Goal: Task Accomplishment & Management: Manage account settings

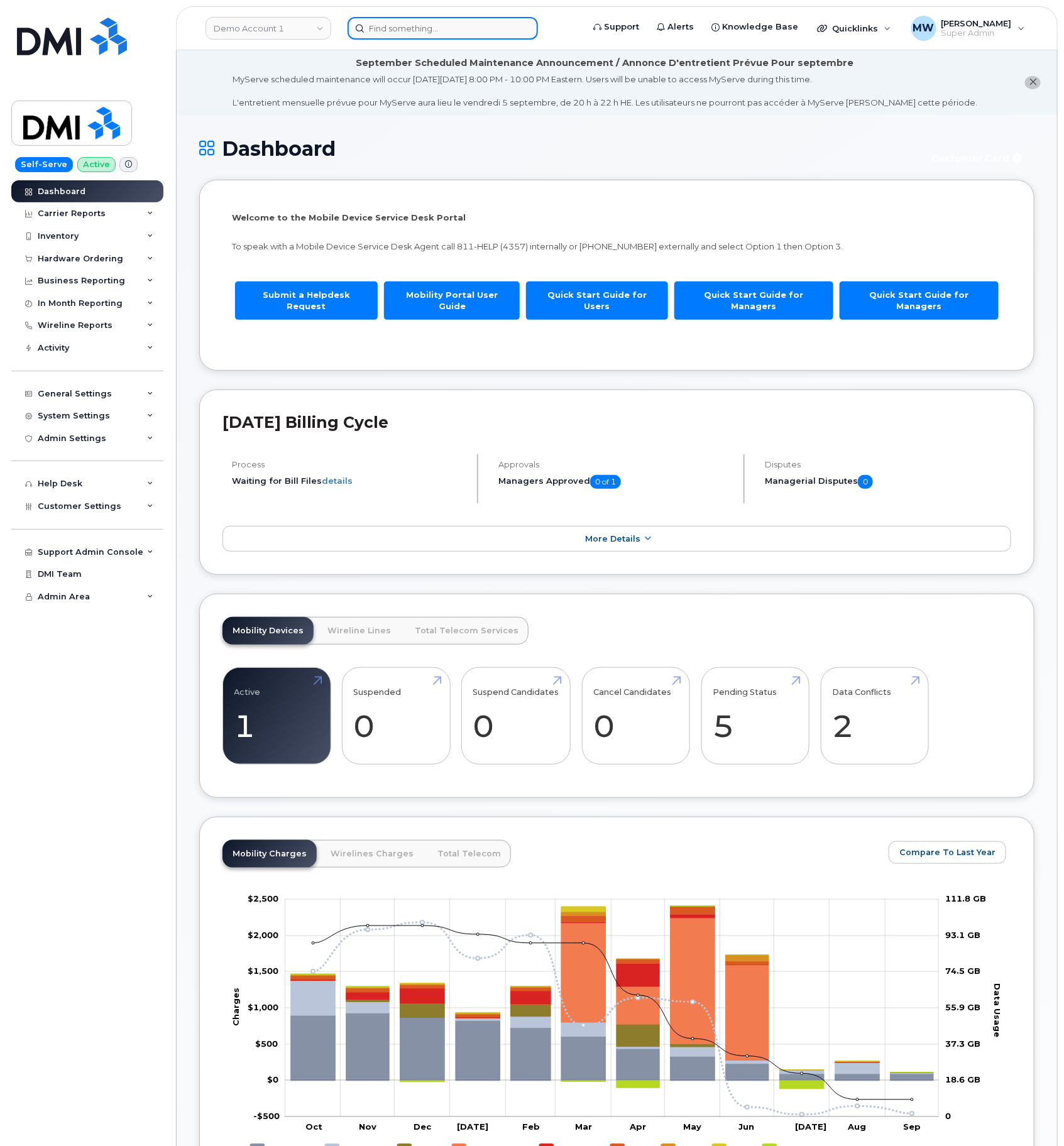
click at [405, 30] on input at bounding box center [443, 29] width 191 height 23
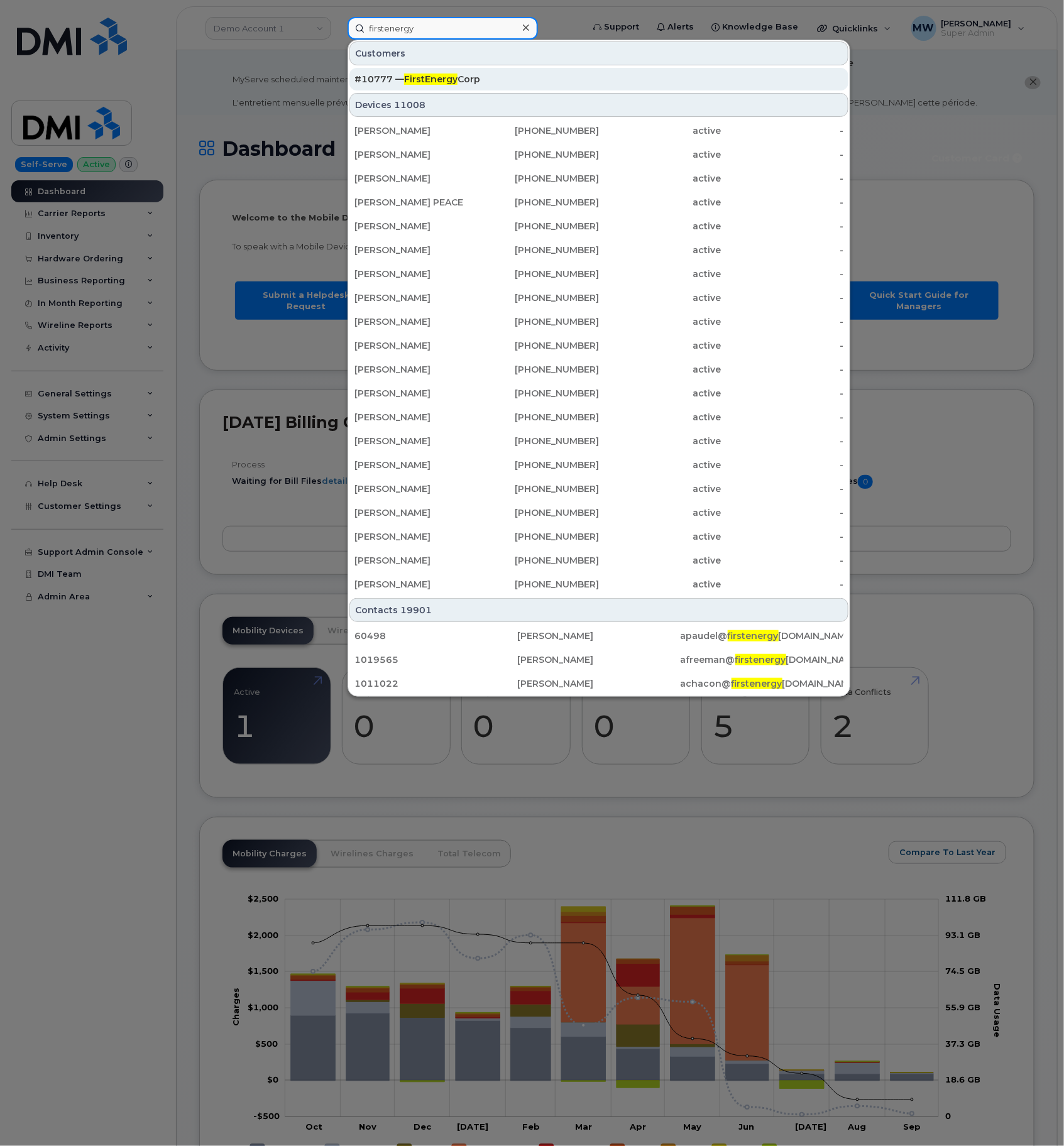
type input "firstenergy"
click at [540, 68] on link "#10777 — FirstEnergy Corp" at bounding box center [599, 80] width 499 height 23
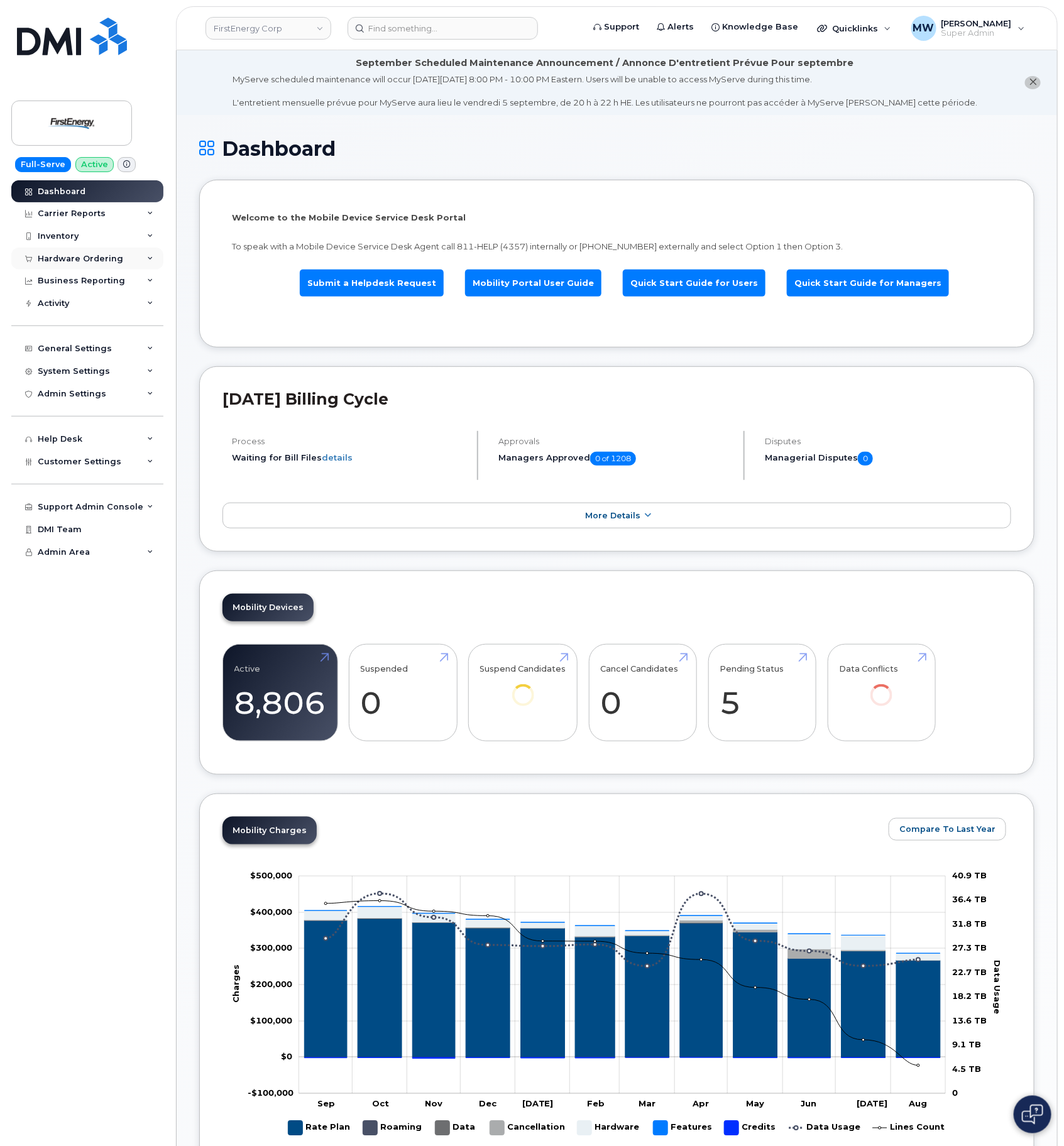
click at [67, 264] on div "Hardware Ordering" at bounding box center [81, 259] width 86 height 10
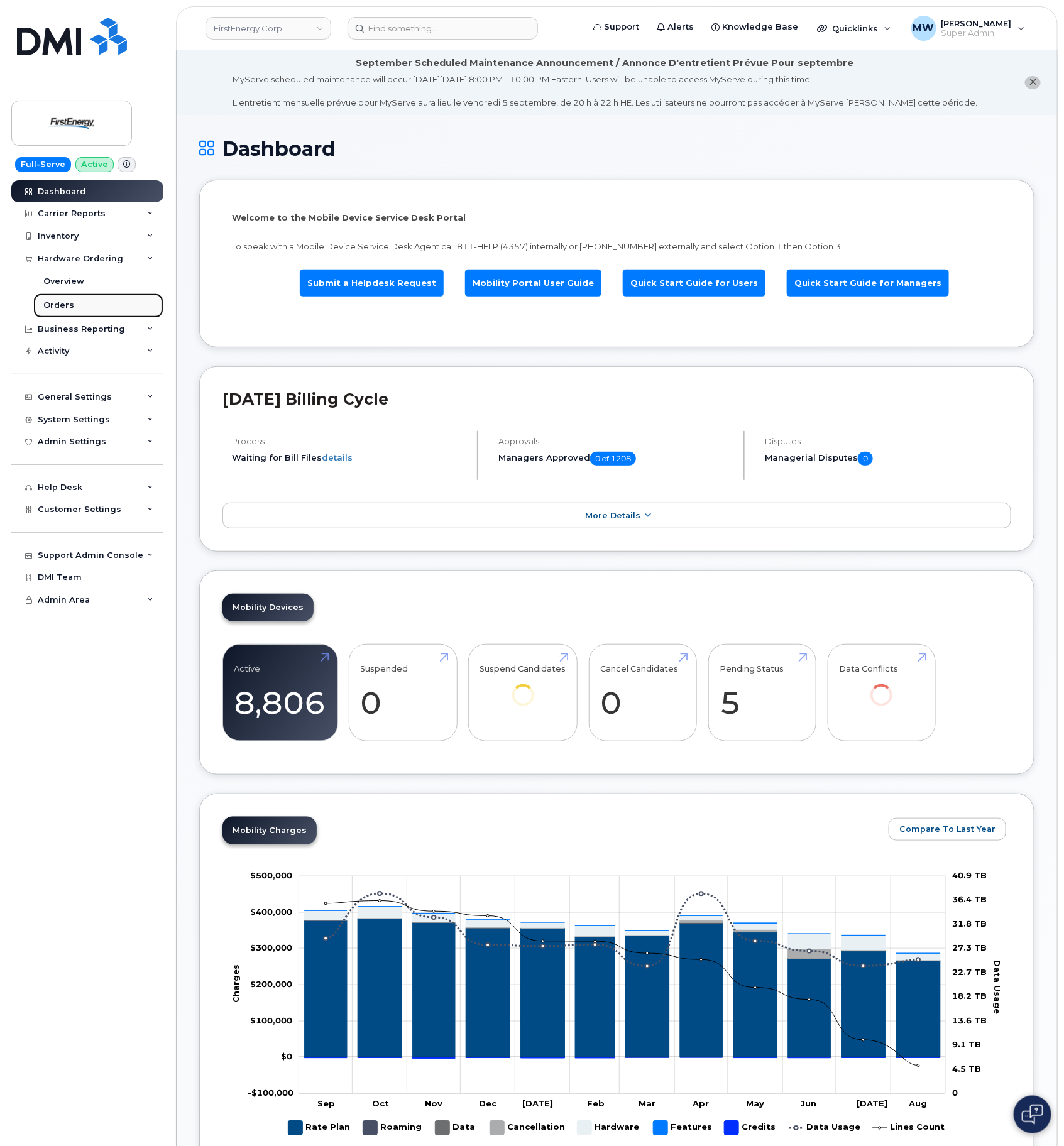
click at [66, 311] on div "Orders" at bounding box center [58, 306] width 30 height 12
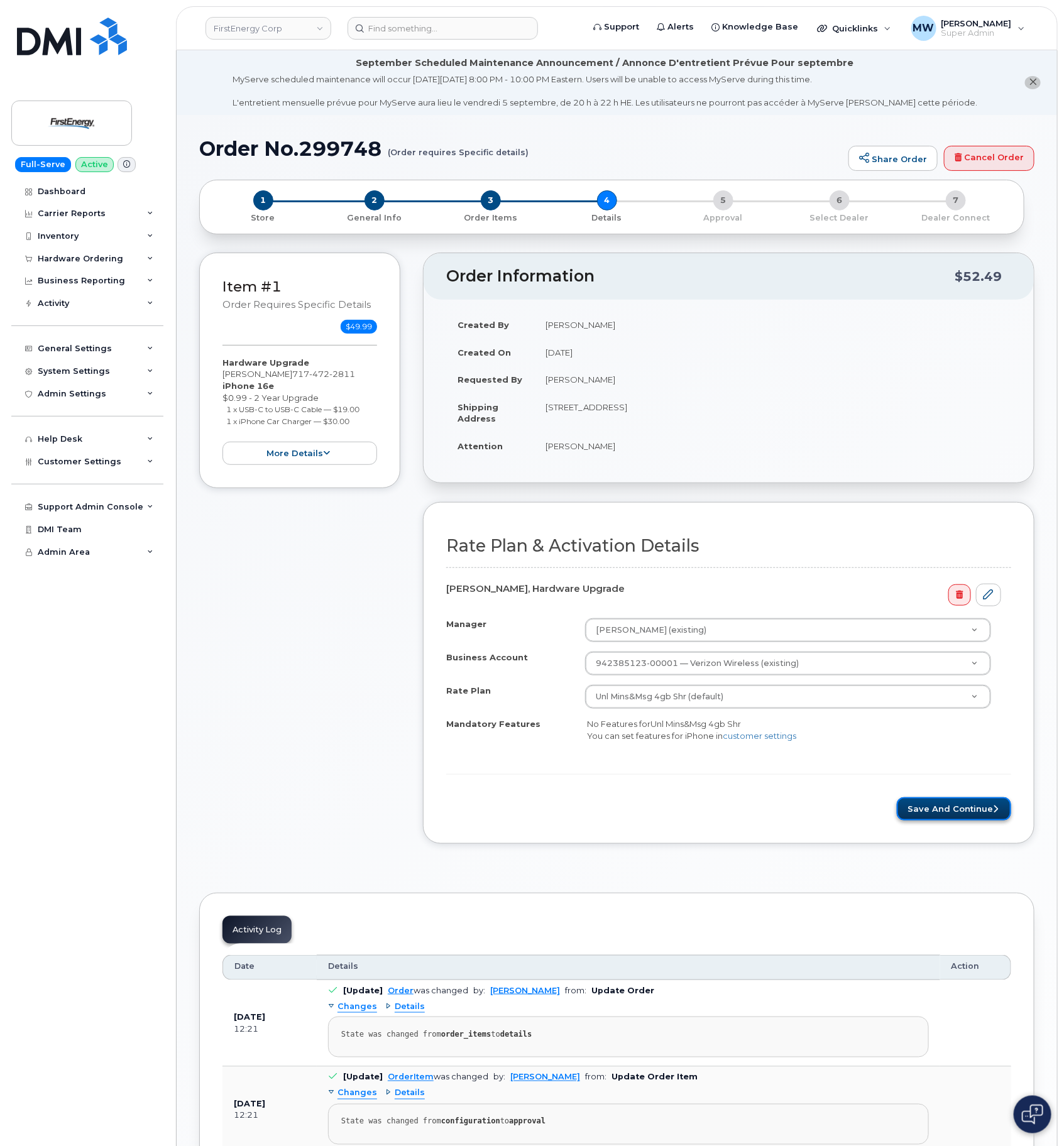
click at [960, 807] on button "Save and Continue" at bounding box center [954, 809] width 114 height 23
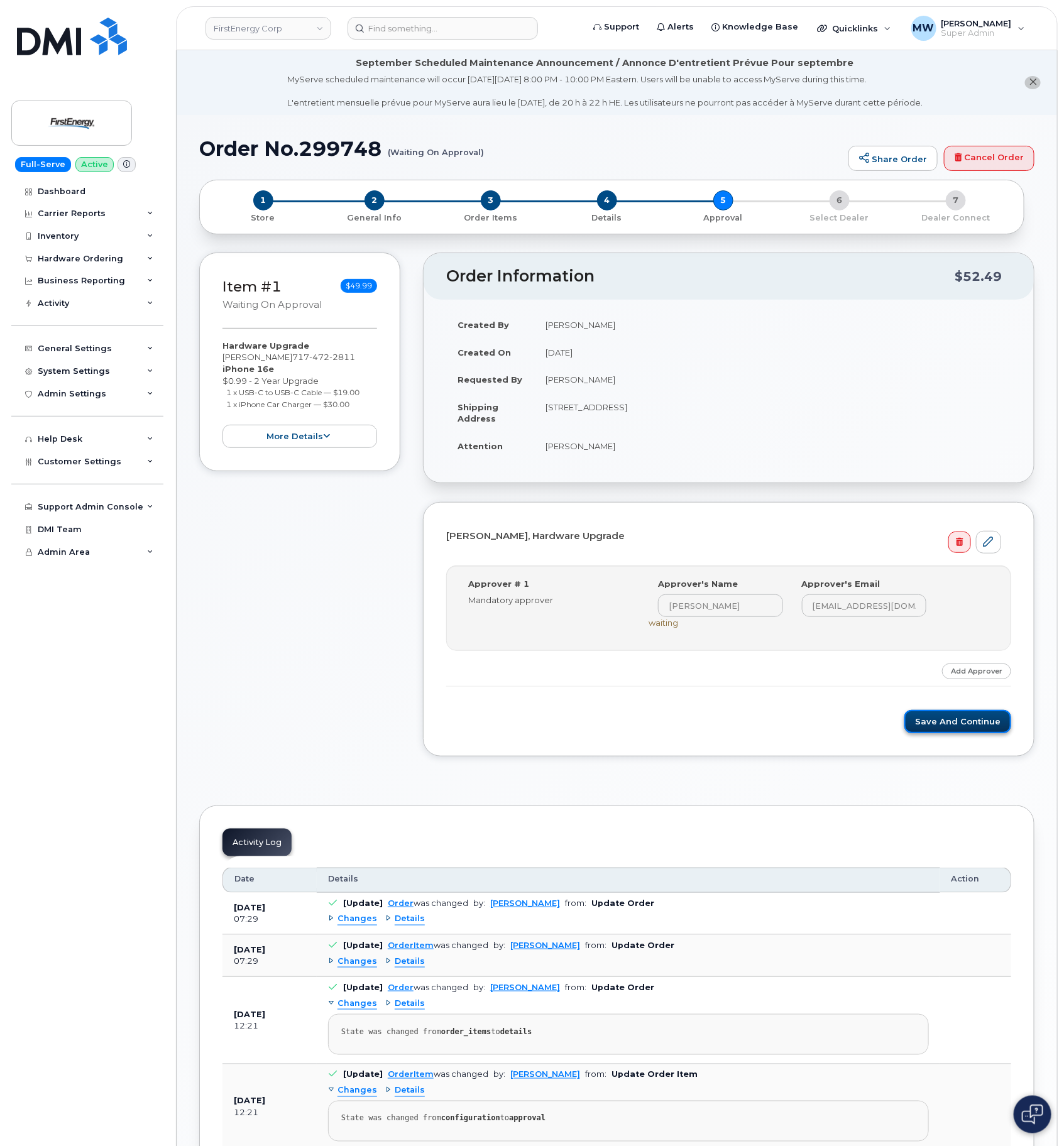
click at [956, 719] on button "Save and Continue" at bounding box center [958, 722] width 107 height 23
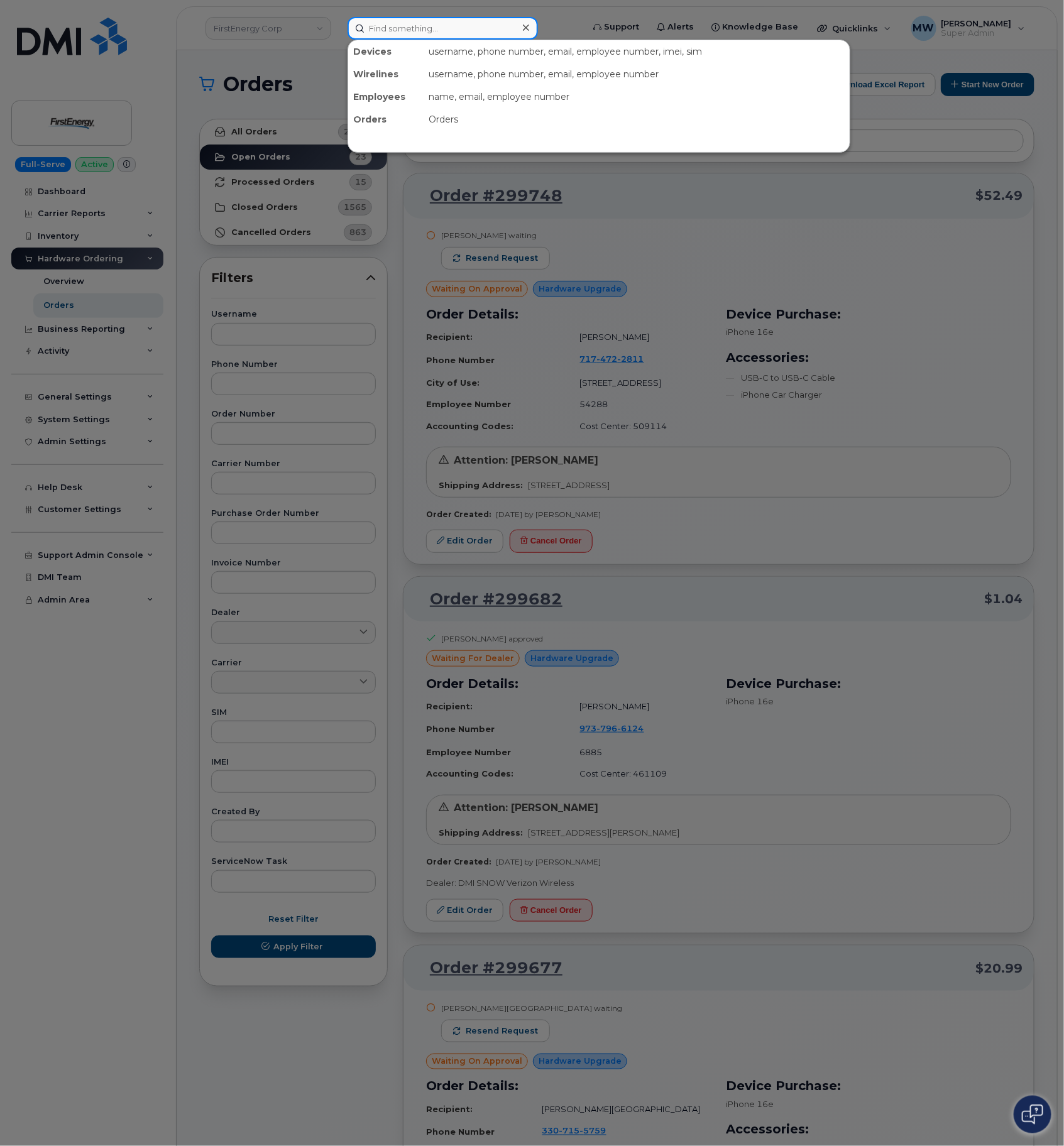
click at [381, 17] on input at bounding box center [443, 29] width 191 height 23
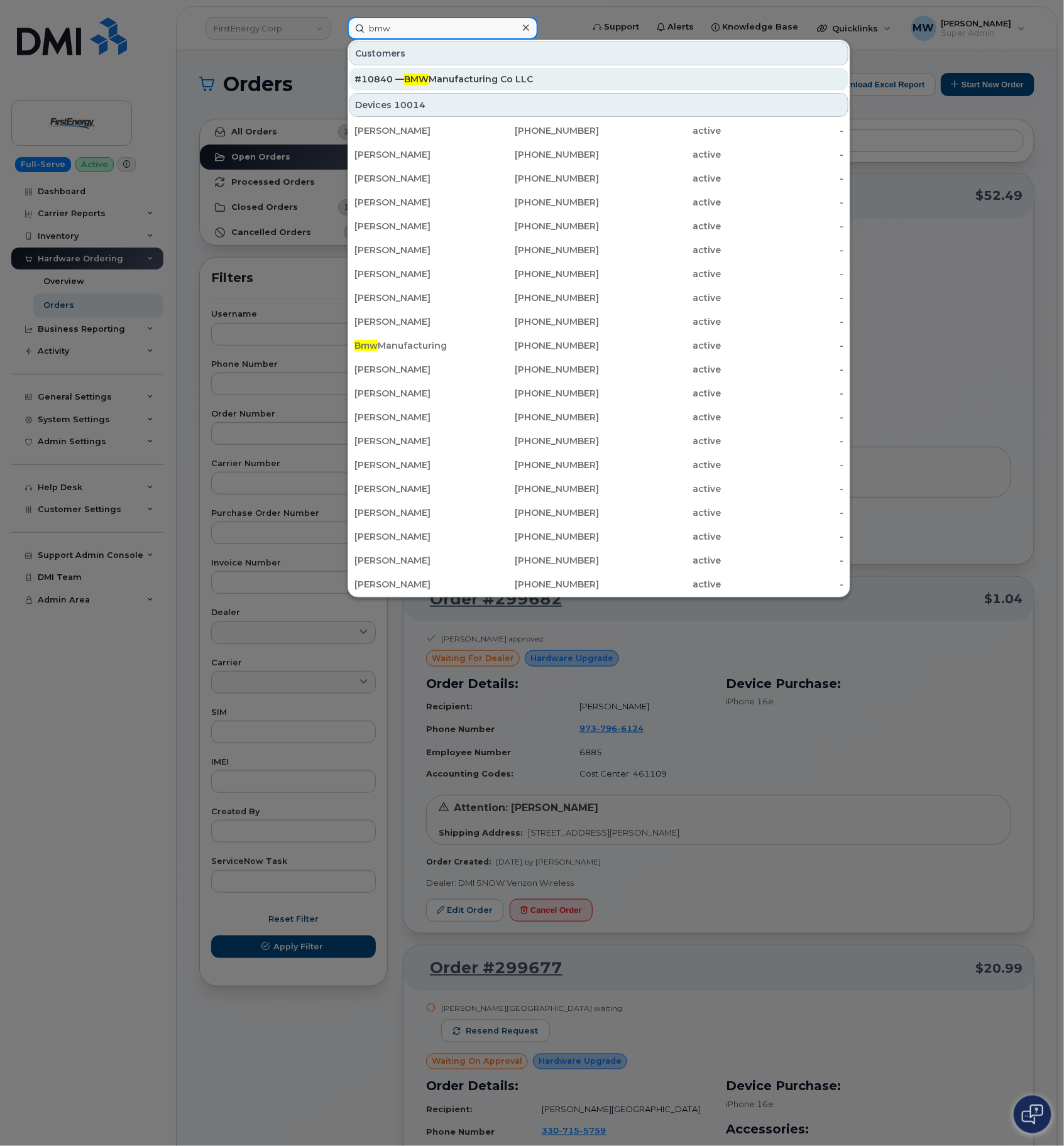
type input "bmw"
click at [534, 83] on div "#10840 — BMW Manufacturing Co LLC" at bounding box center [599, 79] width 489 height 12
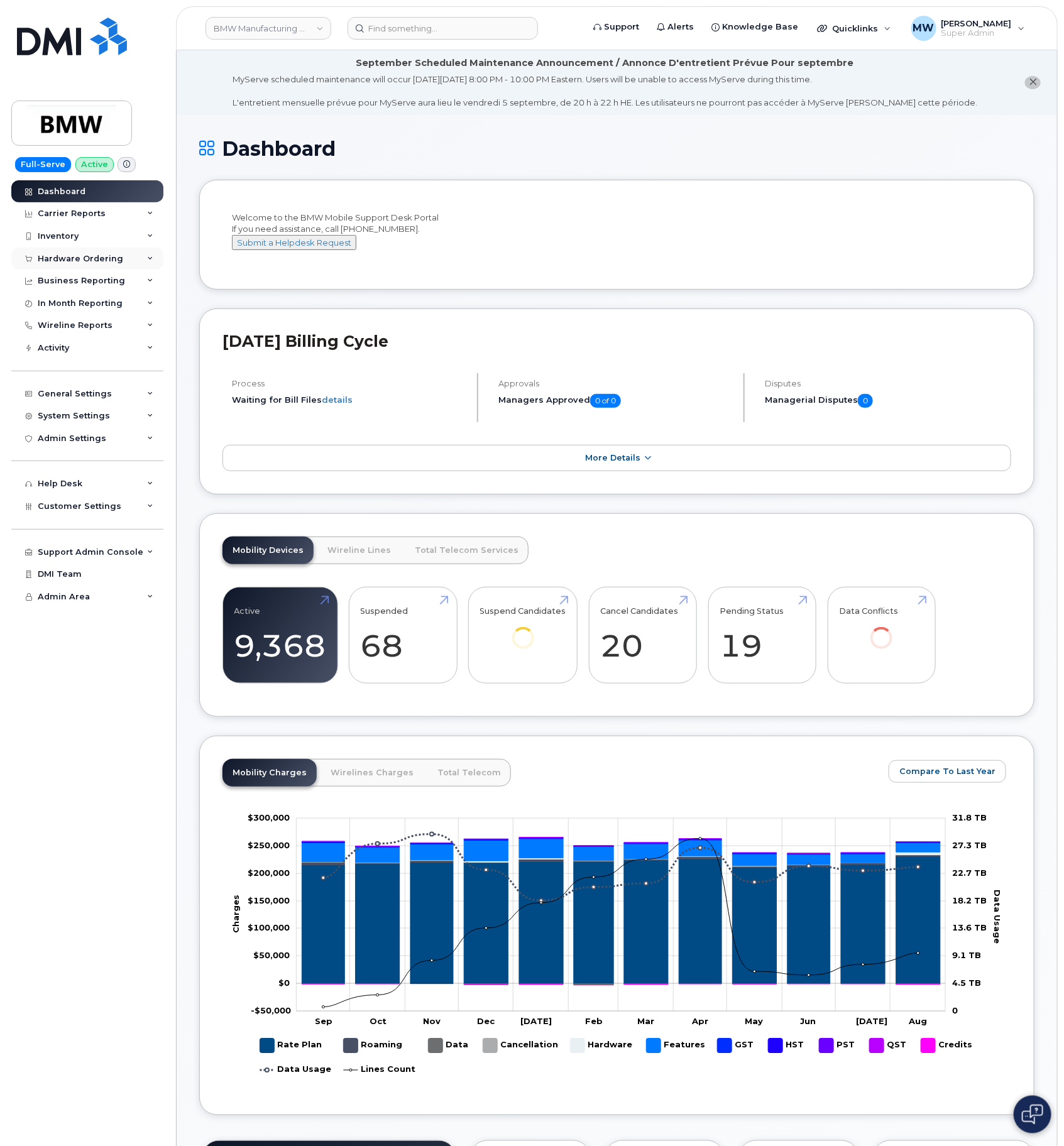
click at [89, 258] on div "Hardware Ordering" at bounding box center [81, 259] width 86 height 10
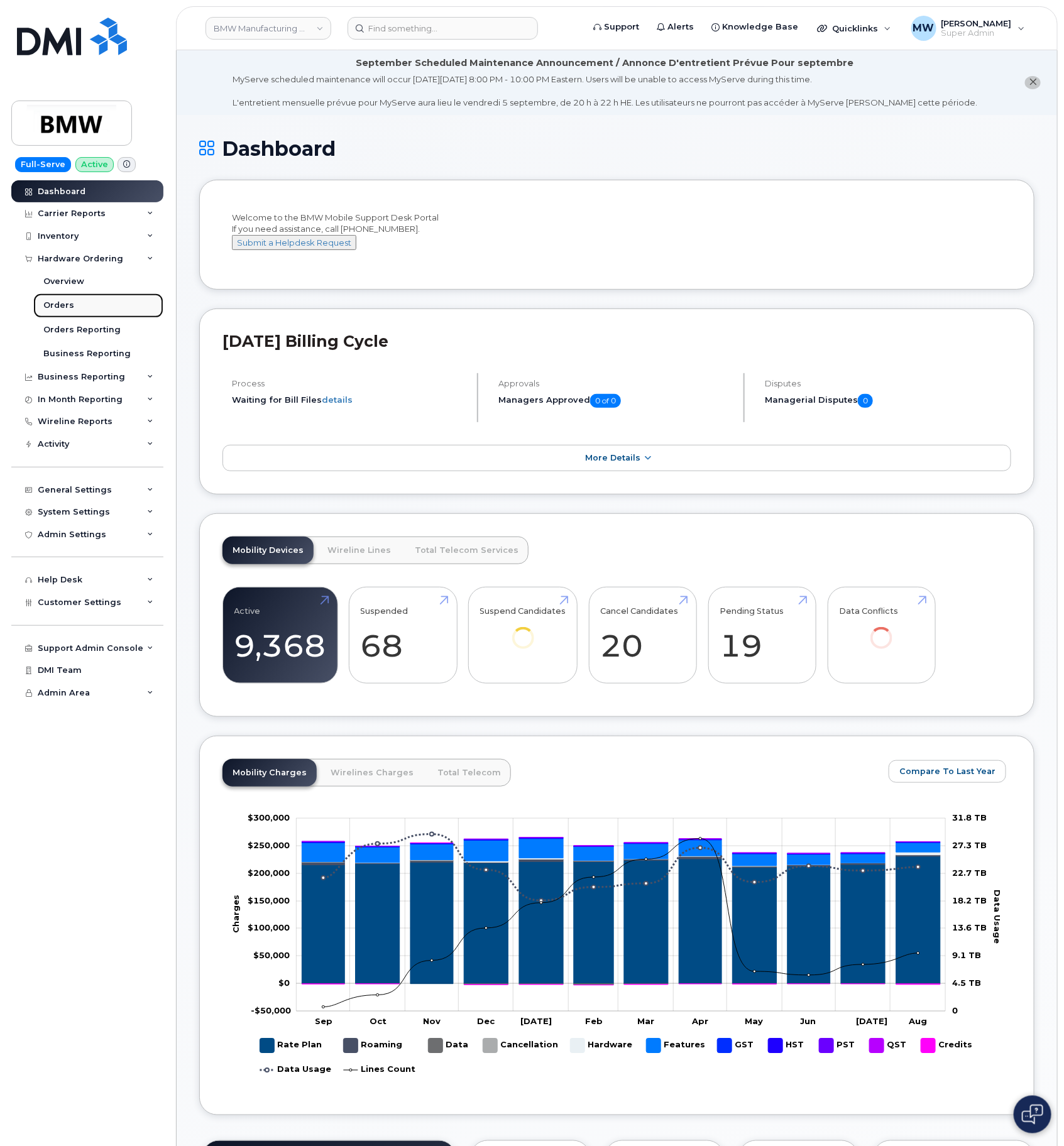
click at [86, 306] on link "Orders" at bounding box center [99, 305] width 130 height 24
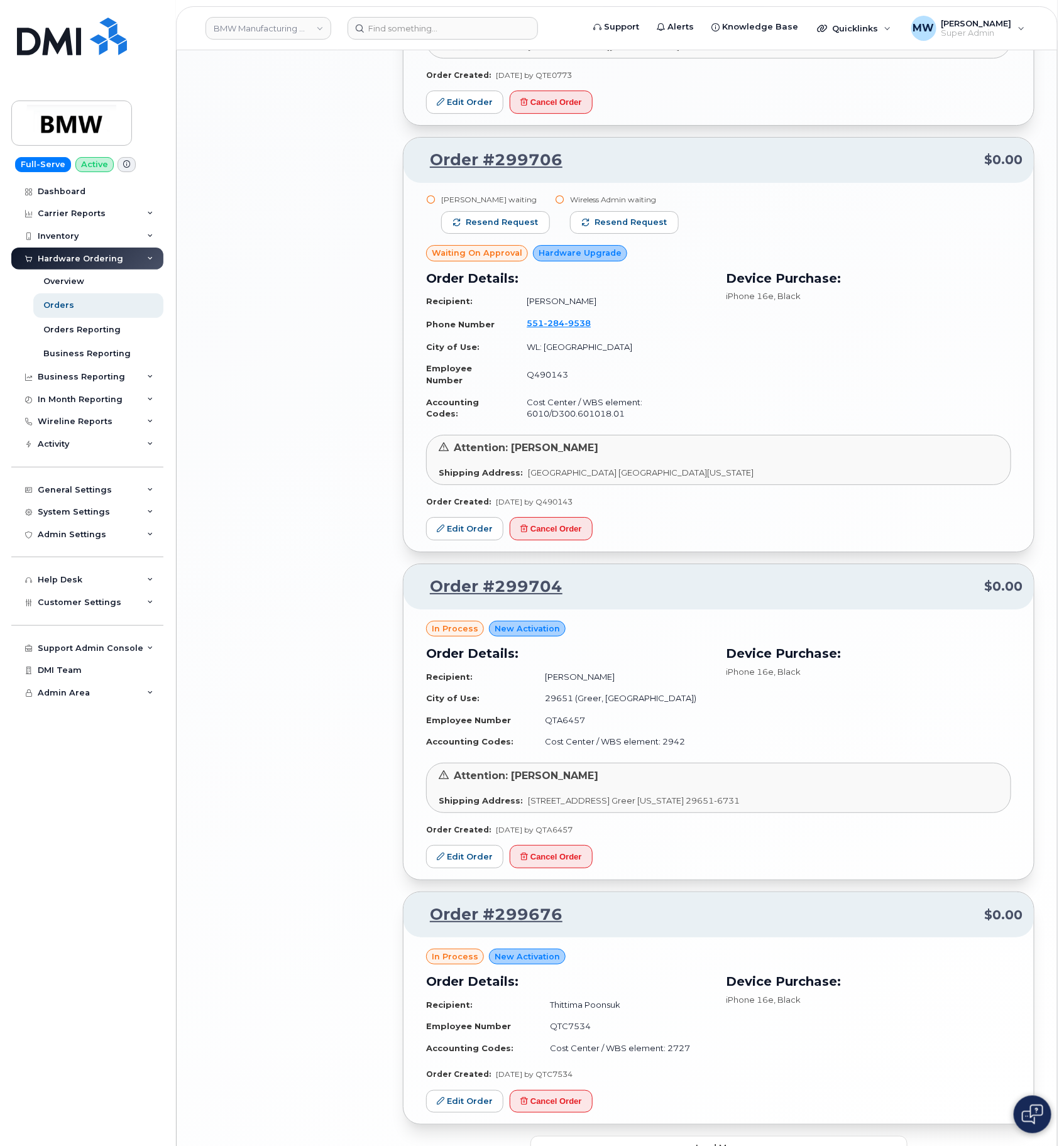
scroll to position [1867, 0]
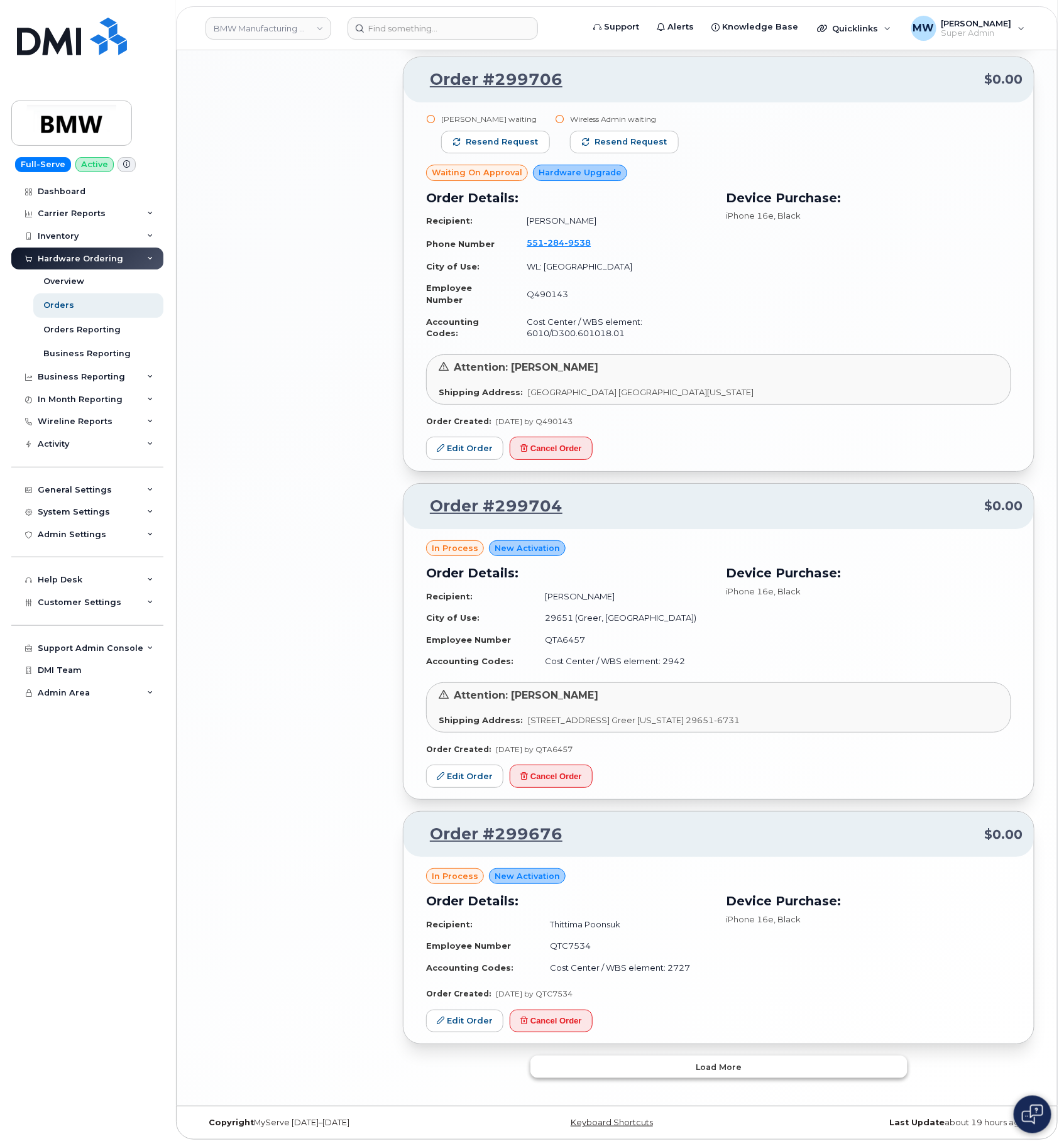
click at [736, 1077] on button "Load more" at bounding box center [719, 1067] width 377 height 23
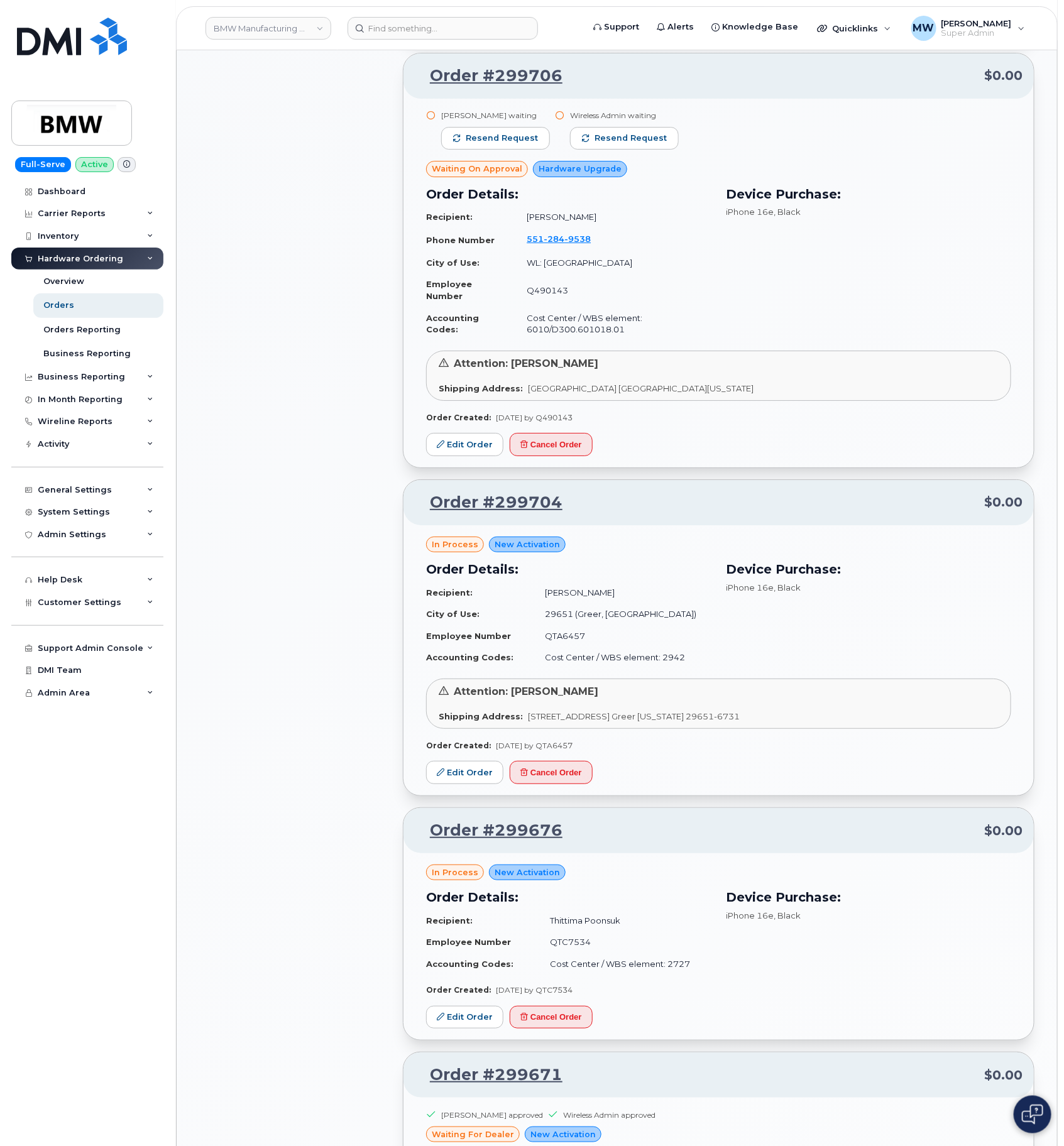
click at [238, 926] on div "All Orders 4880 Open Orders 27 Processed Orders 12 Closed Orders 2727 Cancelled…" at bounding box center [294, 1036] width 204 height 5583
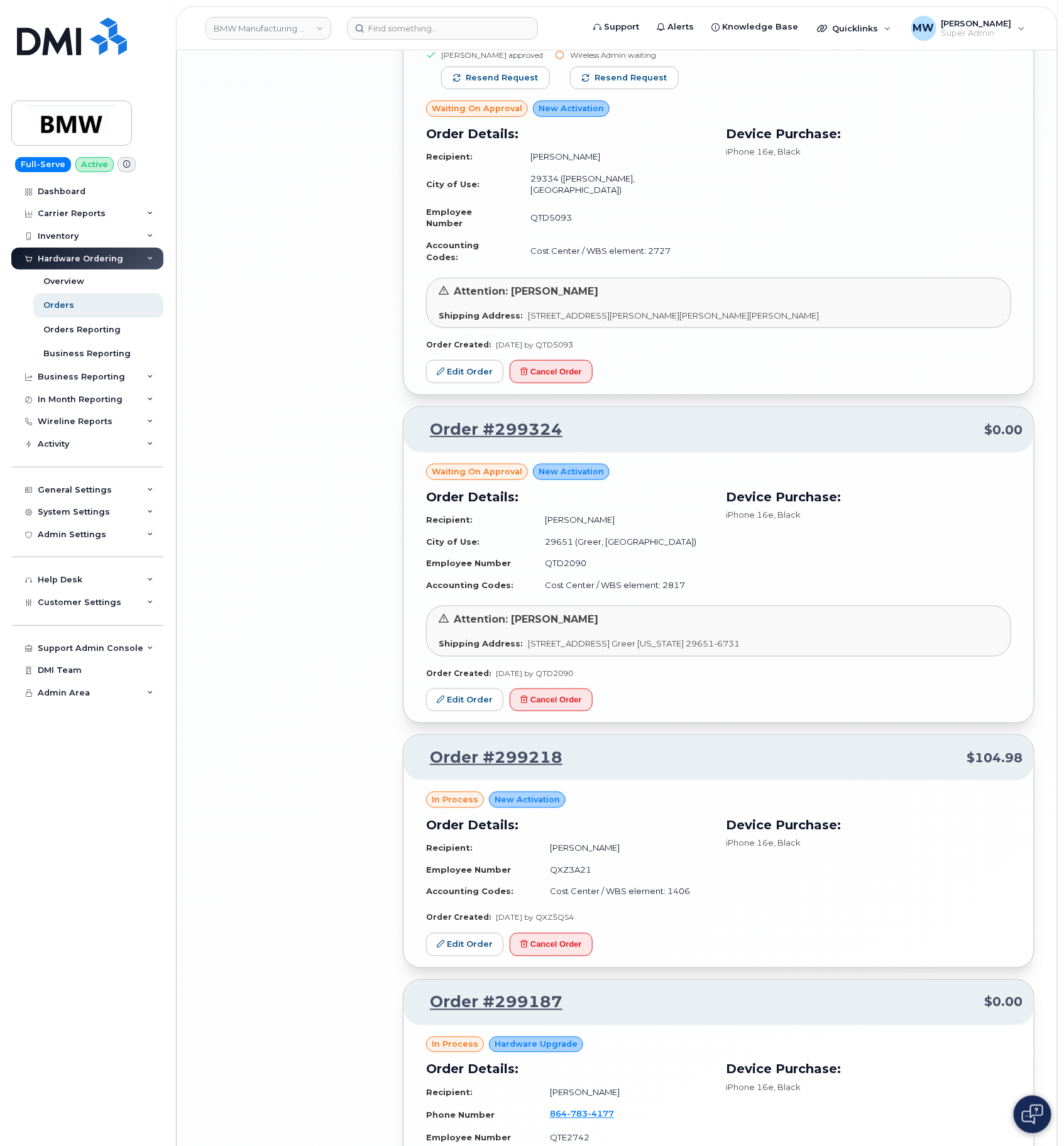
scroll to position [4586, 0]
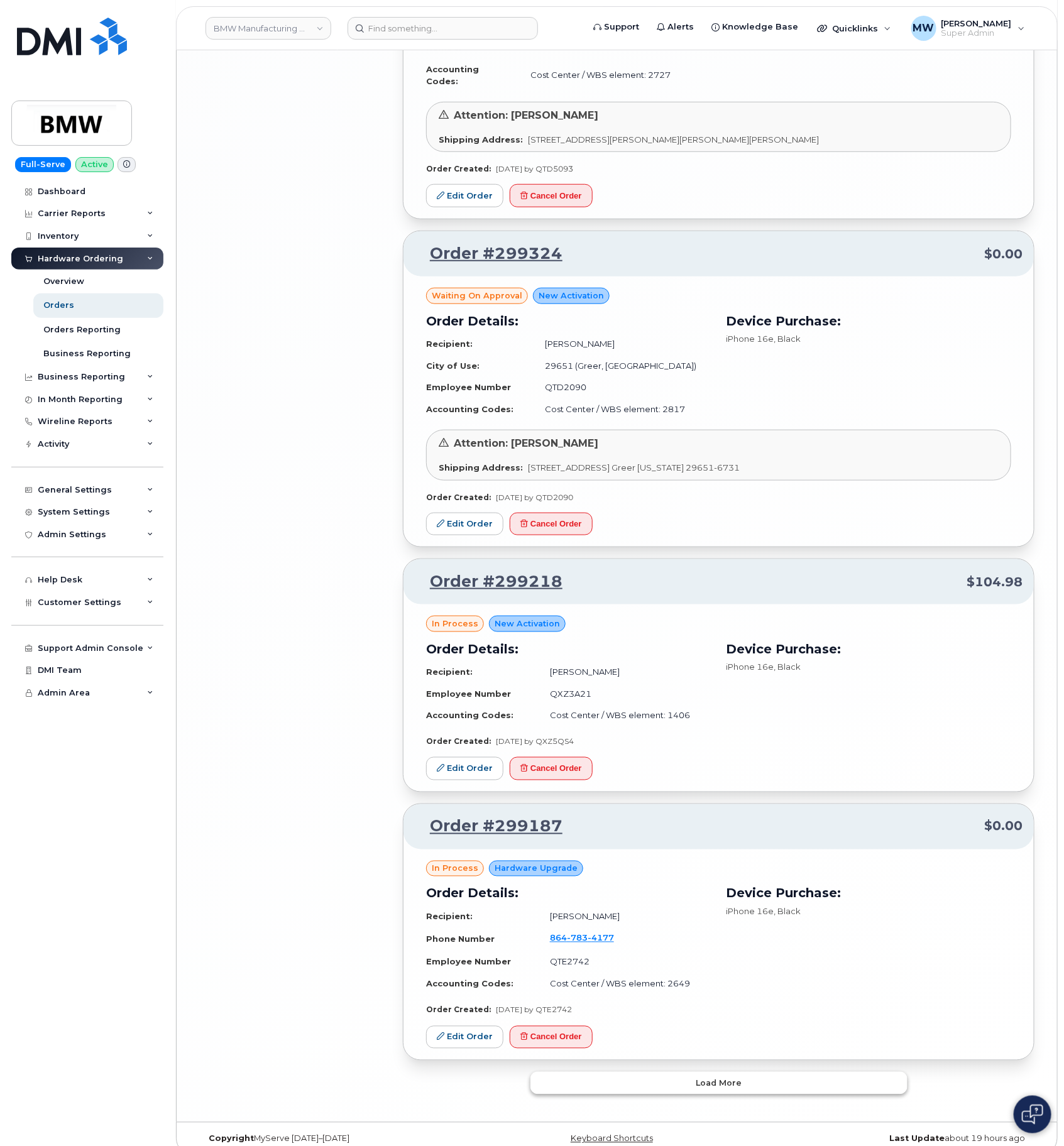
click at [706, 1078] on span "Load more" at bounding box center [719, 1084] width 46 height 12
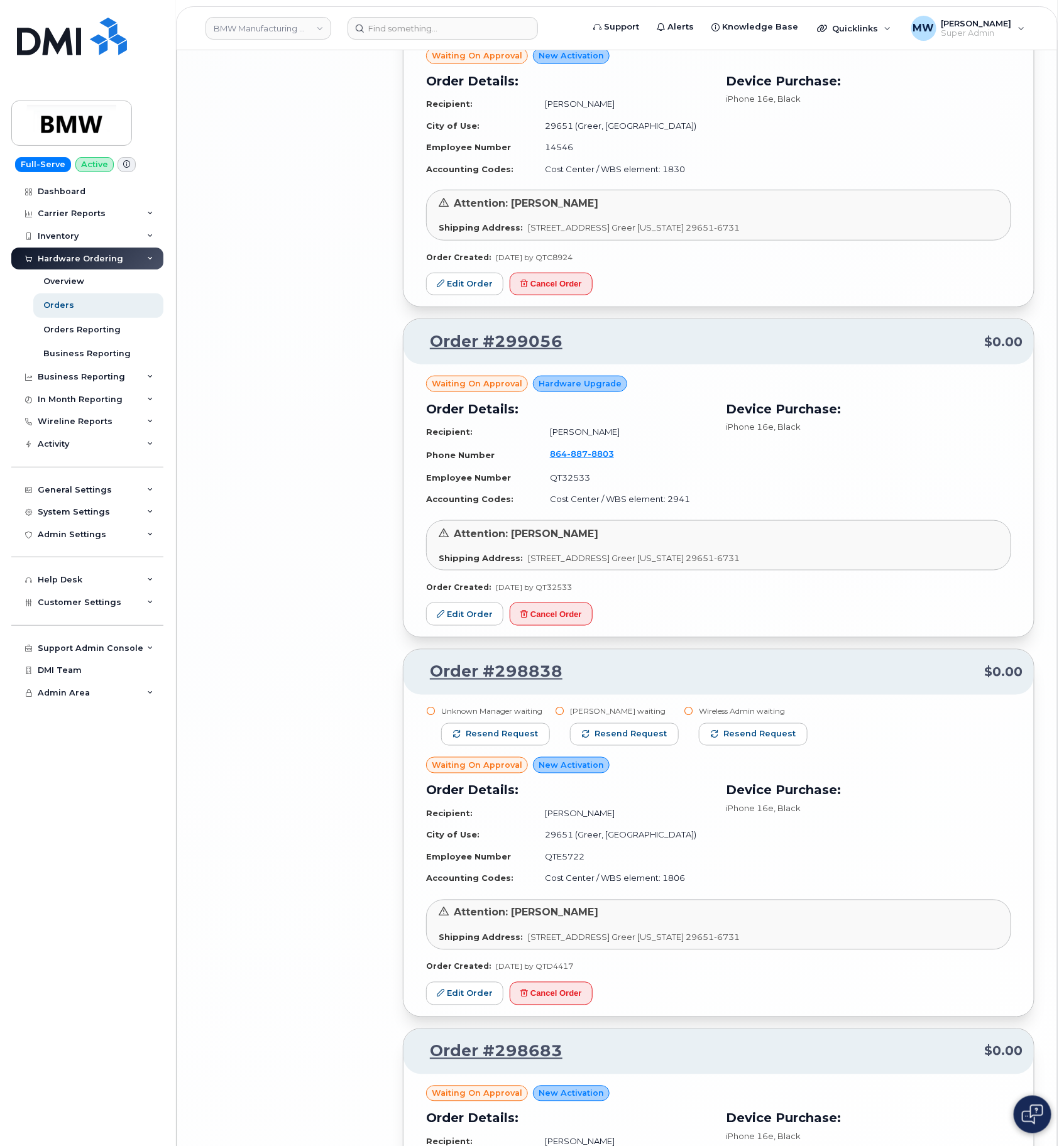
scroll to position [7475, 0]
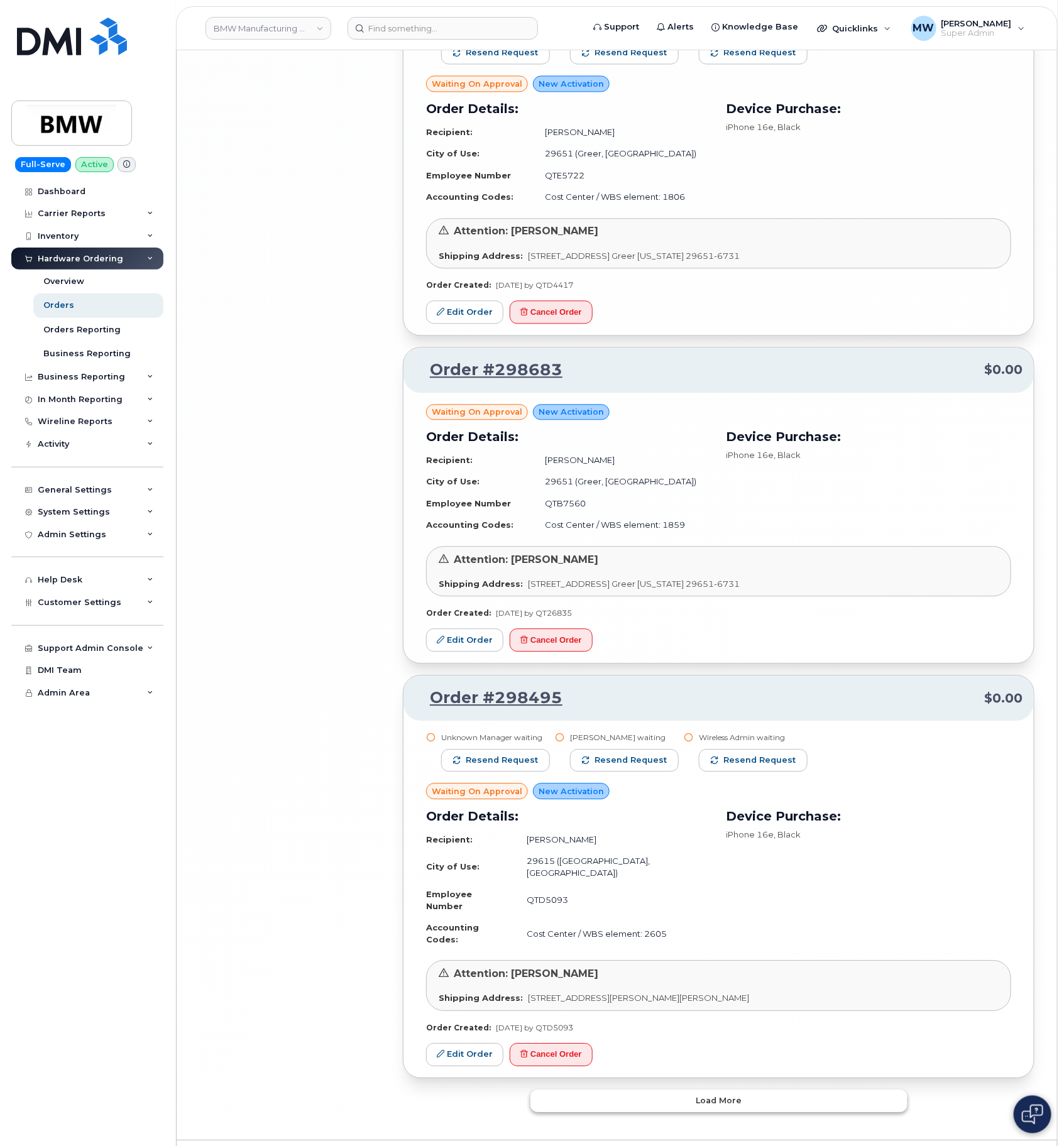
click at [730, 1095] on span "Load more" at bounding box center [719, 1101] width 46 height 12
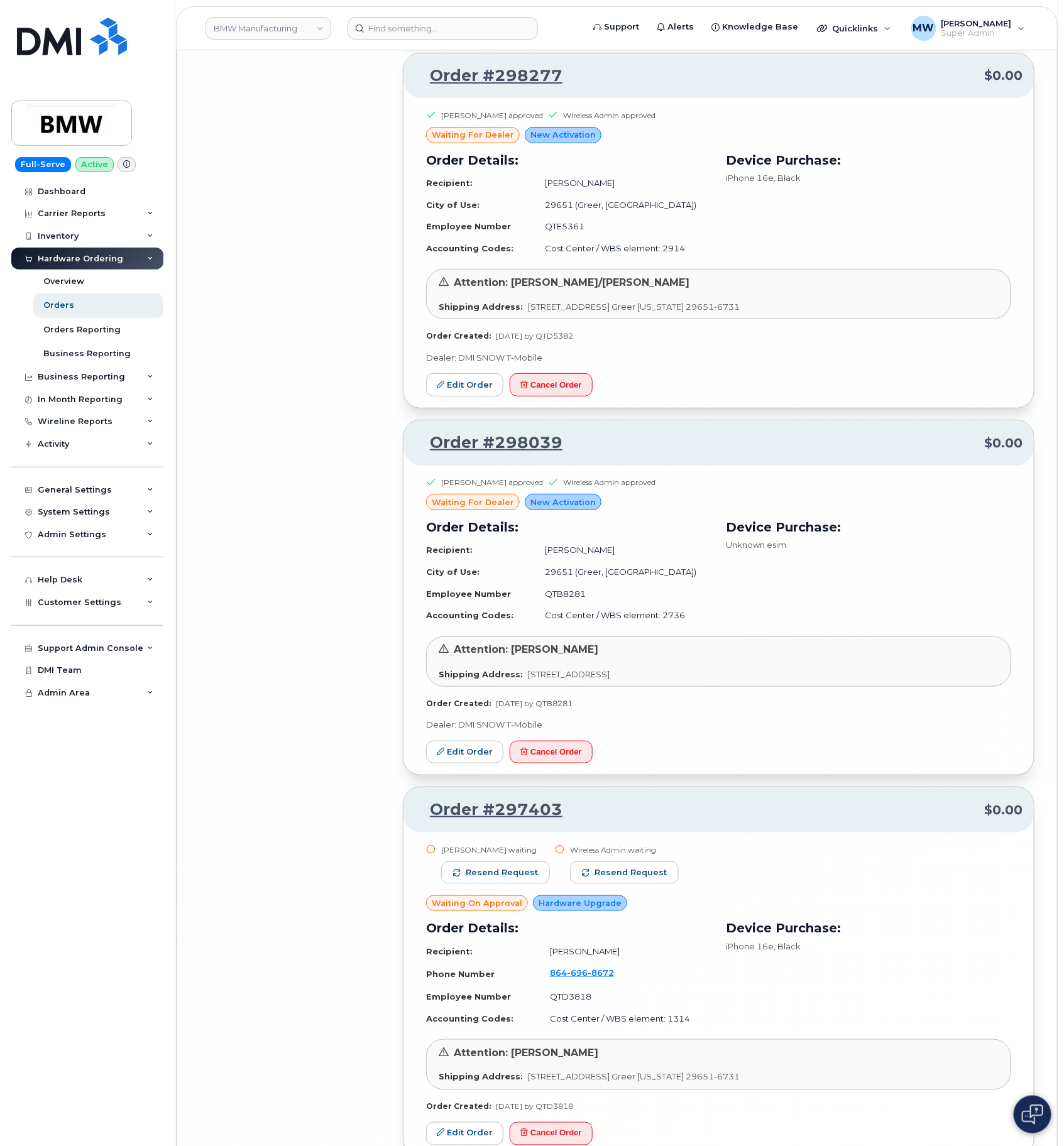
scroll to position [8570, 0]
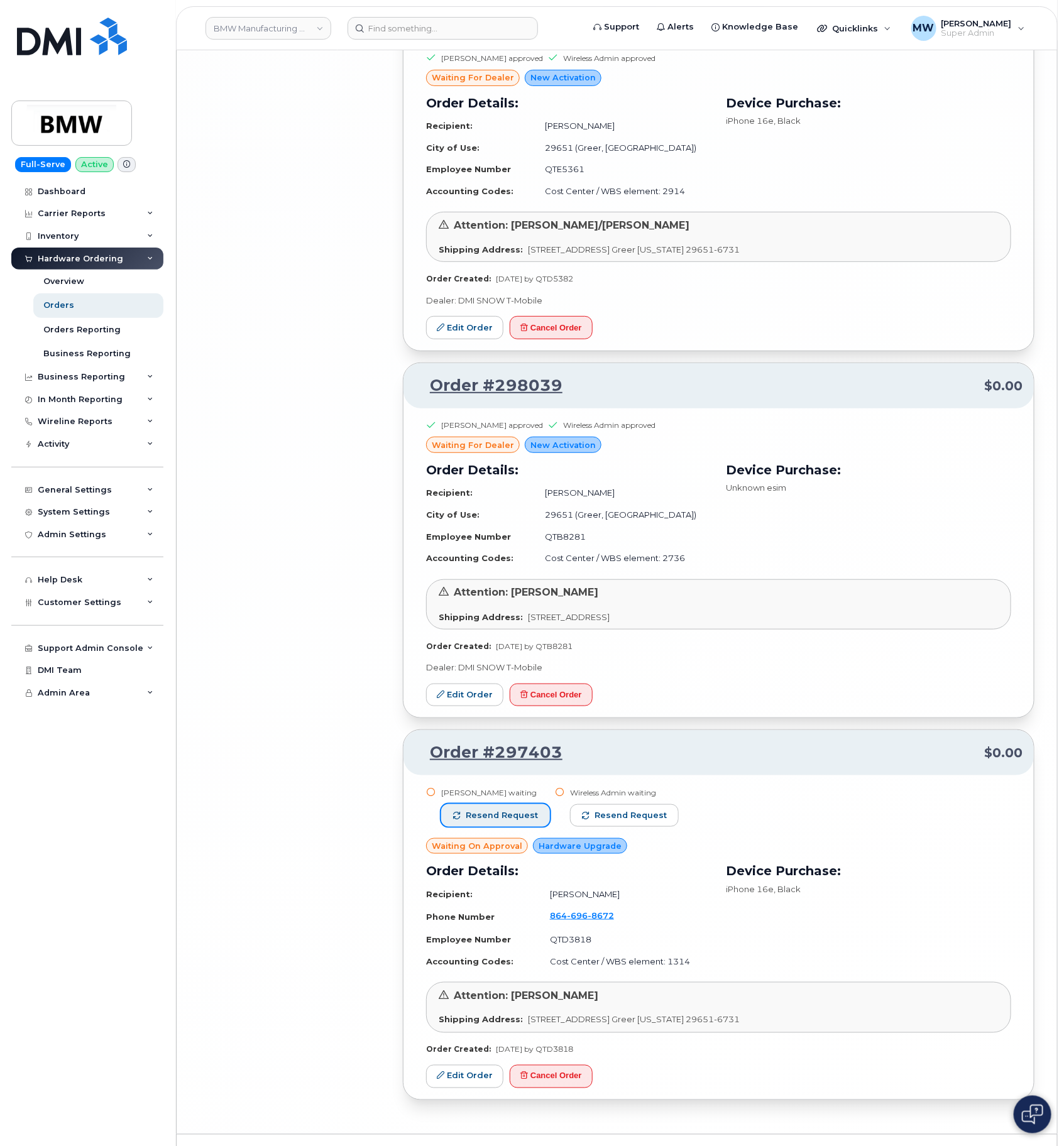
click at [481, 810] on span "Resend request" at bounding box center [502, 816] width 72 height 12
click at [604, 810] on span "Resend request" at bounding box center [631, 816] width 72 height 12
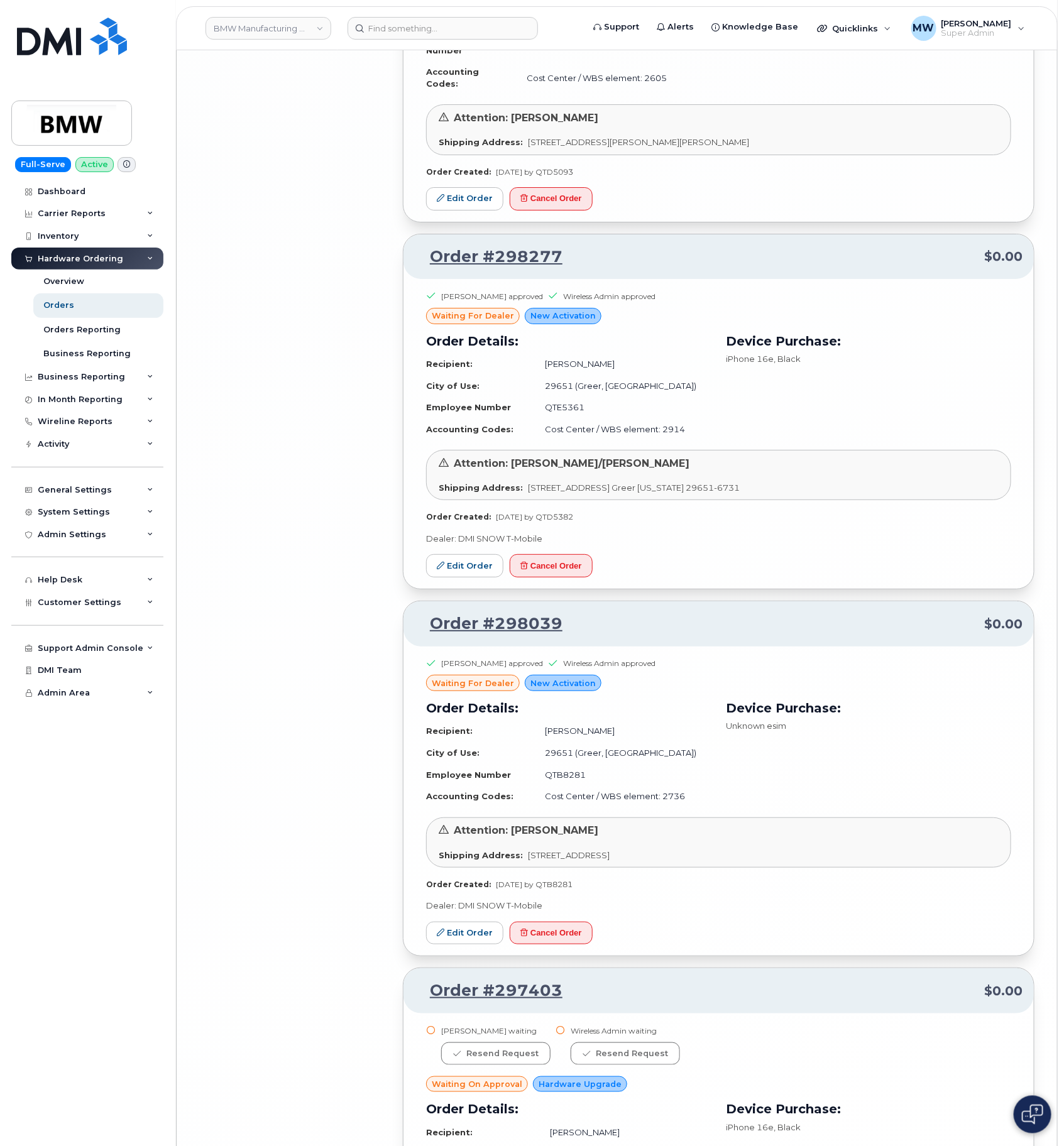
scroll to position [8287, 0]
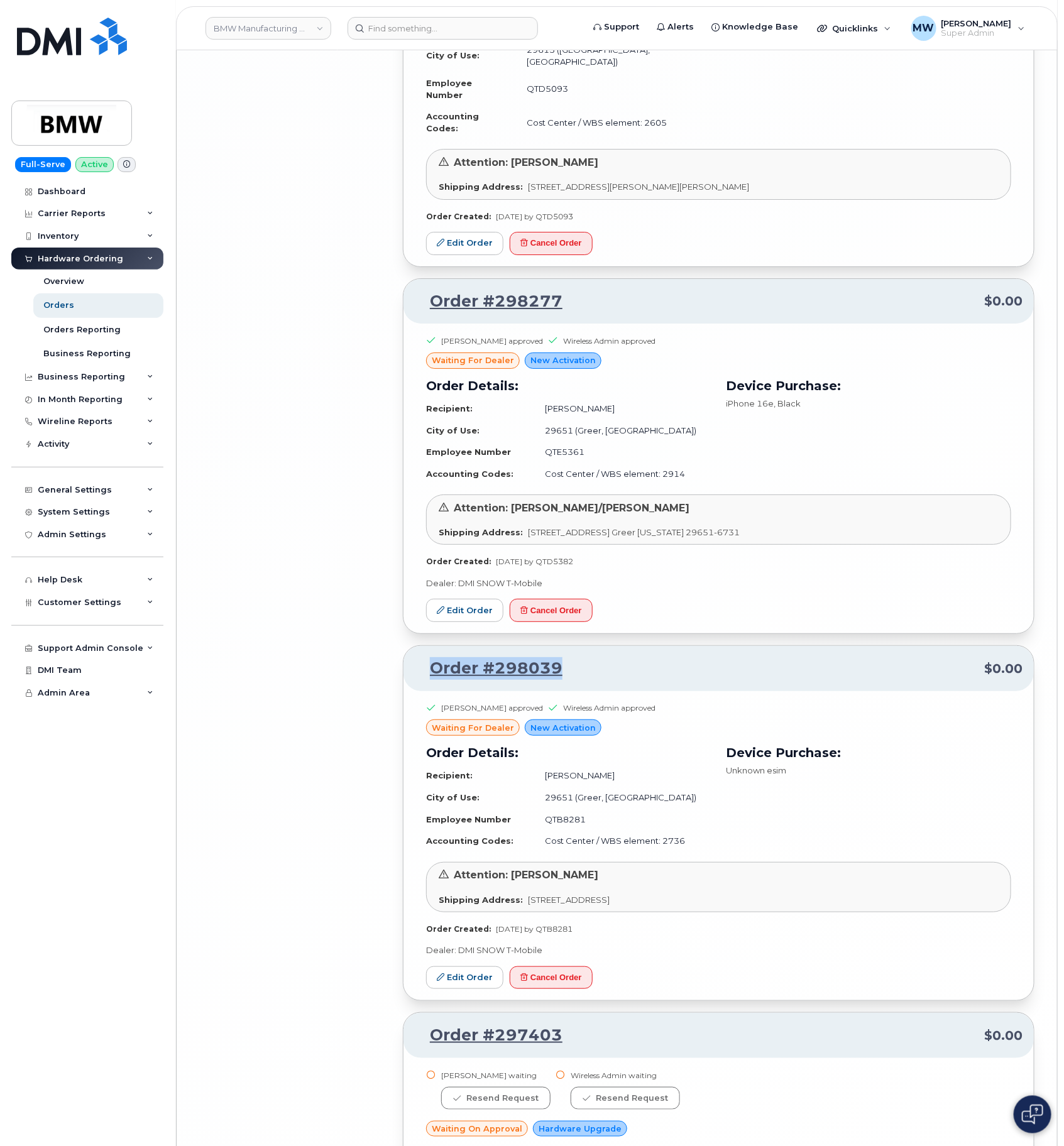
drag, startPoint x: 577, startPoint y: 645, endPoint x: 427, endPoint y: 634, distance: 150.4
click at [427, 658] on p "Order #298039 $0.00" at bounding box center [719, 669] width 608 height 23
copy link "Order #298039"
drag, startPoint x: 586, startPoint y: 270, endPoint x: 419, endPoint y: 270, distance: 167.0
click at [419, 290] on p "Order #298277 $0.00" at bounding box center [719, 302] width 608 height 23
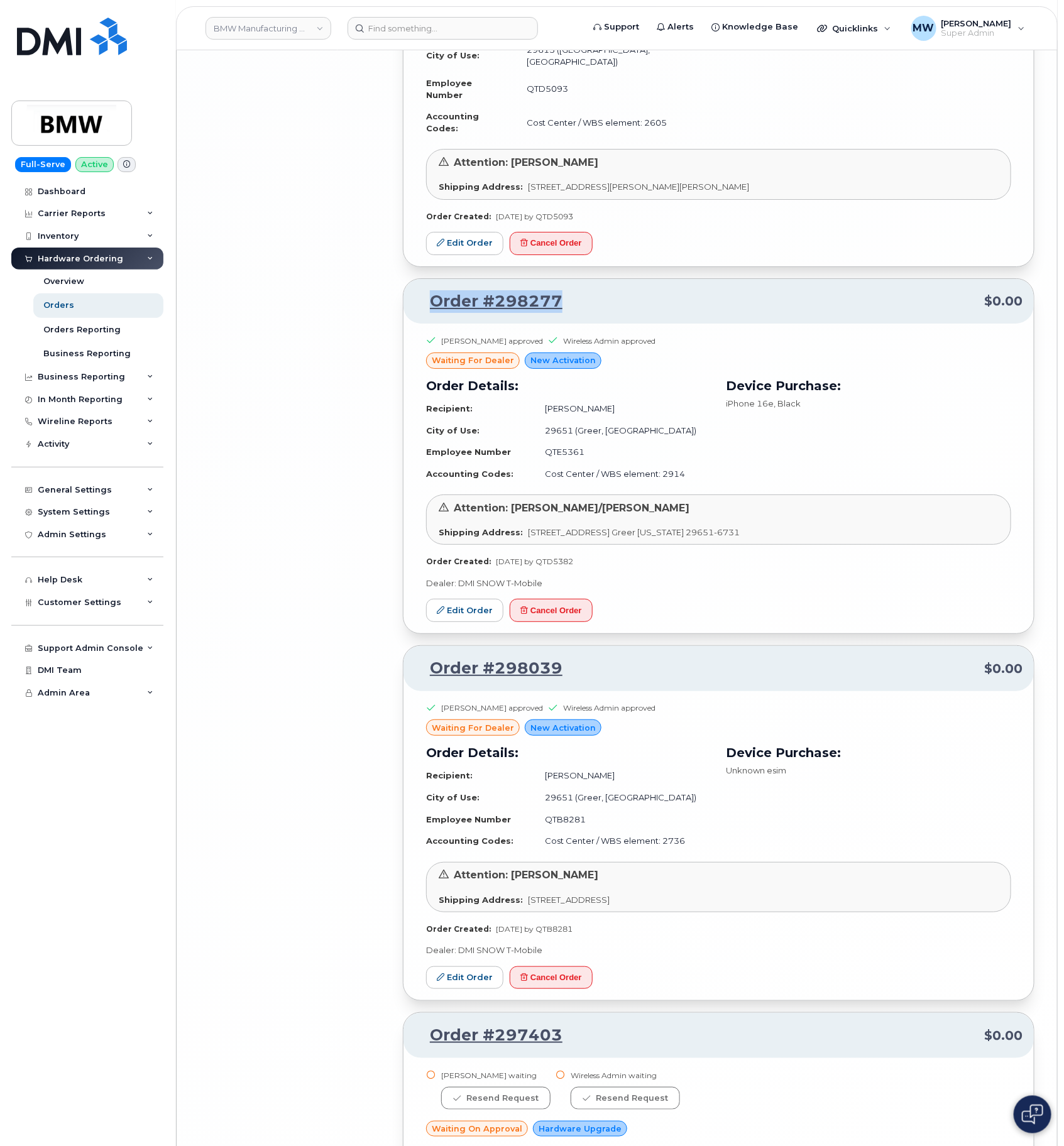
copy link "Order #298277"
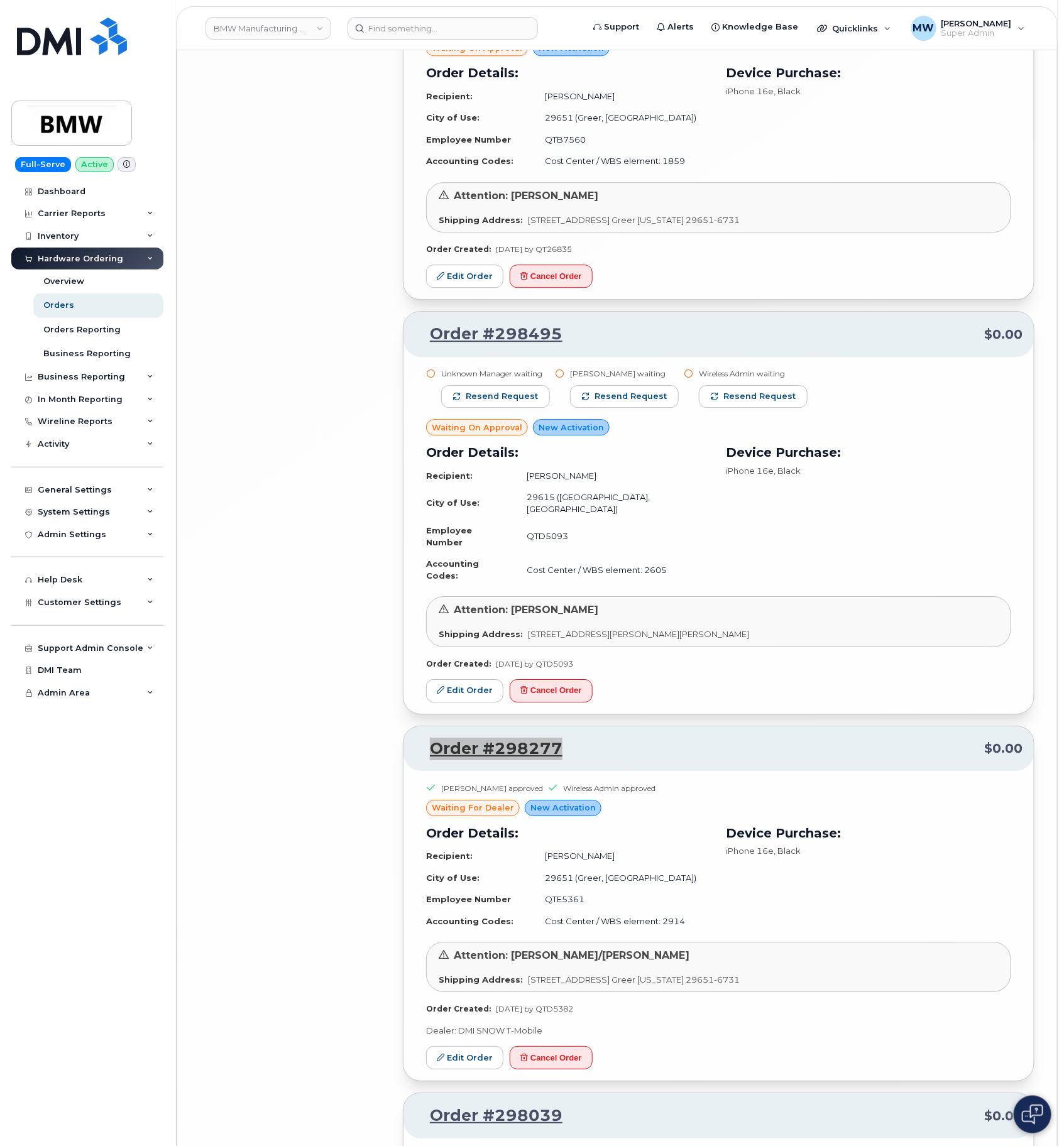
scroll to position [7816, 0]
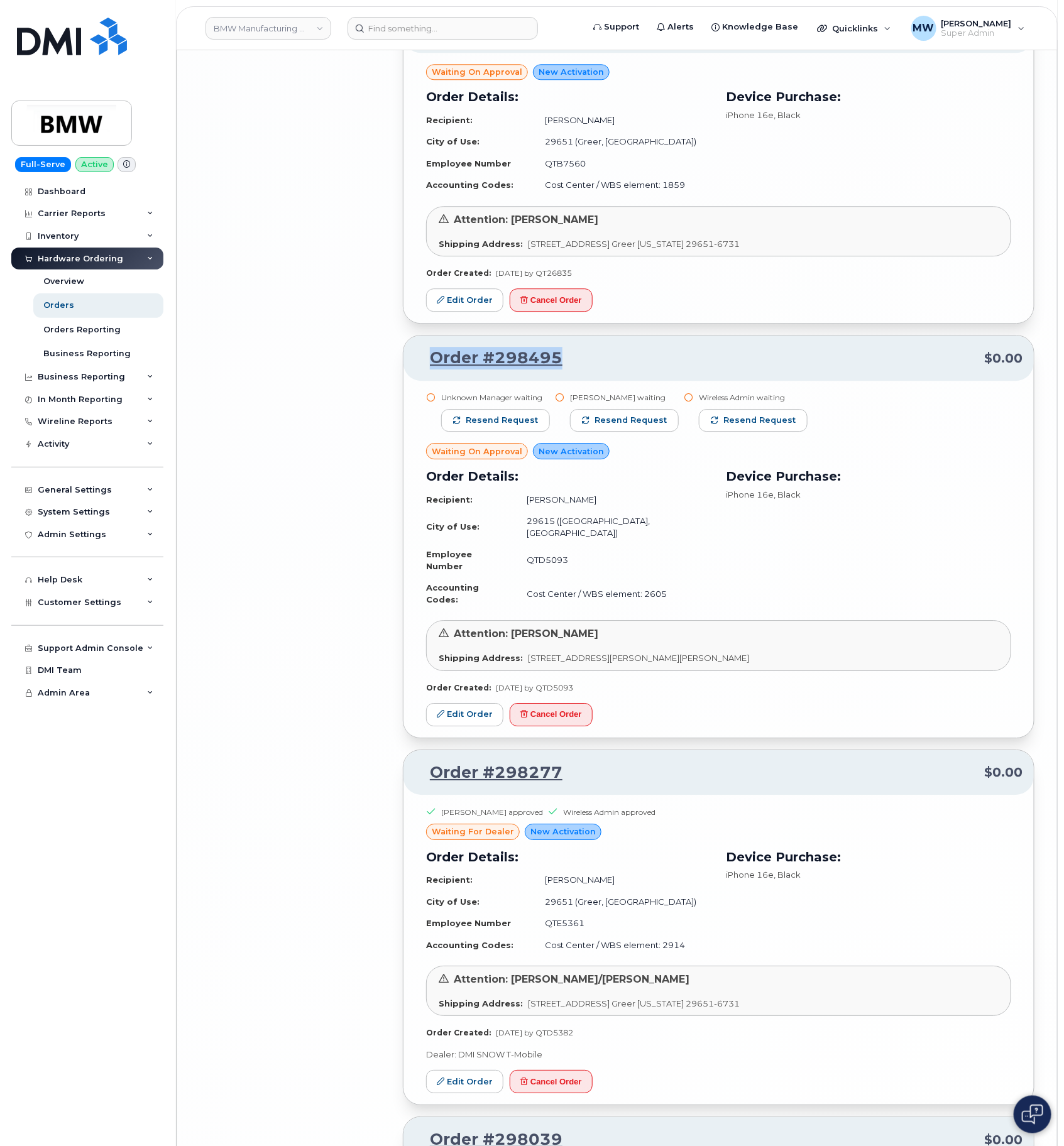
drag, startPoint x: 602, startPoint y: 355, endPoint x: 414, endPoint y: 361, distance: 188.1
click at [414, 361] on div "Order #298495 $0.00" at bounding box center [719, 358] width 631 height 45
click at [489, 418] on span "Resend request" at bounding box center [502, 421] width 72 height 12
drag, startPoint x: 627, startPoint y: 423, endPoint x: 653, endPoint y: 423, distance: 26.0
click at [628, 423] on span "Resend request" at bounding box center [623, 421] width 72 height 12
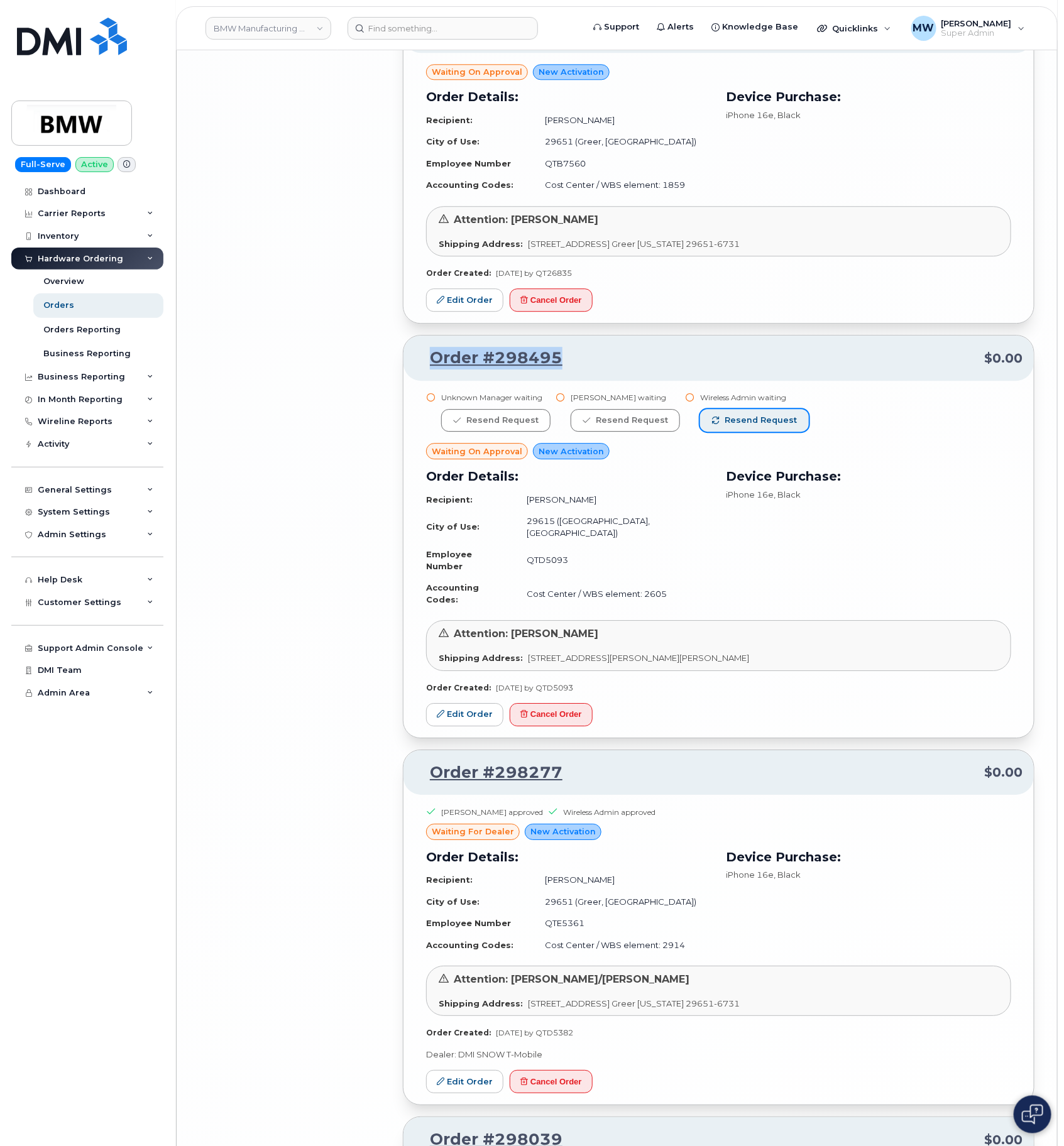
click at [747, 423] on span "Resend request" at bounding box center [761, 421] width 72 height 12
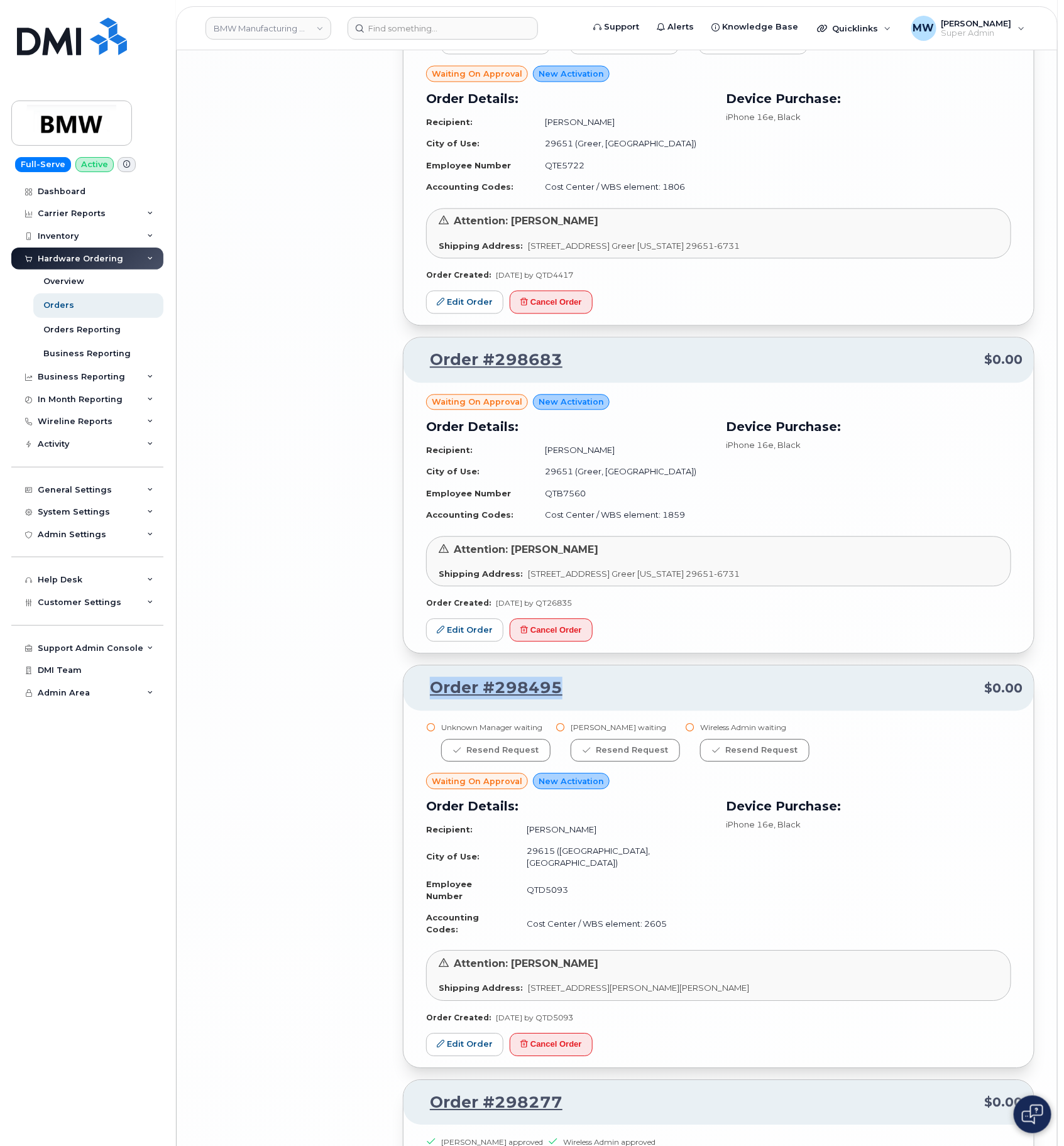
scroll to position [7438, 0]
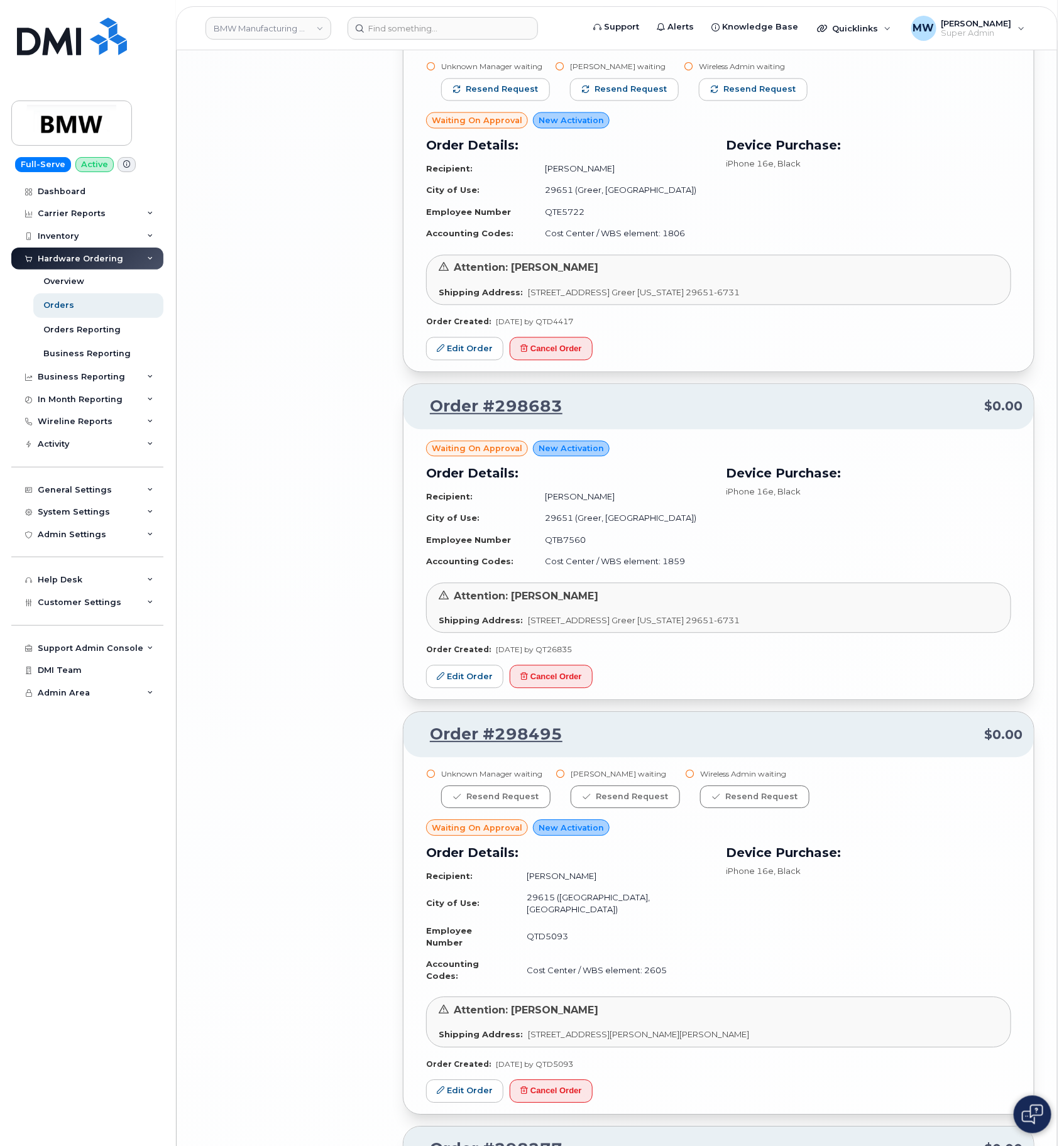
drag, startPoint x: 593, startPoint y: 411, endPoint x: 567, endPoint y: 409, distance: 26.1
click at [567, 409] on p "Order #298683 $0.00" at bounding box center [719, 408] width 608 height 23
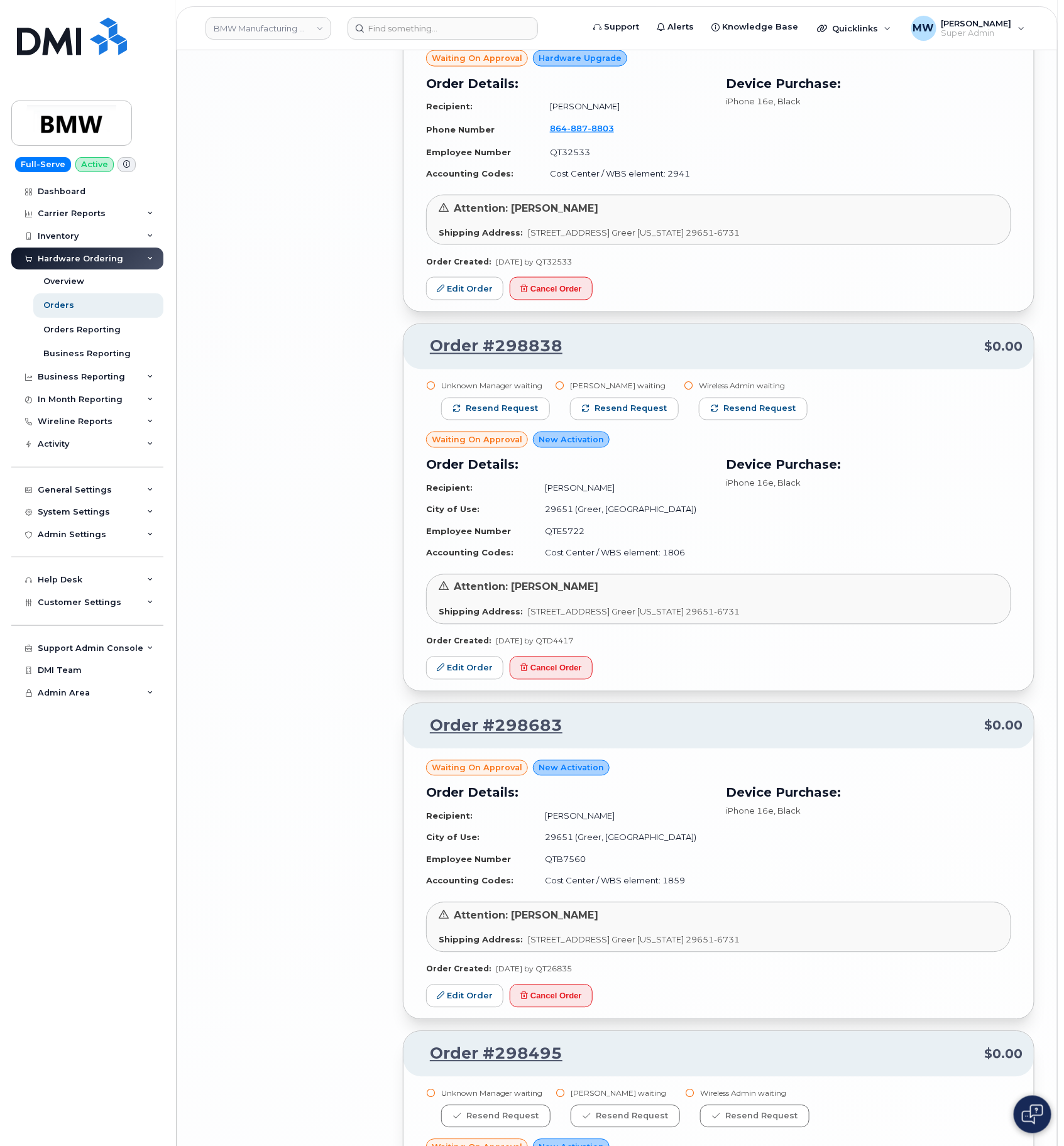
scroll to position [7062, 0]
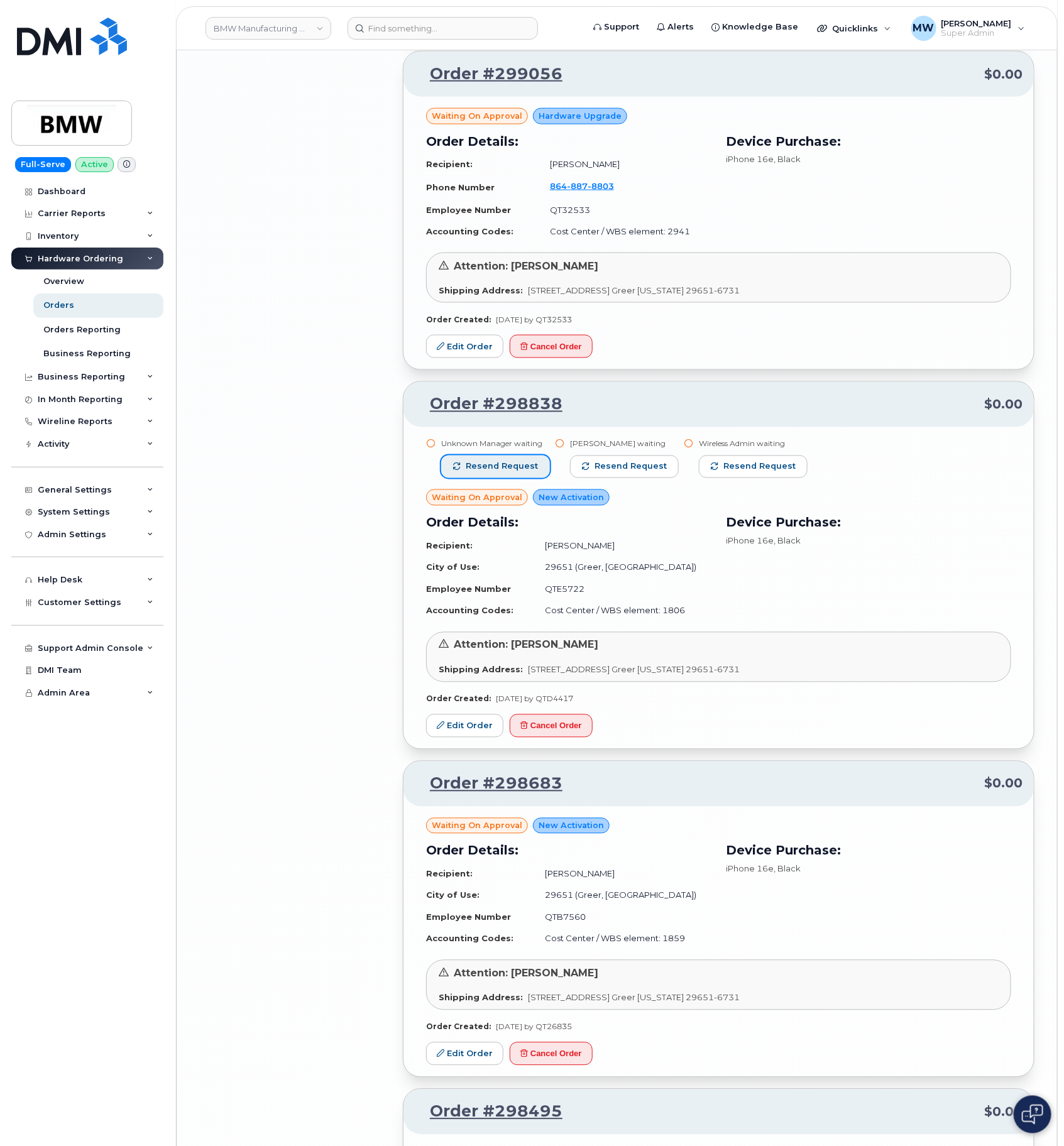
click at [526, 461] on span "Resend request" at bounding box center [502, 467] width 72 height 12
click at [607, 461] on span "Resend request" at bounding box center [623, 467] width 72 height 12
click at [732, 461] on span "Resend request" at bounding box center [761, 467] width 72 height 12
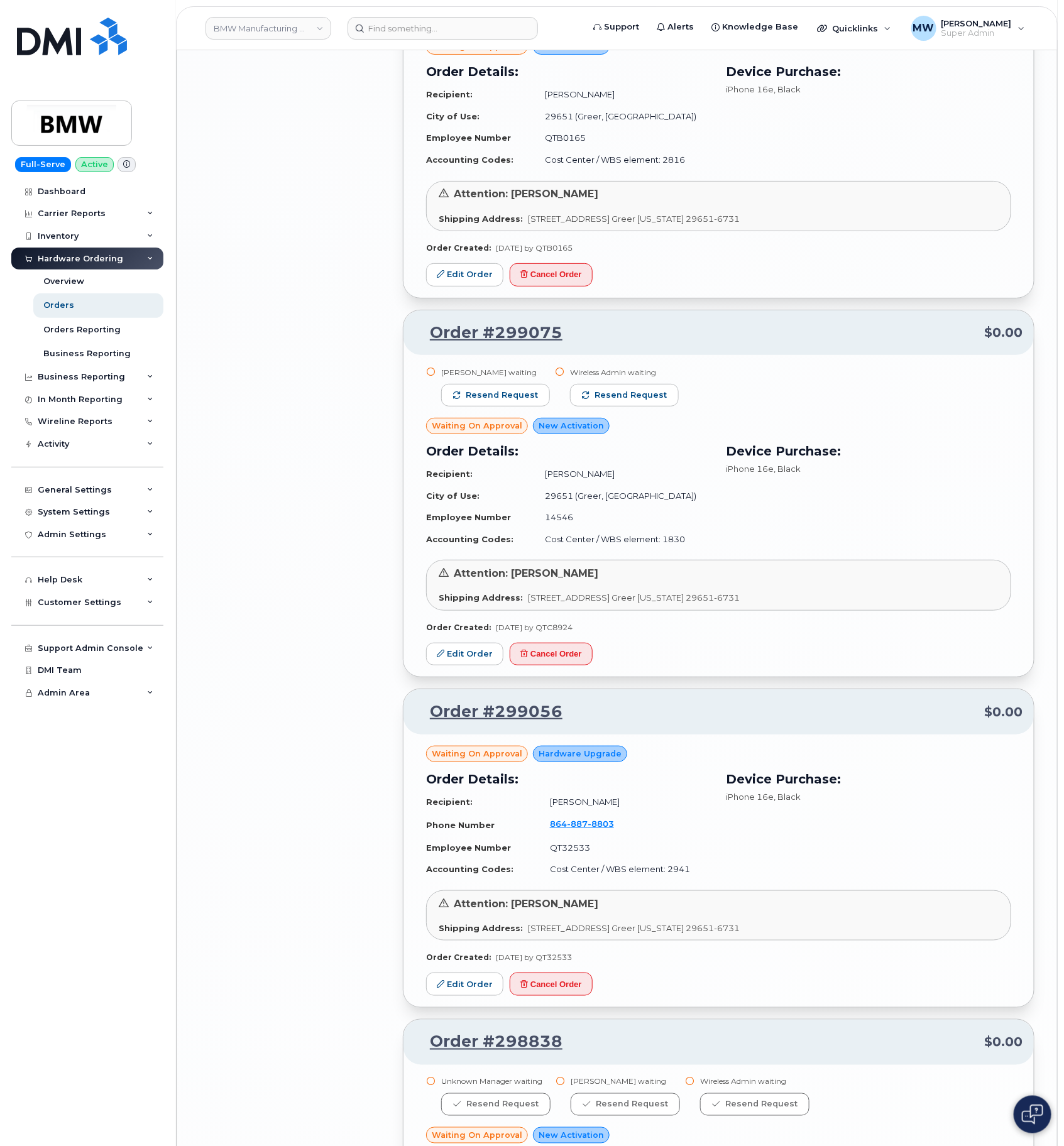
scroll to position [6213, 0]
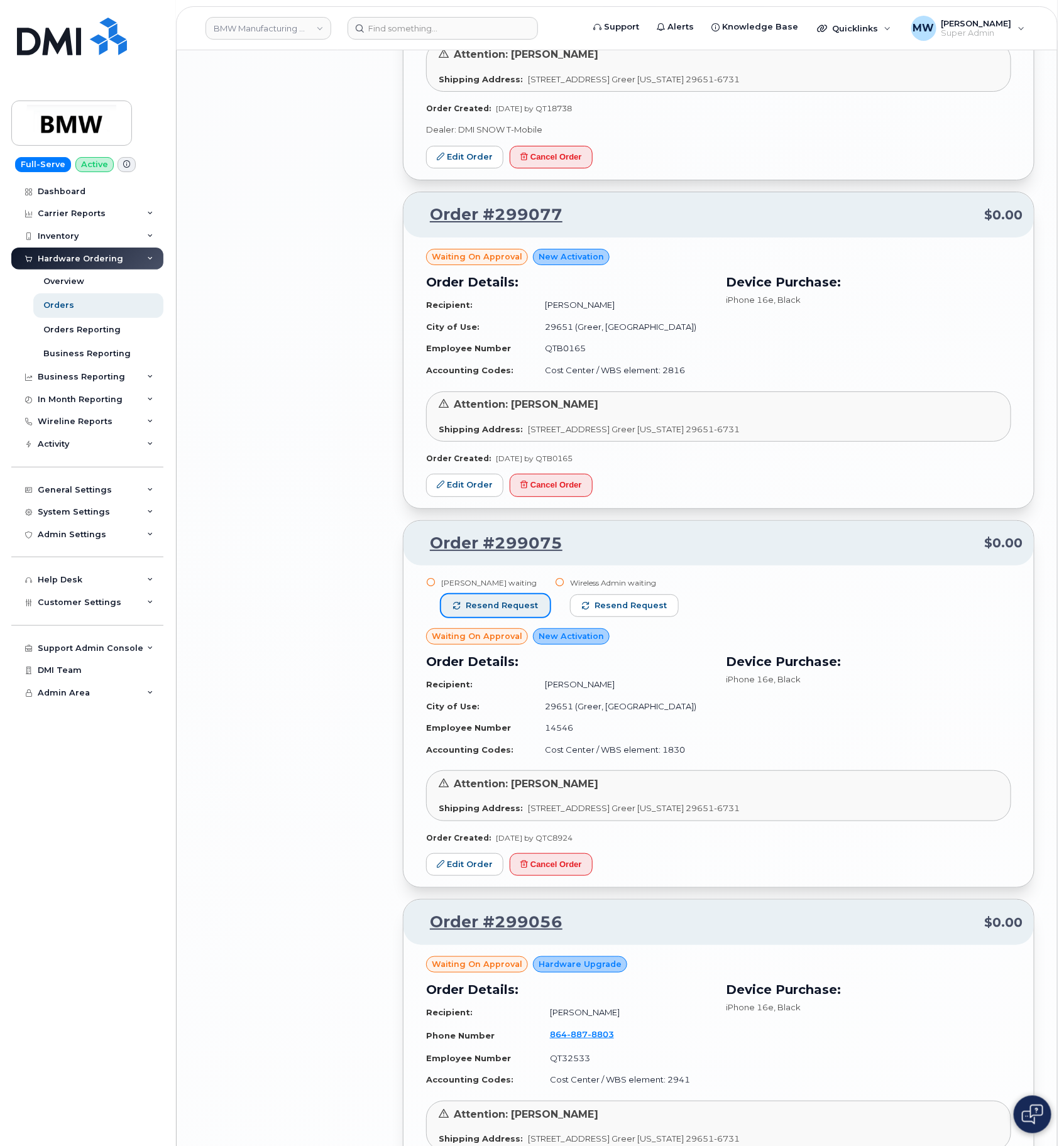
click at [519, 600] on span "Resend request" at bounding box center [502, 606] width 72 height 12
click at [604, 600] on span "Resend request" at bounding box center [631, 606] width 72 height 12
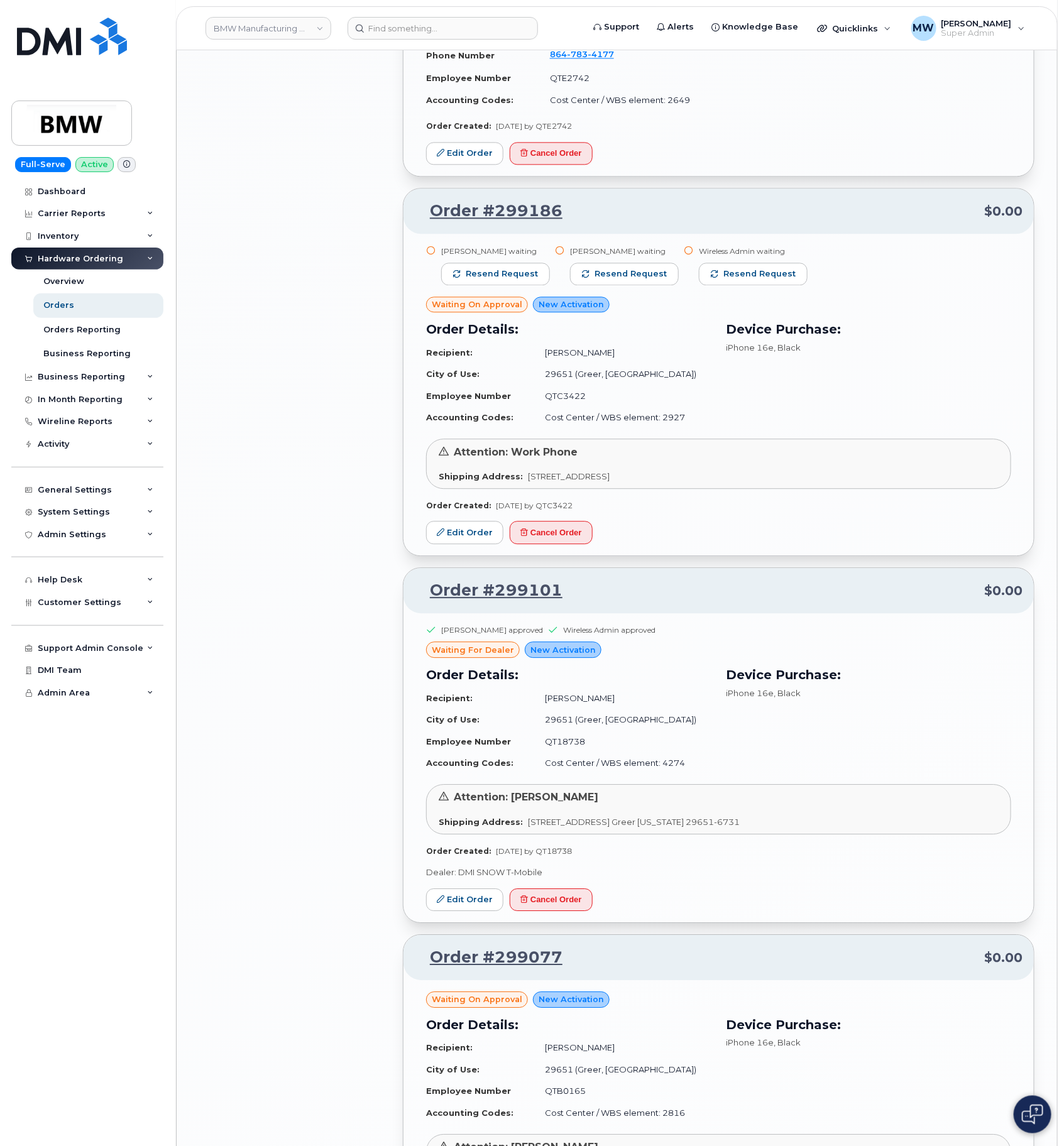
scroll to position [5459, 0]
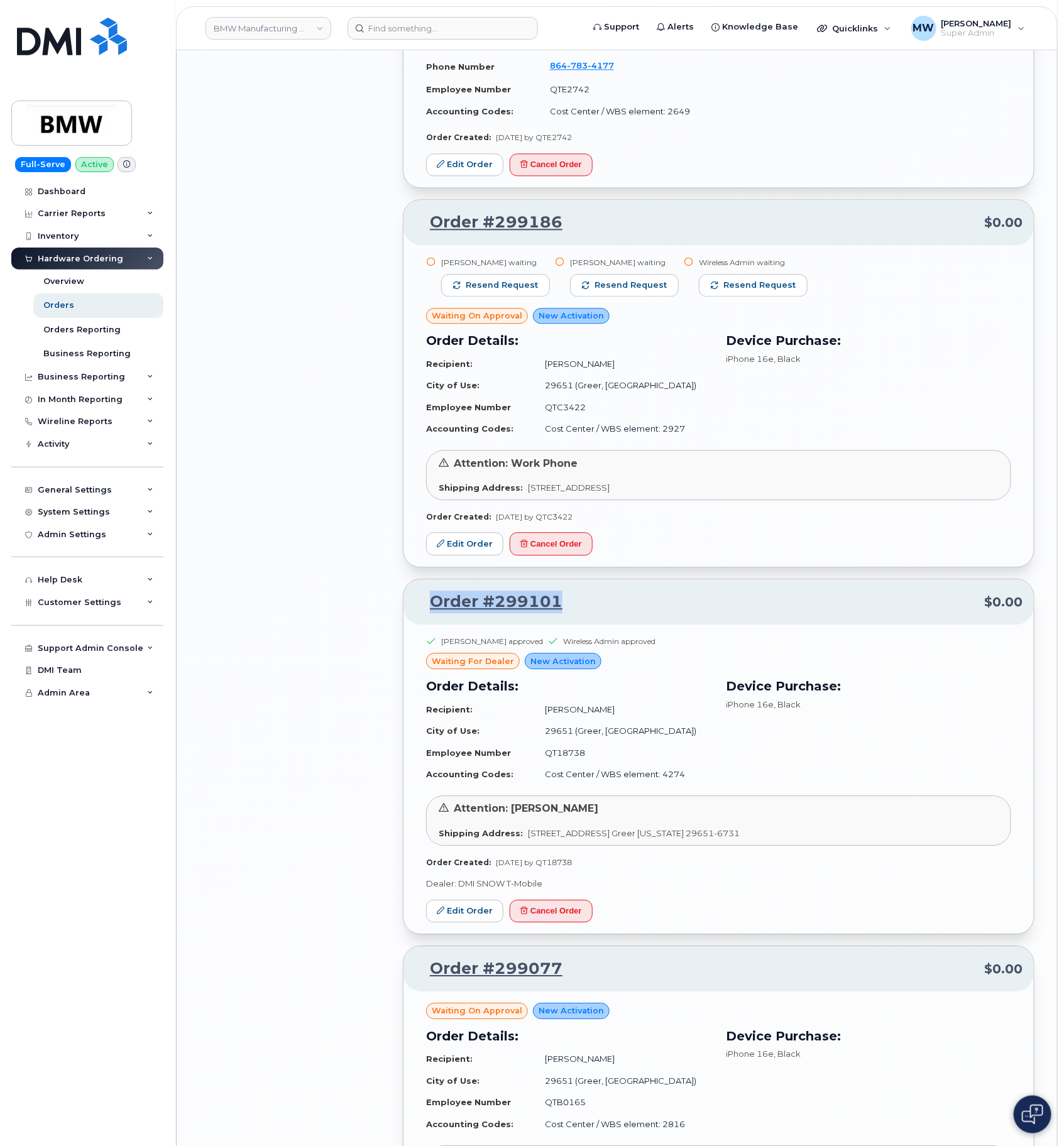
drag, startPoint x: 596, startPoint y: 589, endPoint x: 431, endPoint y: 603, distance: 165.6
click at [431, 603] on div "Order #299101 $0.00" at bounding box center [719, 602] width 631 height 45
copy link "Order #299101"
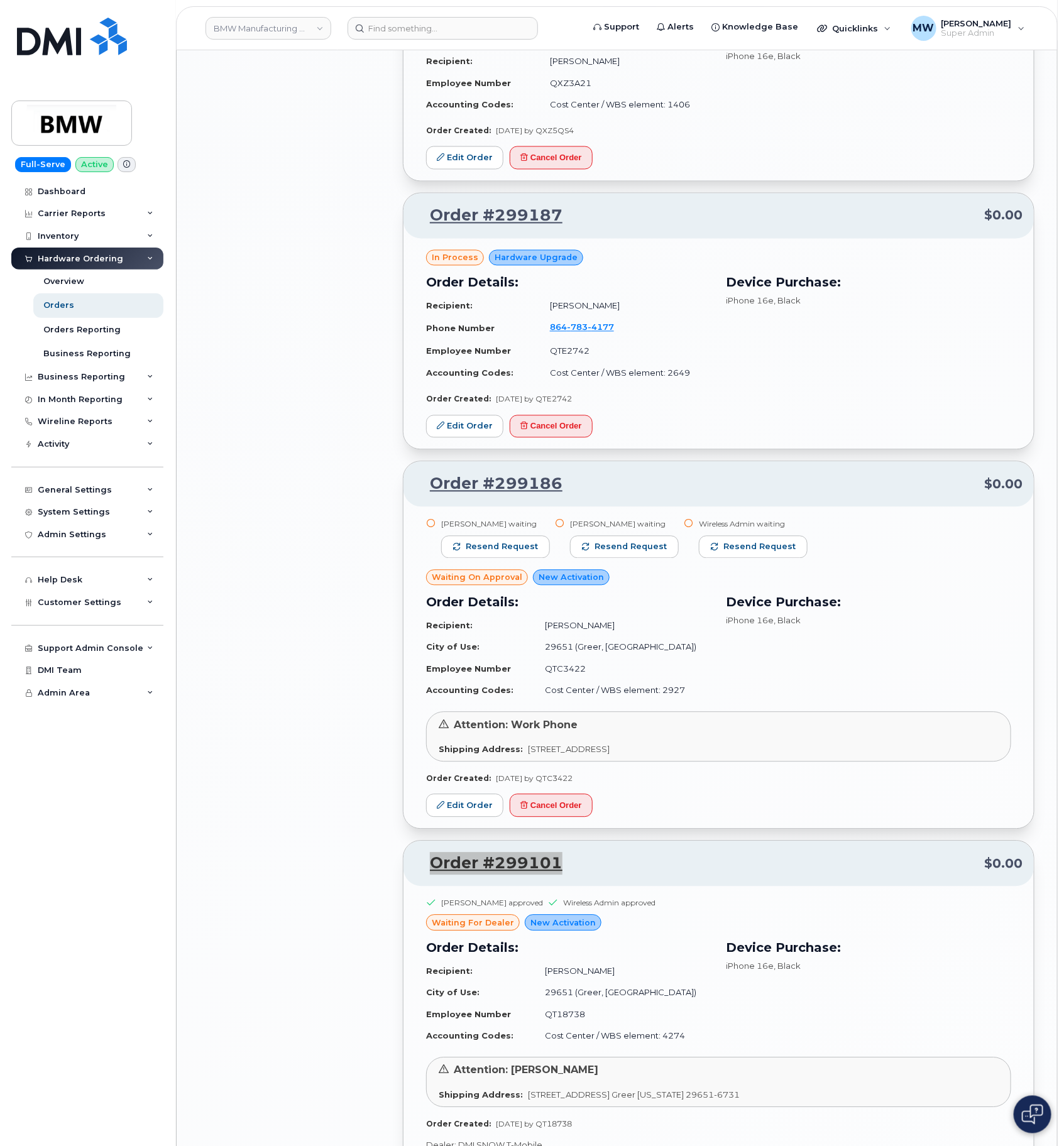
scroll to position [5082, 0]
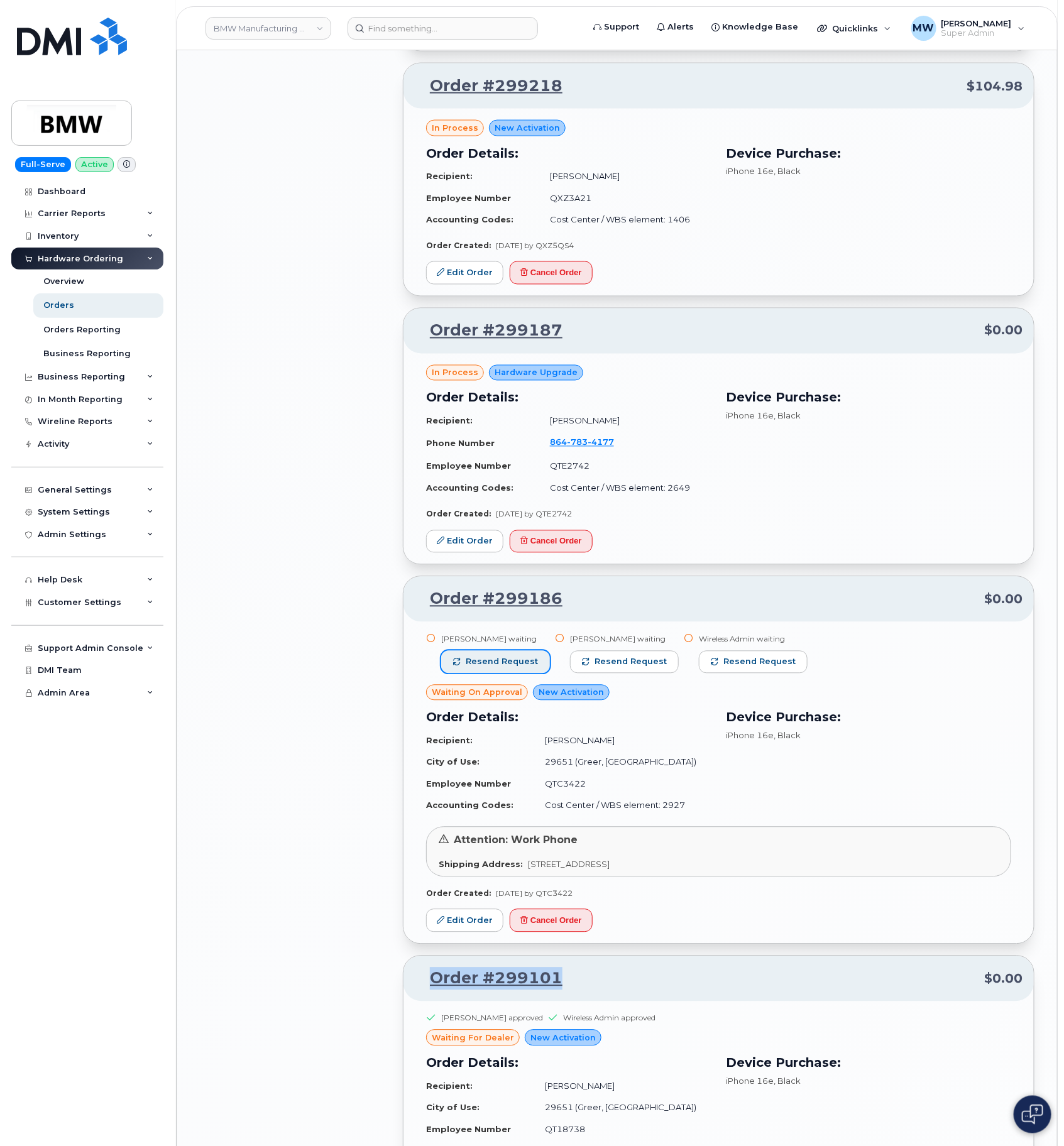
click at [497, 651] on button "Resend request" at bounding box center [496, 663] width 109 height 23
click at [595, 657] on span "Resend request" at bounding box center [631, 663] width 72 height 12
click at [701, 651] on button "Resend request" at bounding box center [755, 663] width 109 height 23
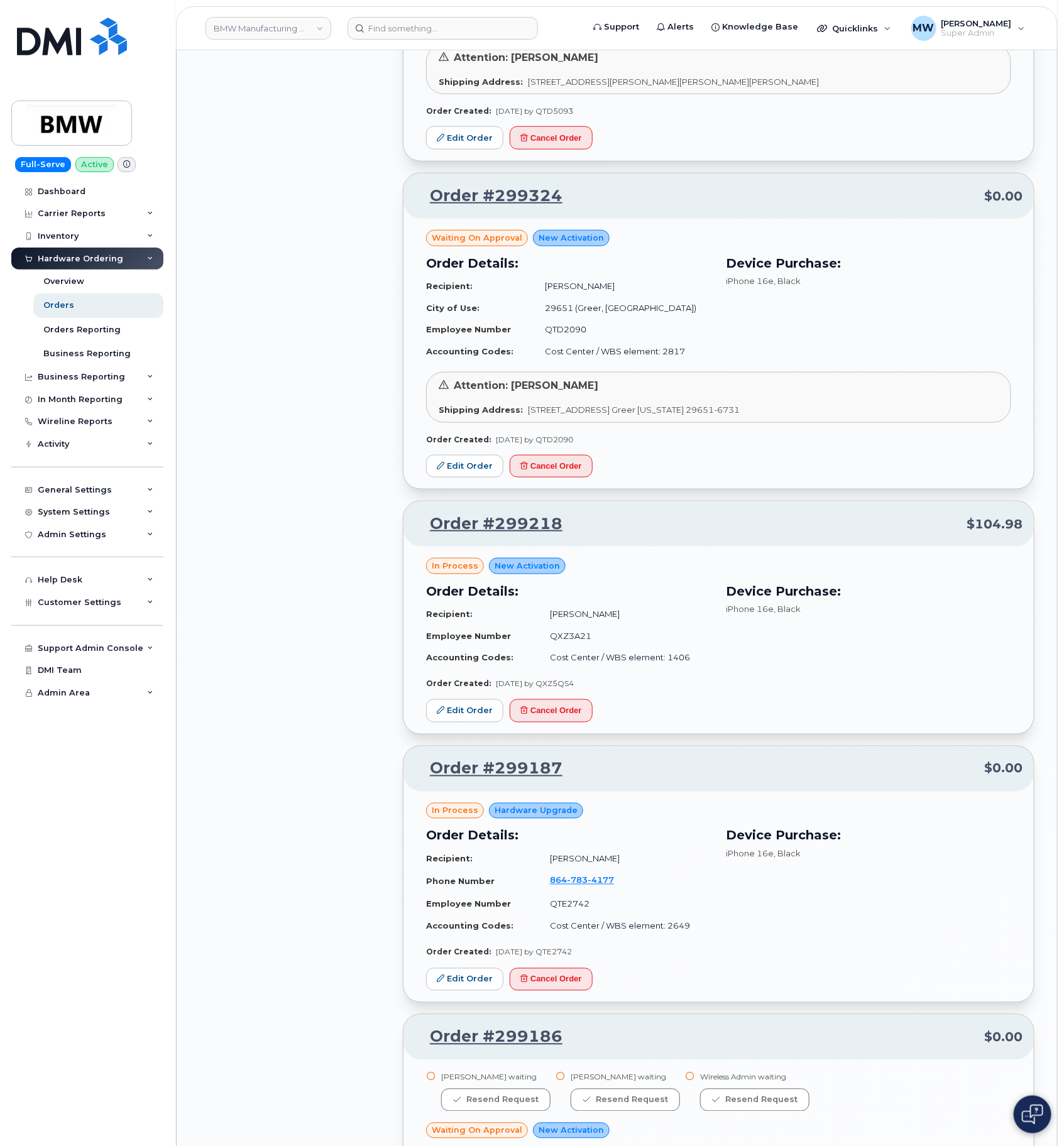
scroll to position [4610, 0]
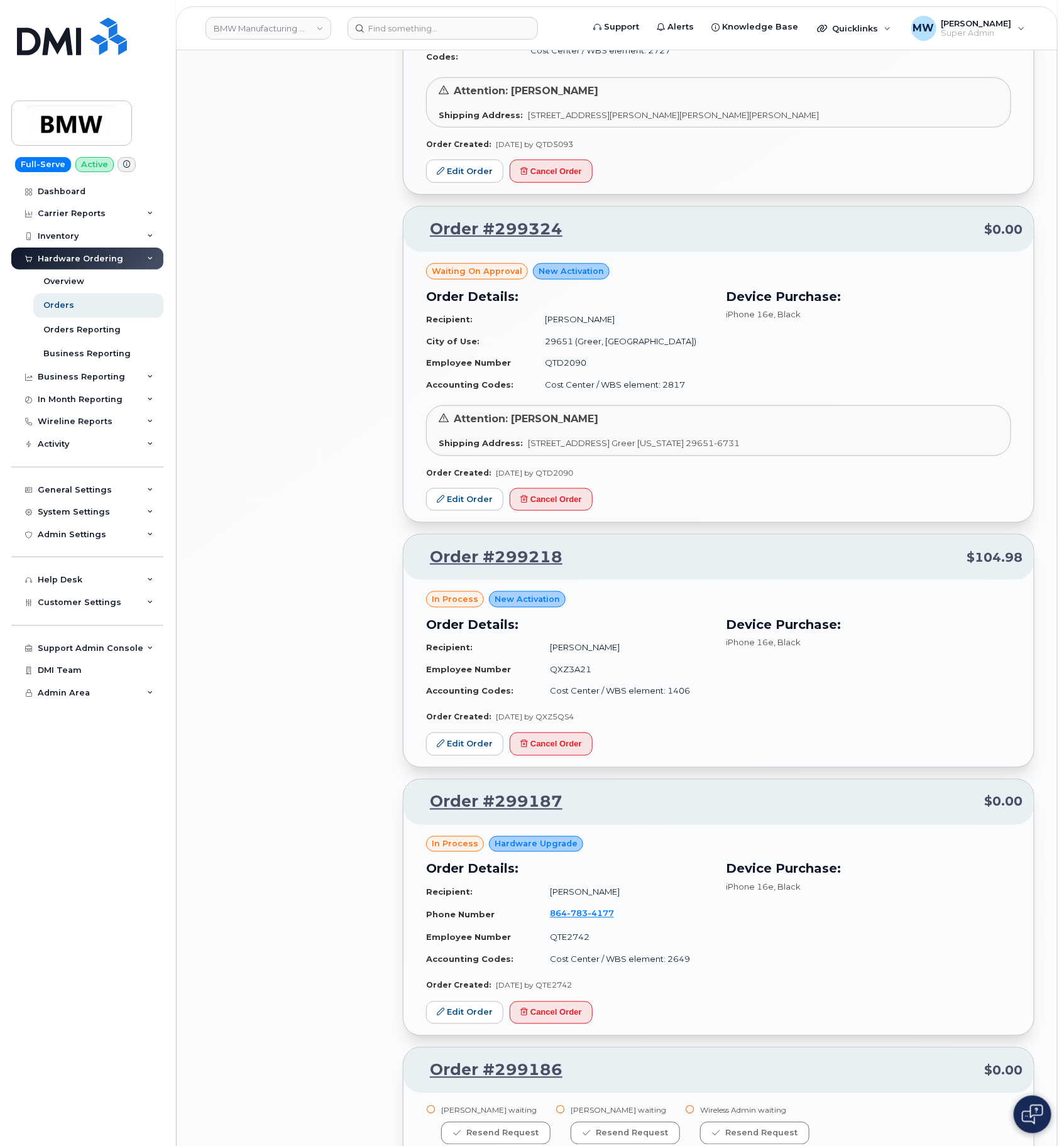
click at [293, 906] on div "All Orders 4880 Open Orders 27 Processed Orders 12 Closed Orders 2727 Cancelled…" at bounding box center [294, 289] width 204 height 9578
click at [561, 1002] on button "Cancel Order" at bounding box center [551, 1014] width 83 height 23
click at [567, 732] on button "Cancel Order" at bounding box center [551, 744] width 83 height 23
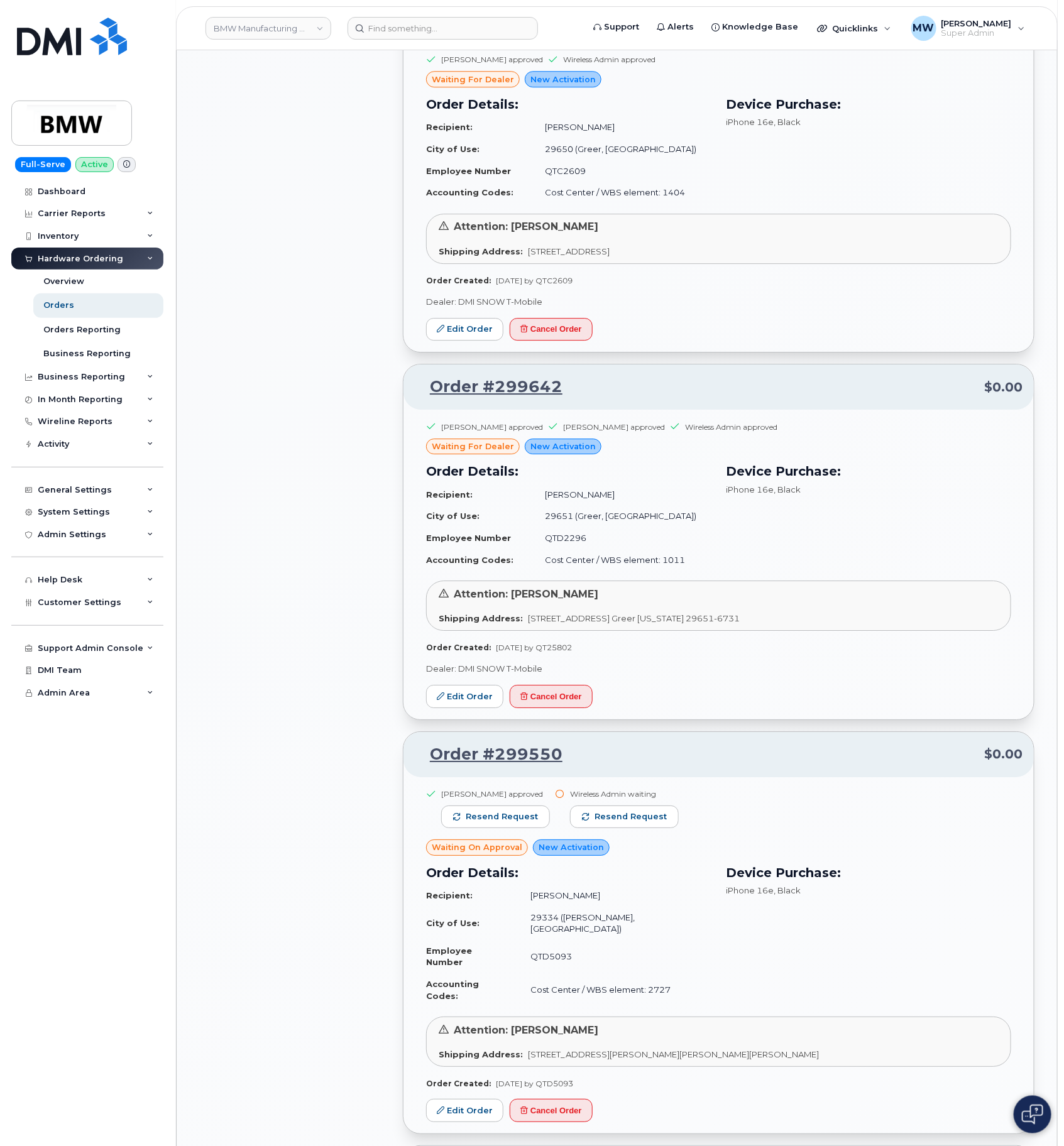
scroll to position [3667, 0]
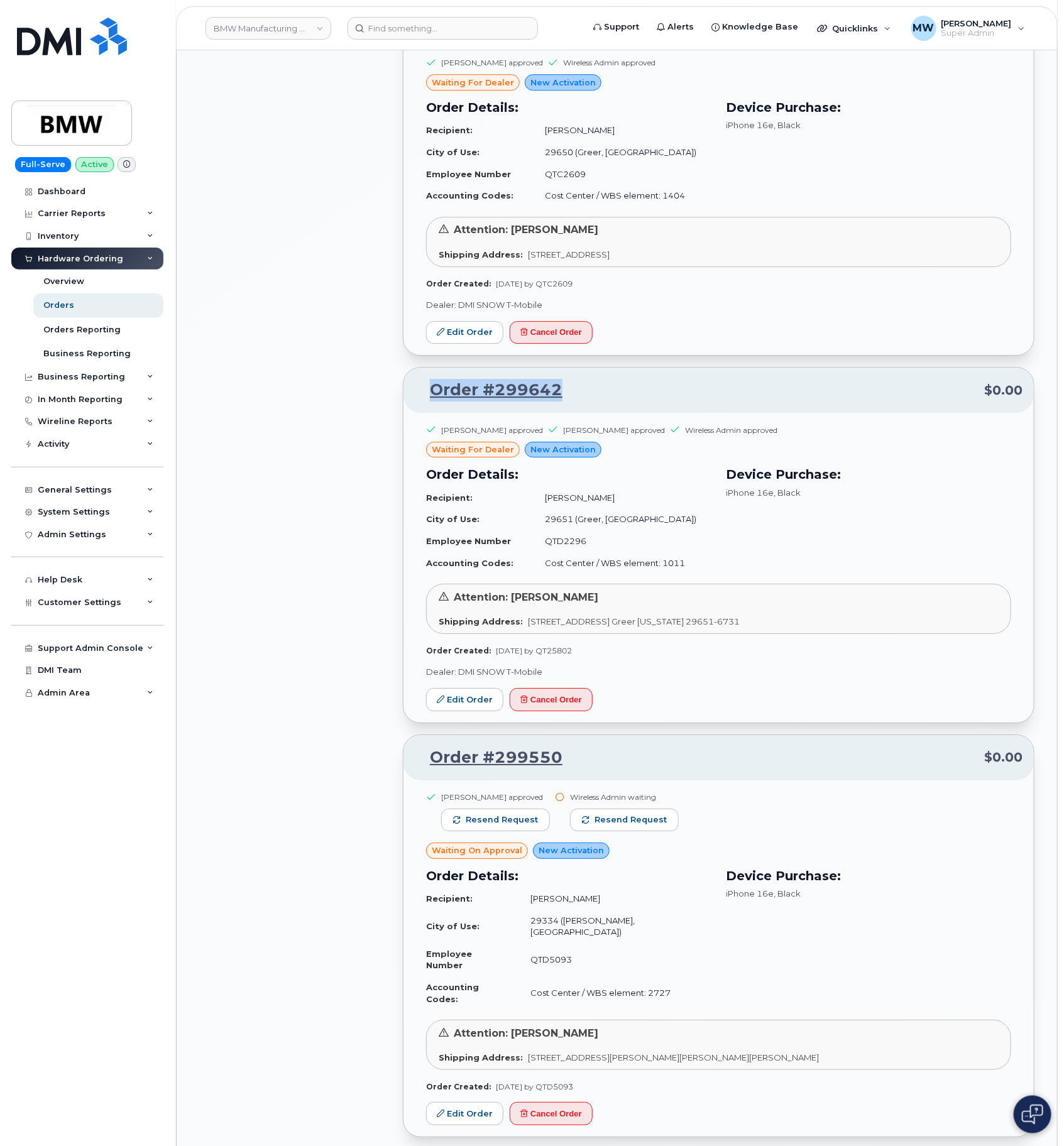
drag, startPoint x: 581, startPoint y: 392, endPoint x: 425, endPoint y: 388, distance: 156.1
click at [425, 388] on p "Order #299642 $0.00" at bounding box center [719, 390] width 608 height 23
copy link "Order #299642"
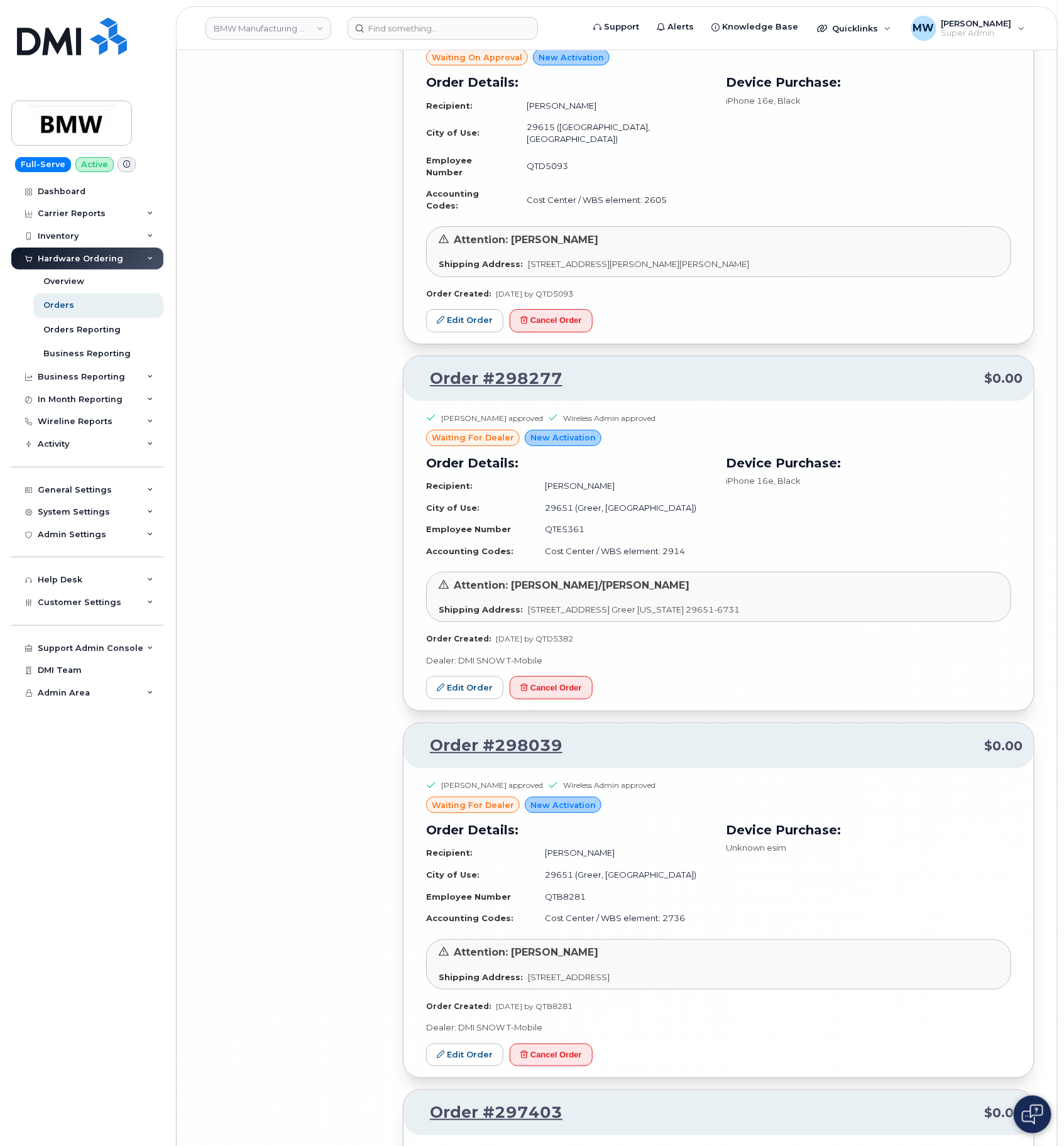
scroll to position [8193, 0]
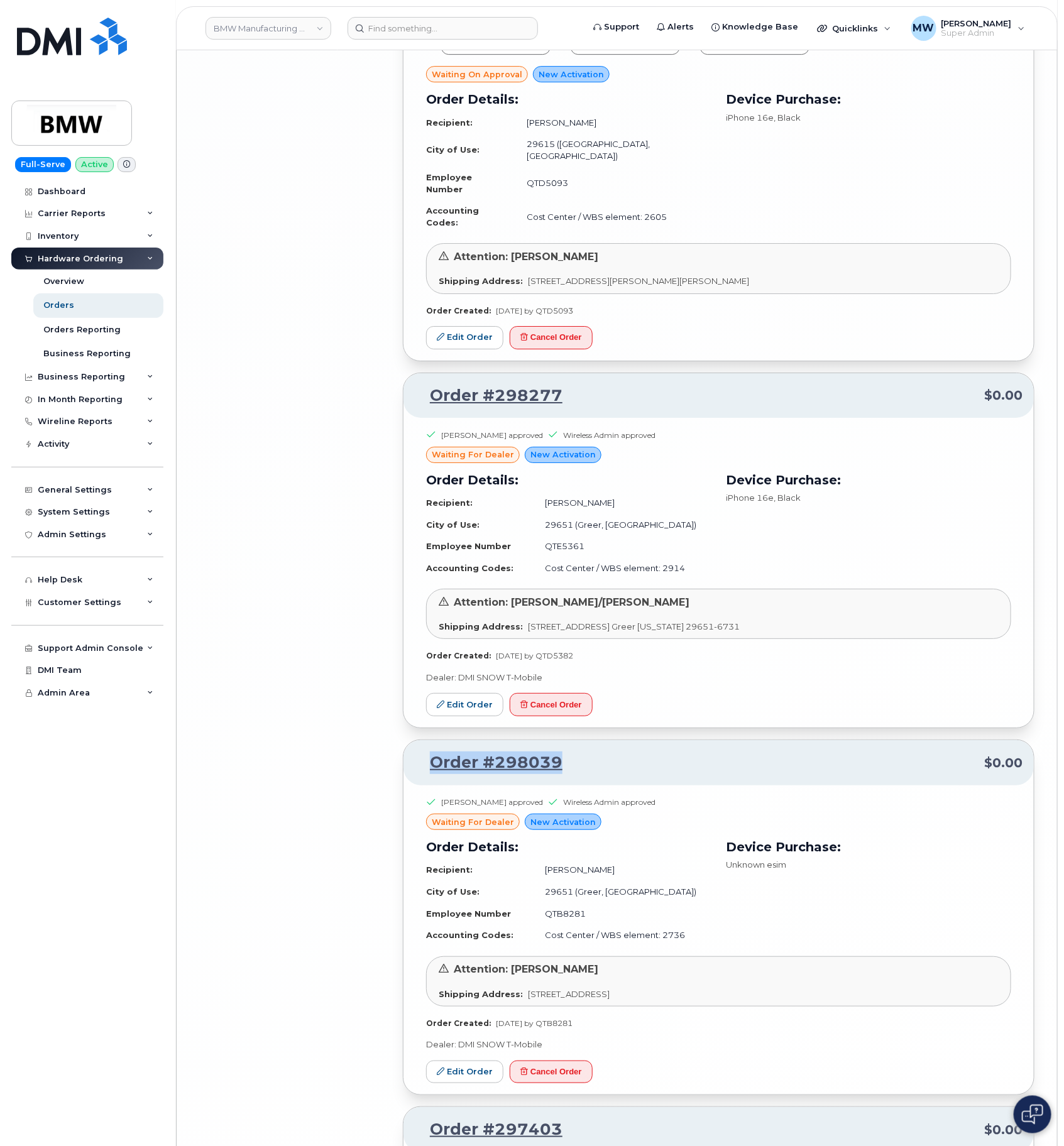
drag, startPoint x: 610, startPoint y: 721, endPoint x: 402, endPoint y: 732, distance: 208.3
click at [403, 740] on div "Order #298039 $0.00 Joseph Provenzano approved Wireless Admin approved waiting …" at bounding box center [719, 917] width 631 height 356
copy link "Order #298039"
drag, startPoint x: 600, startPoint y: 366, endPoint x: 432, endPoint y: 366, distance: 168.0
click at [432, 385] on p "Order #298277 $0.00" at bounding box center [719, 396] width 608 height 23
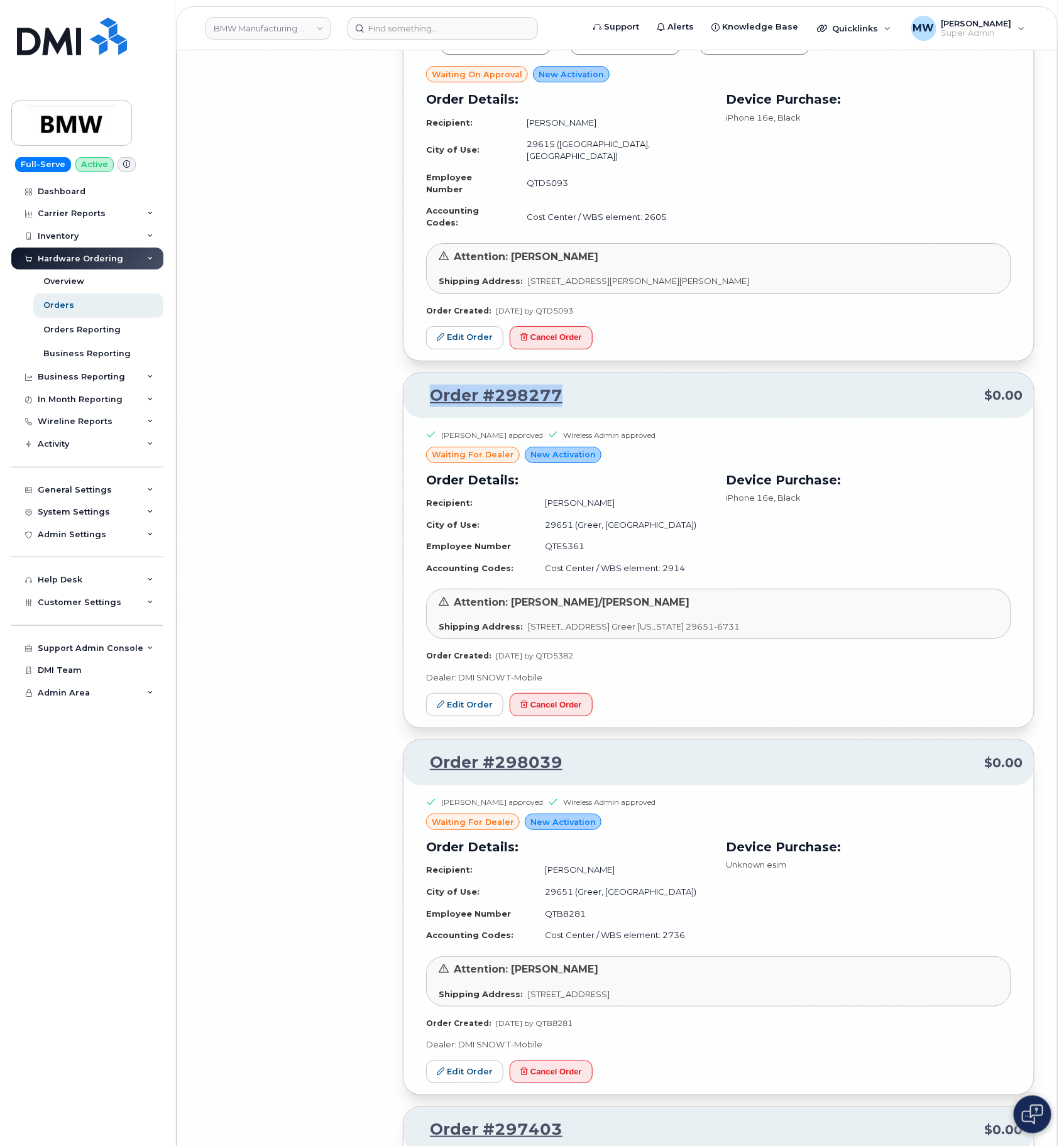
copy link "Order #298277"
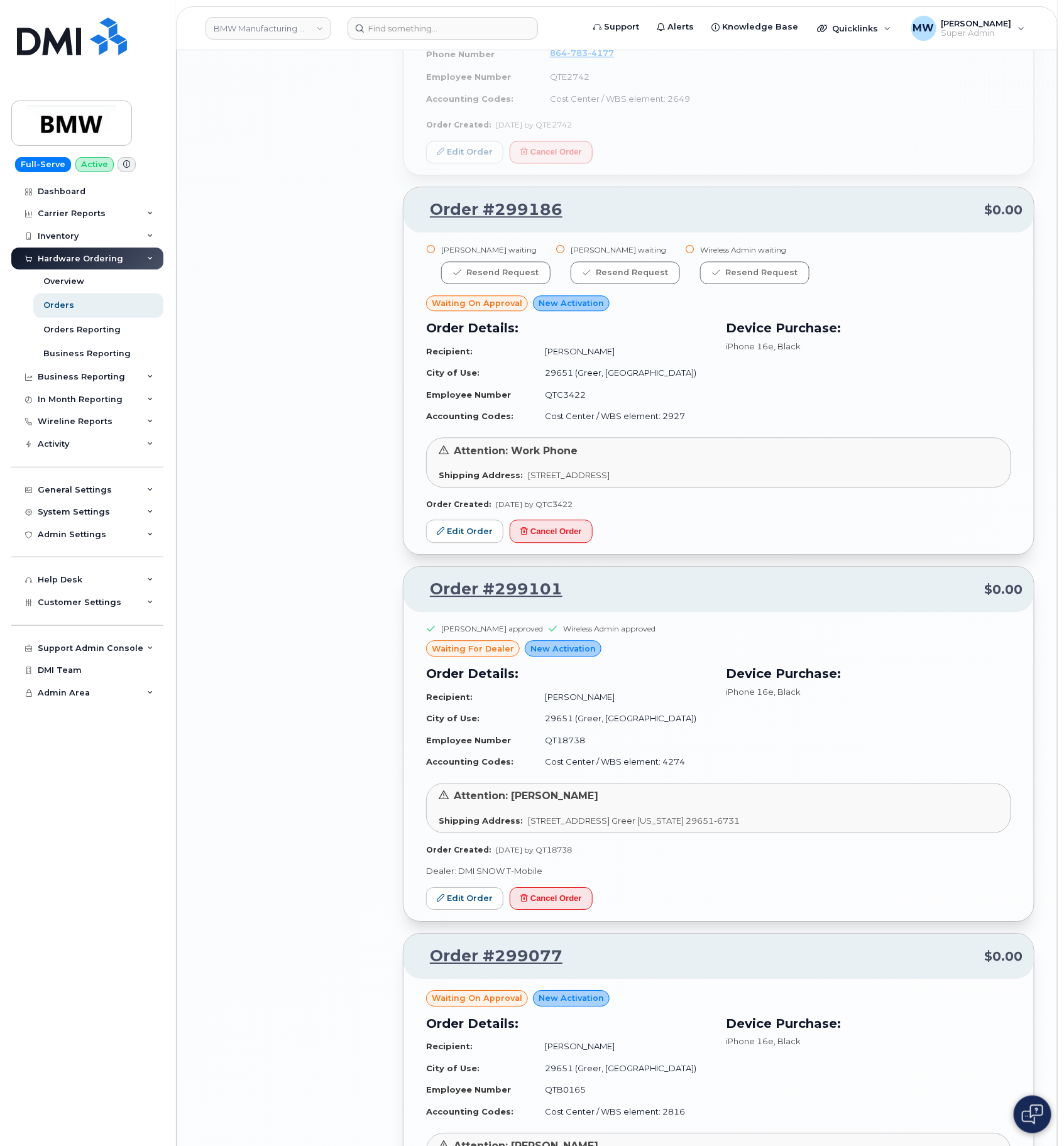
scroll to position [5459, 0]
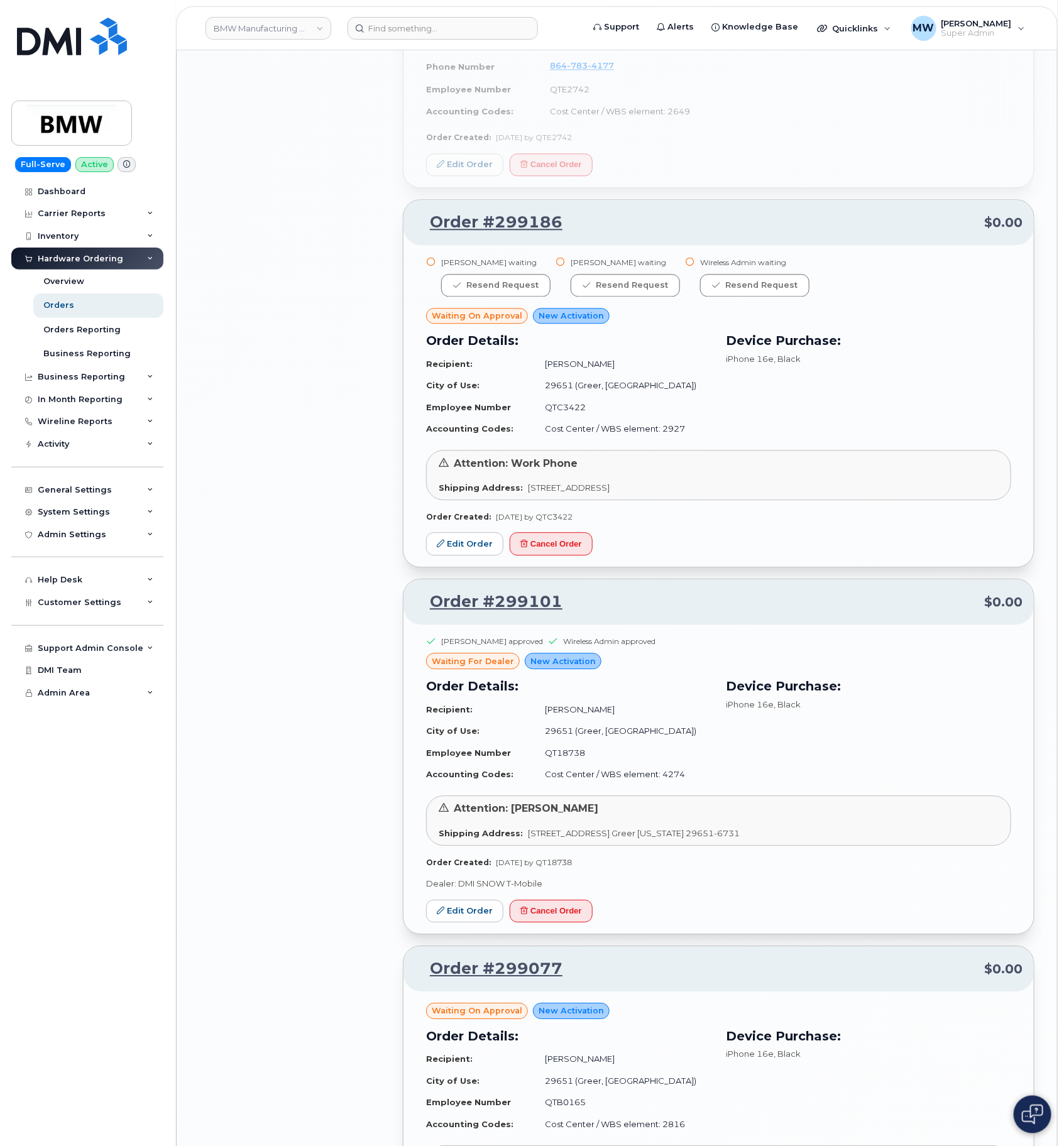
drag, startPoint x: 604, startPoint y: 603, endPoint x: 593, endPoint y: 602, distance: 11.0
click at [593, 602] on div "Order #299101 $0.00" at bounding box center [719, 602] width 631 height 45
drag, startPoint x: 604, startPoint y: 594, endPoint x: 432, endPoint y: 590, distance: 172.0
click at [432, 591] on p "Order #299101 $0.00" at bounding box center [719, 603] width 608 height 23
copy link "Order #299101"
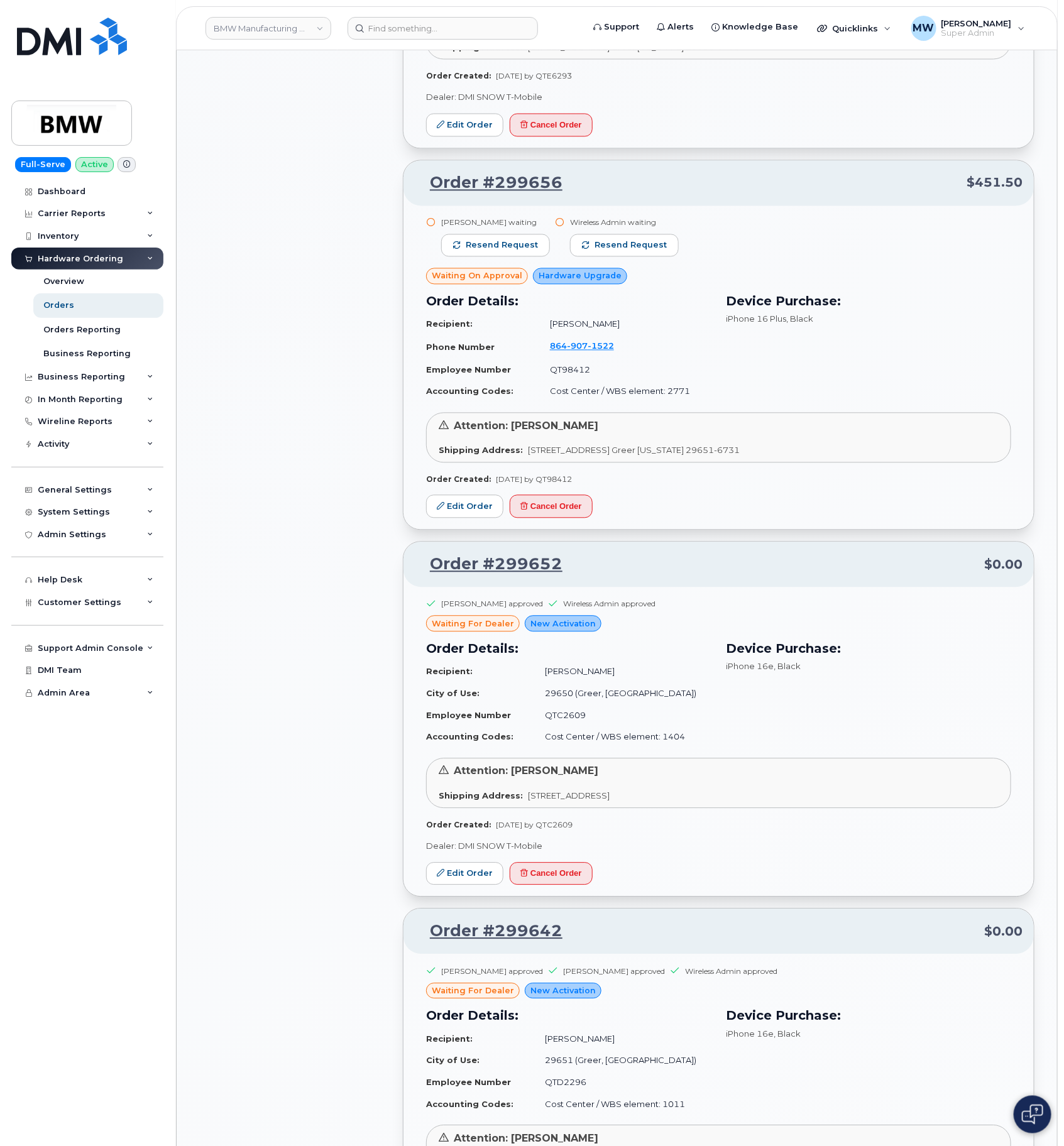
scroll to position [3102, 0]
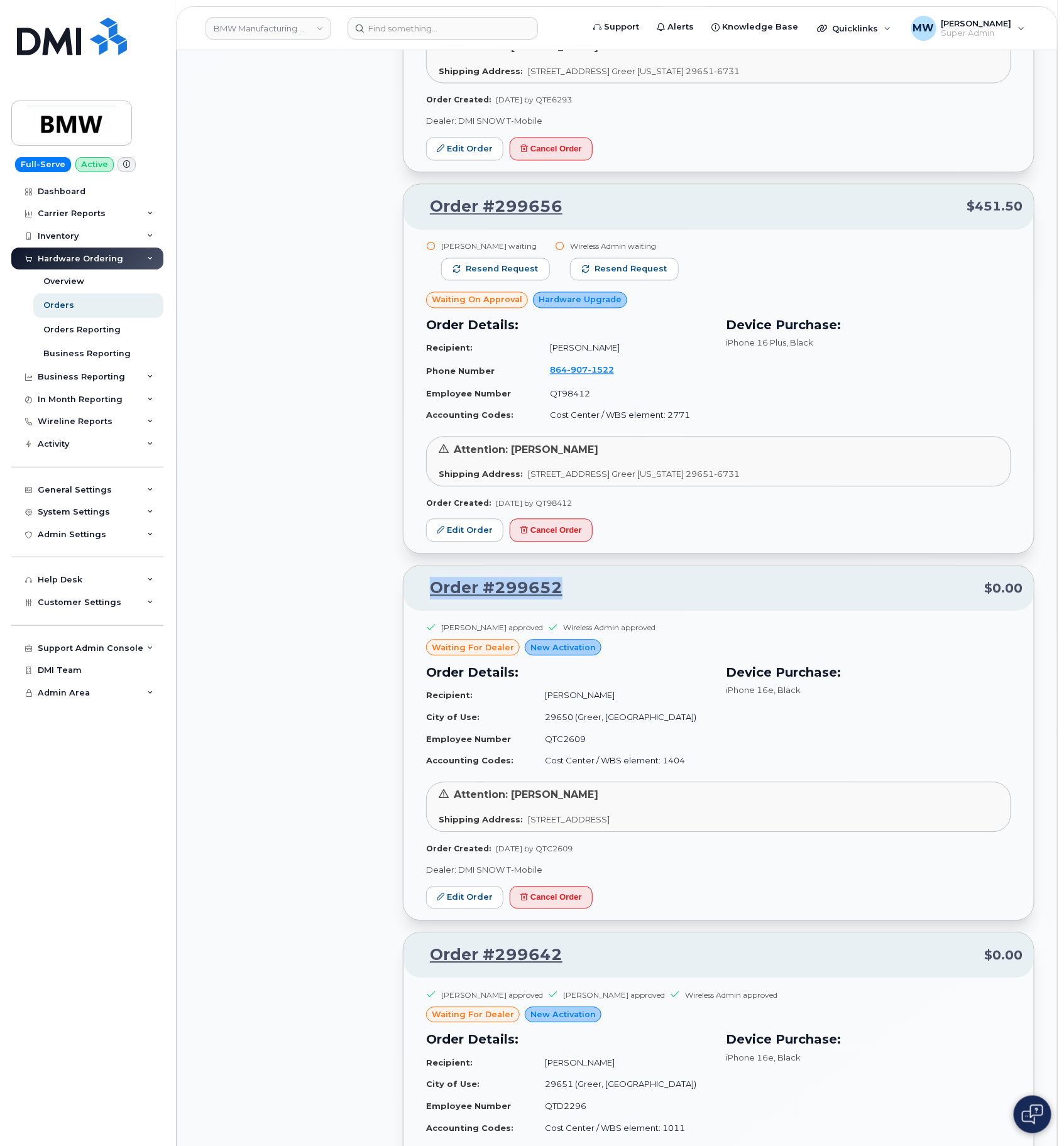
drag, startPoint x: 594, startPoint y: 600, endPoint x: 433, endPoint y: 594, distance: 161.1
click at [433, 594] on p "Order #299652 $0.00" at bounding box center [719, 589] width 608 height 23
copy link "Order #299652"
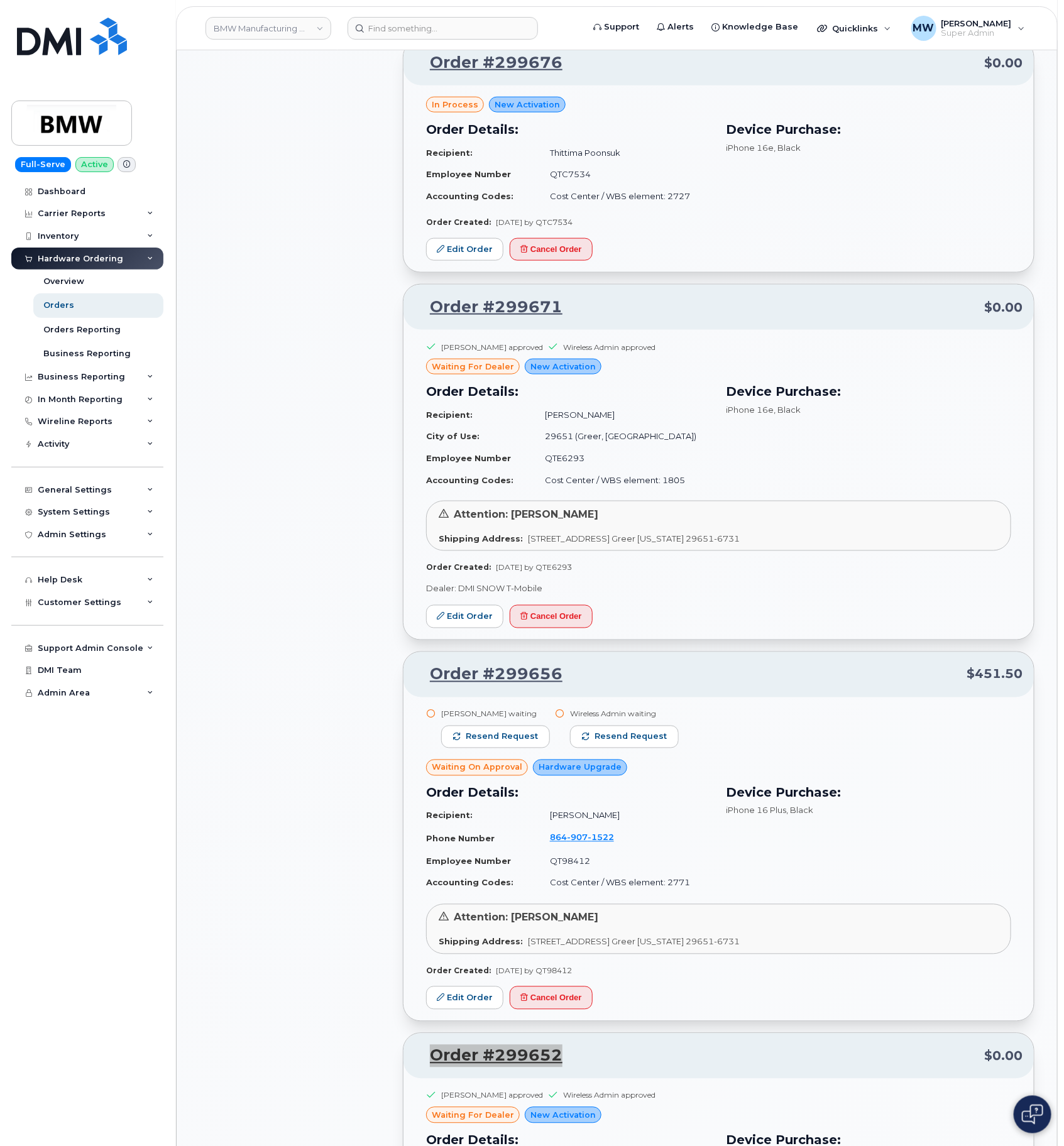
scroll to position [2631, 0]
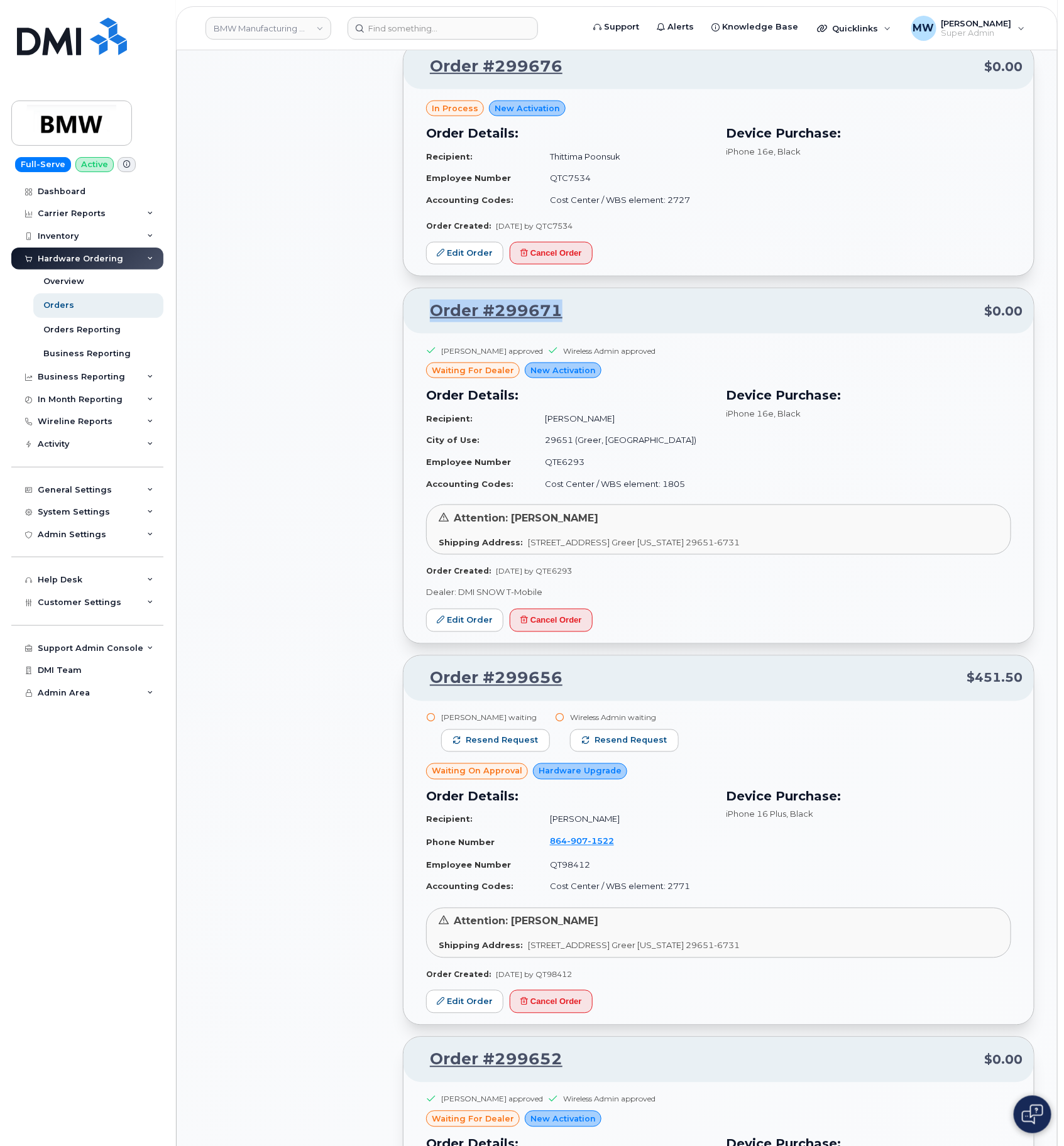
drag, startPoint x: 585, startPoint y: 313, endPoint x: 436, endPoint y: 310, distance: 149.0
click at [436, 310] on p "Order #299671 $0.00" at bounding box center [719, 312] width 608 height 23
copy link "Order #299671"
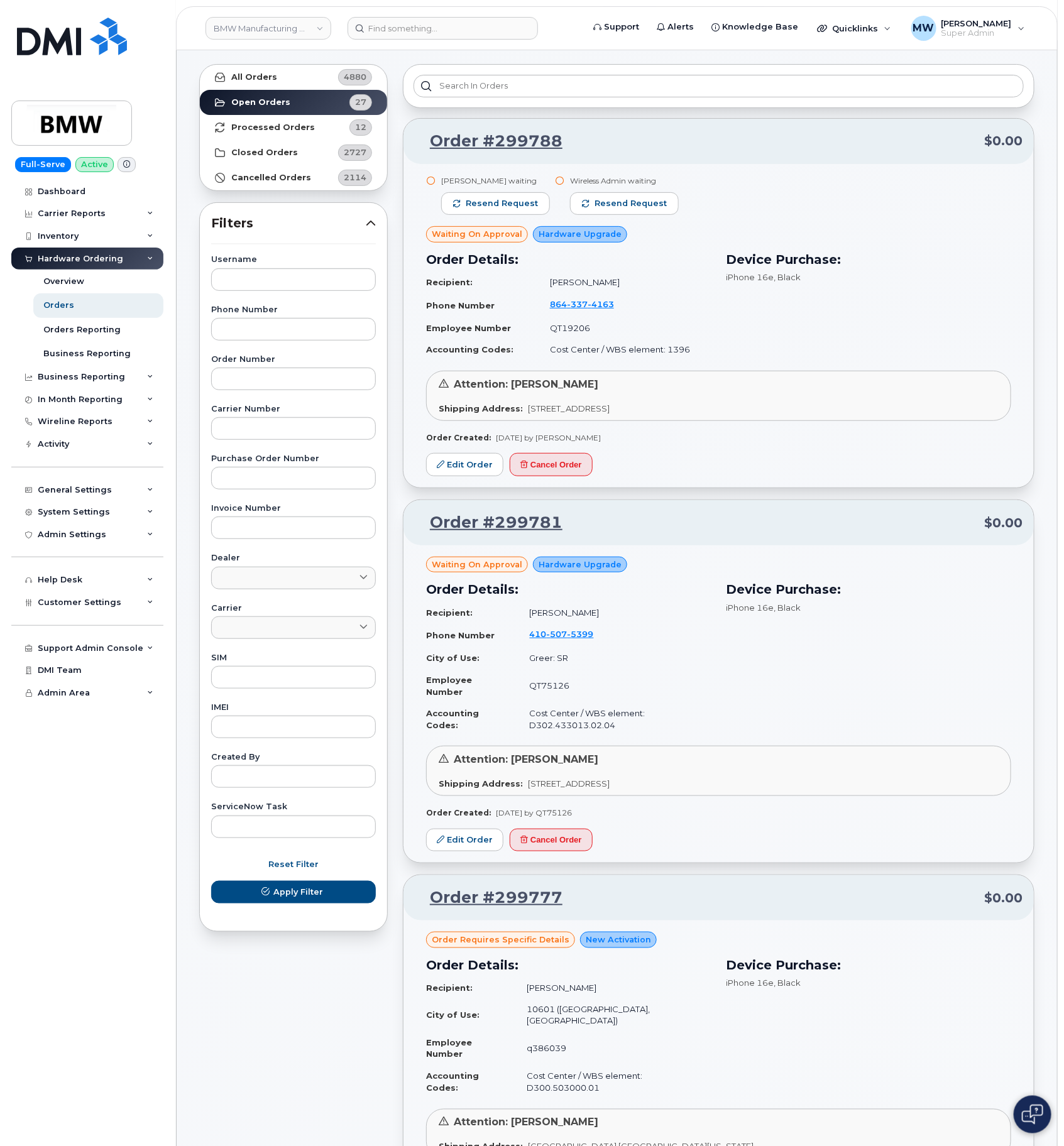
scroll to position [0, 0]
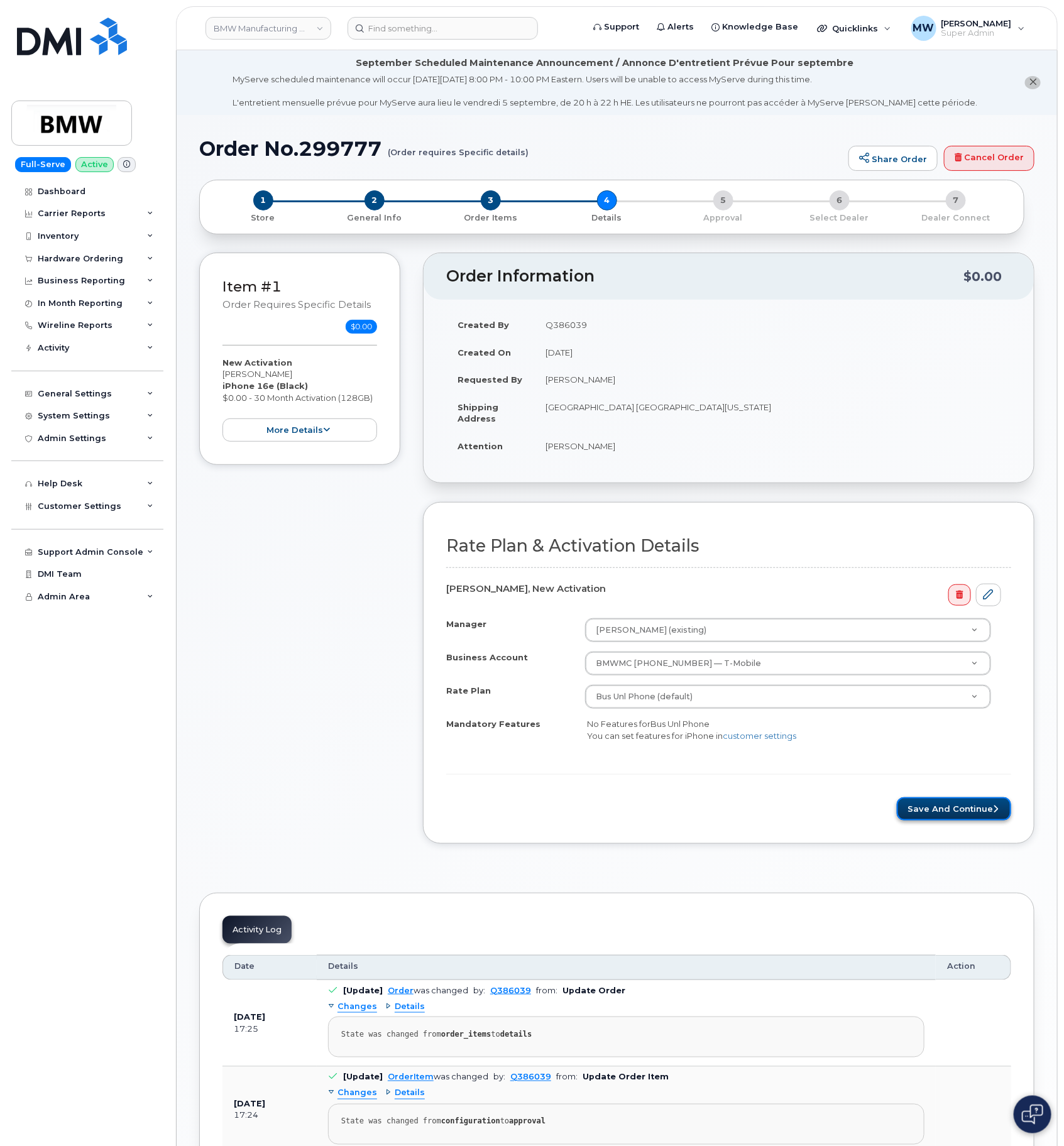
click at [928, 820] on button "Save and Continue" at bounding box center [954, 809] width 114 height 23
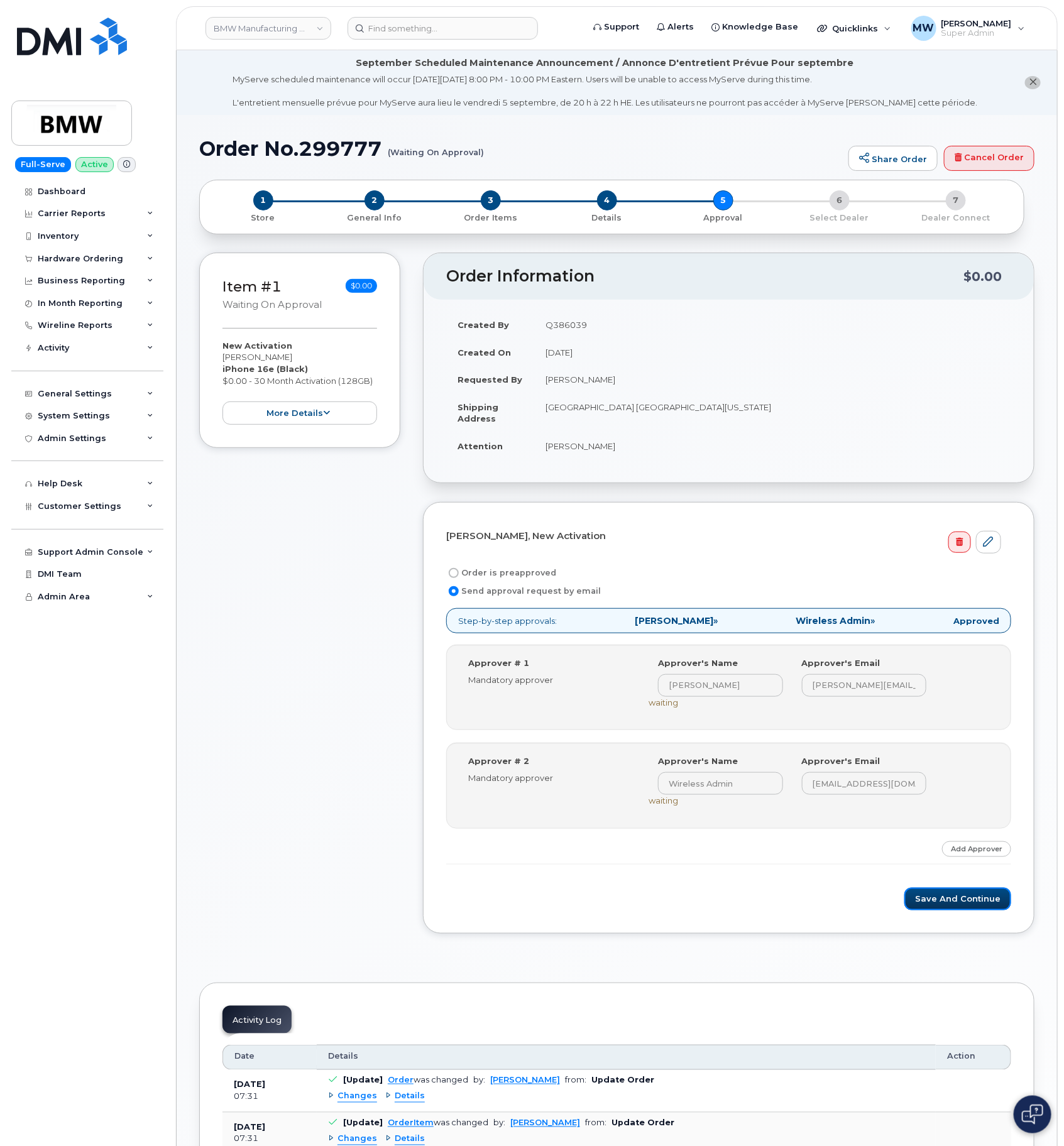
drag, startPoint x: 962, startPoint y: 898, endPoint x: 843, endPoint y: 847, distance: 129.5
click at [962, 898] on button "Save and Continue" at bounding box center [958, 899] width 107 height 23
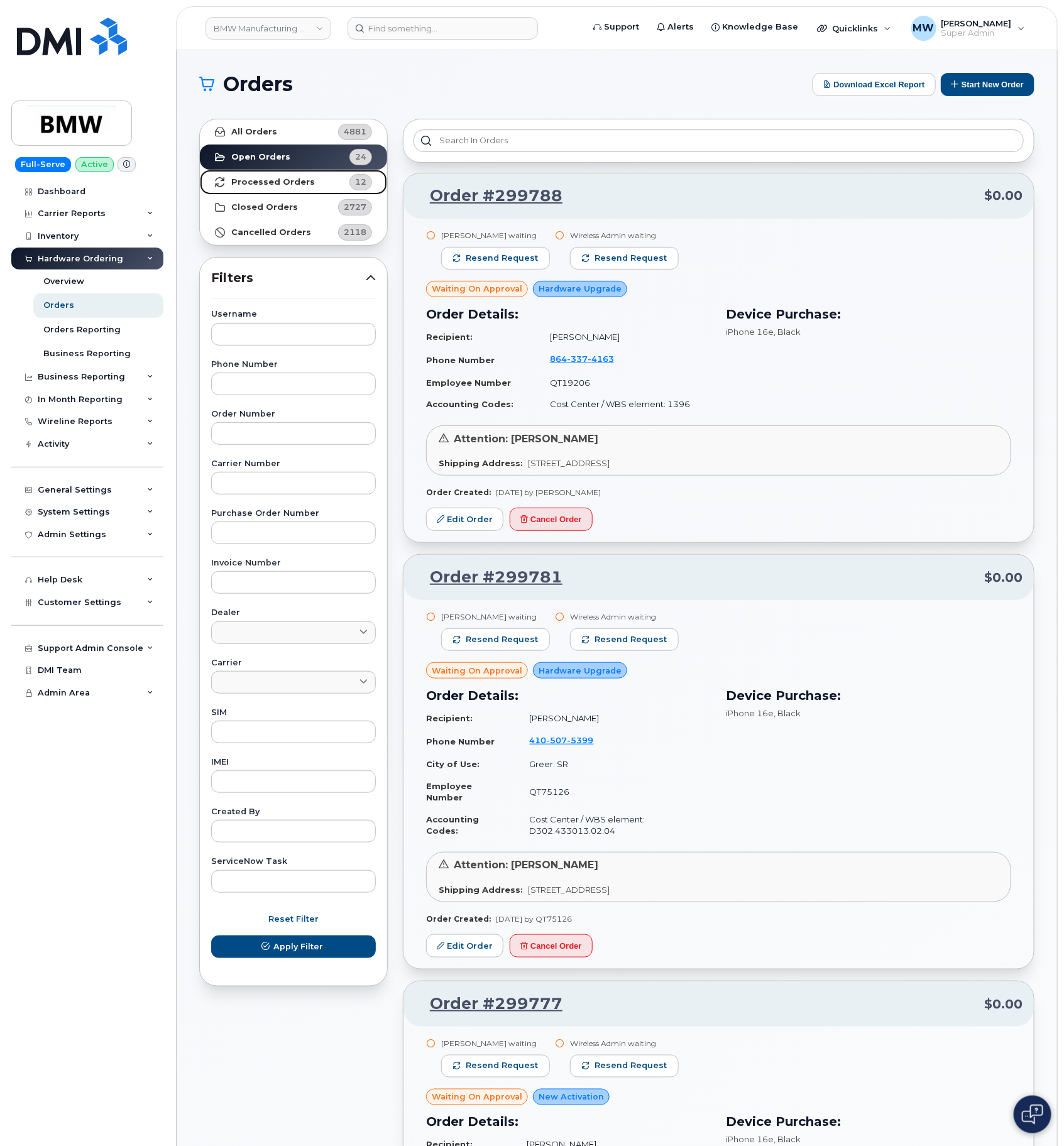
click at [327, 183] on link "Processed Orders 12" at bounding box center [294, 182] width 187 height 25
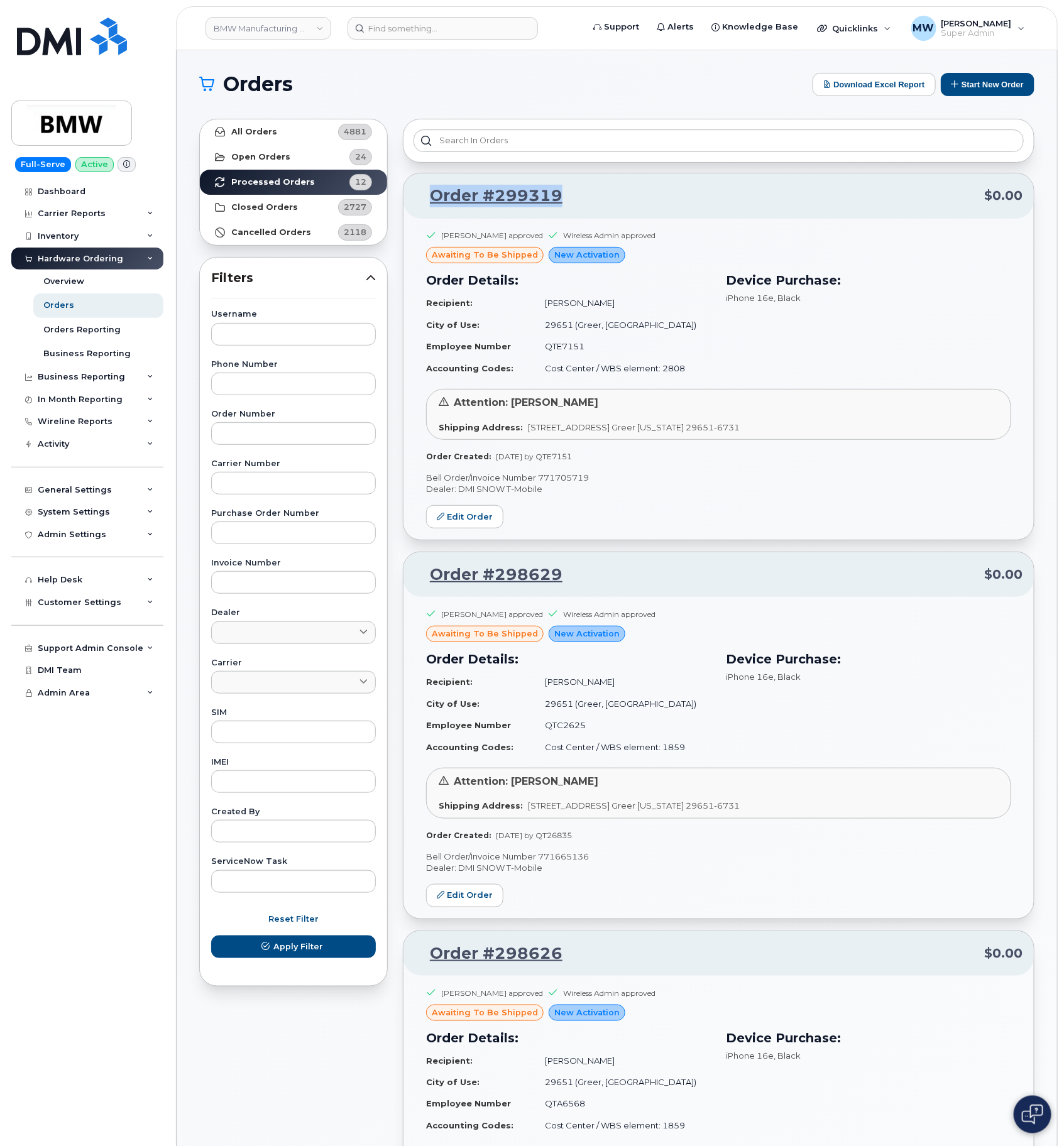
drag, startPoint x: 605, startPoint y: 192, endPoint x: 419, endPoint y: 198, distance: 186.1
click at [419, 198] on p "Order #299319 $0.00" at bounding box center [719, 196] width 608 height 23
copy link "Order #299319"
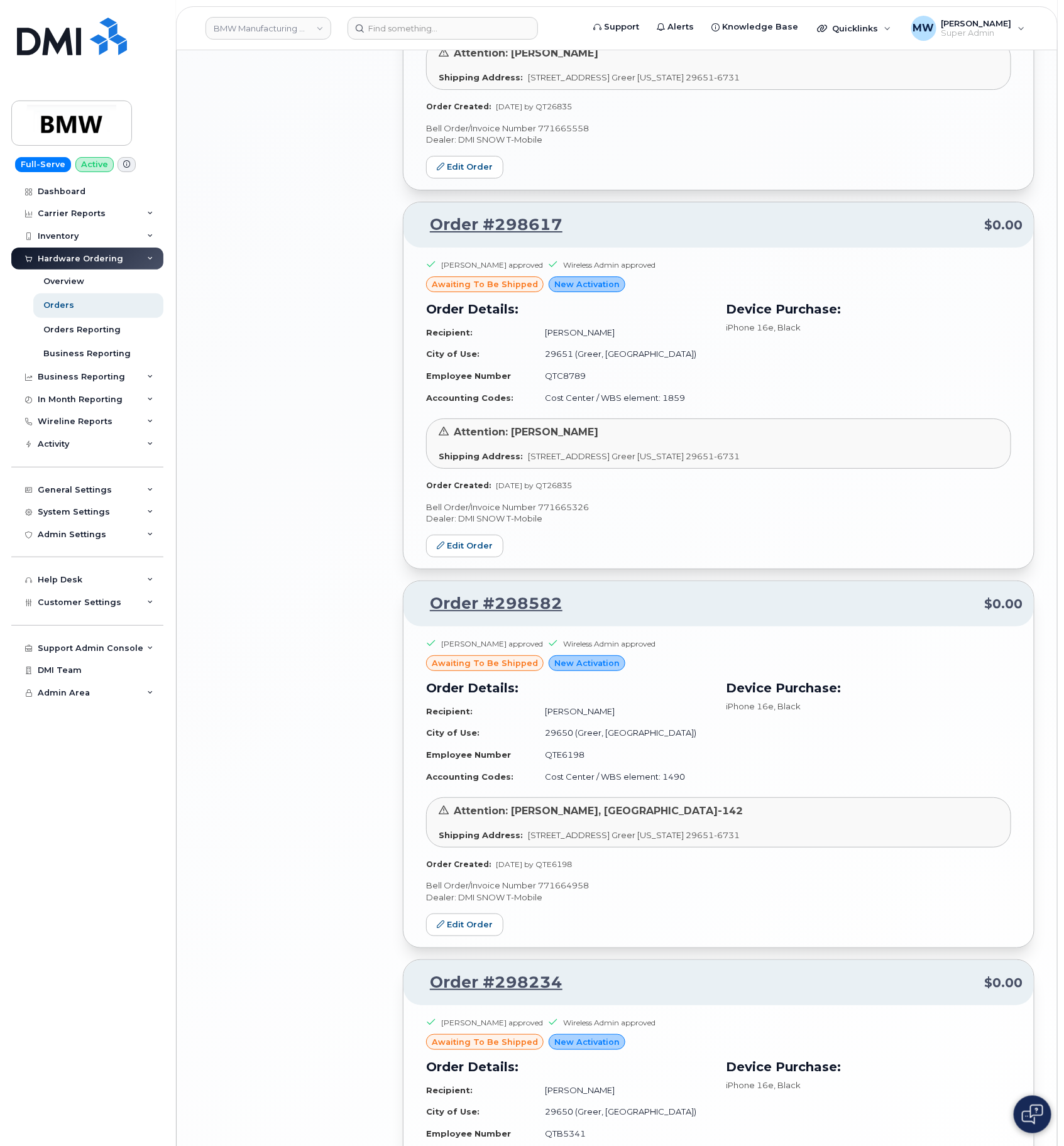
scroll to position [1415, 0]
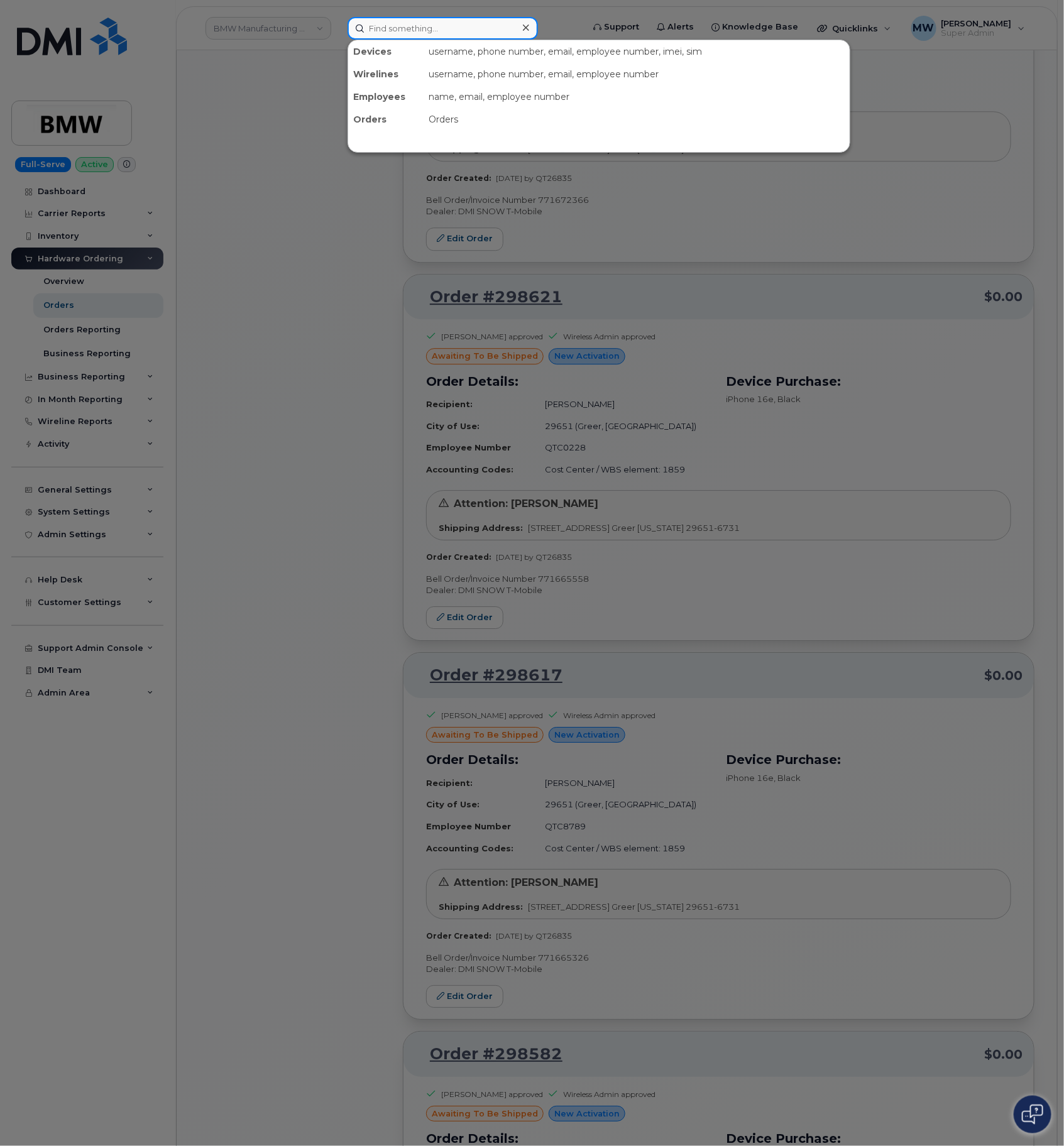
click at [396, 25] on input at bounding box center [443, 29] width 191 height 23
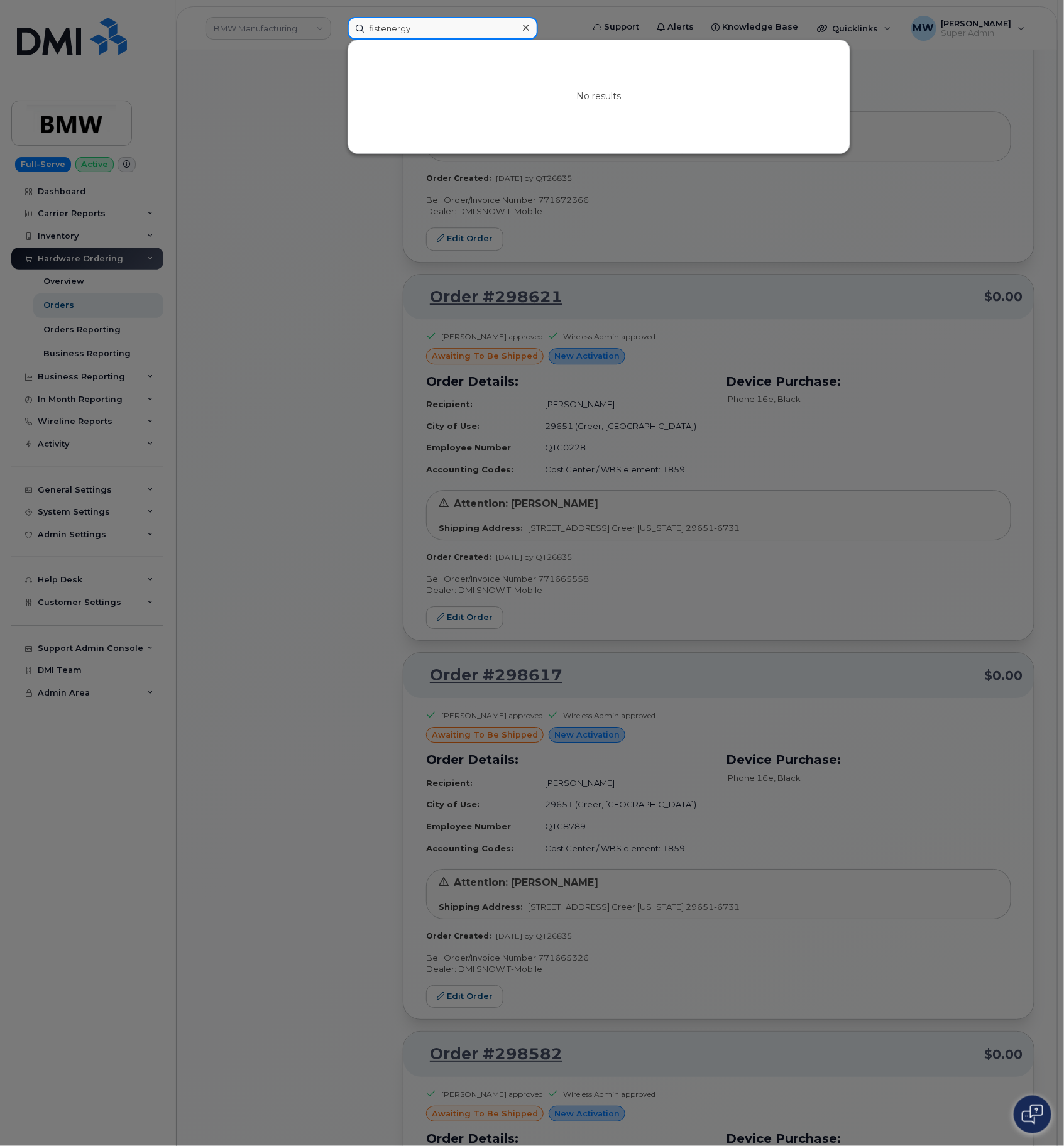
drag, startPoint x: 370, startPoint y: 26, endPoint x: 546, endPoint y: 0, distance: 177.9
click at [372, 26] on input "fistenergy" at bounding box center [443, 29] width 191 height 23
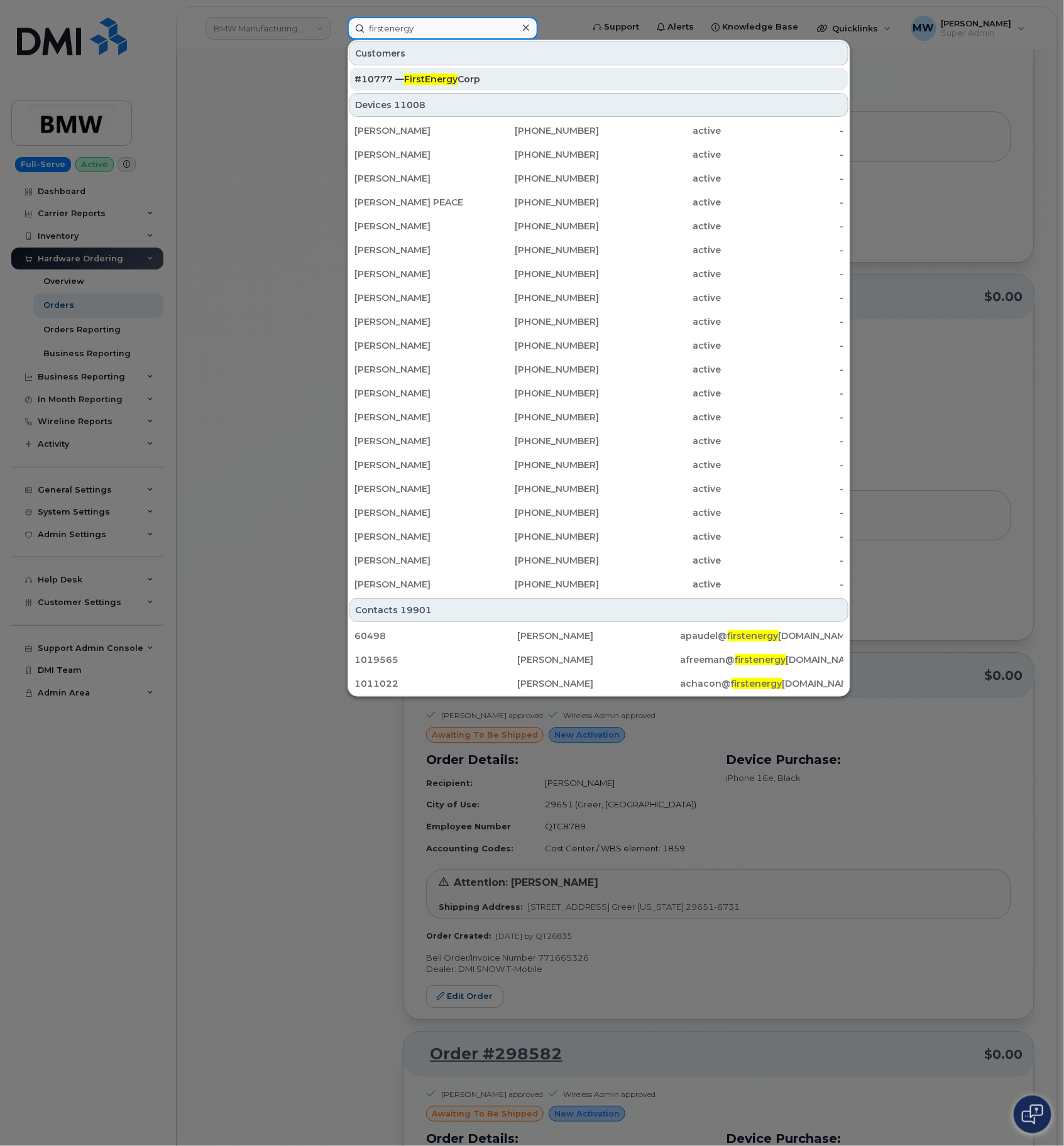
type input "firstenergy"
click at [488, 79] on div "#10777 — FirstEnergy Corp" at bounding box center [599, 79] width 489 height 12
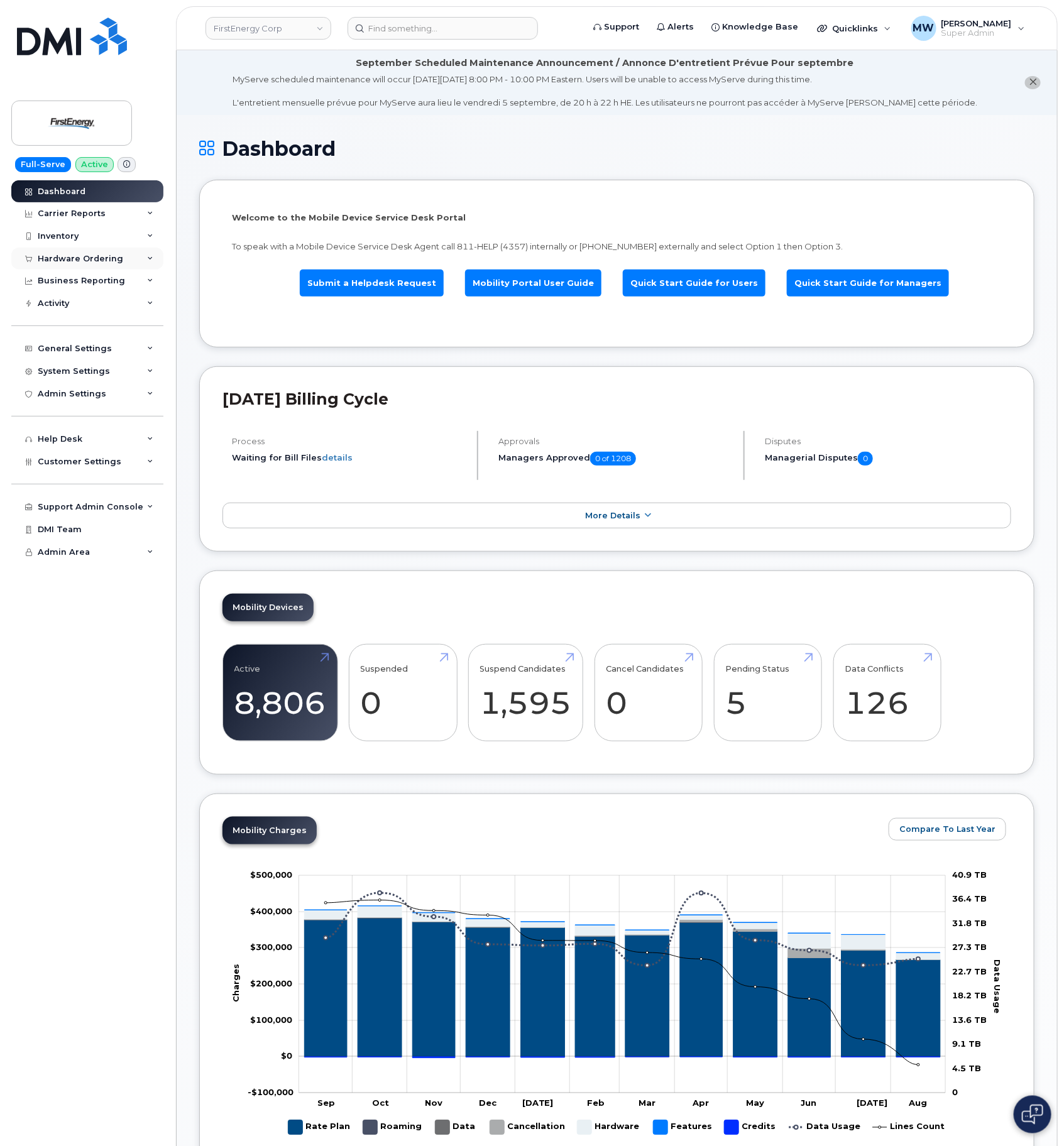
click at [64, 255] on div "Hardware Ordering" at bounding box center [81, 259] width 86 height 10
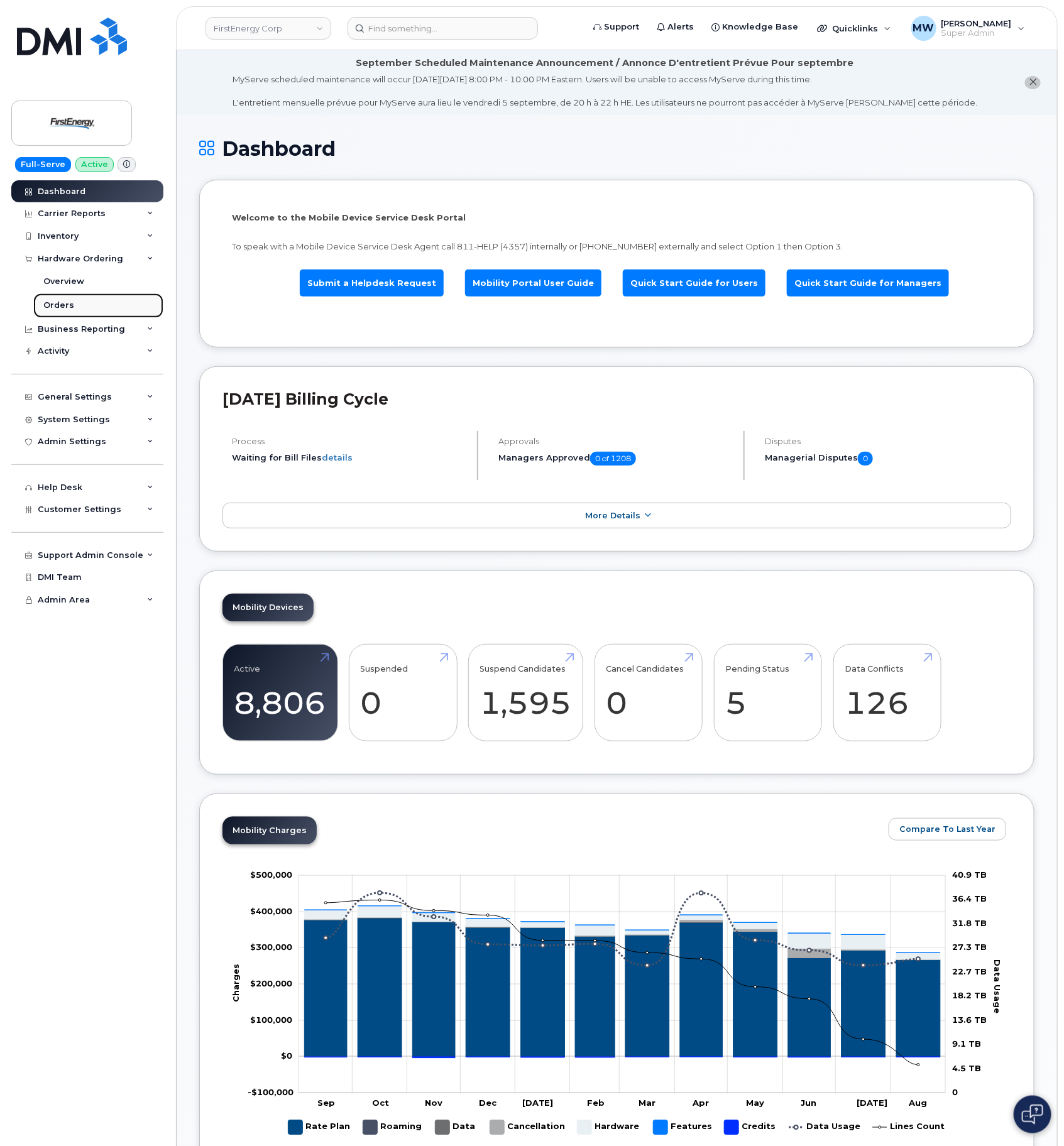
click at [87, 298] on link "Orders" at bounding box center [99, 305] width 130 height 24
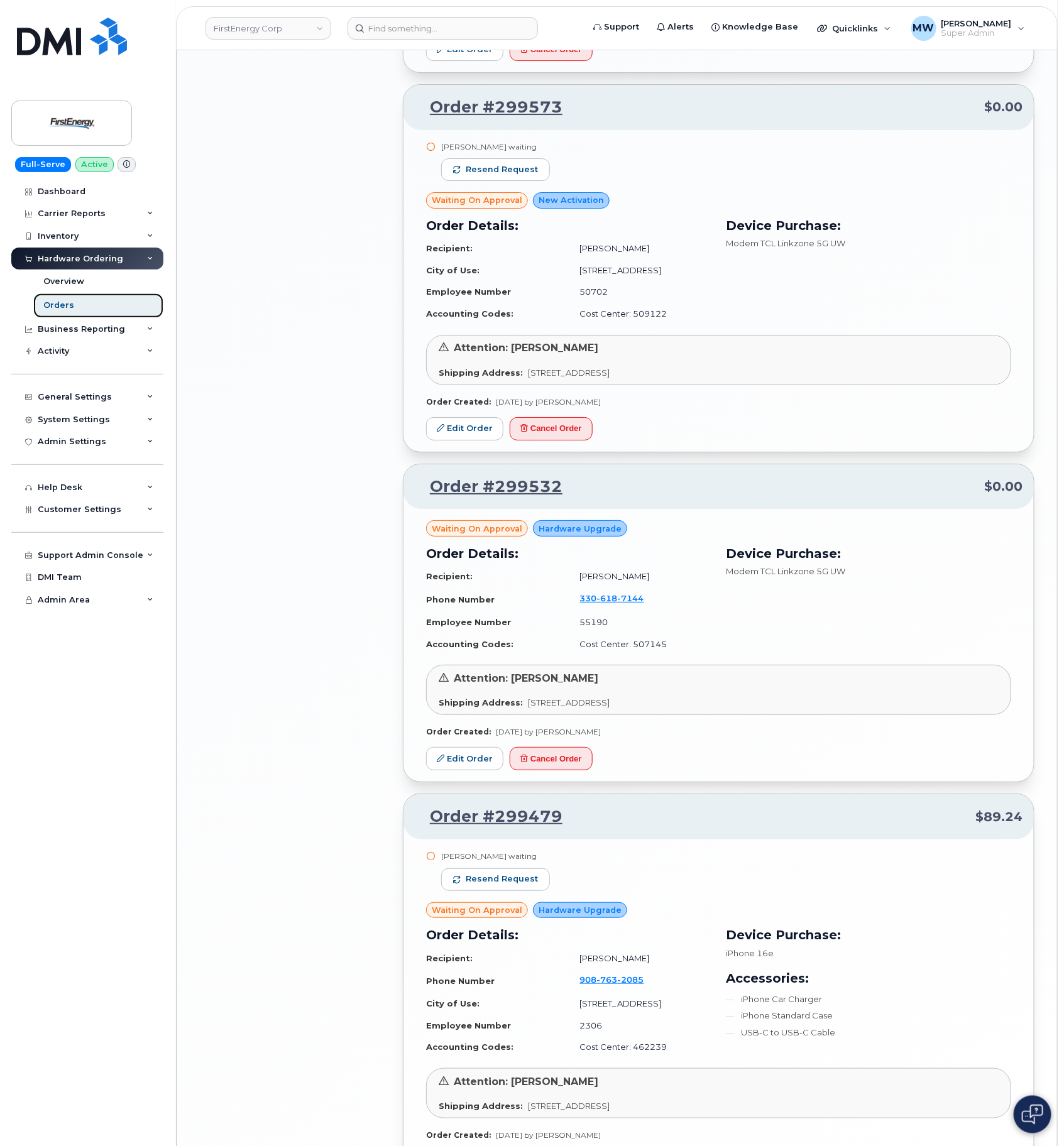
scroll to position [2043, 0]
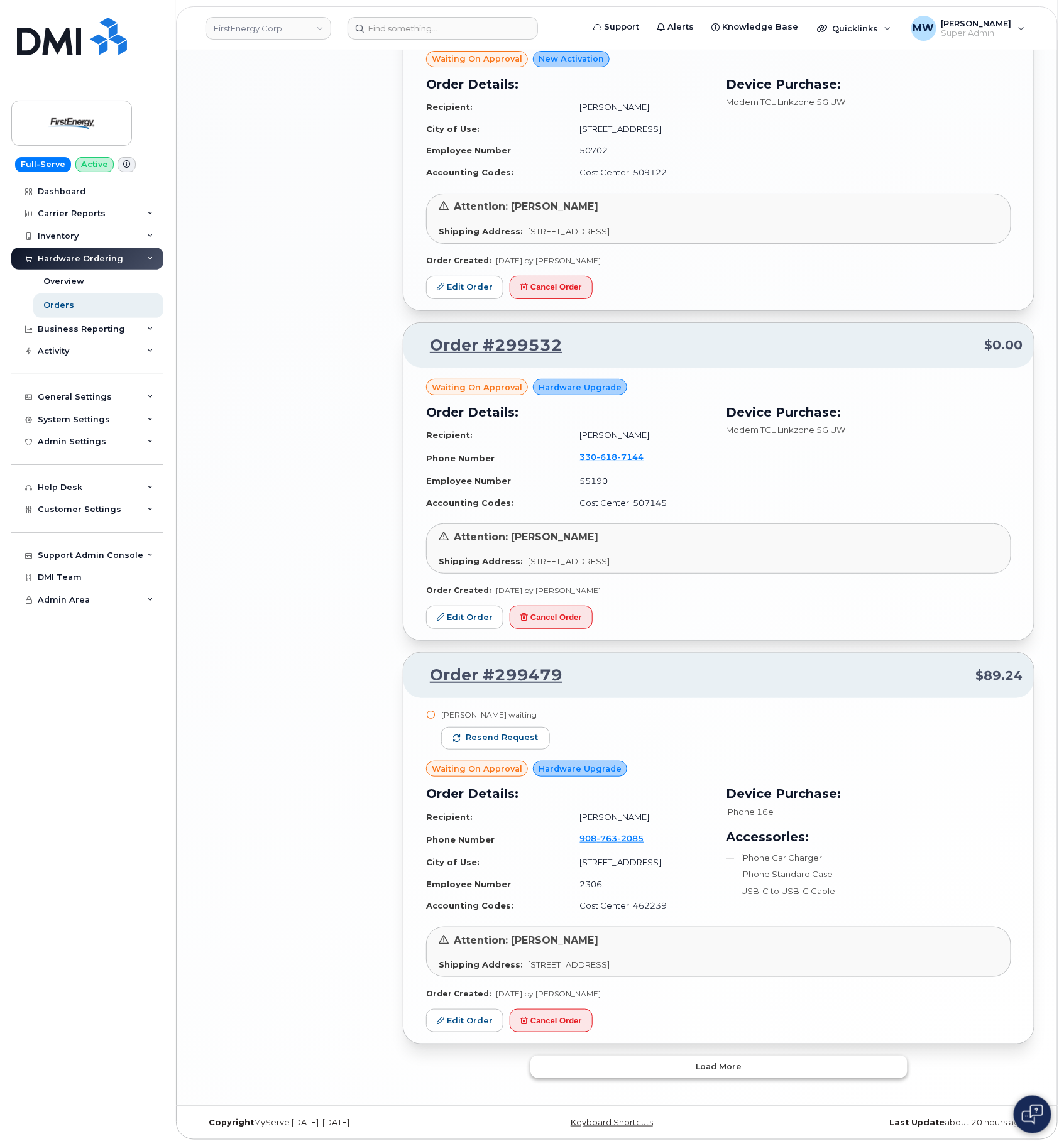
click at [647, 1069] on button "Load more" at bounding box center [719, 1067] width 377 height 23
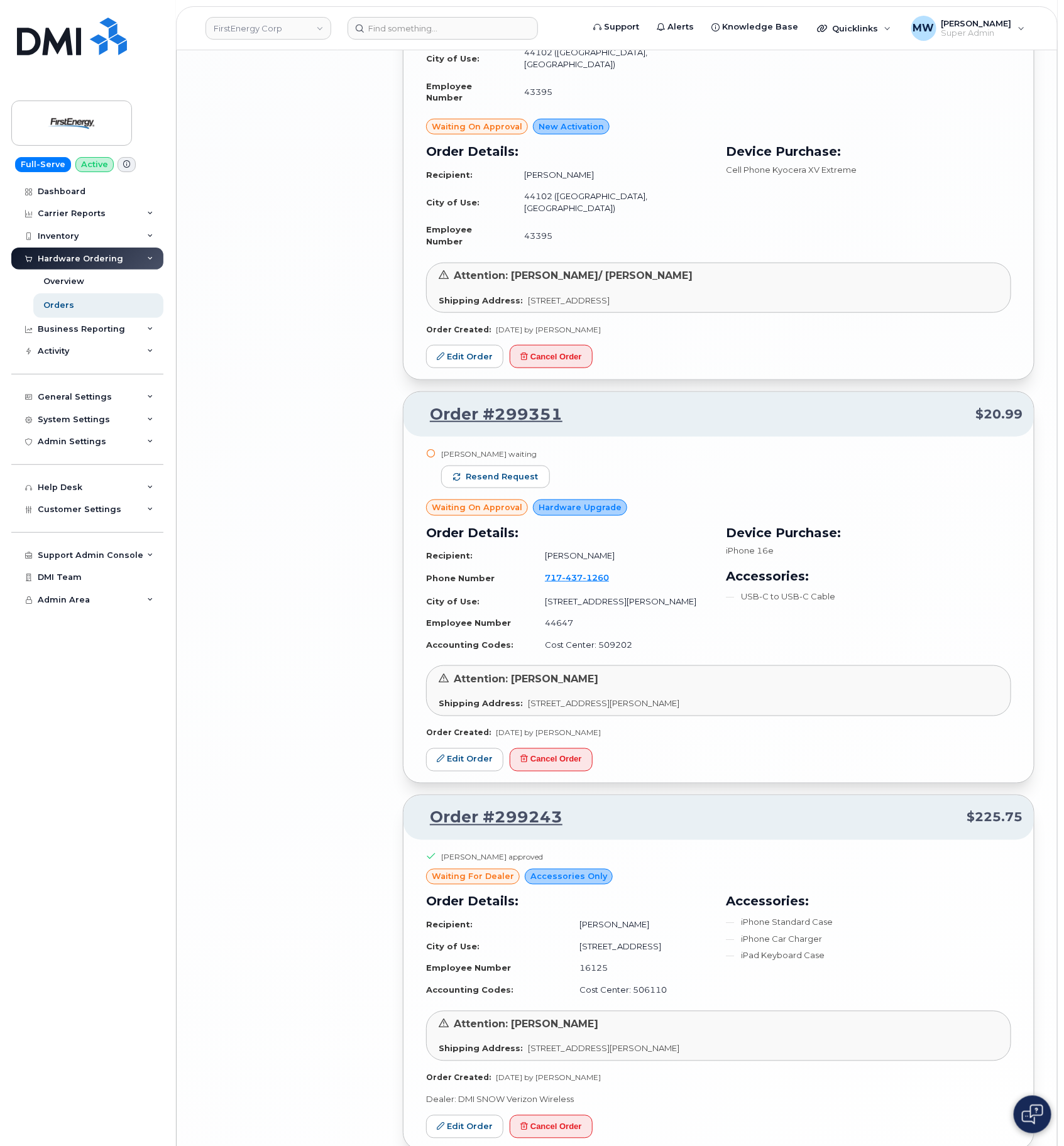
scroll to position [5044, 0]
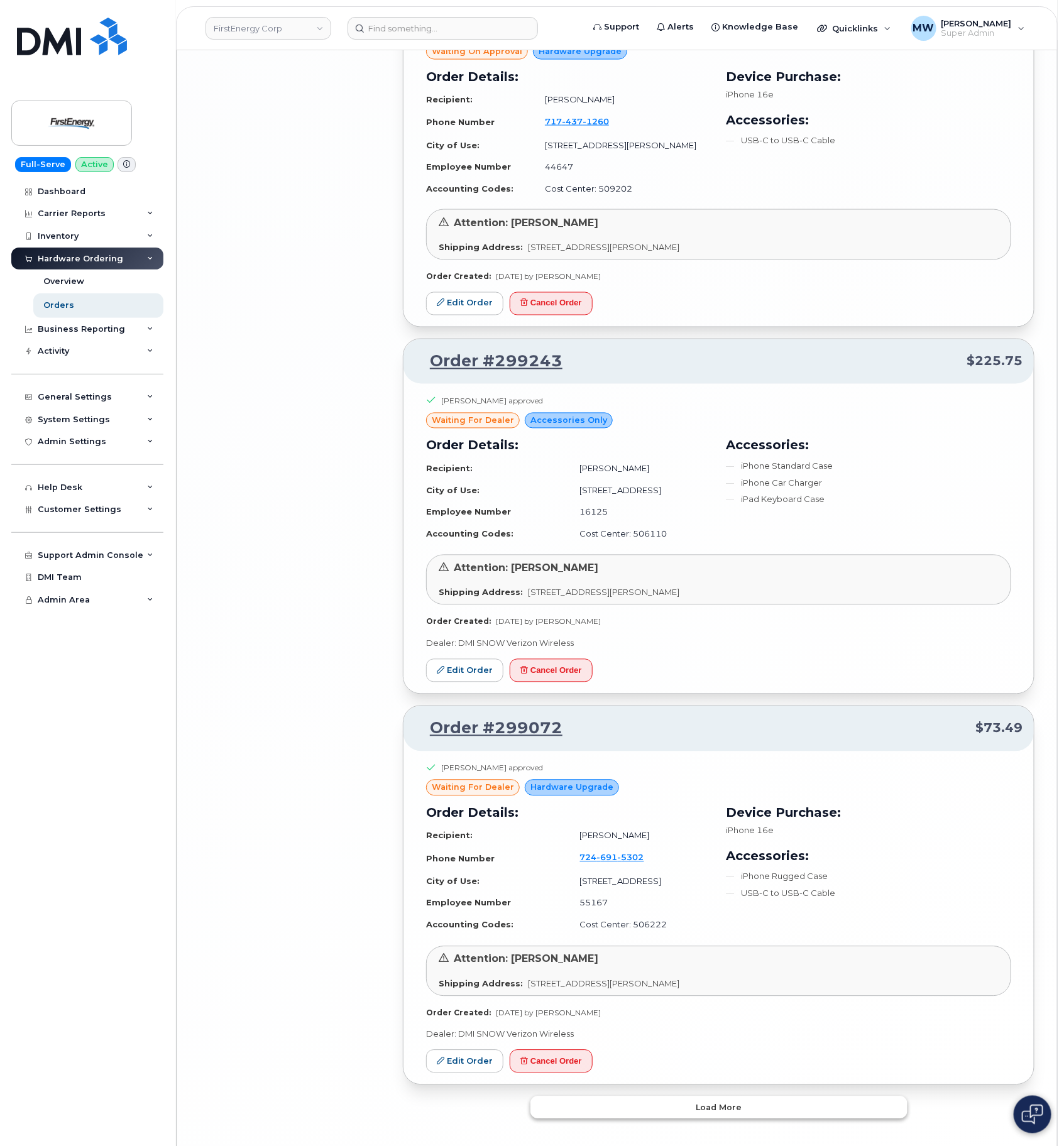
click at [796, 1097] on button "Load more" at bounding box center [719, 1108] width 377 height 23
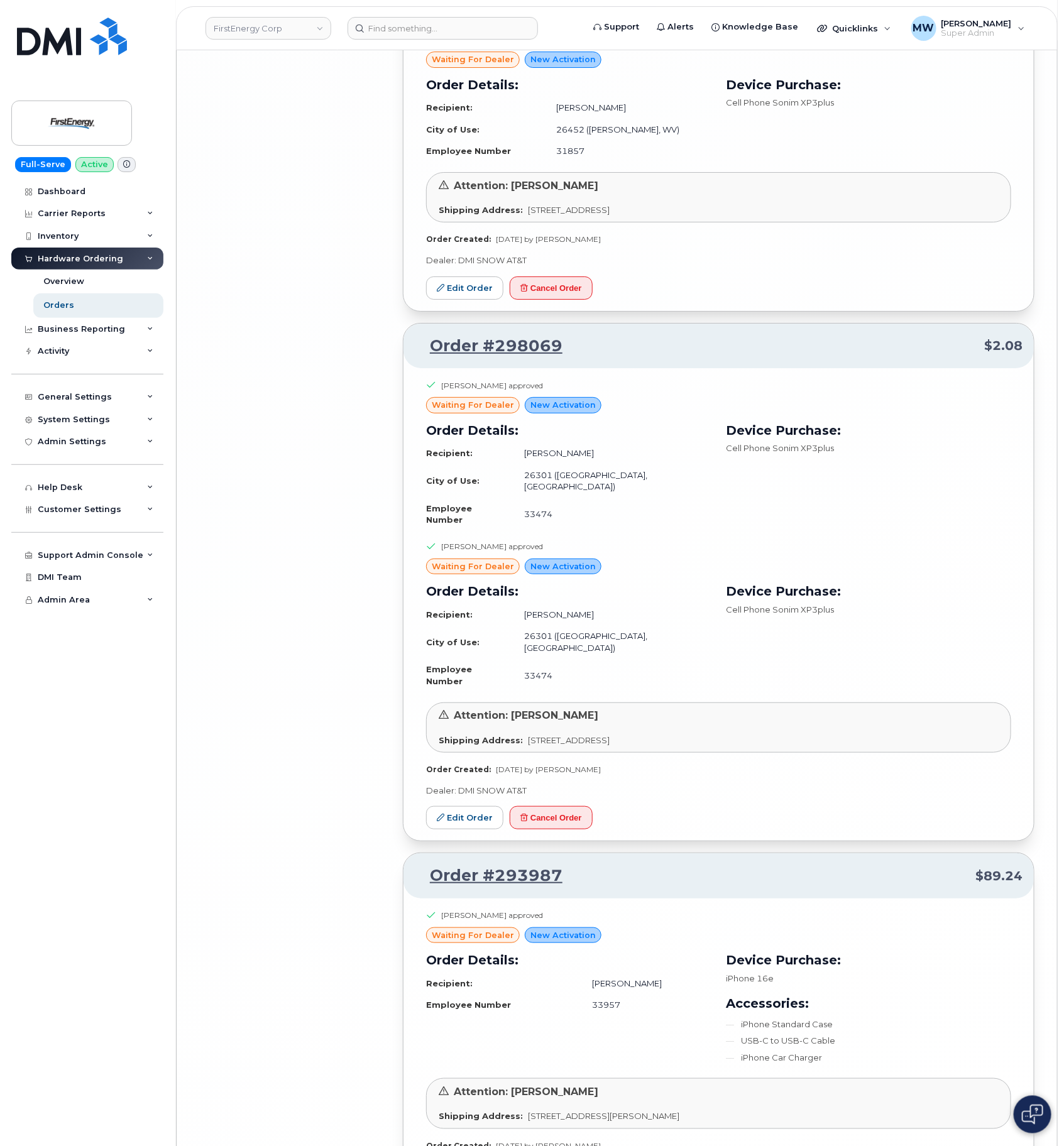
scroll to position [8425, 0]
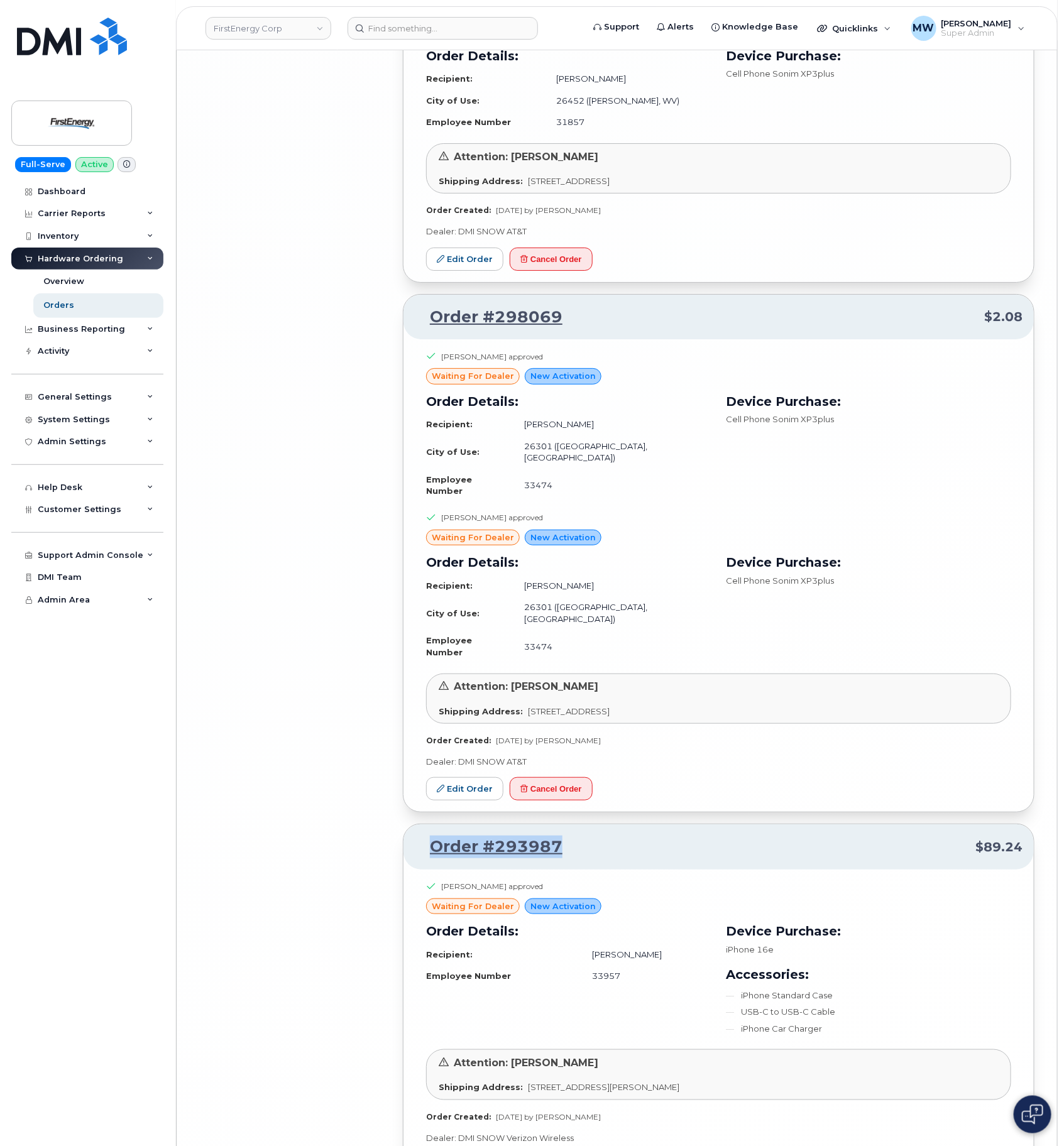
drag, startPoint x: 604, startPoint y: 746, endPoint x: 437, endPoint y: 740, distance: 167.1
click at [437, 825] on div "Order #293987 $89.24" at bounding box center [719, 847] width 631 height 45
copy link "Order #293987"
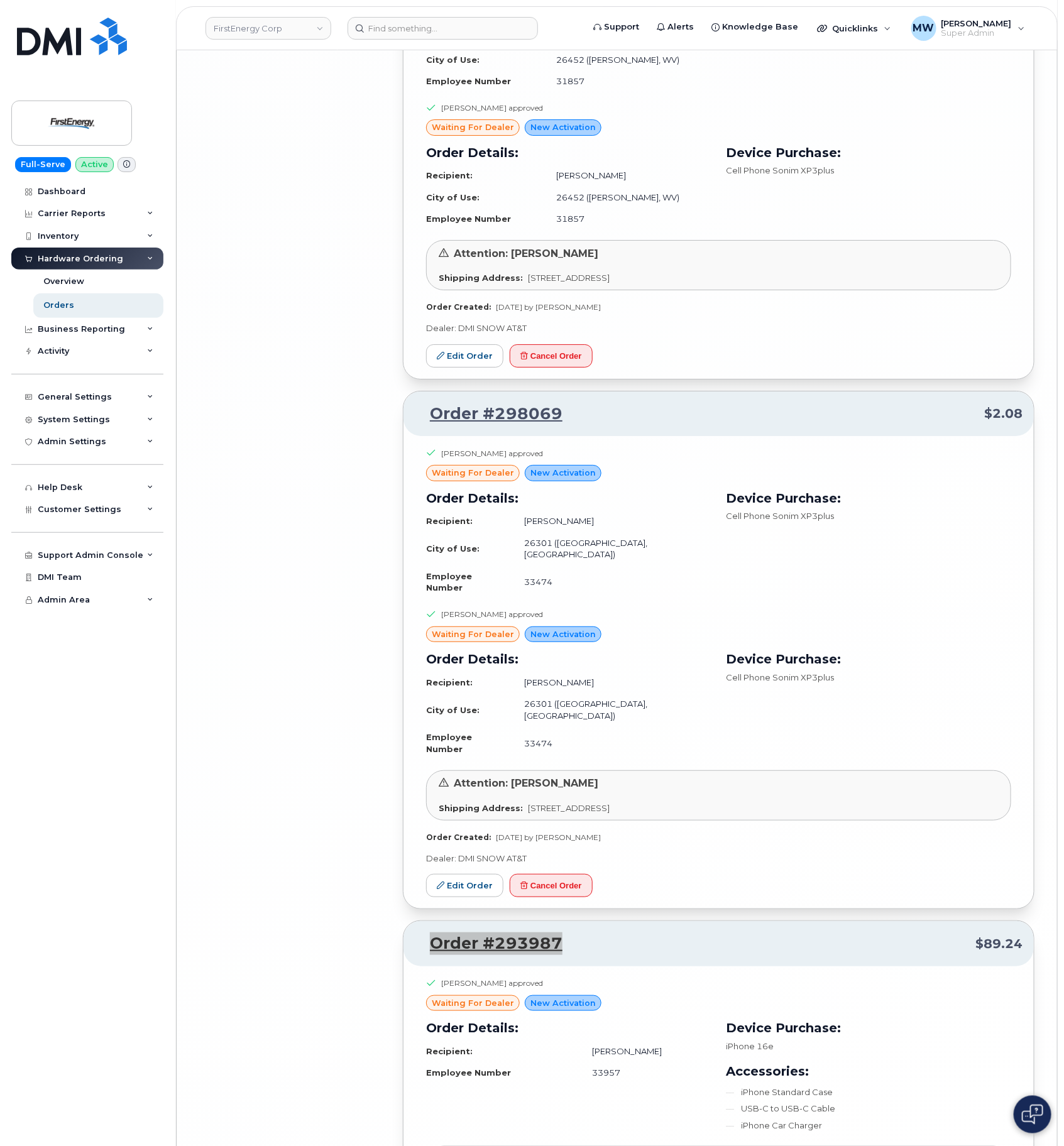
scroll to position [8236, 0]
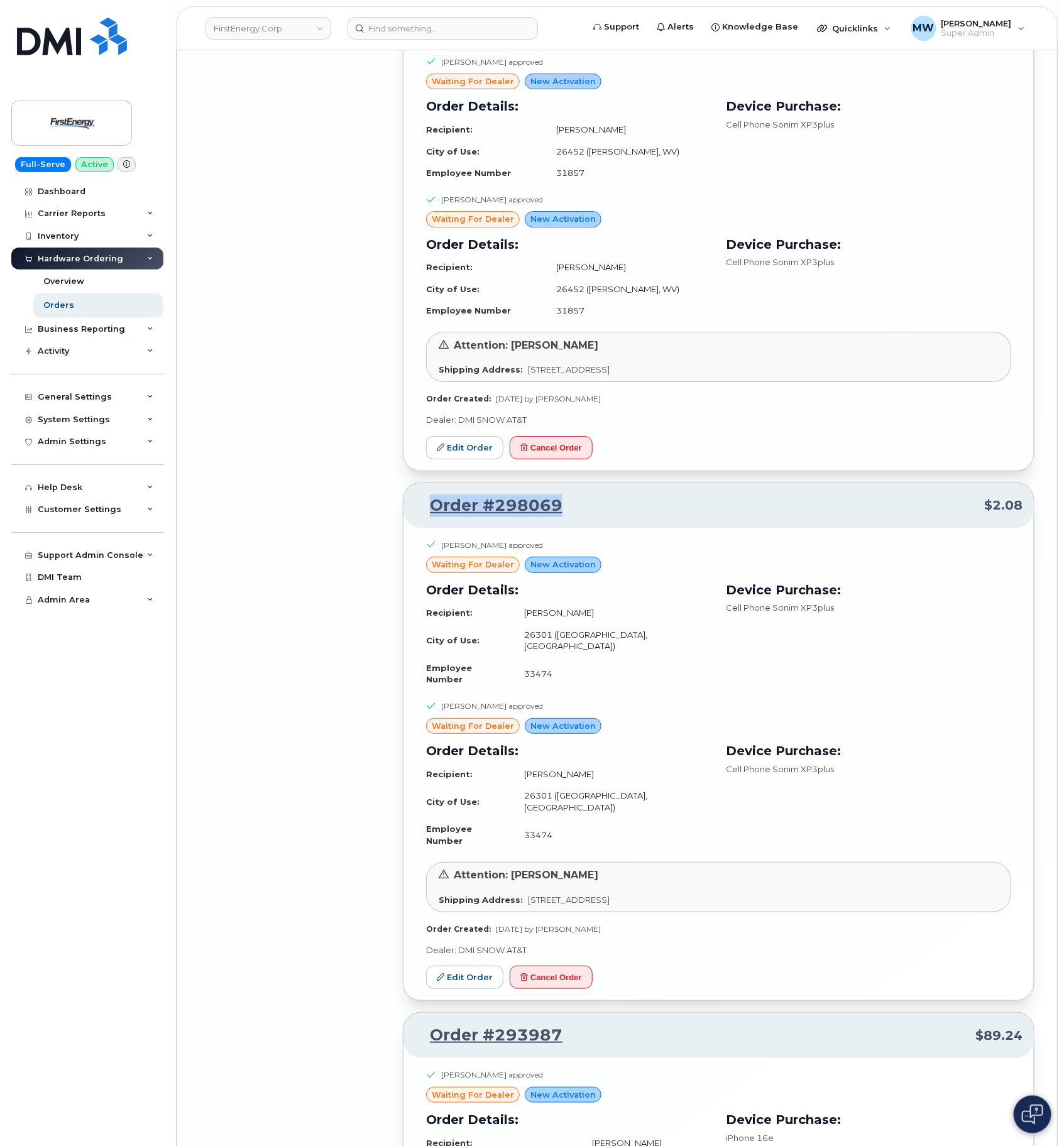
drag, startPoint x: 591, startPoint y: 441, endPoint x: 433, endPoint y: 444, distance: 158.0
click at [433, 483] on div "Order #298069 $2.08" at bounding box center [719, 506] width 631 height 45
copy link "Order #298069"
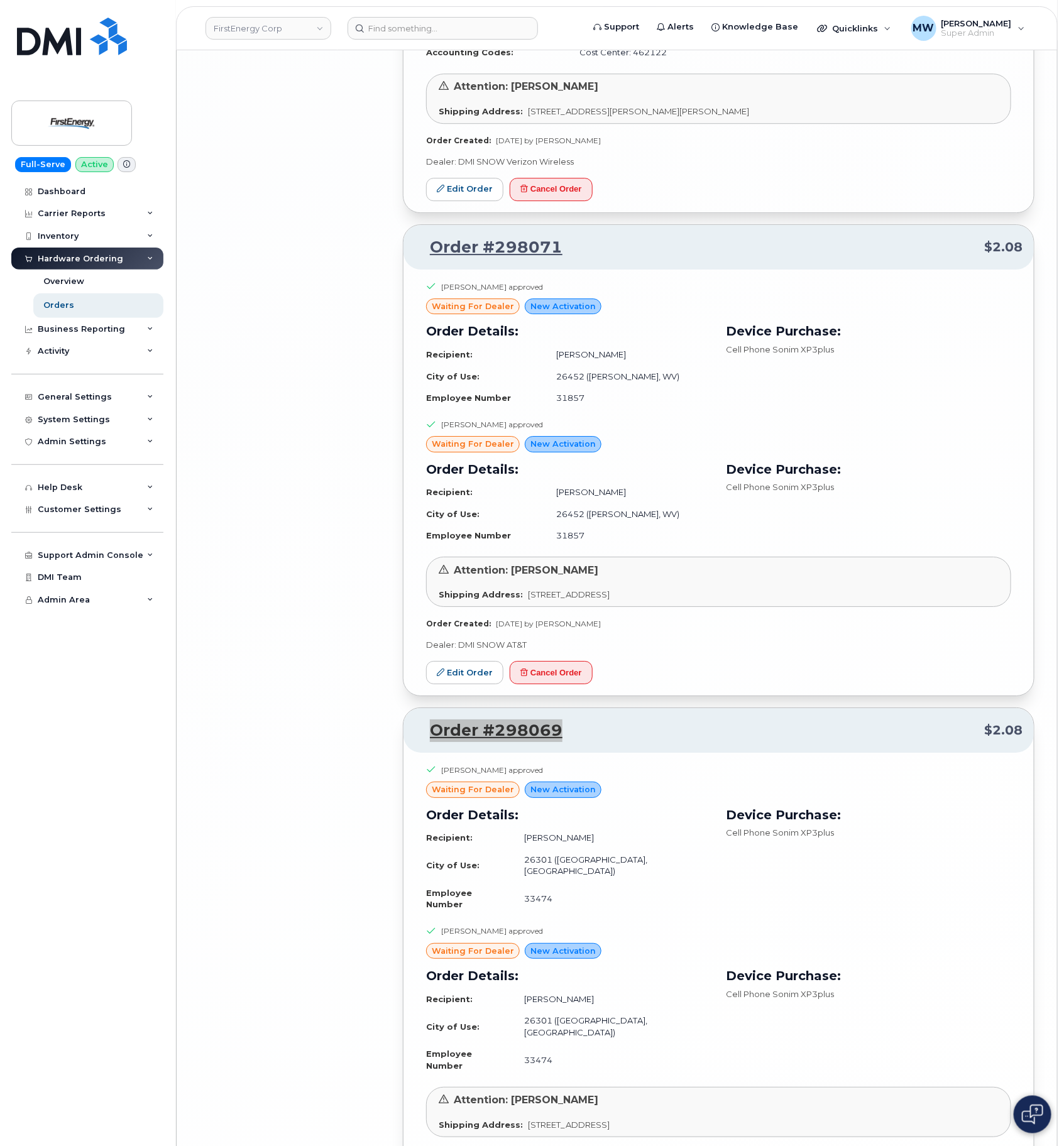
scroll to position [7953, 0]
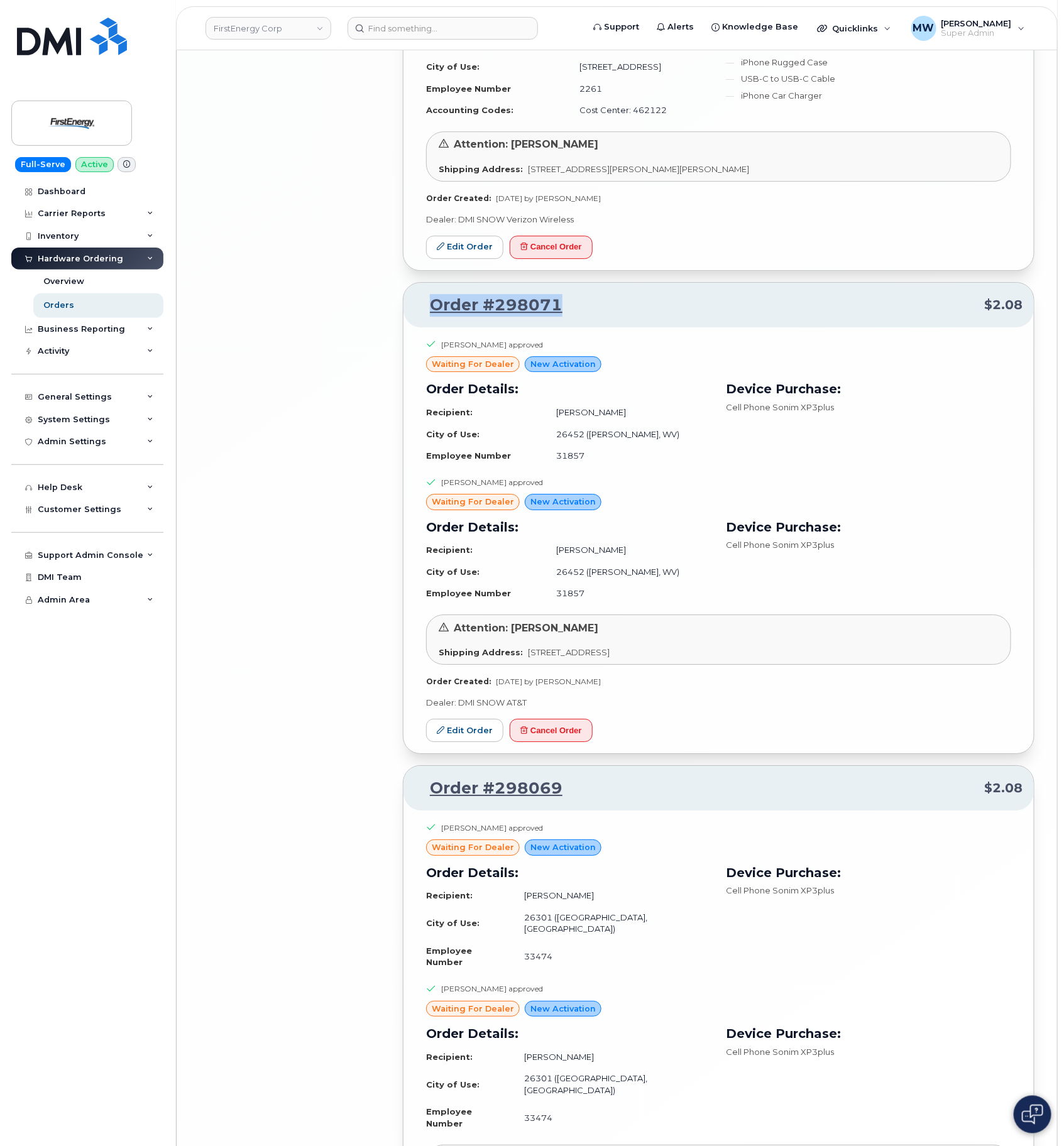
drag, startPoint x: 575, startPoint y: 217, endPoint x: 433, endPoint y: 214, distance: 142.0
click at [433, 283] on div "Order #298071 $2.08" at bounding box center [719, 305] width 631 height 45
copy link "Order #298071"
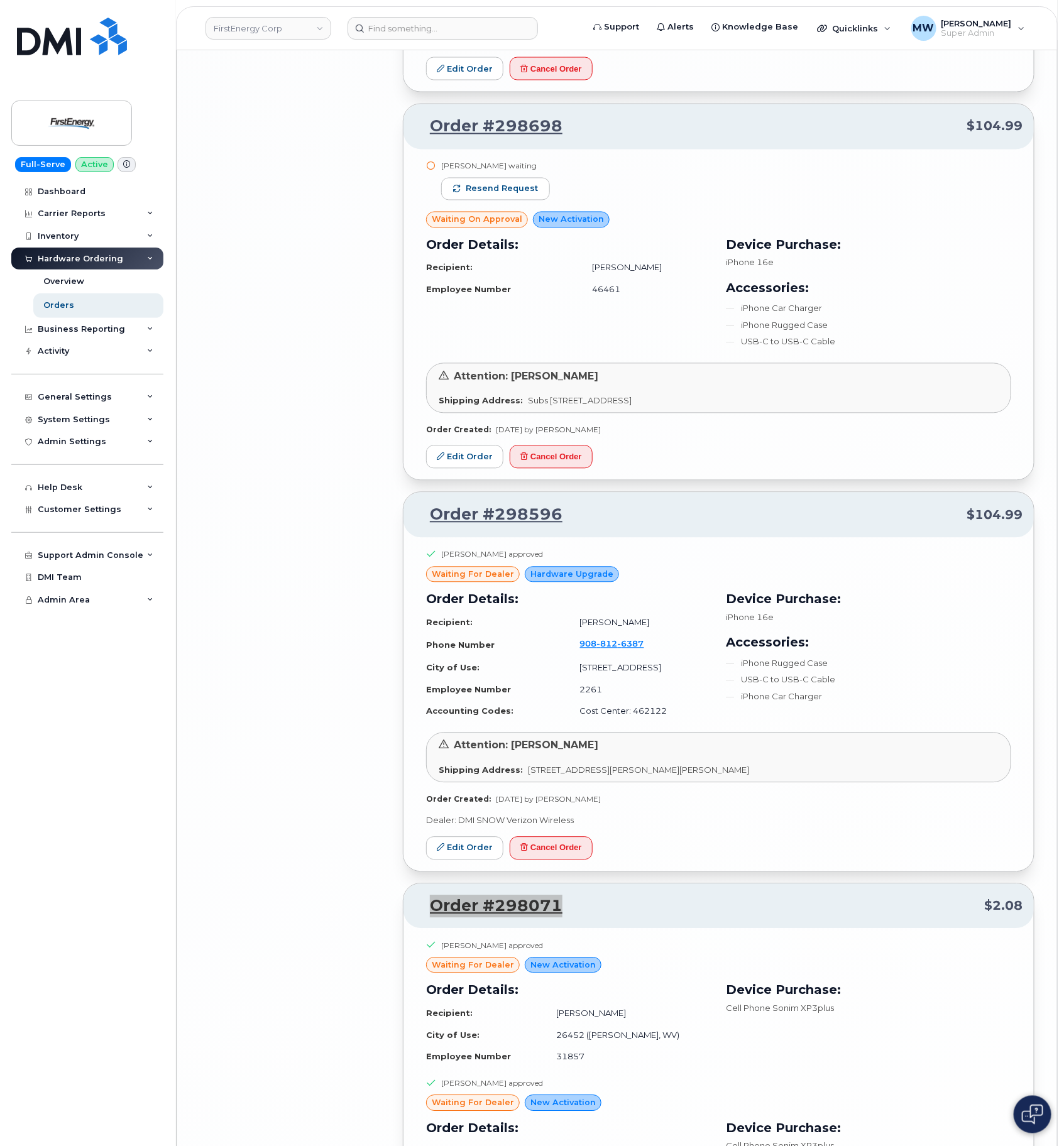
scroll to position [7294, 0]
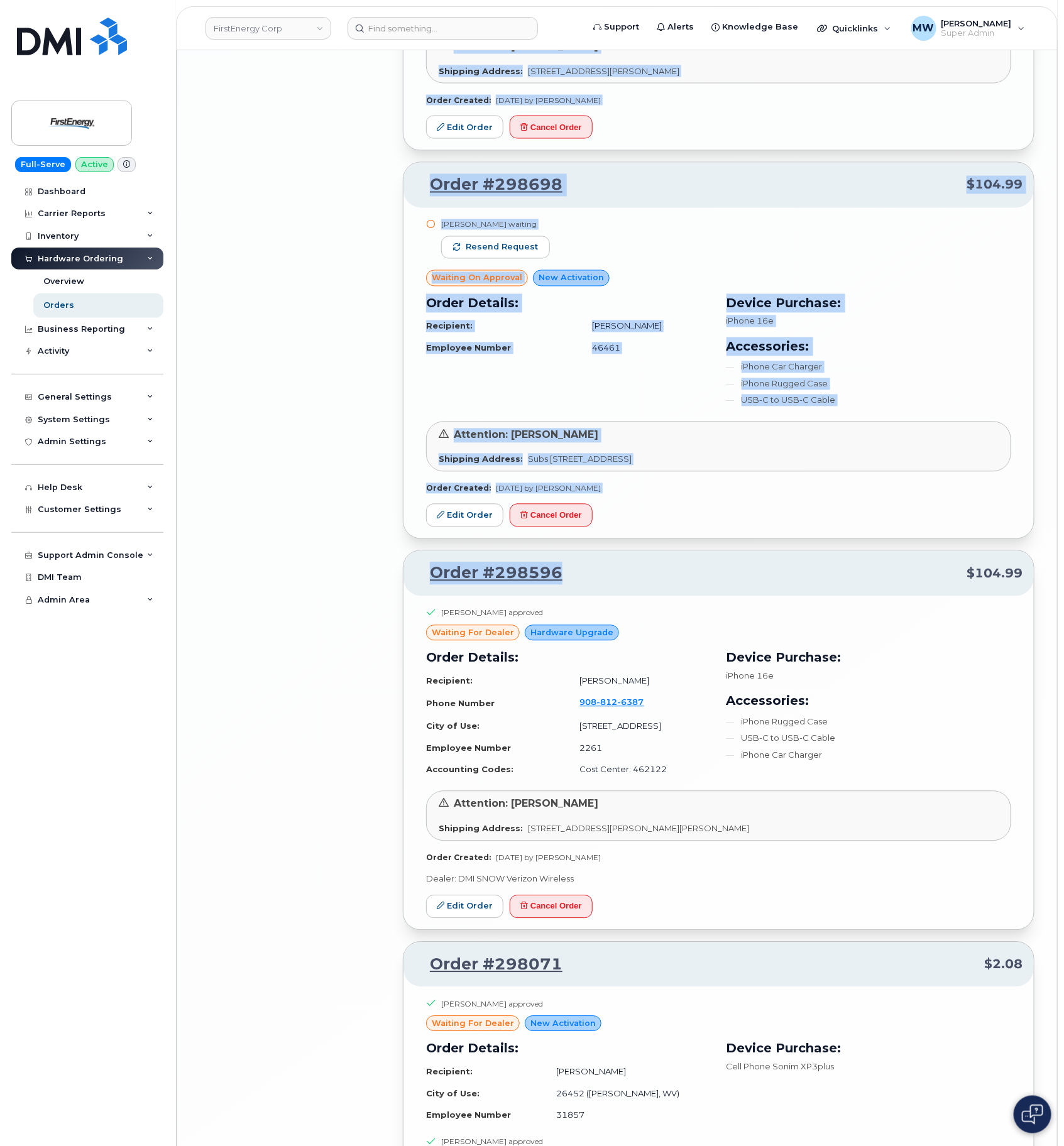
drag, startPoint x: 581, startPoint y: 490, endPoint x: 392, endPoint y: 497, distance: 189.1
copy div "Order #299812 $1.04 in process Hardware Upgrade Order Details: Recipient: Amand…"
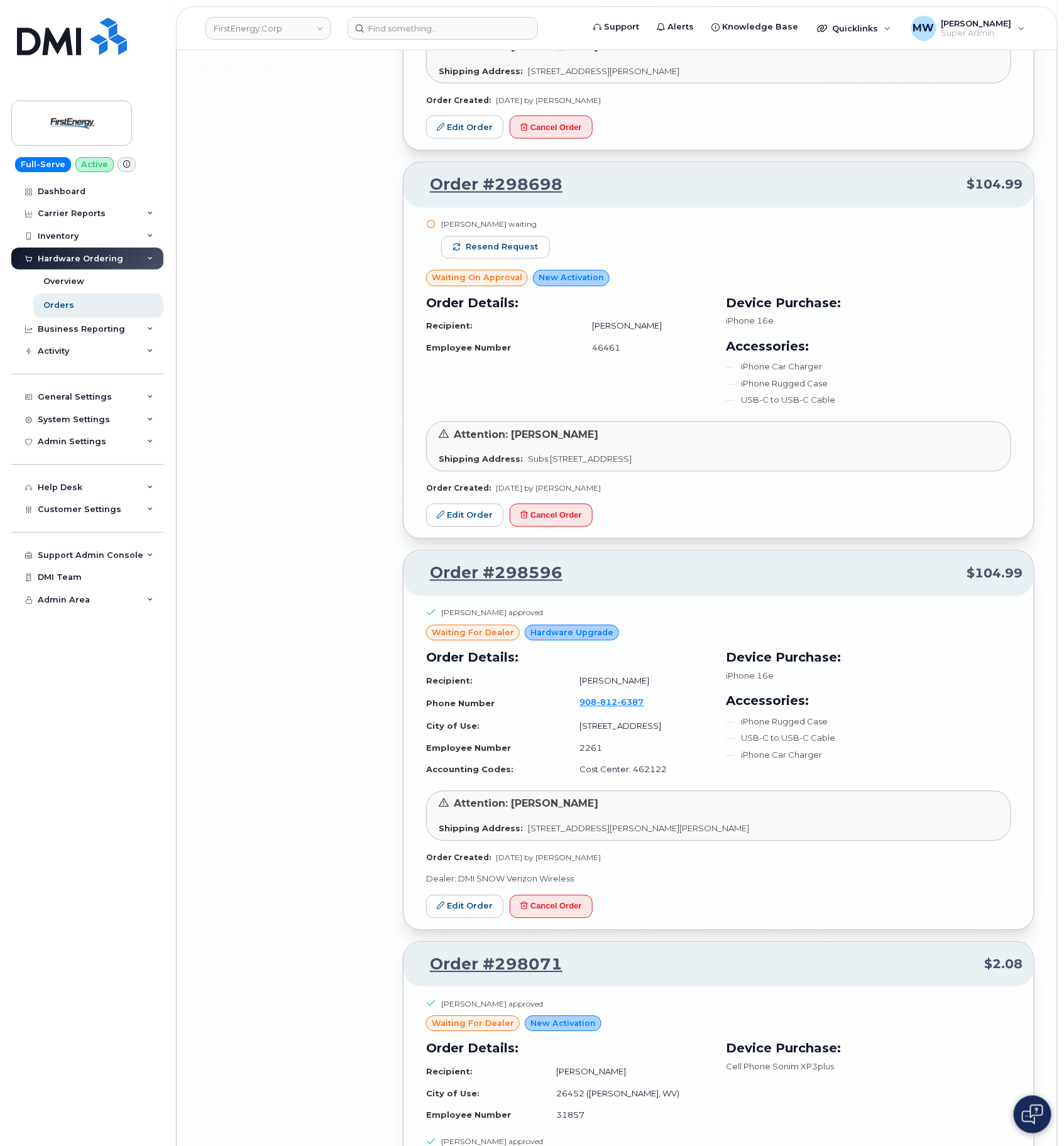
drag, startPoint x: 298, startPoint y: 566, endPoint x: 291, endPoint y: 526, distance: 40.6
drag, startPoint x: 606, startPoint y: 483, endPoint x: 428, endPoint y: 494, distance: 178.3
click at [428, 562] on p "Order #298596 $104.99" at bounding box center [719, 574] width 608 height 23
copy link "Order #298596"
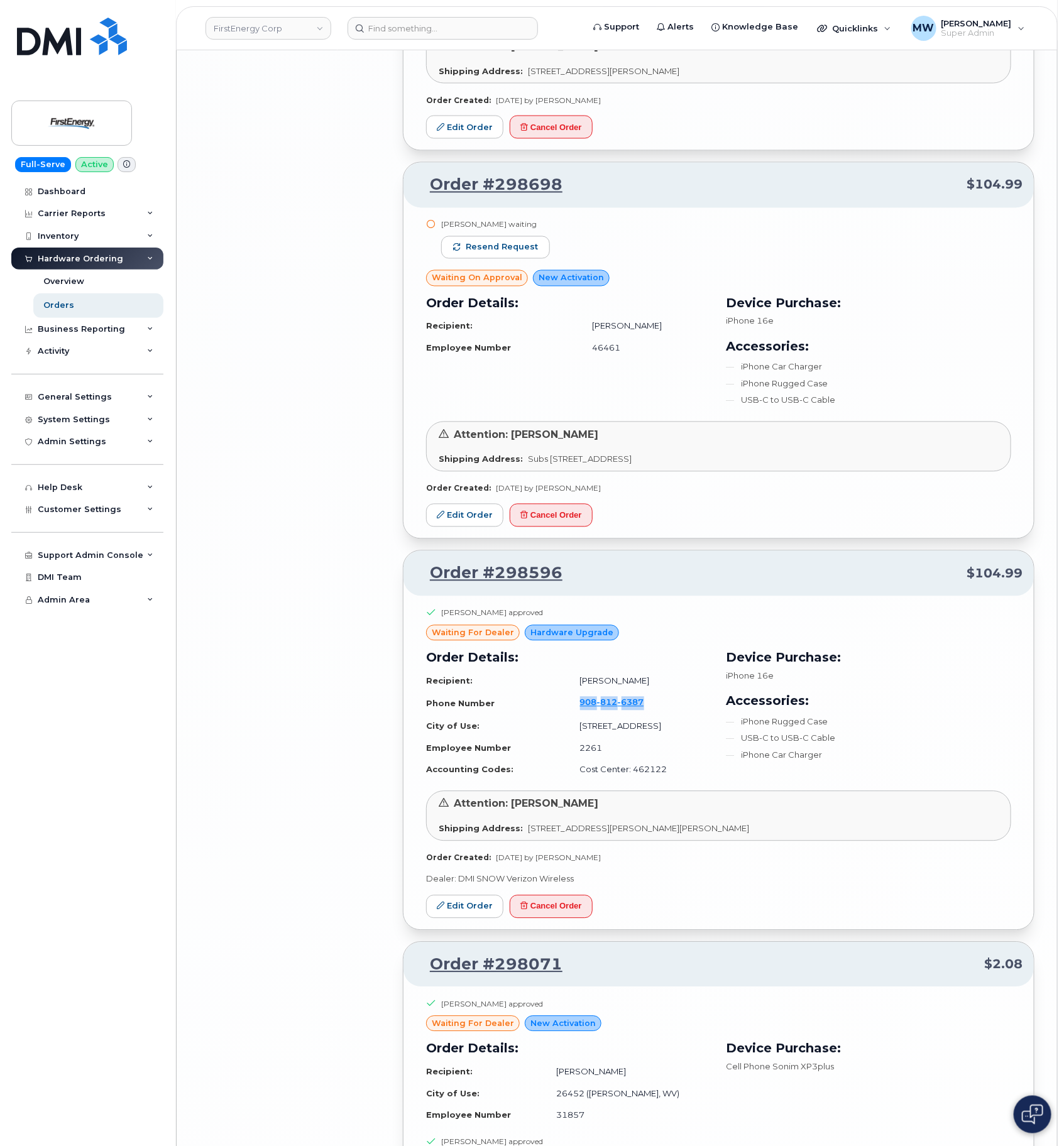
drag, startPoint x: 562, startPoint y: 630, endPoint x: 644, endPoint y: 634, distance: 82.1
click at [644, 692] on tr "Phone Number 908 812 6387" at bounding box center [568, 704] width 285 height 24
copy tr "908 812 6387"
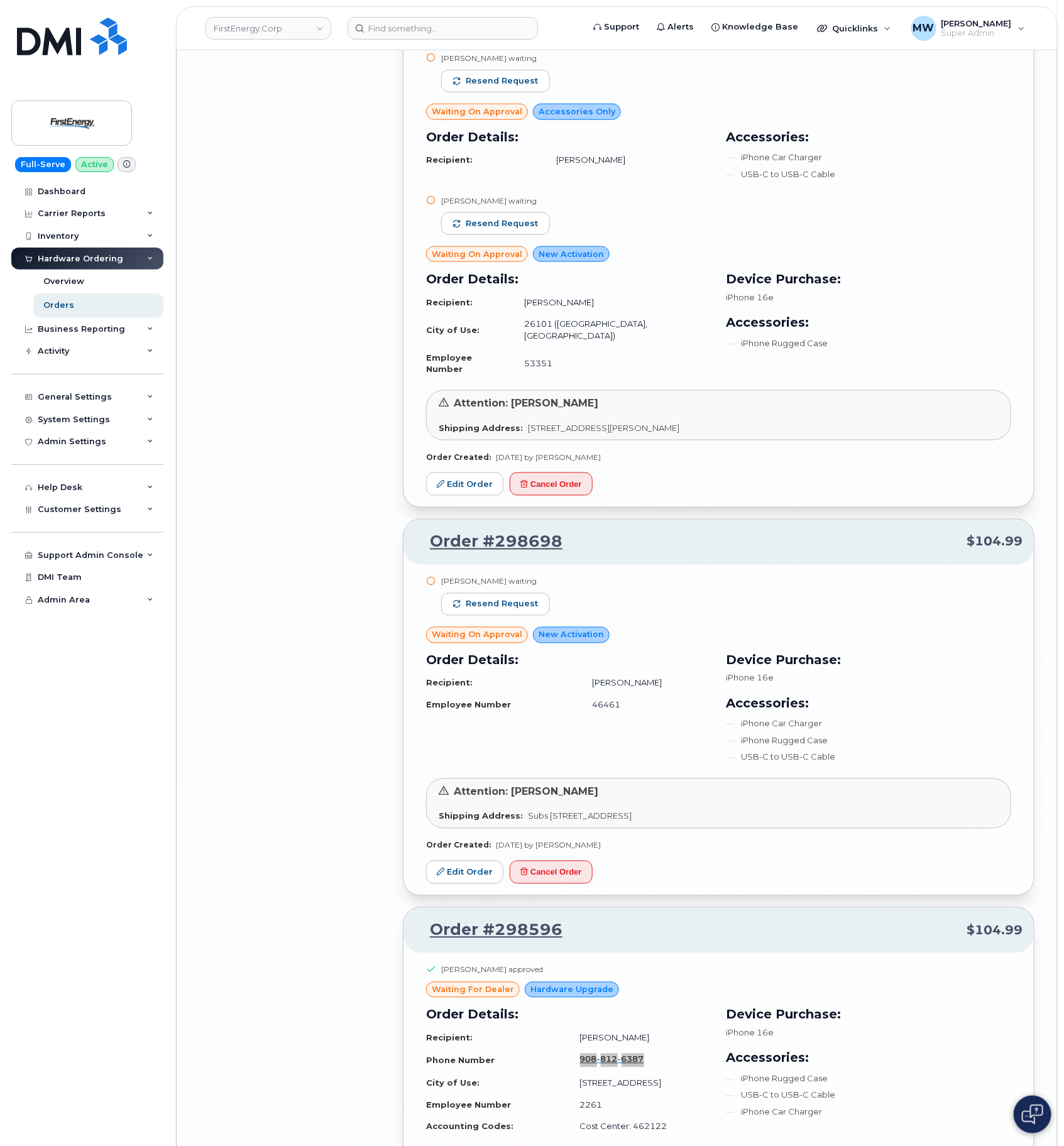
scroll to position [6916, 0]
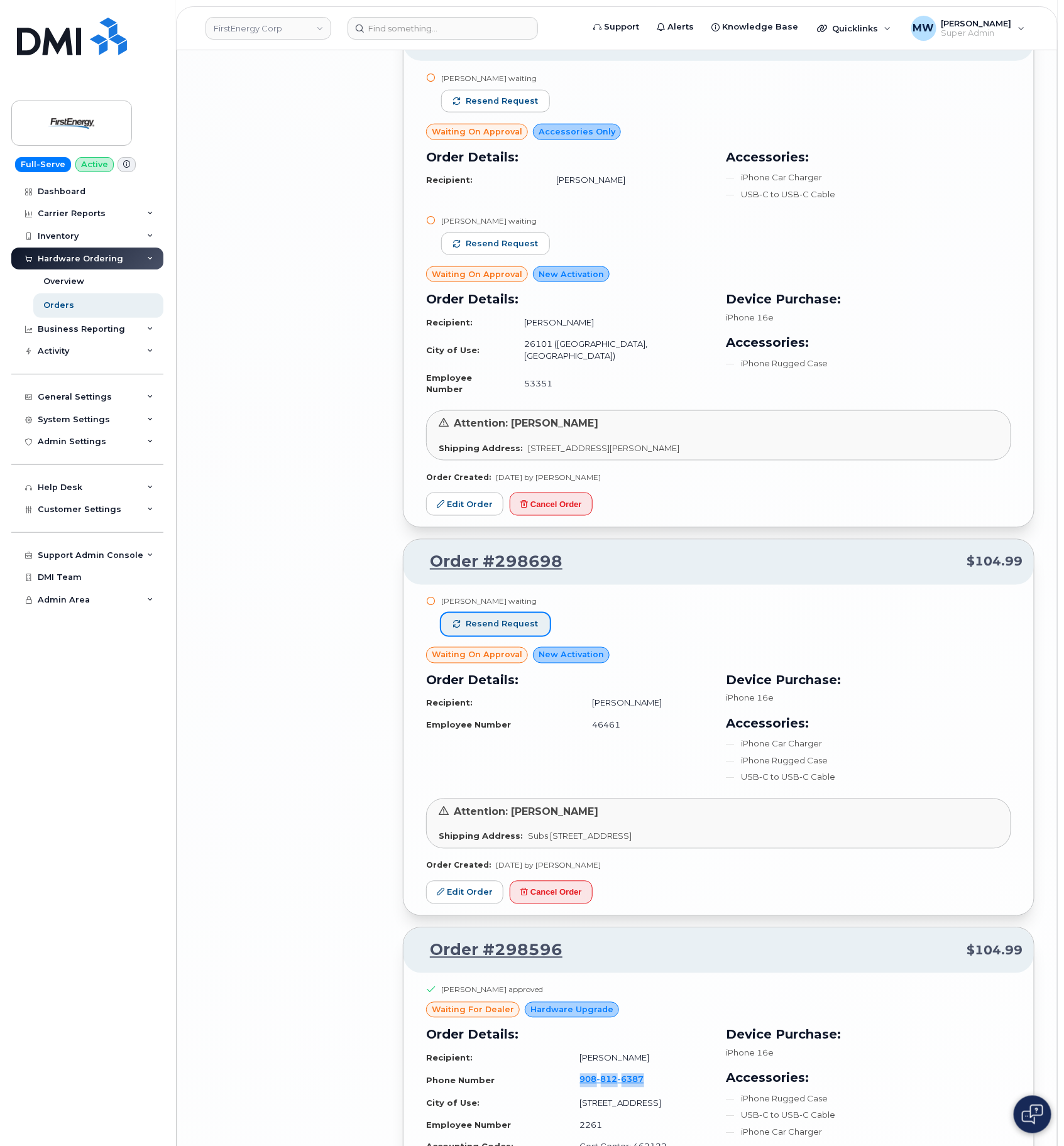
click at [511, 619] on span "Resend request" at bounding box center [502, 625] width 72 height 12
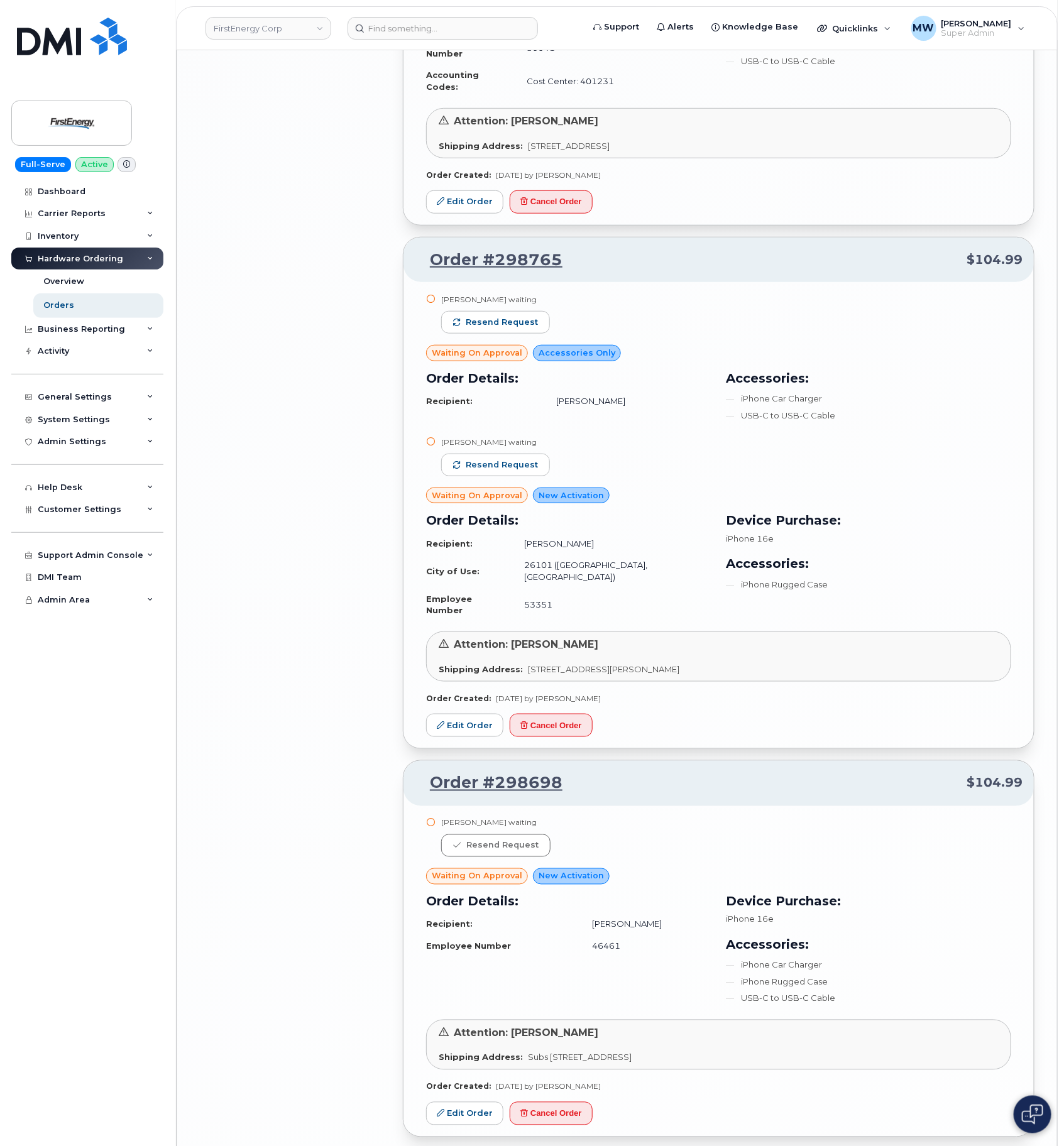
scroll to position [6633, 0]
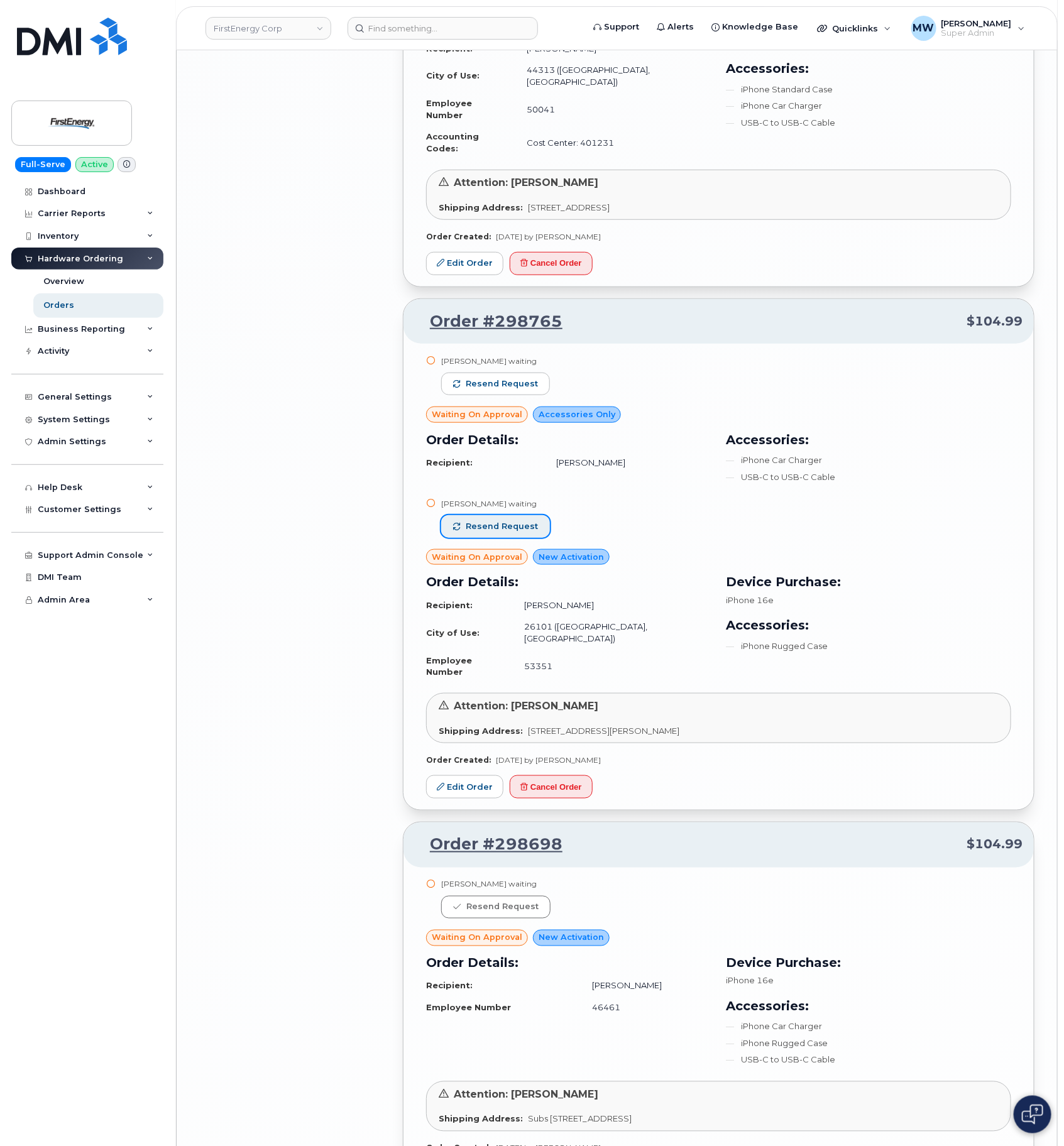
click at [535, 515] on button "Resend request" at bounding box center [496, 527] width 109 height 23
click at [530, 372] on button "Resend request" at bounding box center [496, 384] width 109 height 23
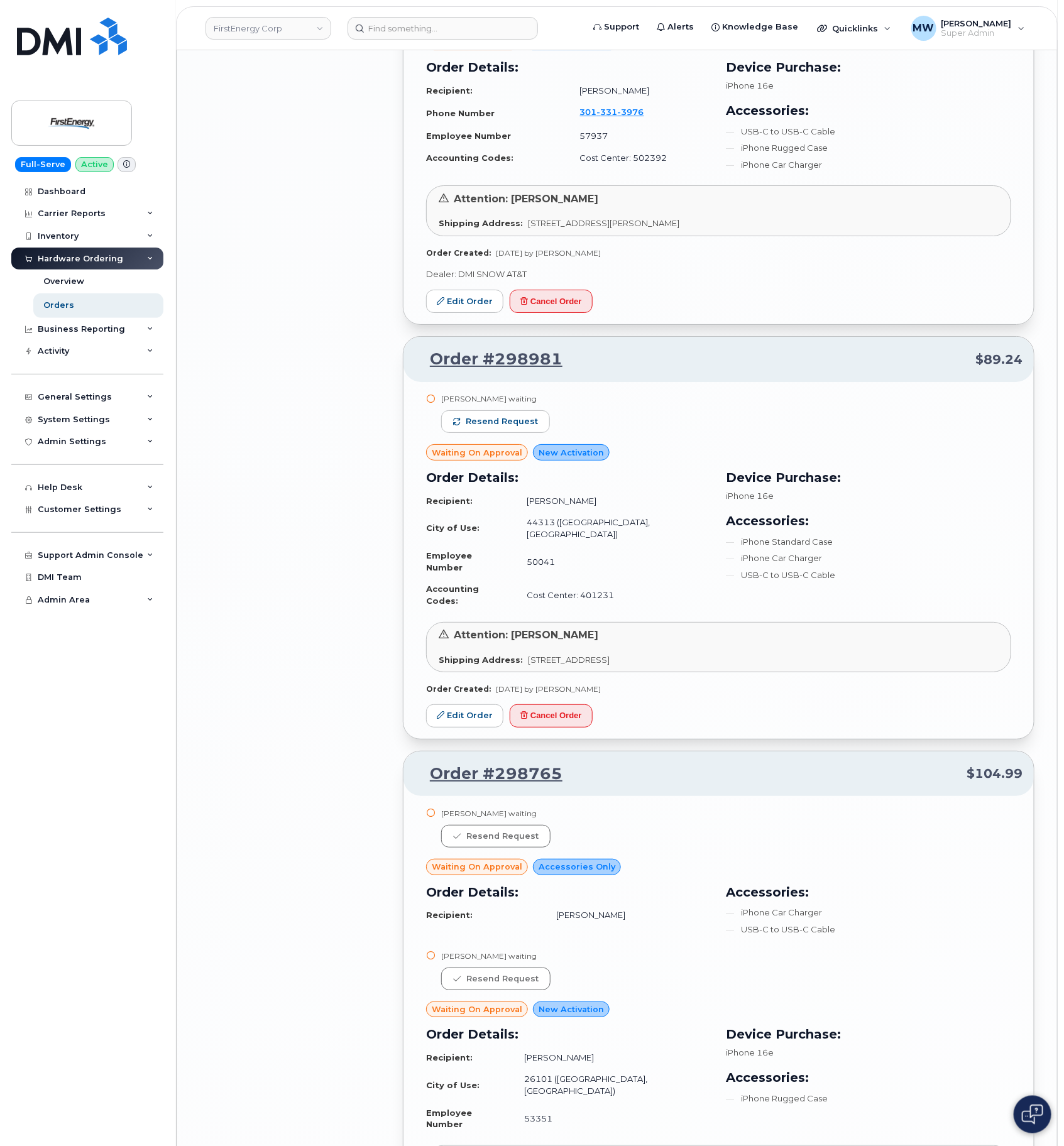
scroll to position [6162, 0]
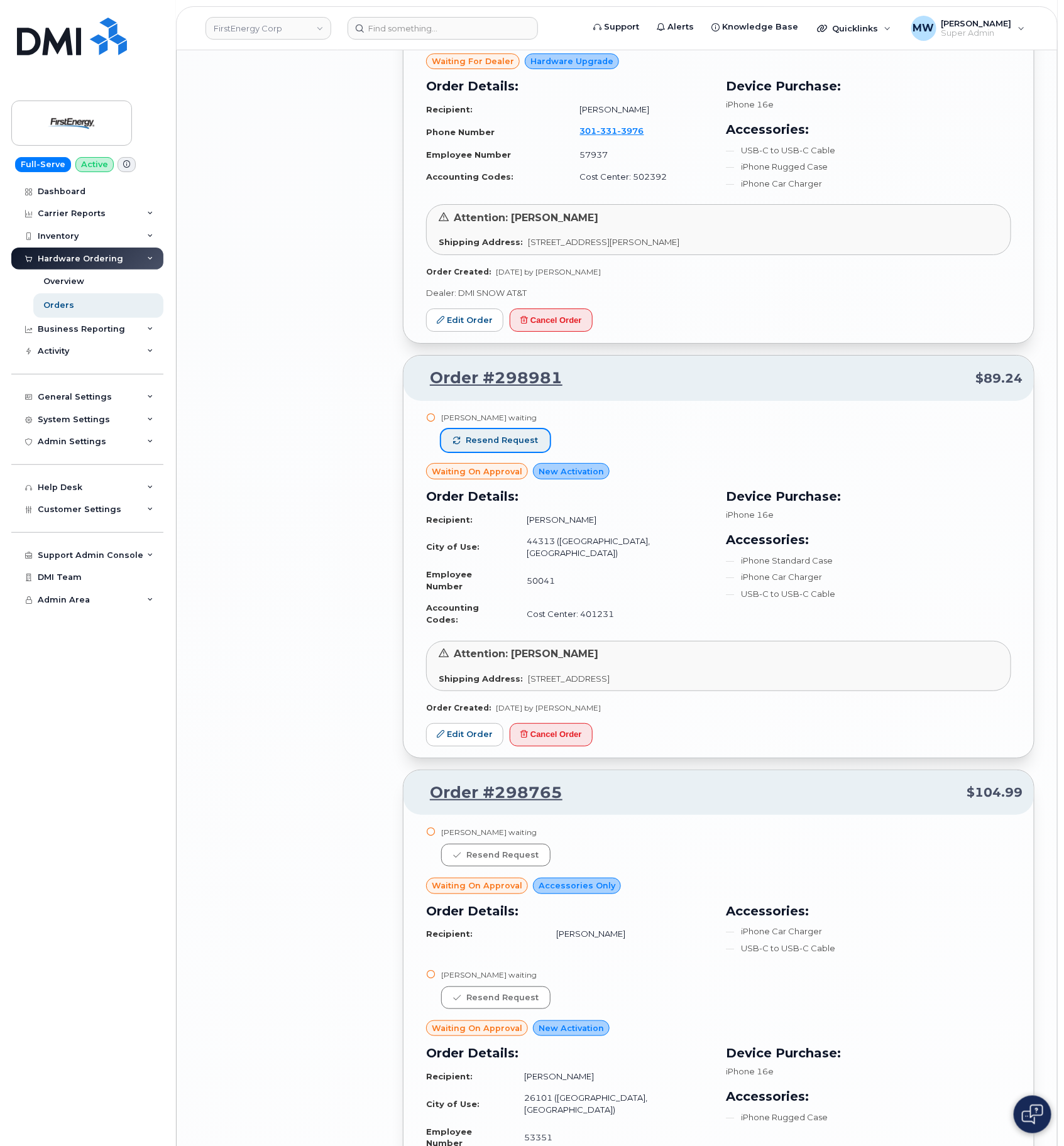
click at [521, 429] on button "Resend request" at bounding box center [496, 441] width 109 height 23
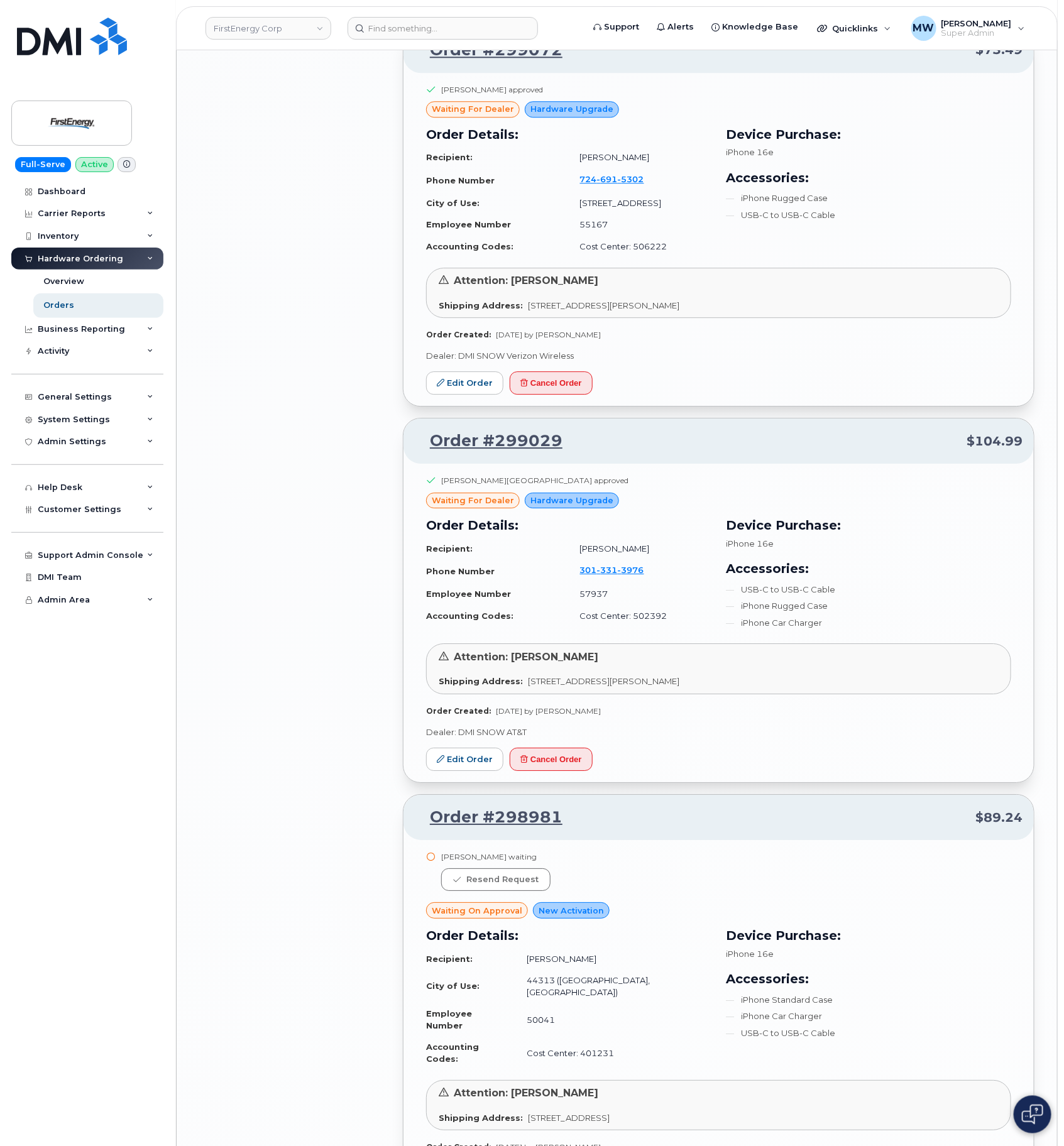
scroll to position [5691, 0]
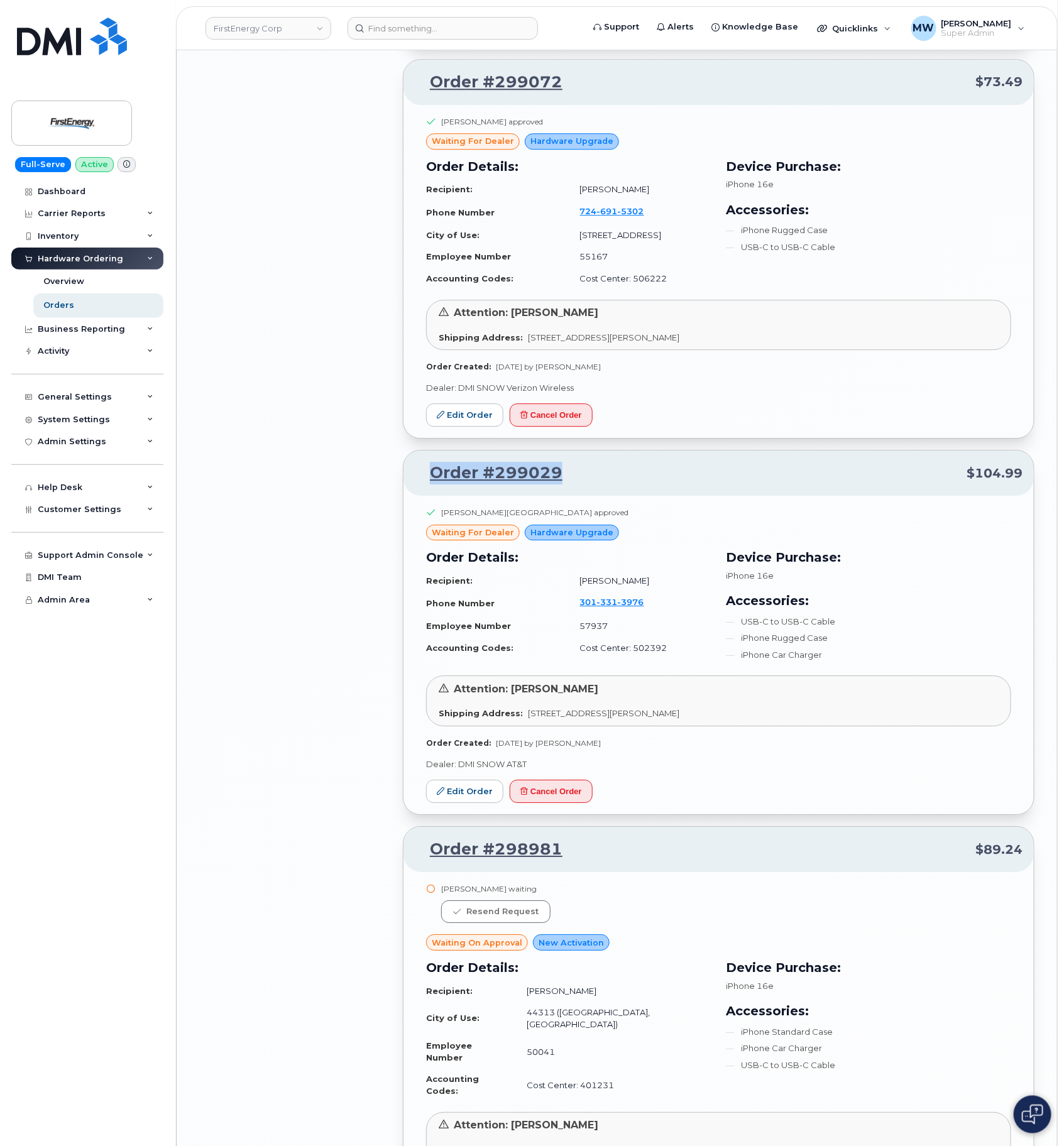
drag, startPoint x: 585, startPoint y: 428, endPoint x: 423, endPoint y: 430, distance: 162.0
click at [423, 462] on p "Order #299029 $104.99" at bounding box center [719, 474] width 608 height 23
copy link "Order #299029"
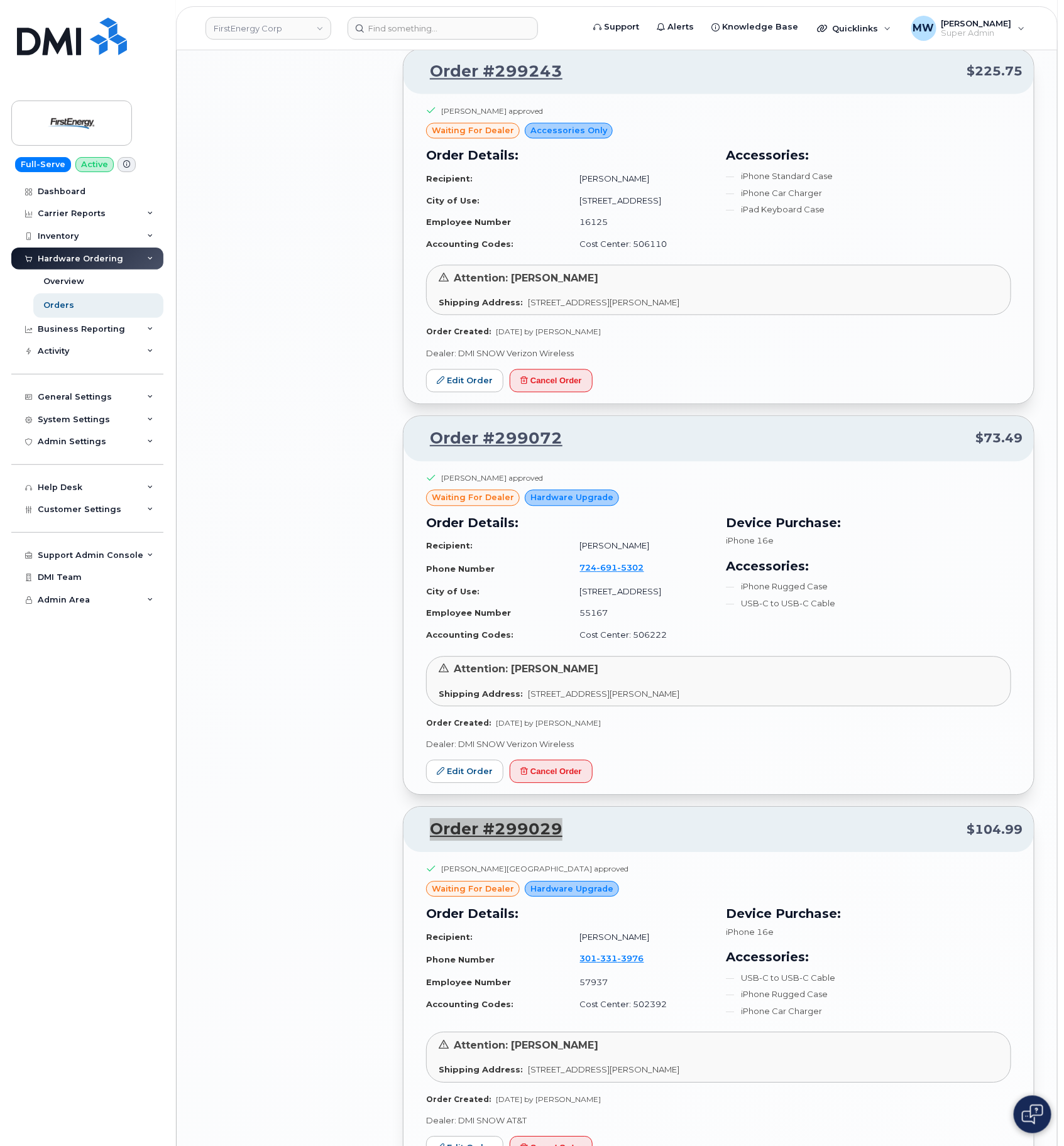
scroll to position [5314, 0]
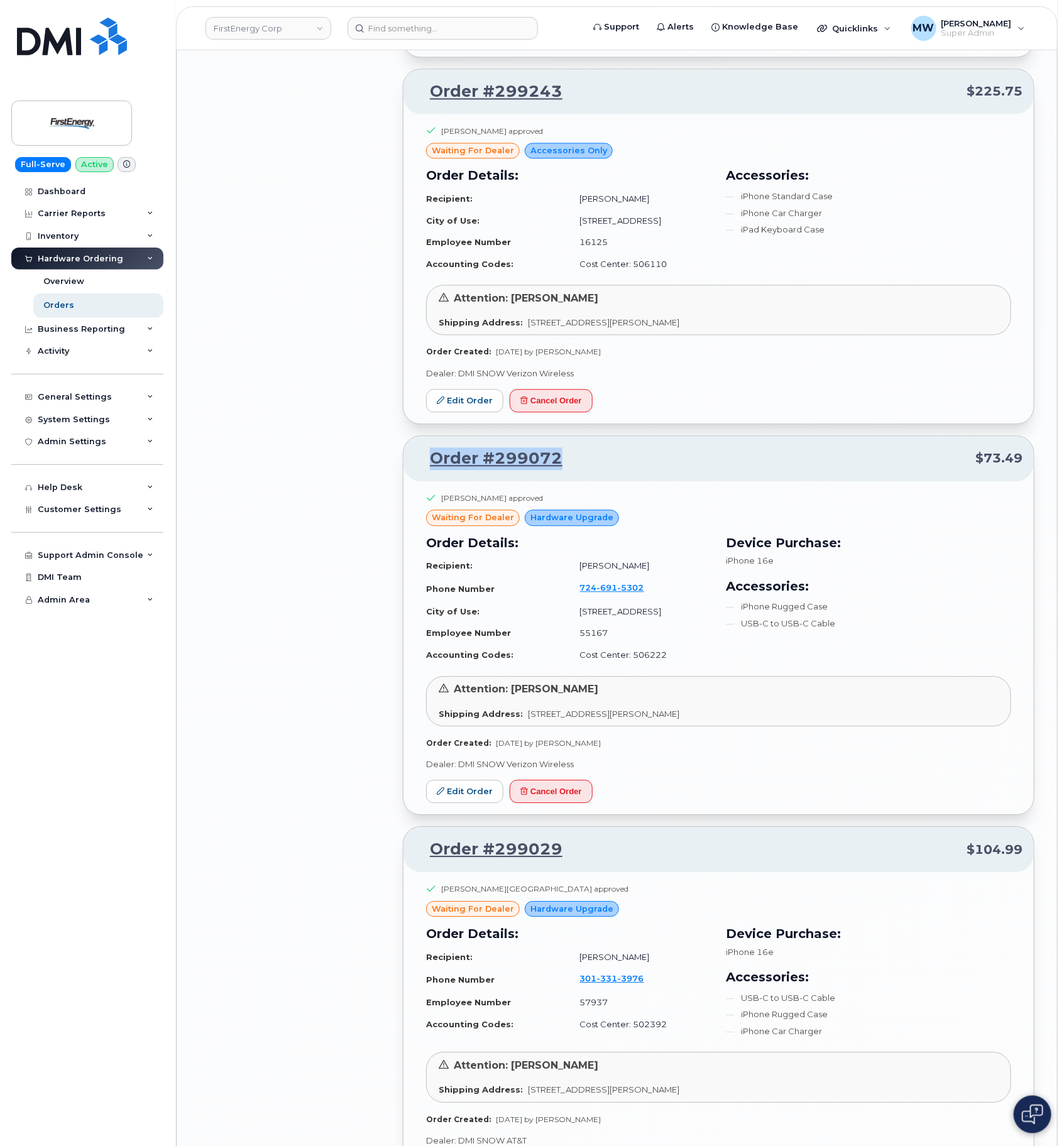
drag, startPoint x: 613, startPoint y: 413, endPoint x: 423, endPoint y: 409, distance: 190.0
click at [423, 448] on p "Order #299072 $73.49" at bounding box center [719, 460] width 608 height 23
copy link "Order #299072"
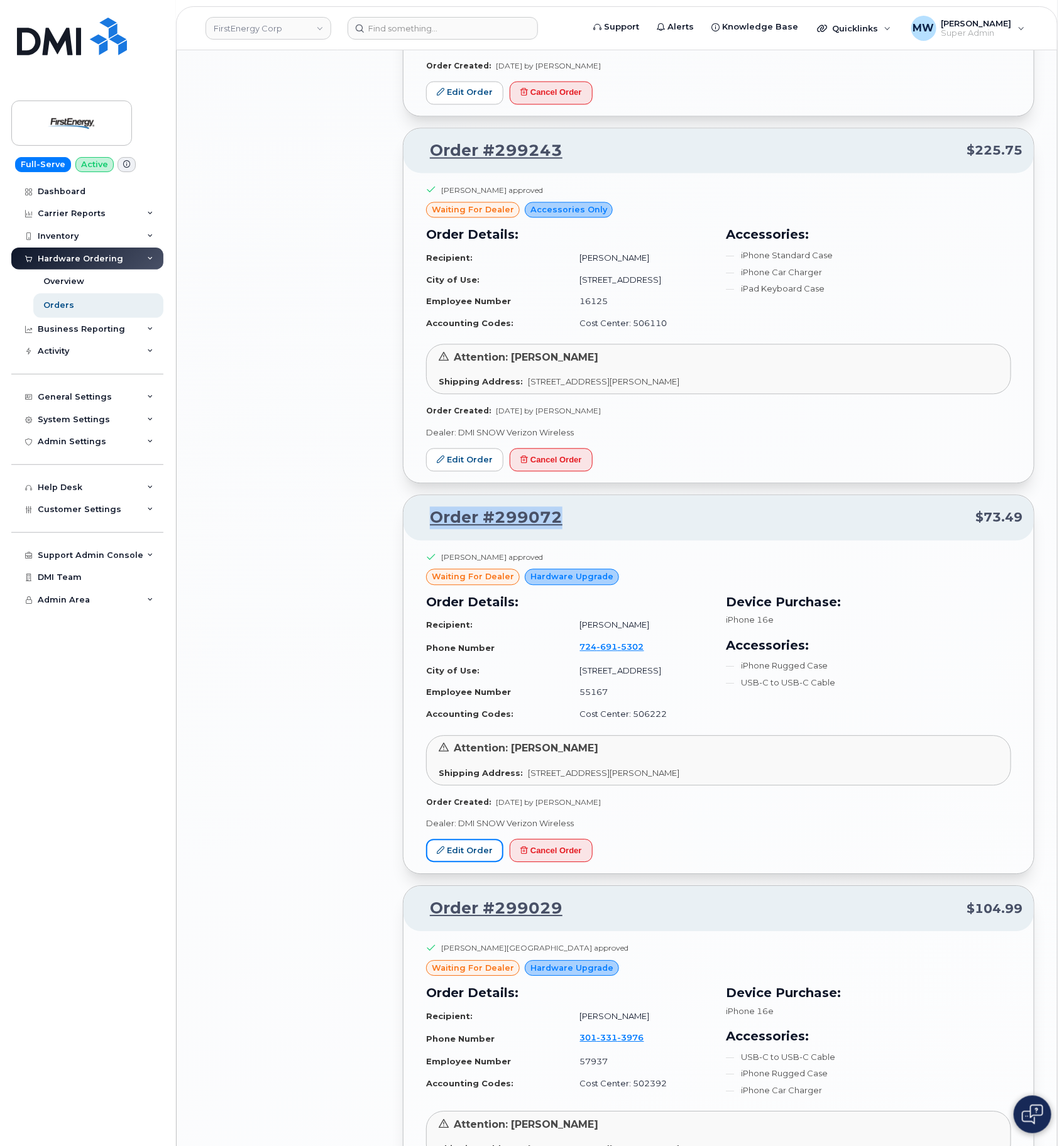
scroll to position [5031, 0]
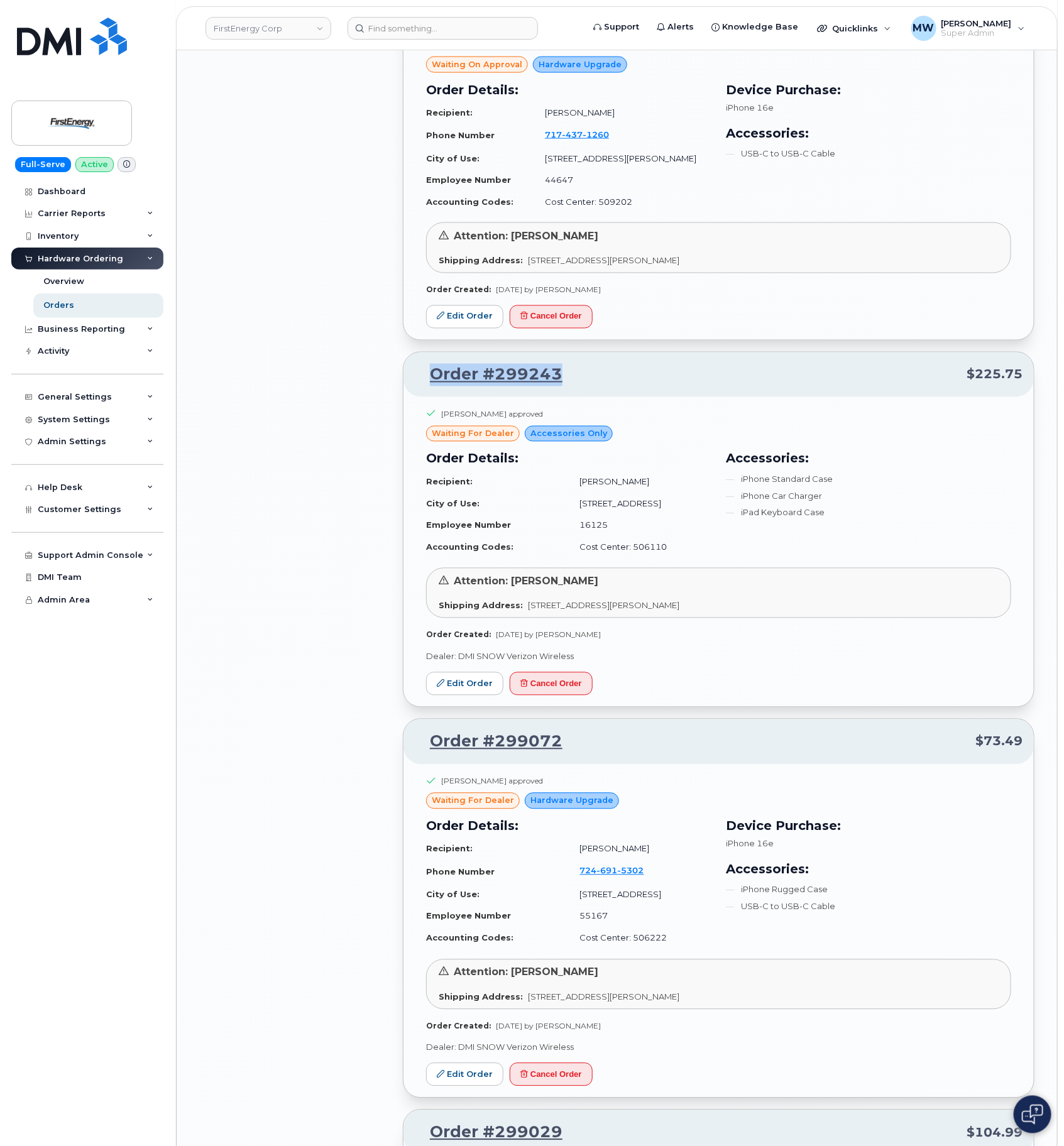
drag, startPoint x: 618, startPoint y: 345, endPoint x: 431, endPoint y: 345, distance: 187.0
click at [431, 353] on div "Order #299243 $225.75" at bounding box center [719, 375] width 631 height 45
copy link "Order #299243"
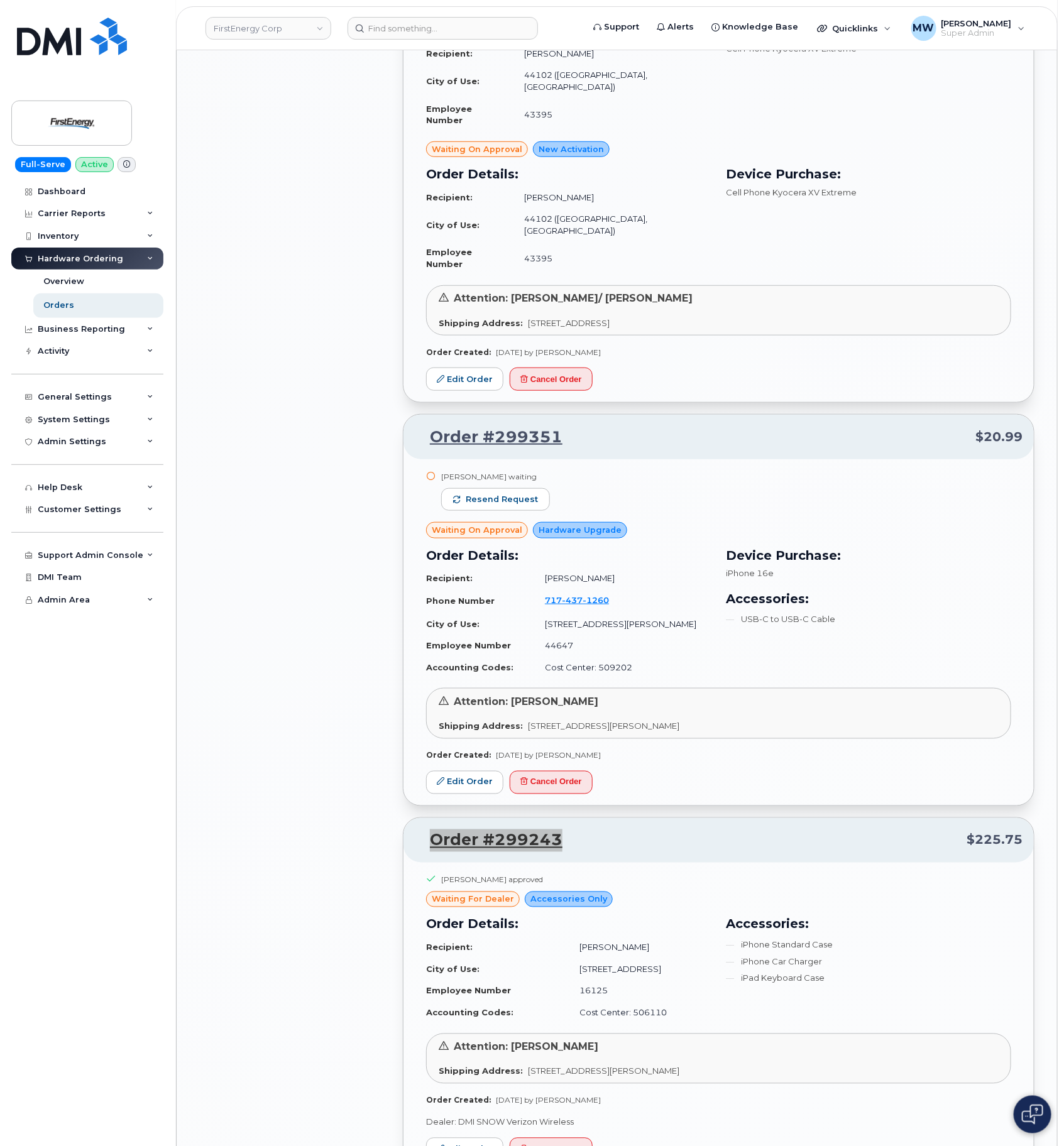
scroll to position [4559, 0]
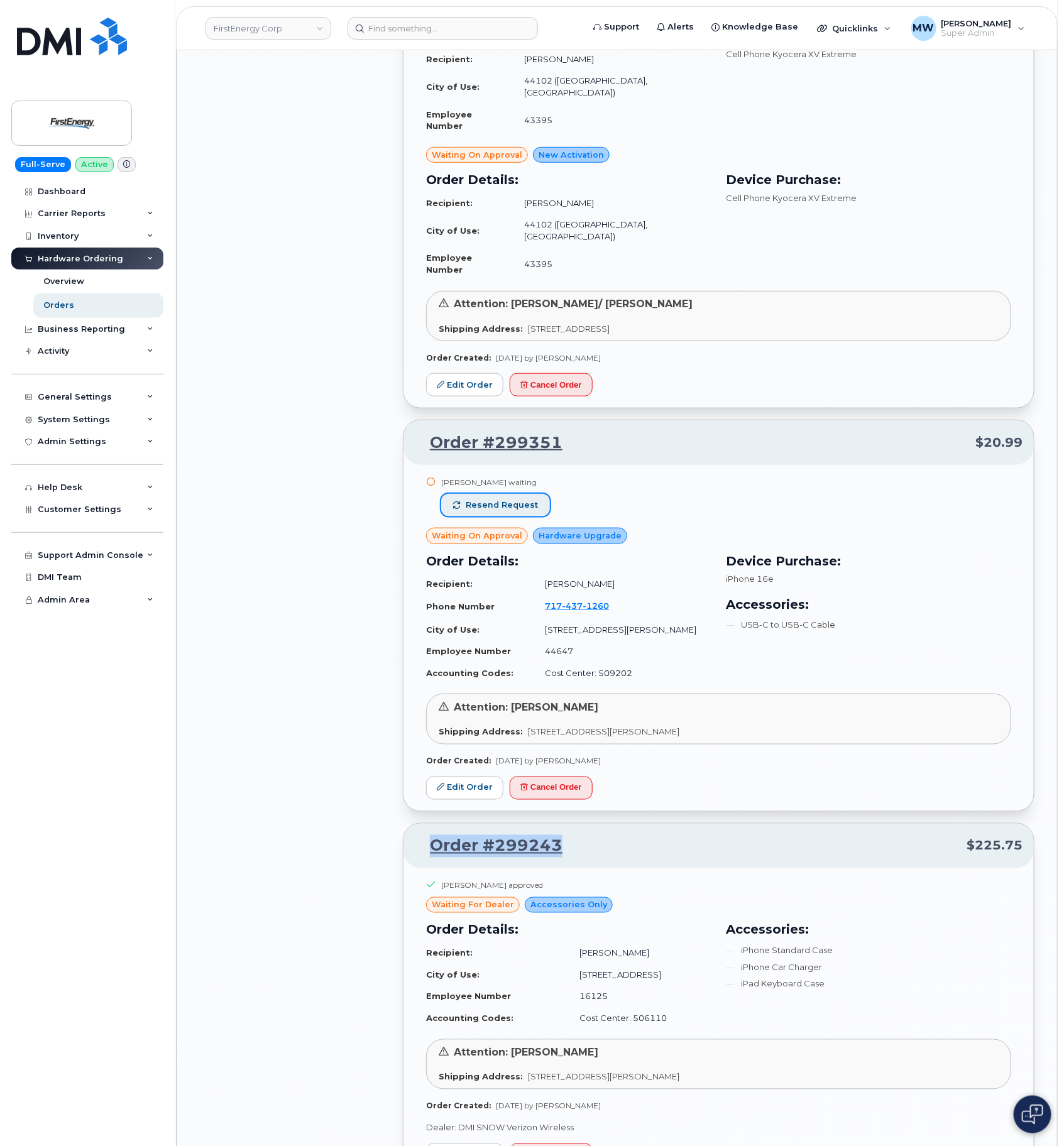
click at [519, 500] on span "Resend request" at bounding box center [502, 506] width 72 height 12
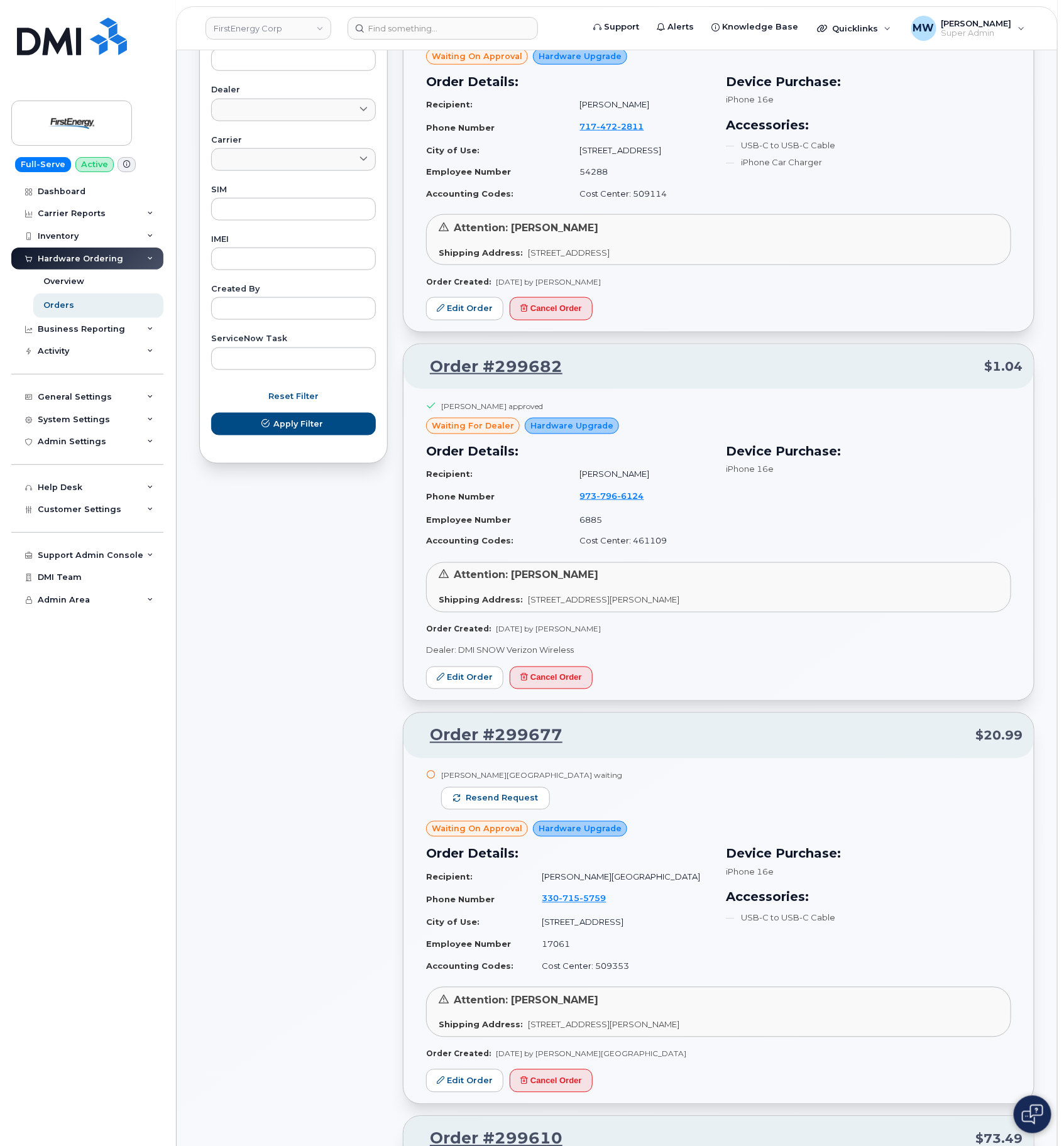
scroll to position [506, 0]
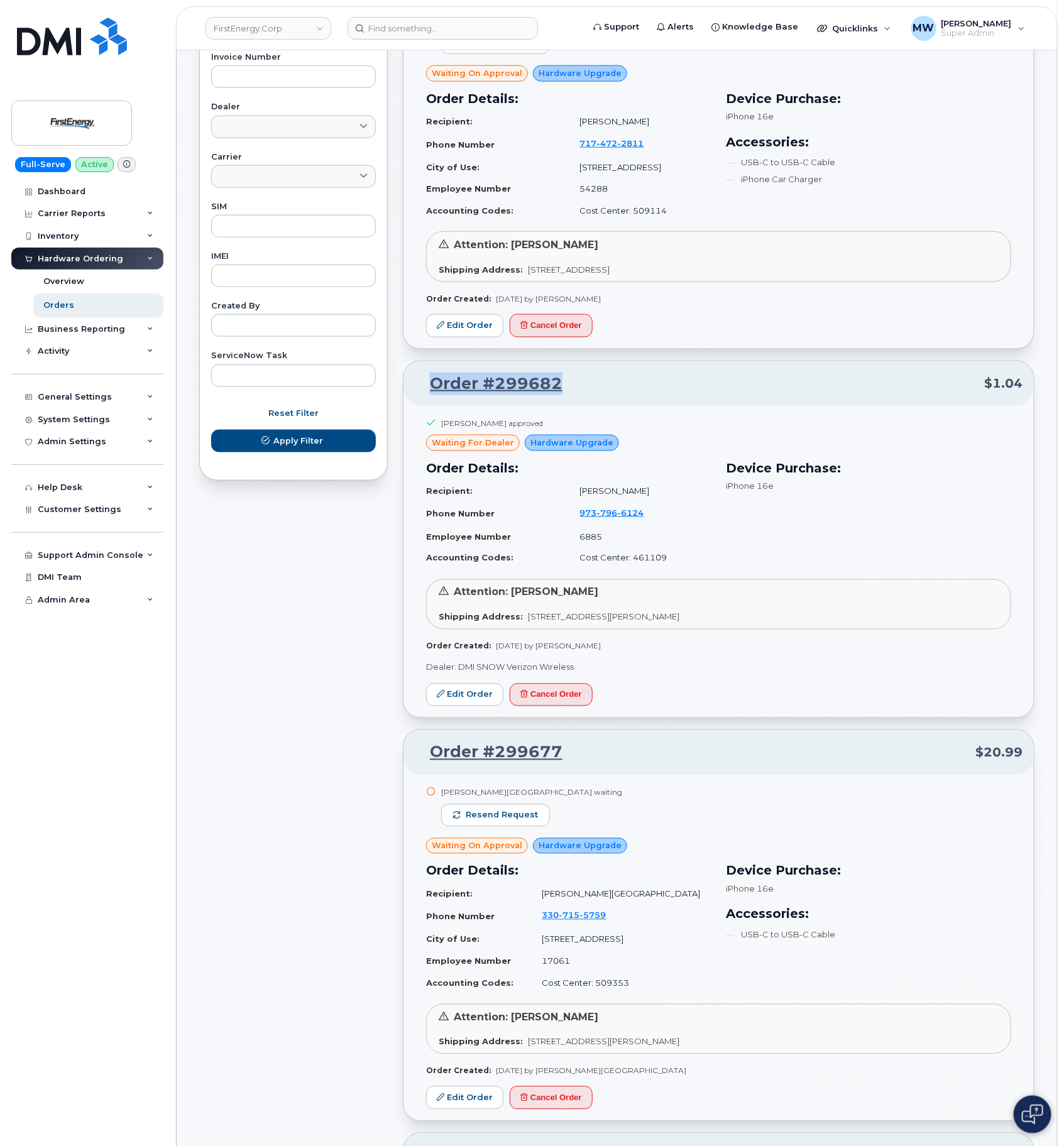
drag, startPoint x: 587, startPoint y: 377, endPoint x: 434, endPoint y: 386, distance: 153.3
click at [434, 386] on p "Order #299682 $1.04" at bounding box center [719, 384] width 608 height 23
copy link "Order #299682"
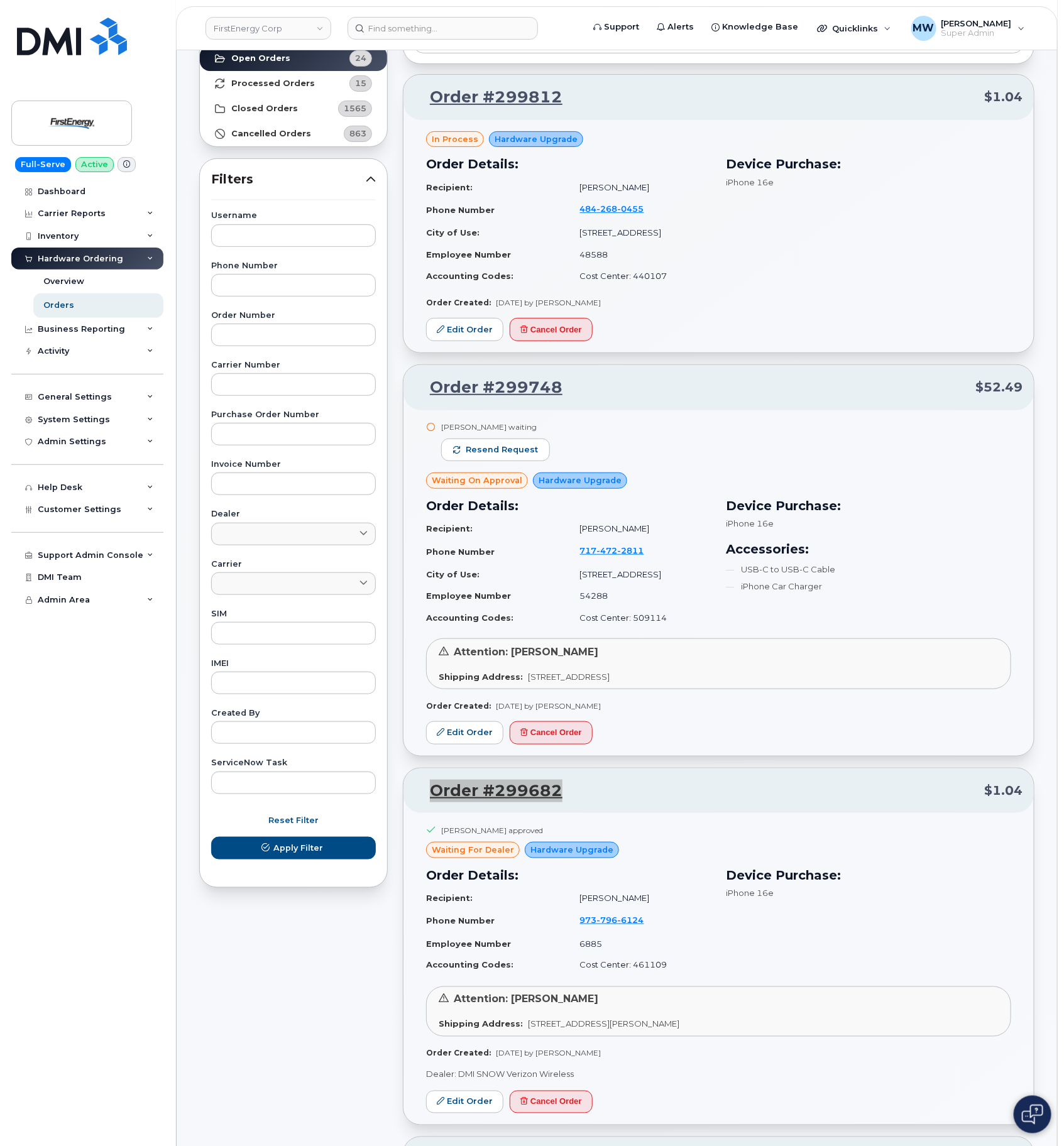
scroll to position [0, 0]
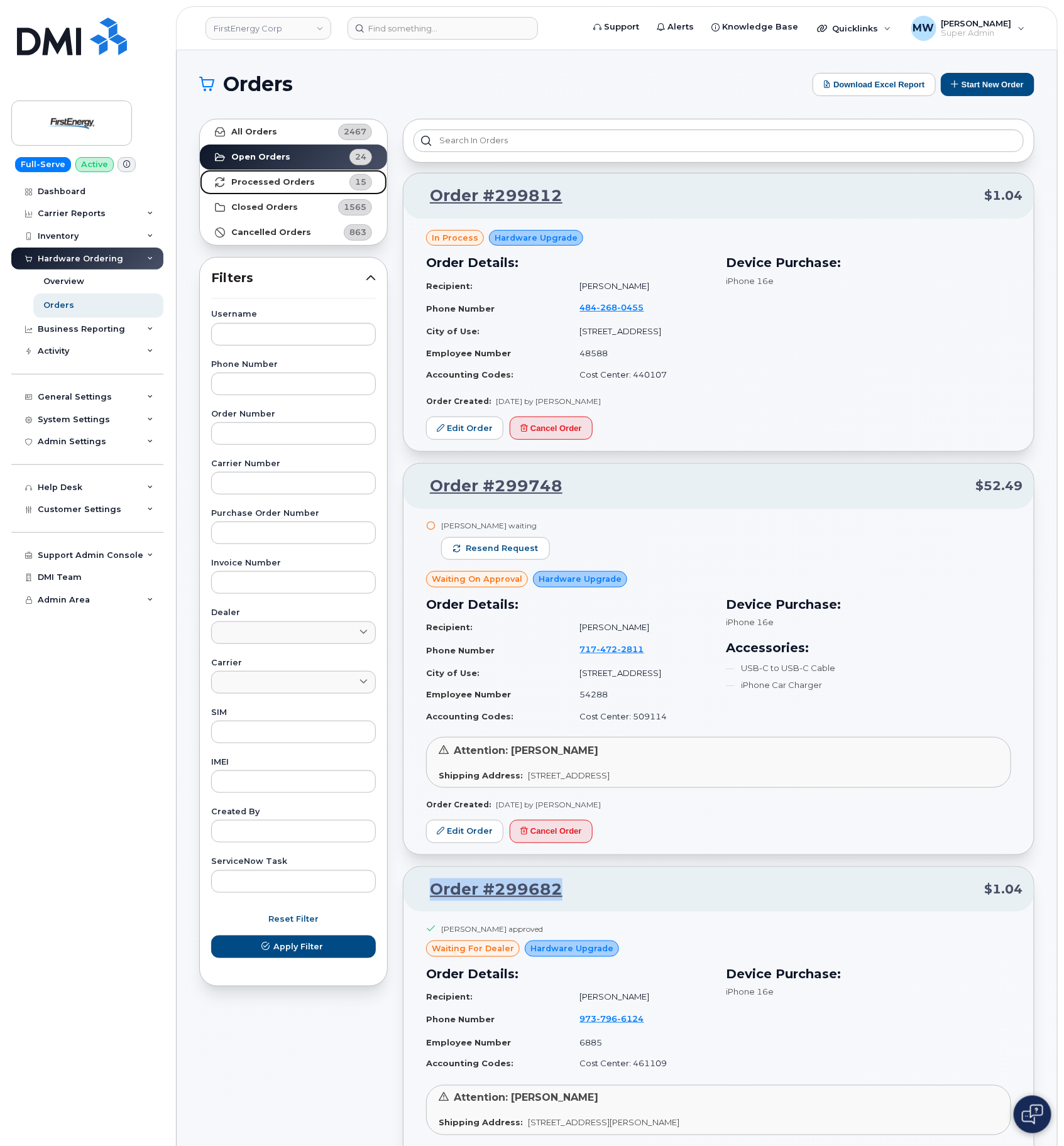
drag, startPoint x: 359, startPoint y: 186, endPoint x: 497, endPoint y: 307, distance: 183.5
click at [359, 186] on span "15" at bounding box center [361, 182] width 12 height 12
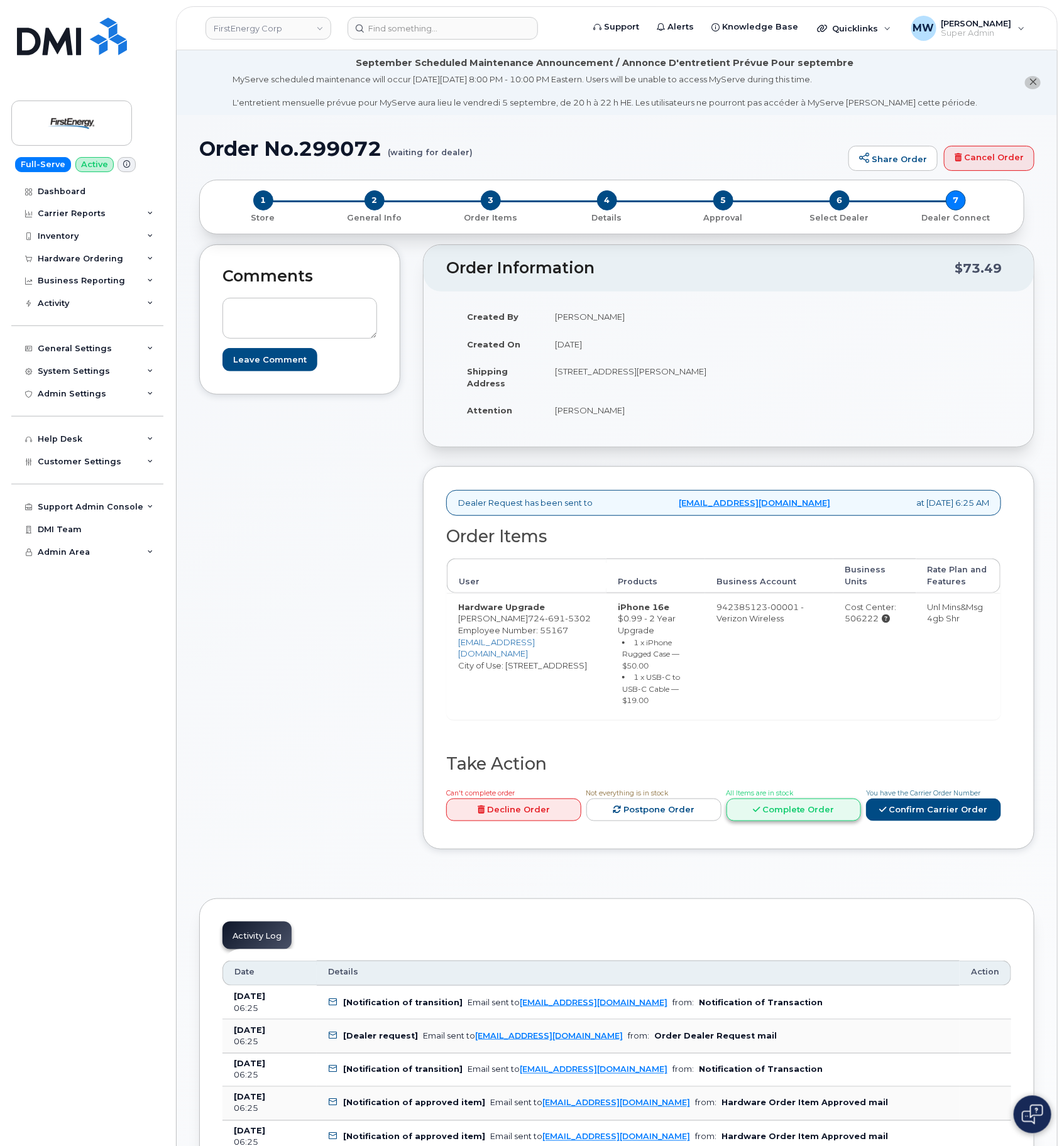
click at [802, 816] on link "Complete Order" at bounding box center [794, 811] width 135 height 23
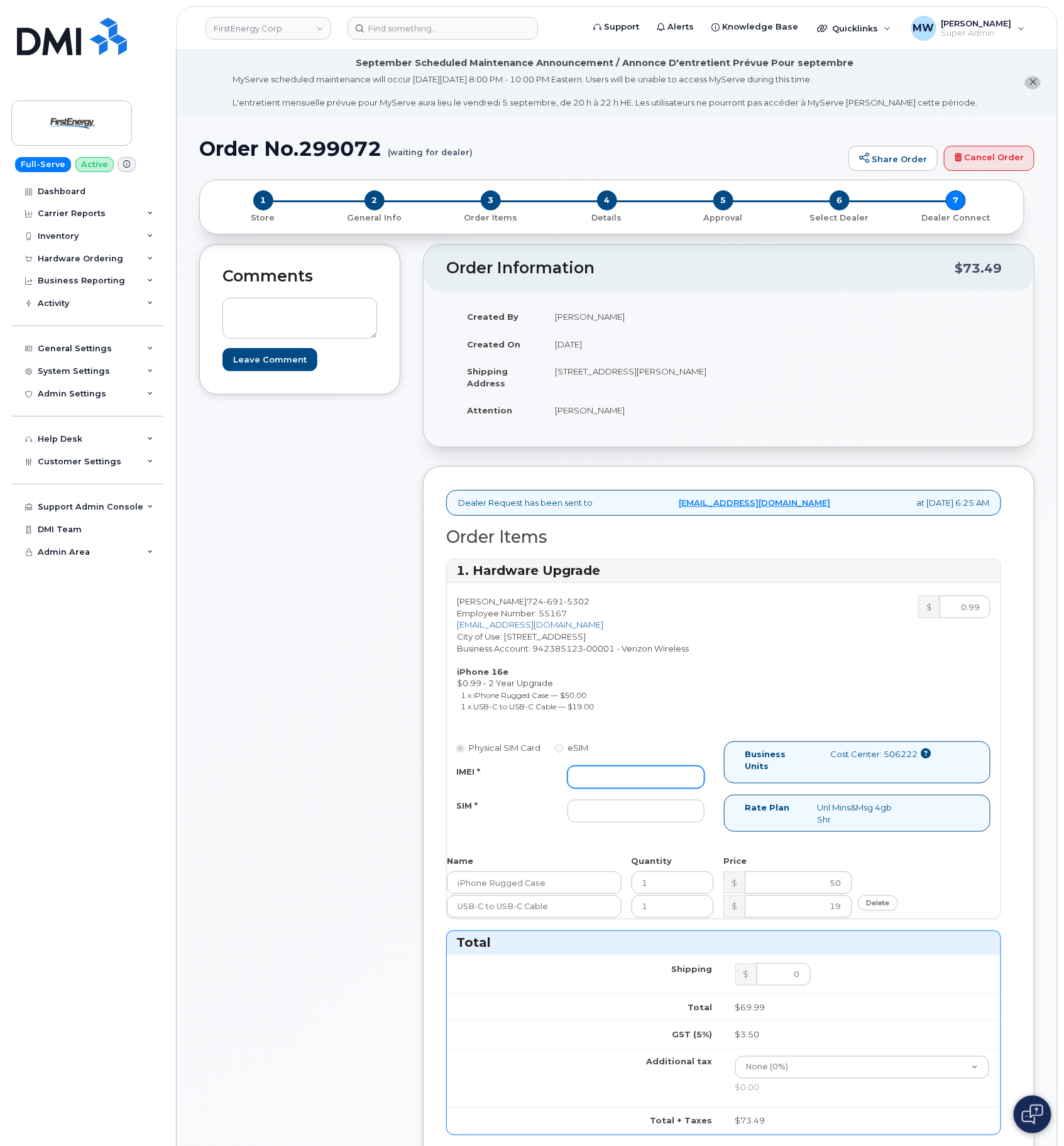
click at [631, 777] on input "IMEI *" at bounding box center [636, 778] width 137 height 23
paste input "351418498156693"
type input "351418498156693"
click at [618, 817] on input "SIM *" at bounding box center [636, 811] width 137 height 23
type input "NA"
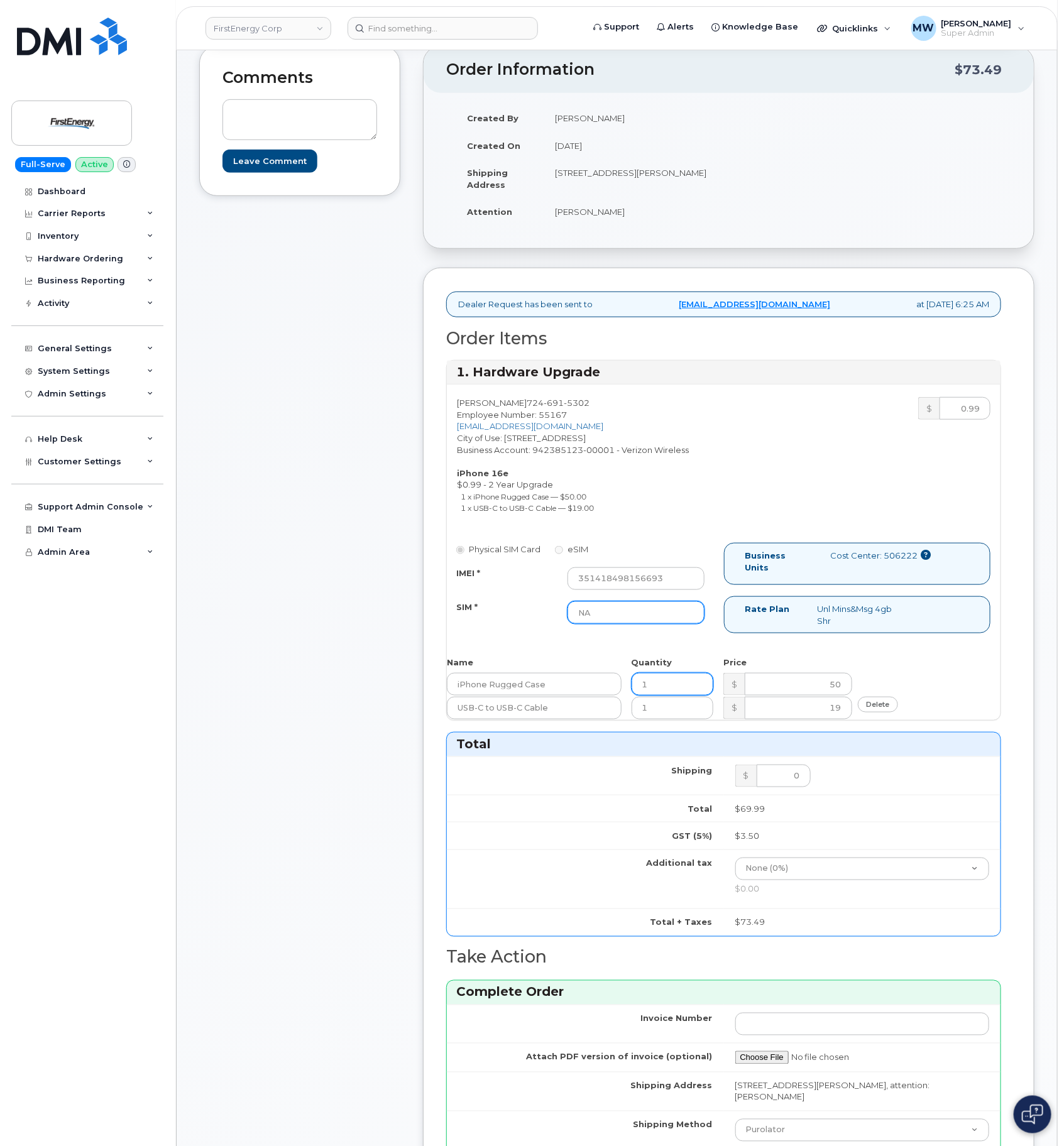
scroll to position [660, 0]
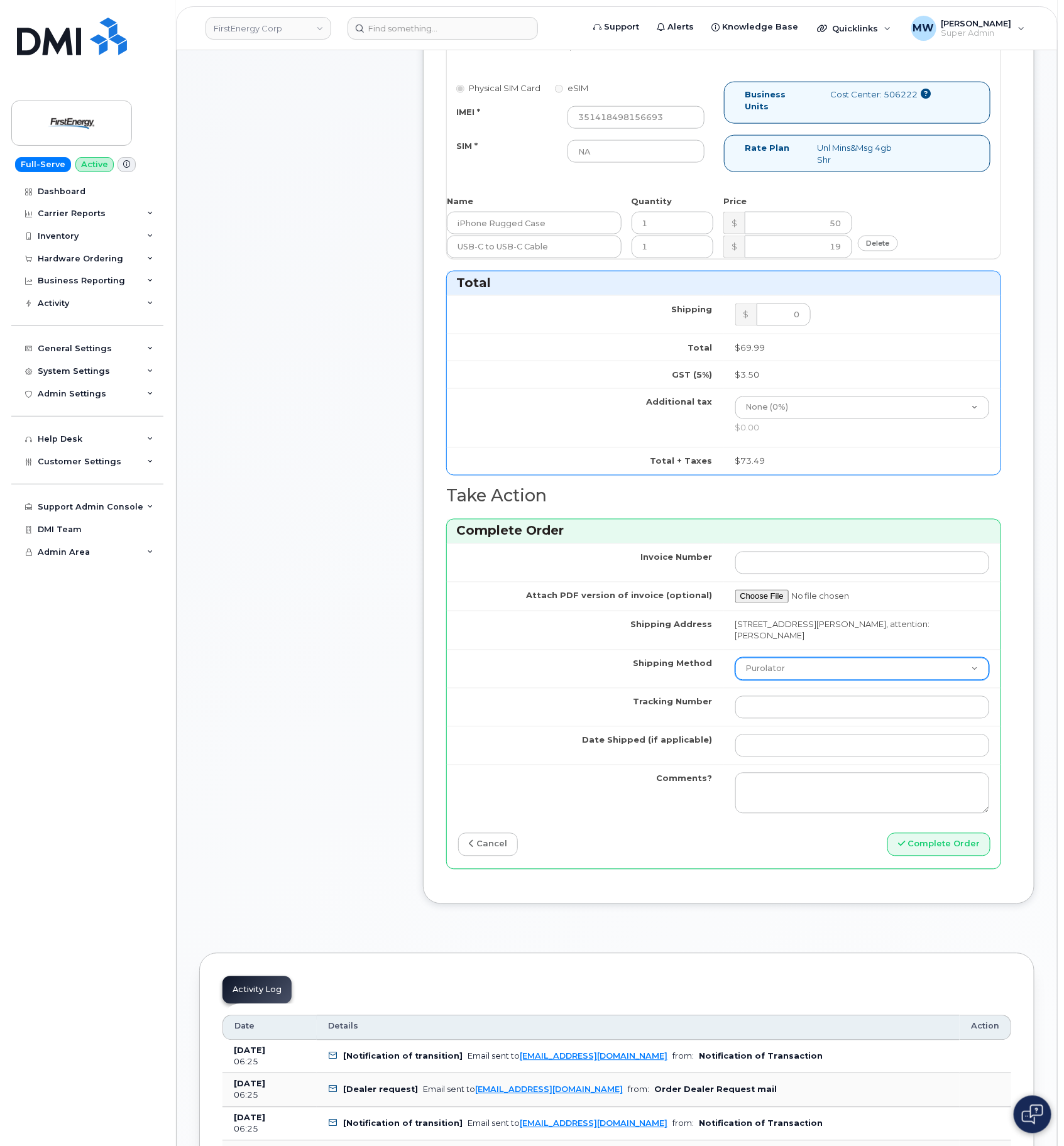
click at [817, 681] on select "Purolator UPS FedEx Canada Post Courier Other Drop Off Pick Up" at bounding box center [863, 669] width 255 height 23
select select "UPS"
click at [735, 662] on select "Purolator UPS FedEx Canada Post Courier Other Drop Off Pick Up" at bounding box center [863, 669] width 255 height 23
click at [794, 727] on td at bounding box center [863, 707] width 277 height 39
click at [791, 715] on input "Tracking Number" at bounding box center [863, 708] width 255 height 23
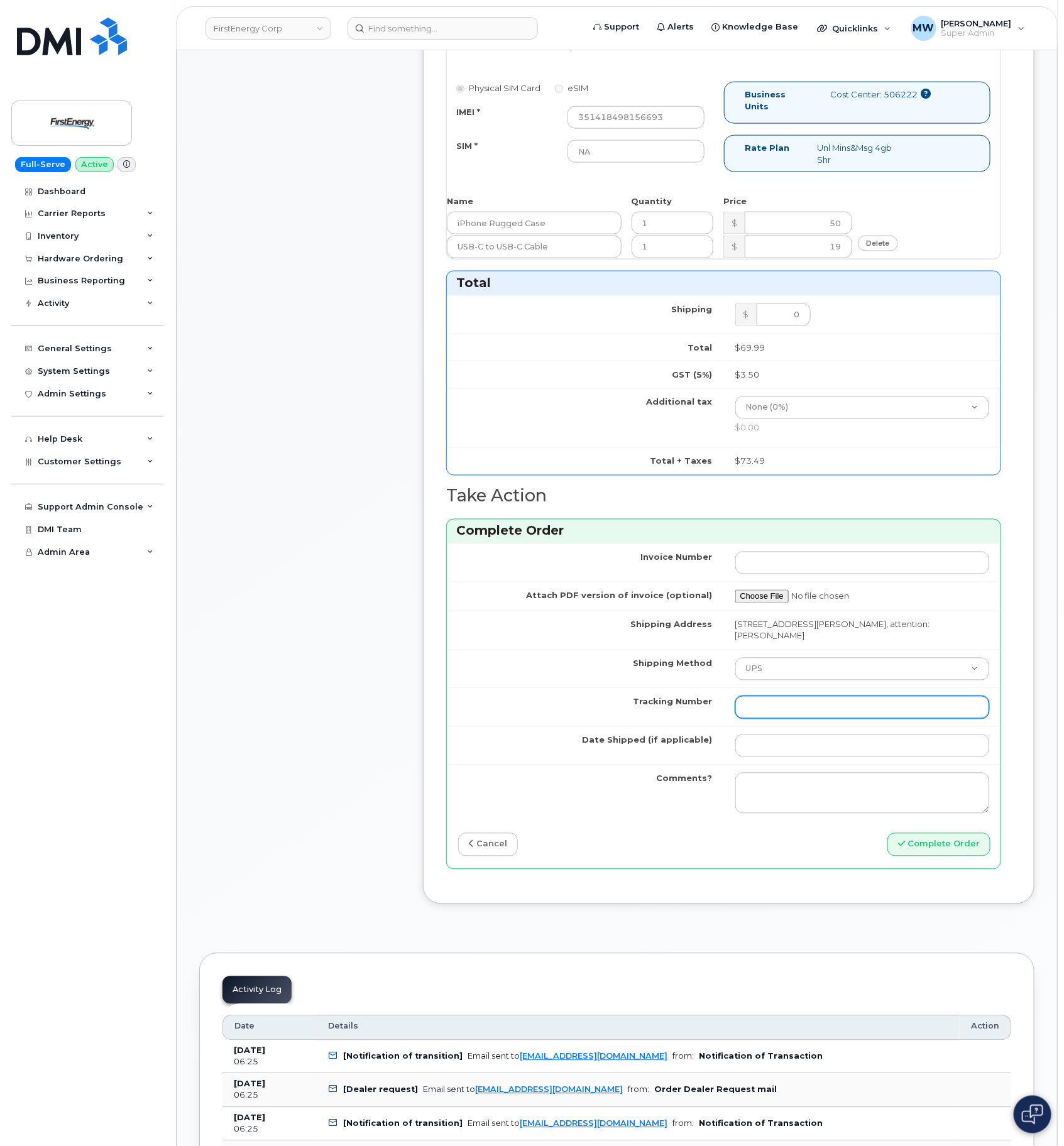
paste input "1ZHF12012915143767"
type input "1ZHF12012915143767"
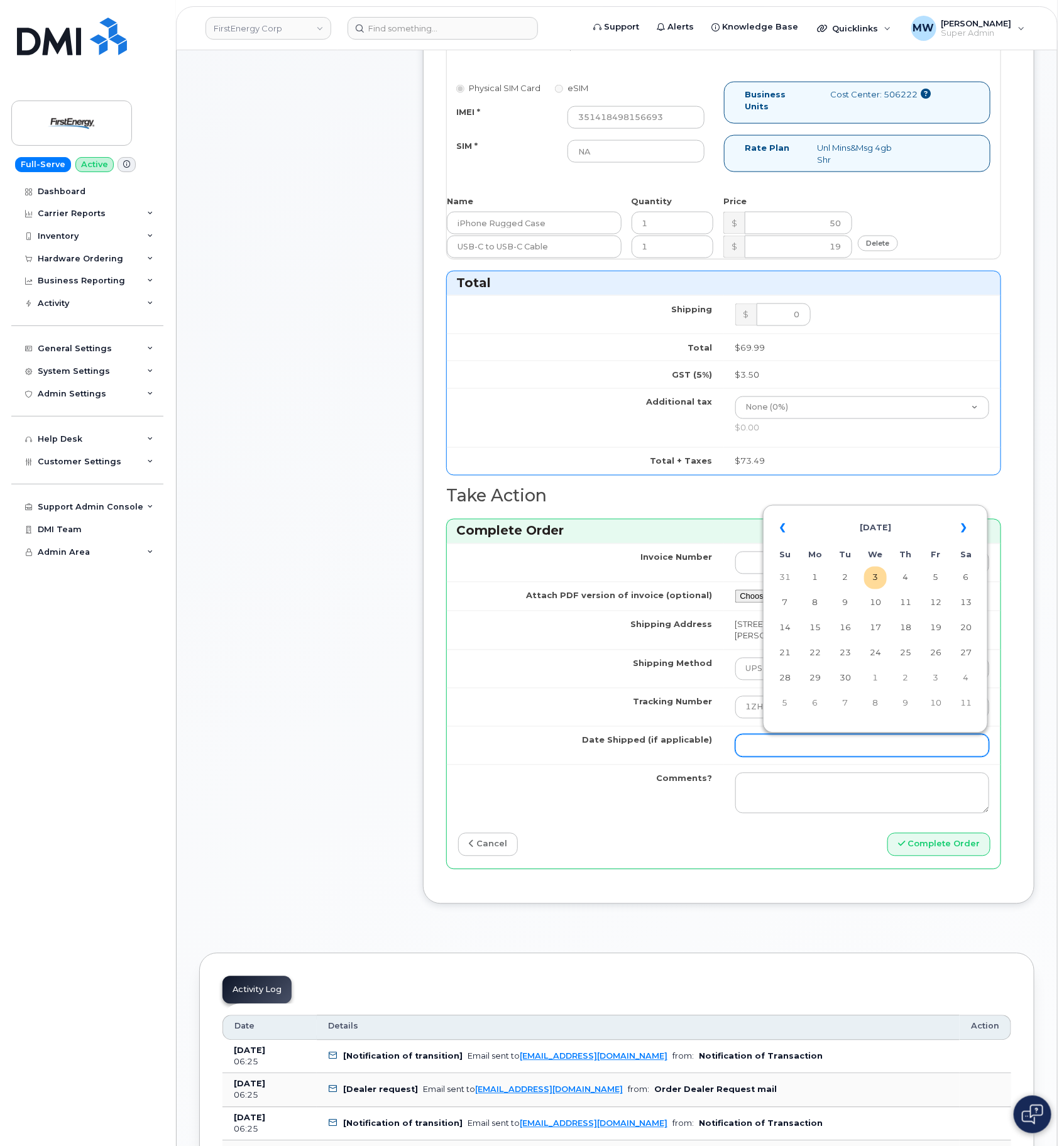
click at [784, 751] on input "Date Shipped (if applicable)" at bounding box center [863, 746] width 255 height 23
click at [784, 530] on th "«" at bounding box center [785, 529] width 23 height 30
click at [816, 685] on td "25" at bounding box center [816, 679] width 23 height 23
type input "2025-08-25"
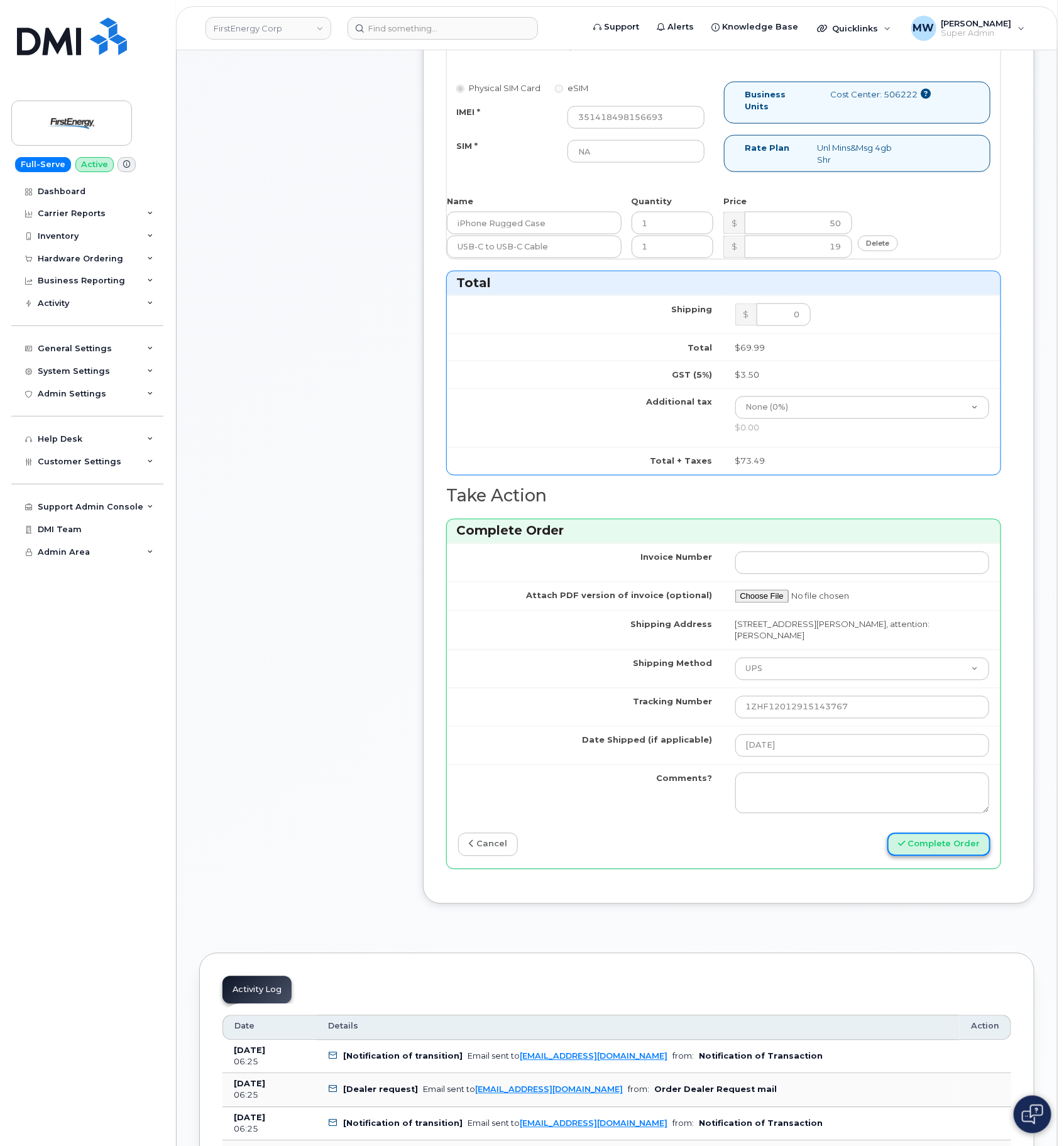
click at [923, 853] on button "Complete Order" at bounding box center [938, 845] width 103 height 23
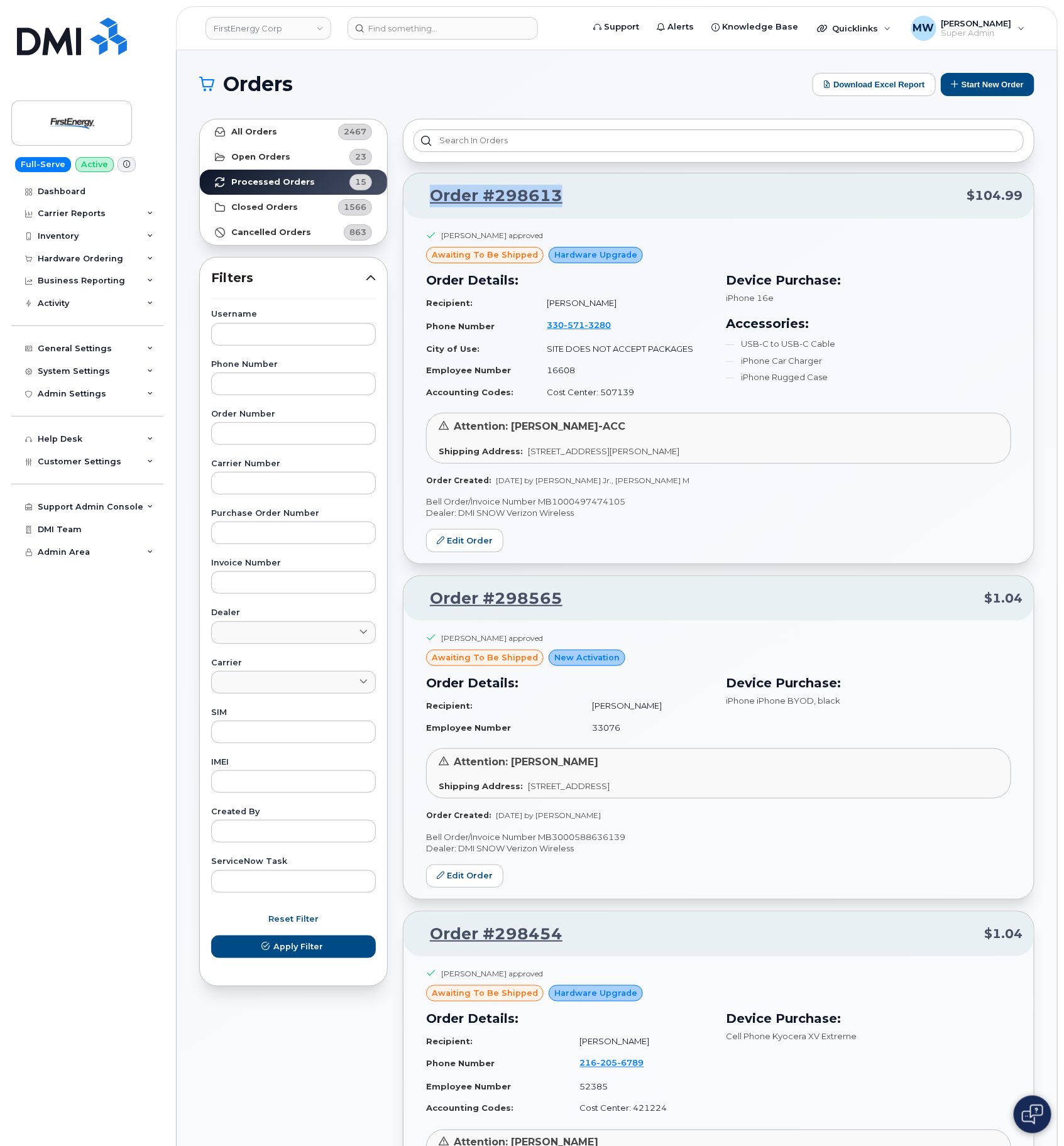
drag, startPoint x: 669, startPoint y: 198, endPoint x: 460, endPoint y: 212, distance: 209.5
click at [432, 200] on p "Order #298613 $104.99" at bounding box center [719, 196] width 608 height 23
copy link "Order #298613"
drag, startPoint x: 599, startPoint y: 610, endPoint x: 430, endPoint y: 603, distance: 169.1
click at [430, 603] on p "Order #298565 $1.04" at bounding box center [719, 599] width 608 height 23
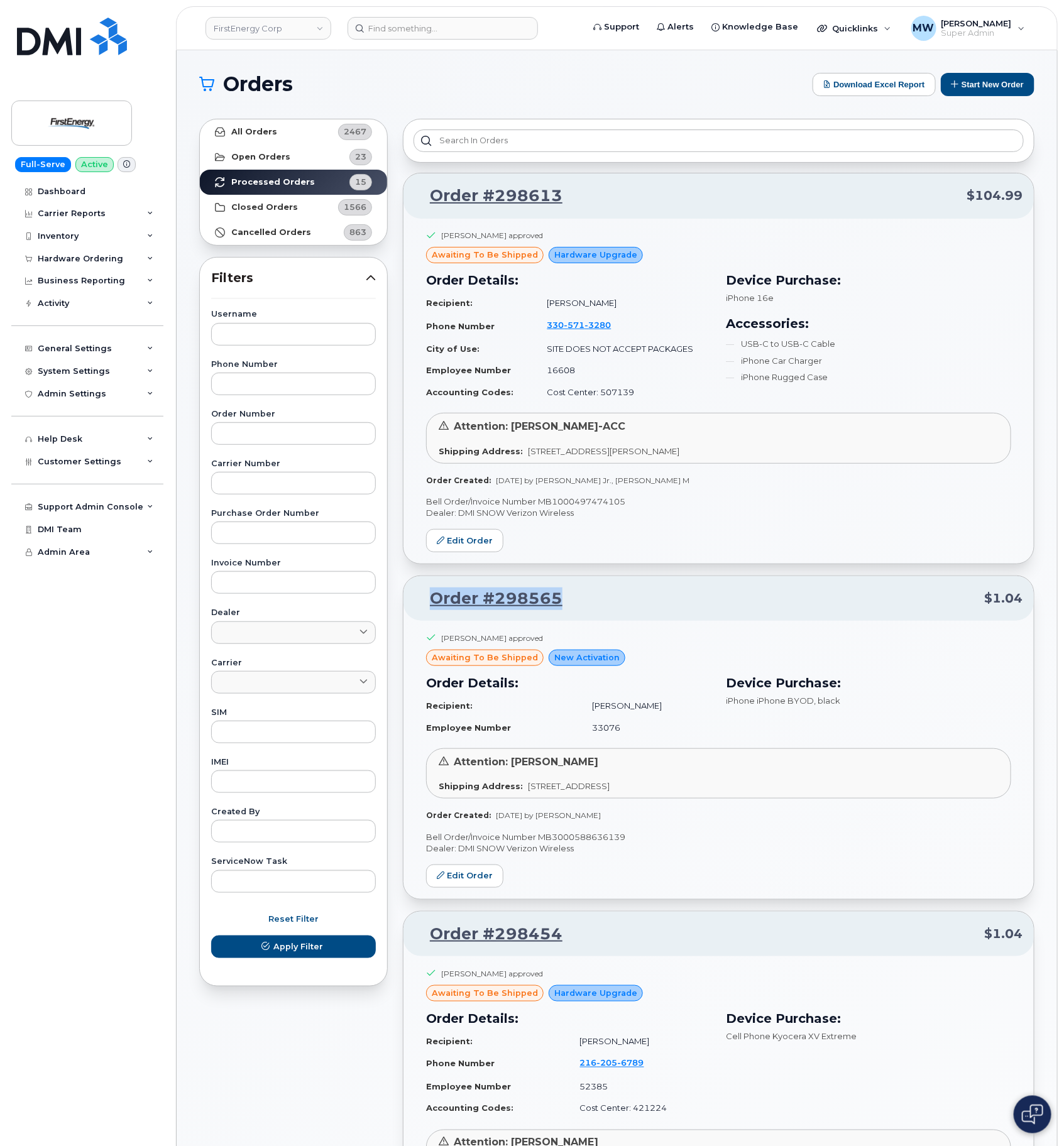
copy link "Order #298565"
click at [624, 599] on p "Order #298565 $1.04" at bounding box center [719, 599] width 608 height 23
drag, startPoint x: 618, startPoint y: 600, endPoint x: 498, endPoint y: 615, distance: 120.9
click at [498, 615] on div "Order #298565 $1.04" at bounding box center [719, 598] width 631 height 45
copy link "298565"
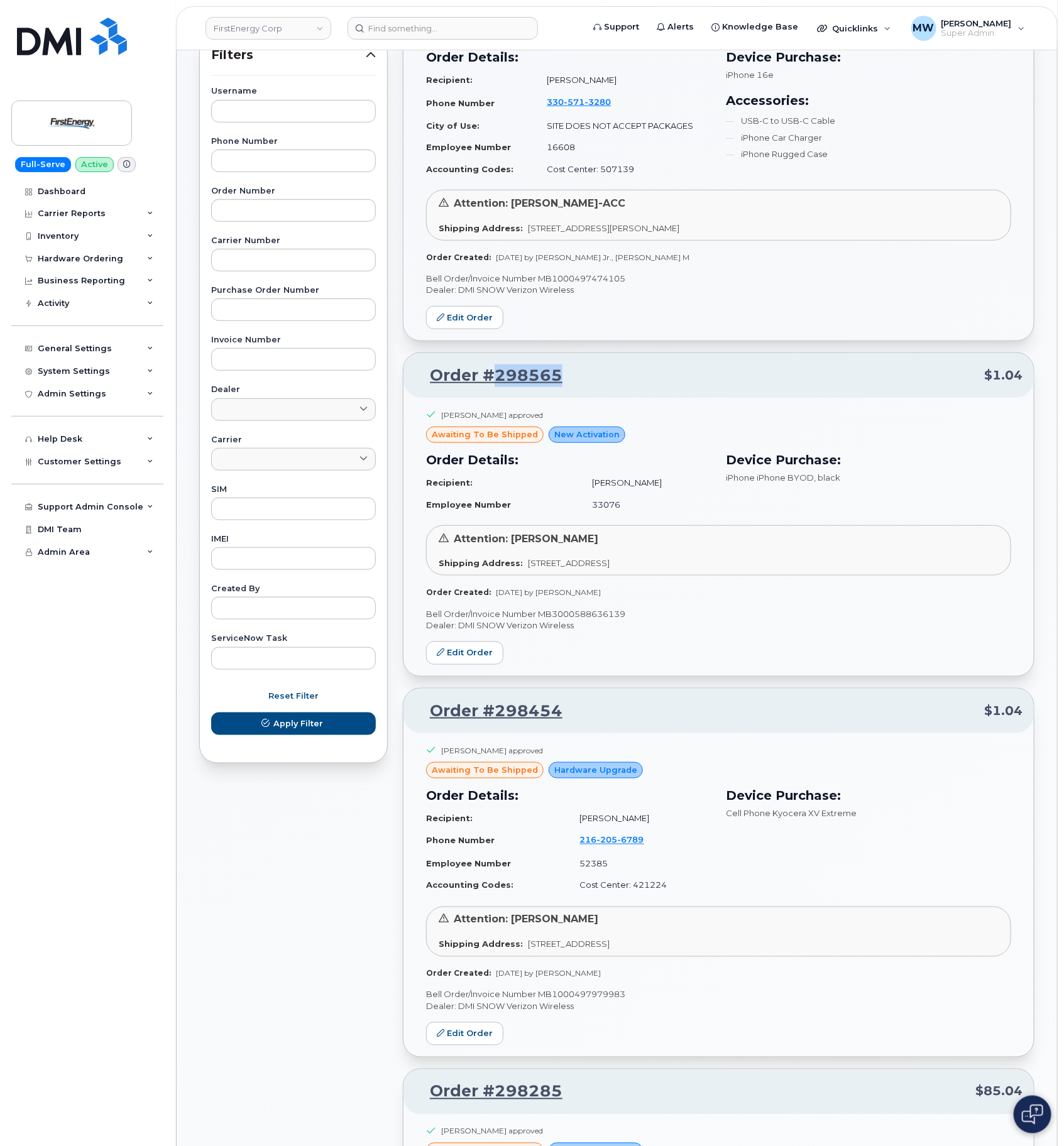
scroll to position [283, 0]
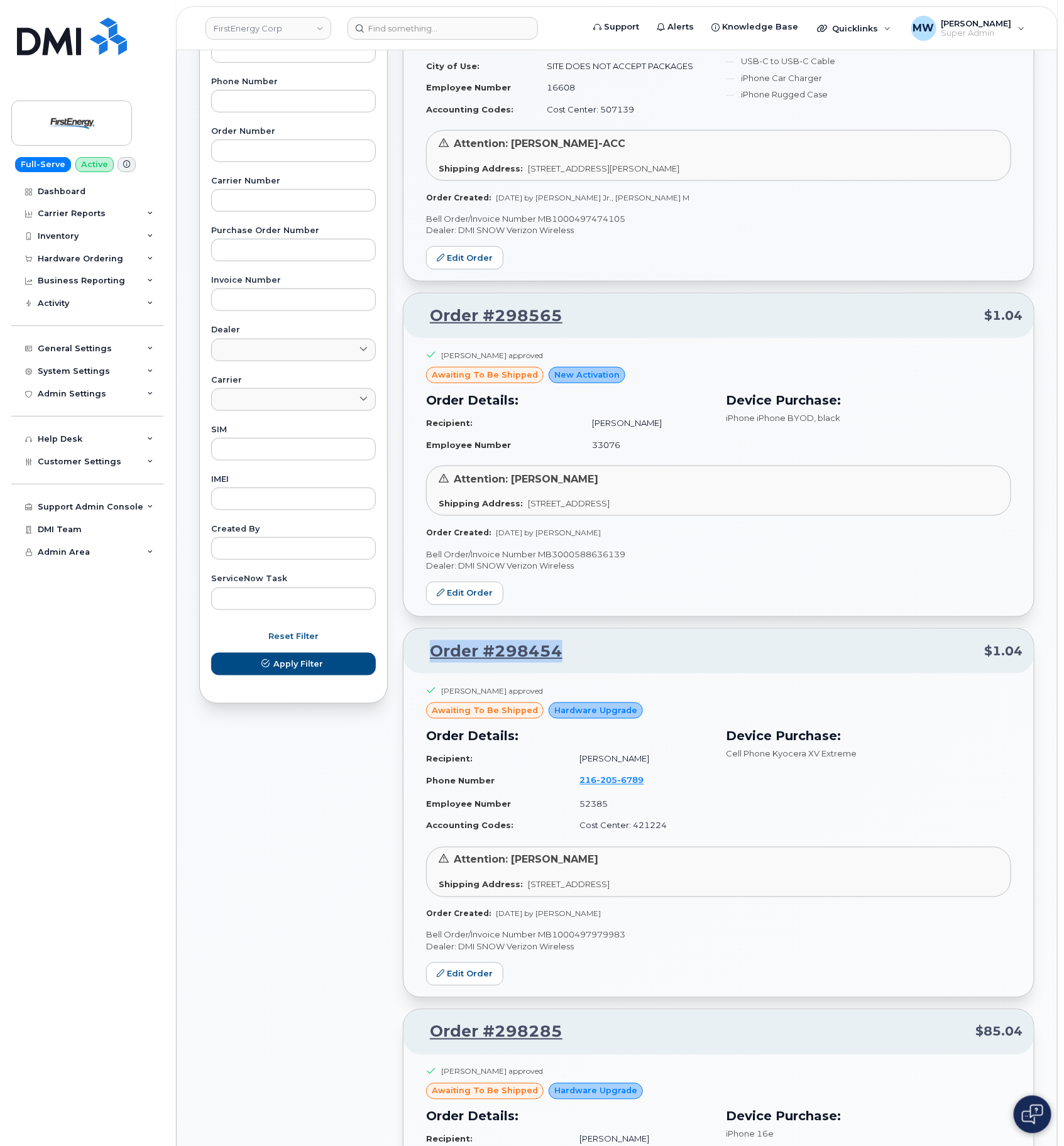
drag, startPoint x: 596, startPoint y: 658, endPoint x: 427, endPoint y: 669, distance: 169.4
click at [427, 669] on div "Order #298454 $1.04" at bounding box center [719, 651] width 631 height 45
copy link "Order #298454"
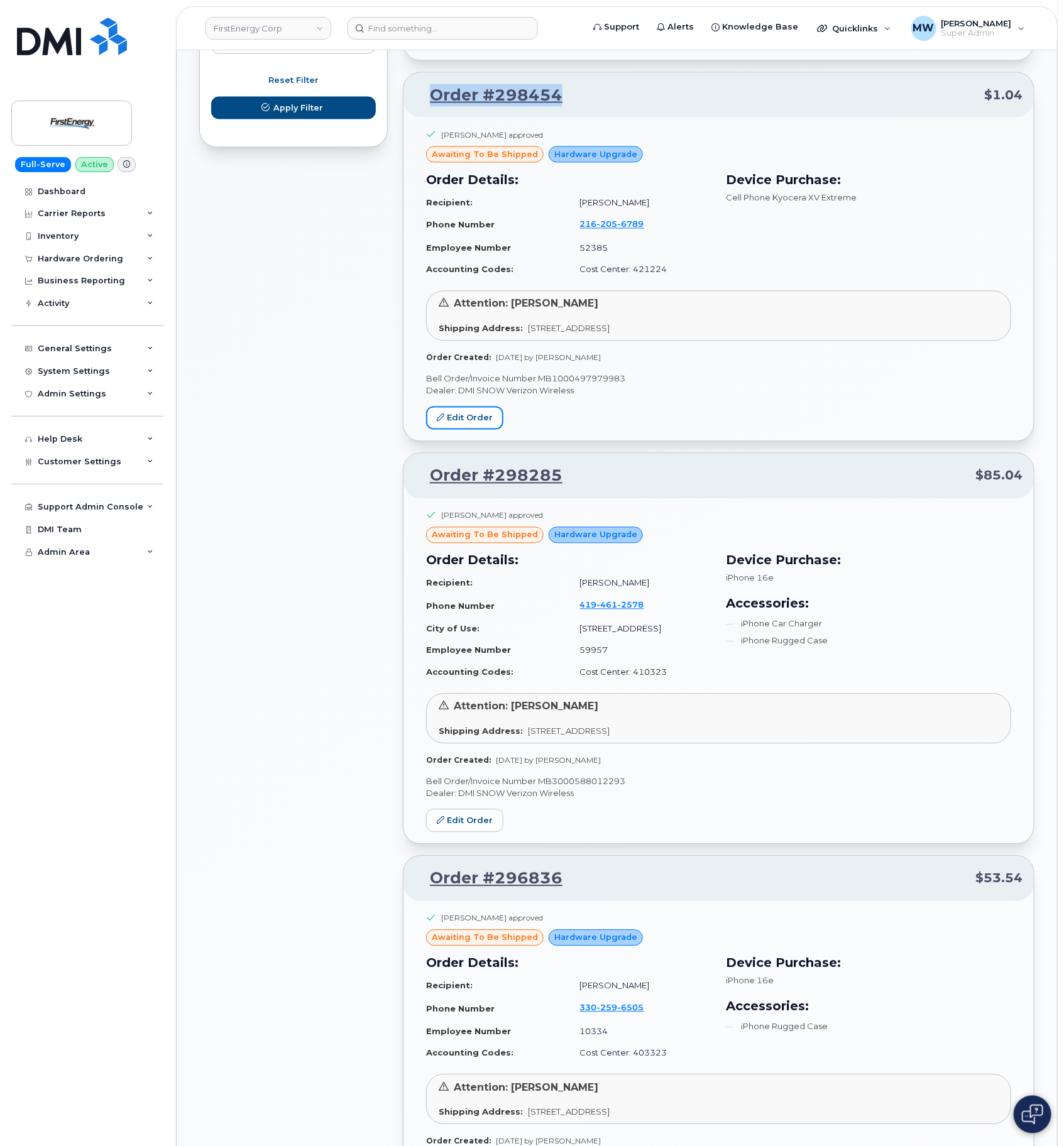
scroll to position [848, 0]
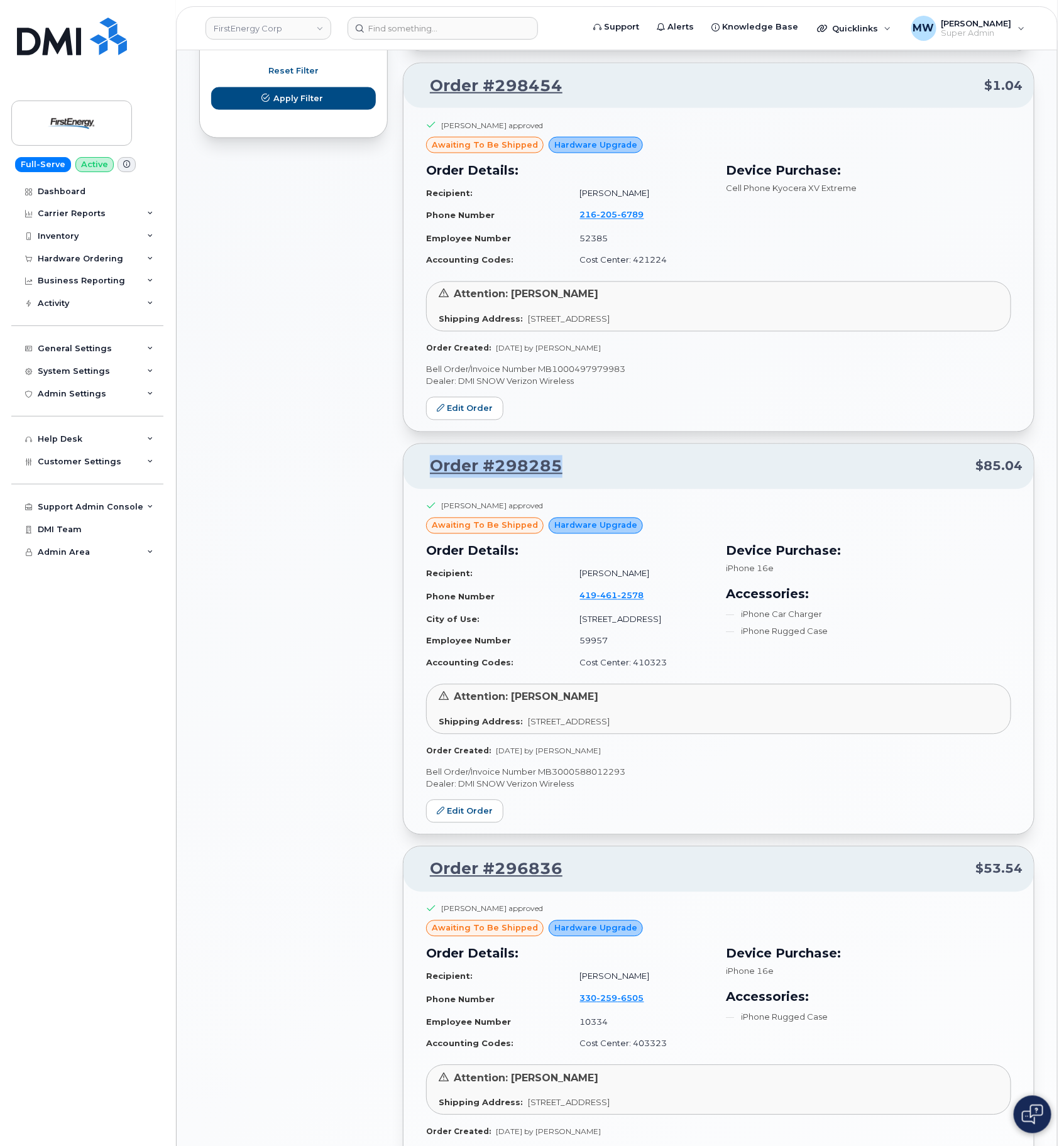
drag, startPoint x: 594, startPoint y: 481, endPoint x: 427, endPoint y: 483, distance: 167.0
click at [427, 478] on p "Order #298285 $85.04" at bounding box center [719, 467] width 608 height 23
copy link "Order #298285"
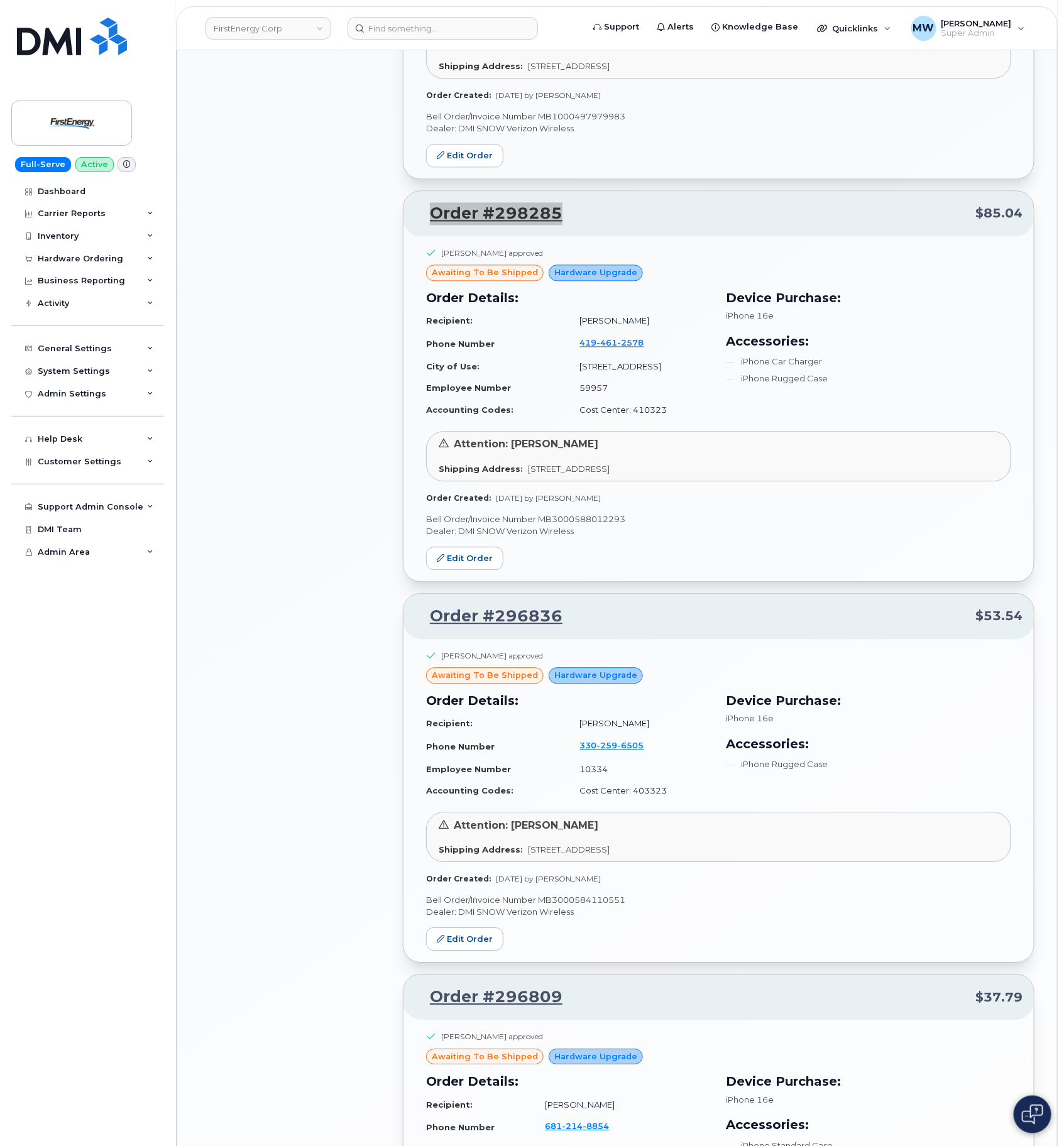
scroll to position [1226, 0]
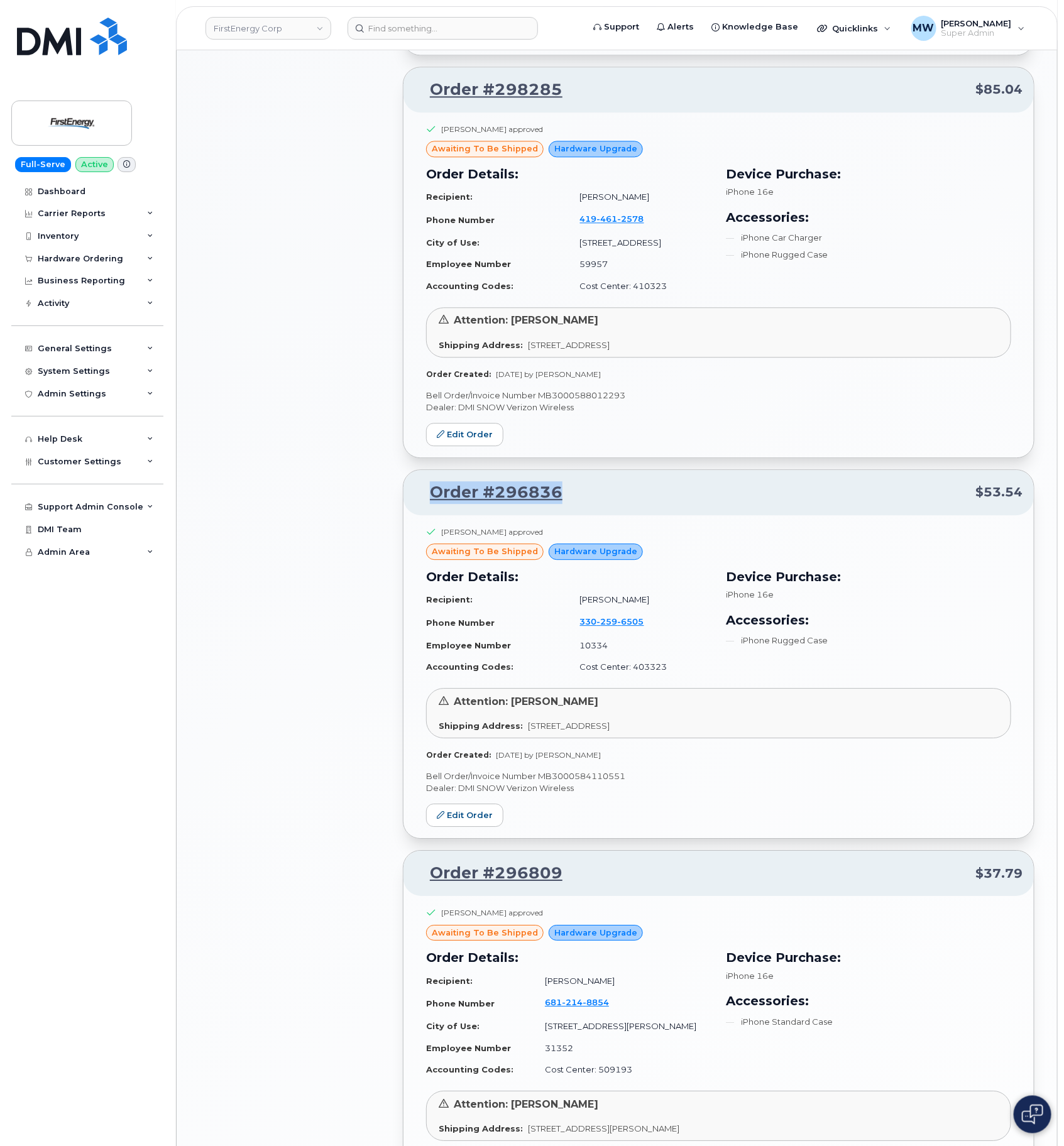
drag, startPoint x: 605, startPoint y: 510, endPoint x: 412, endPoint y: 494, distance: 193.7
click at [407, 494] on div "Order #296836 $53.54" at bounding box center [719, 492] width 631 height 45
copy link "Order #296836"
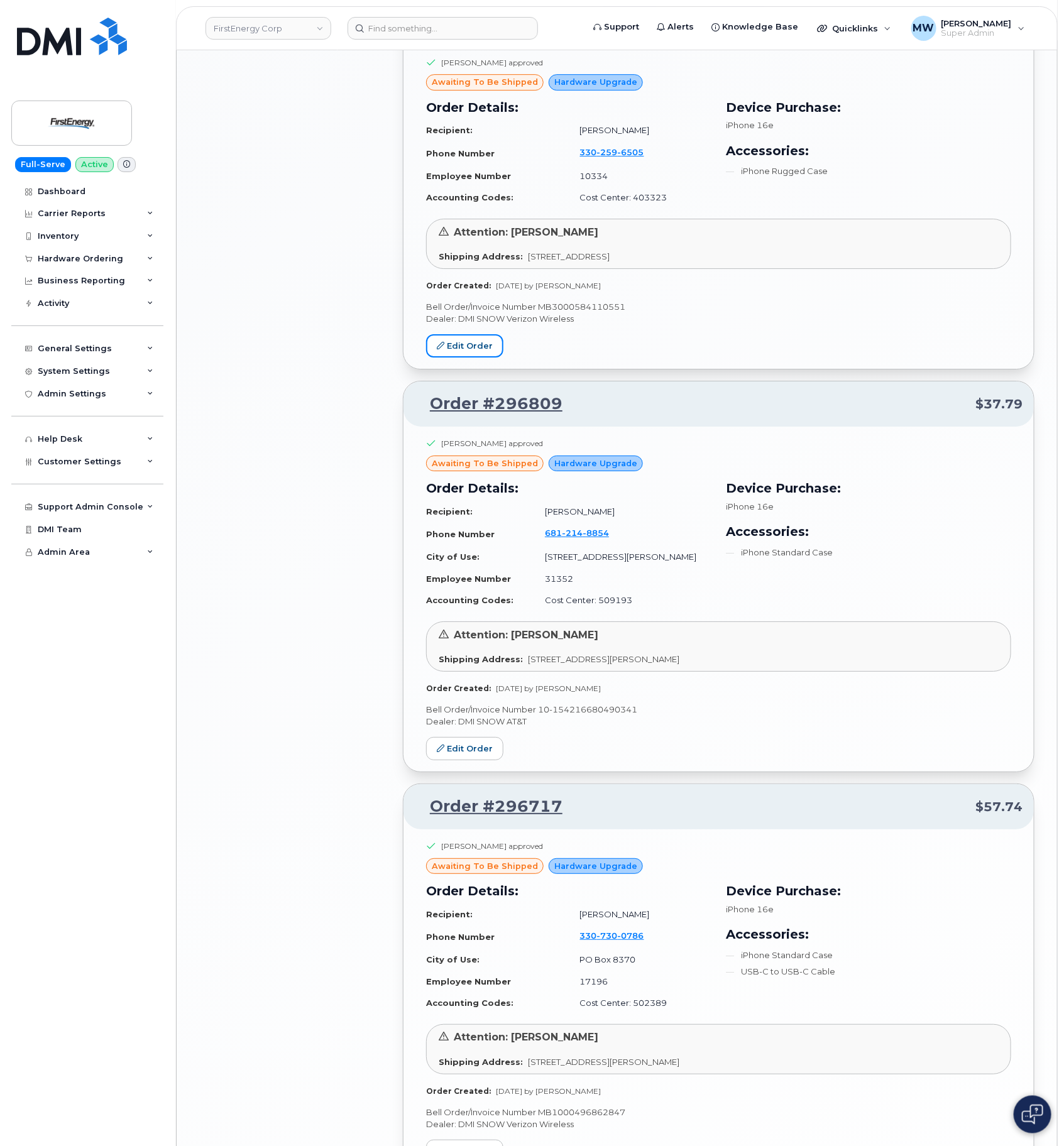
scroll to position [1697, 0]
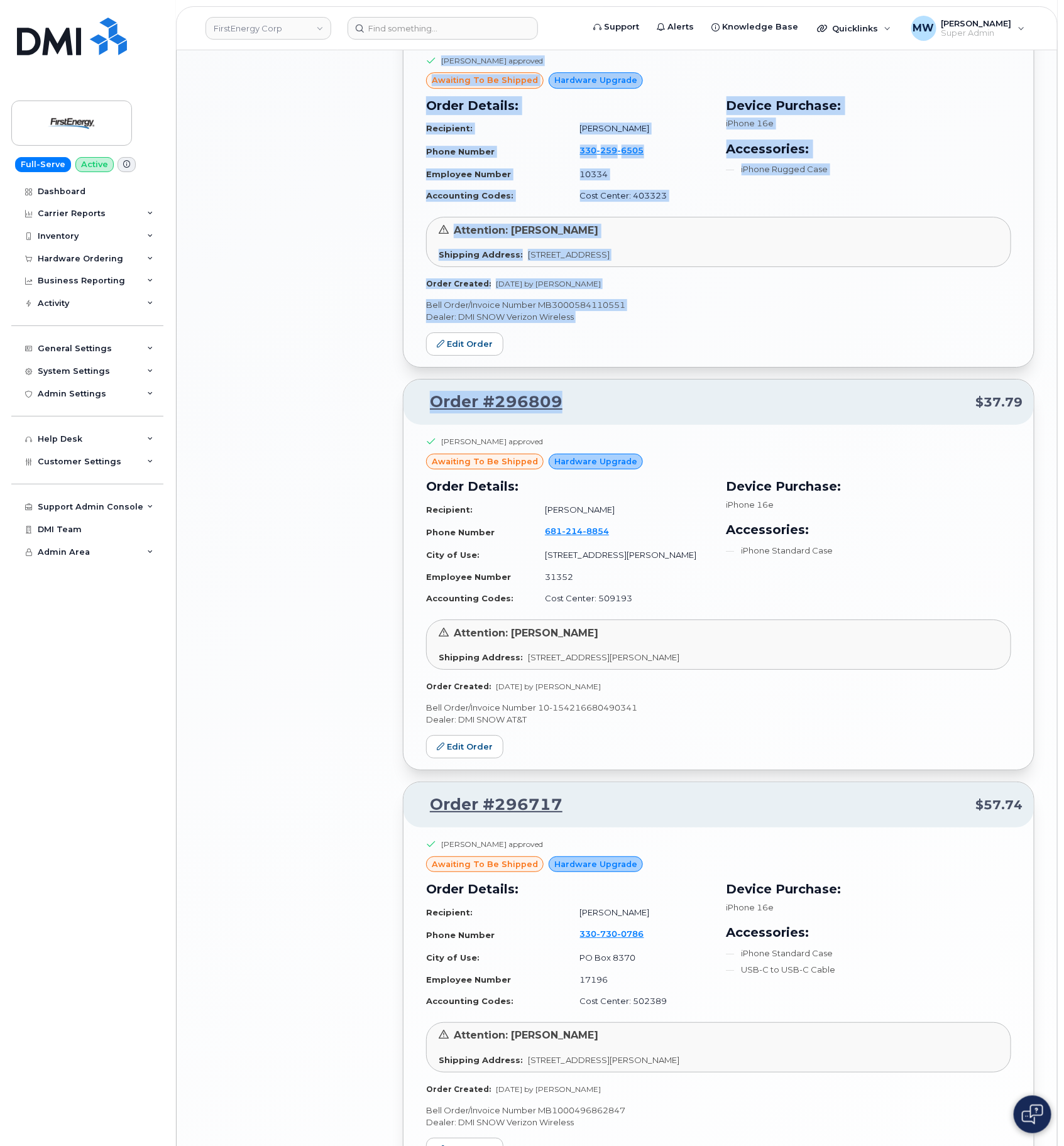
drag, startPoint x: 576, startPoint y: 418, endPoint x: 382, endPoint y: 409, distance: 194.2
click at [382, 409] on div "All Orders 2467 Open Orders 23 Processed Orders 15 Closed Orders 1566 Cancelled…" at bounding box center [617, 18] width 850 height 3209
click at [660, 414] on p "Order #296809 $37.79" at bounding box center [719, 403] width 608 height 23
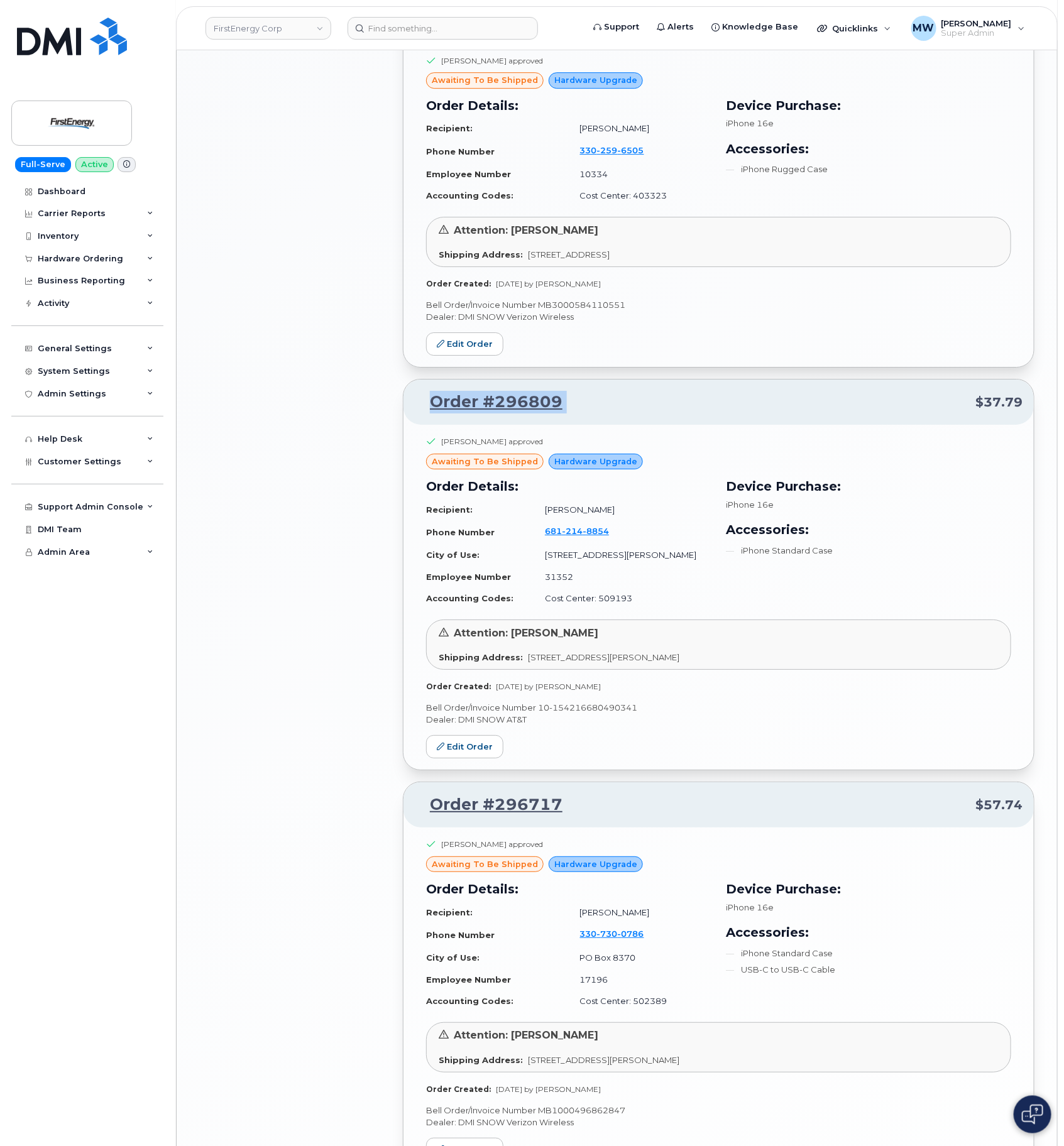
drag, startPoint x: 660, startPoint y: 418, endPoint x: 450, endPoint y: 415, distance: 210.0
click at [450, 414] on p "Order #296809 $37.79" at bounding box center [719, 403] width 608 height 23
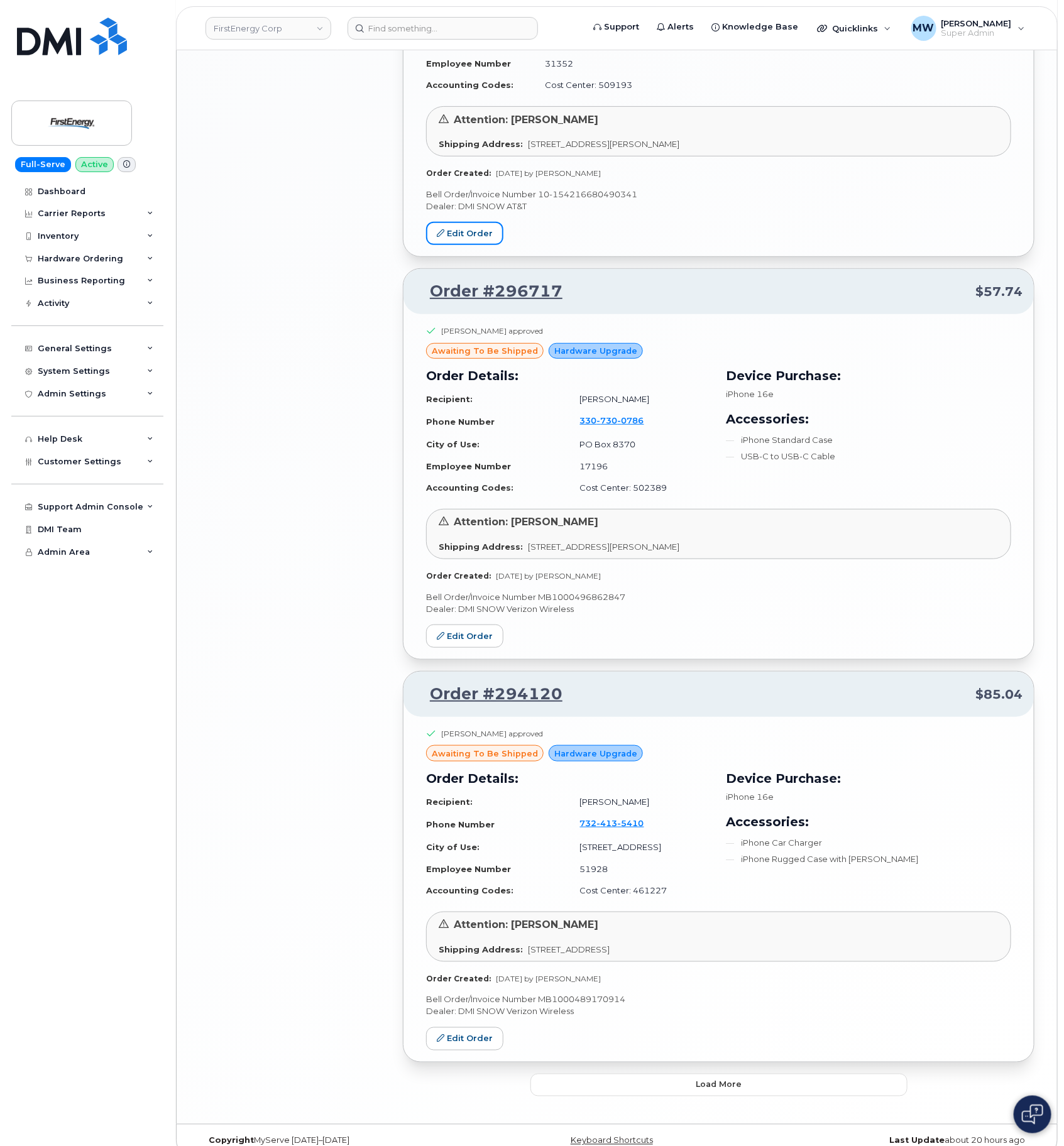
scroll to position [2248, 0]
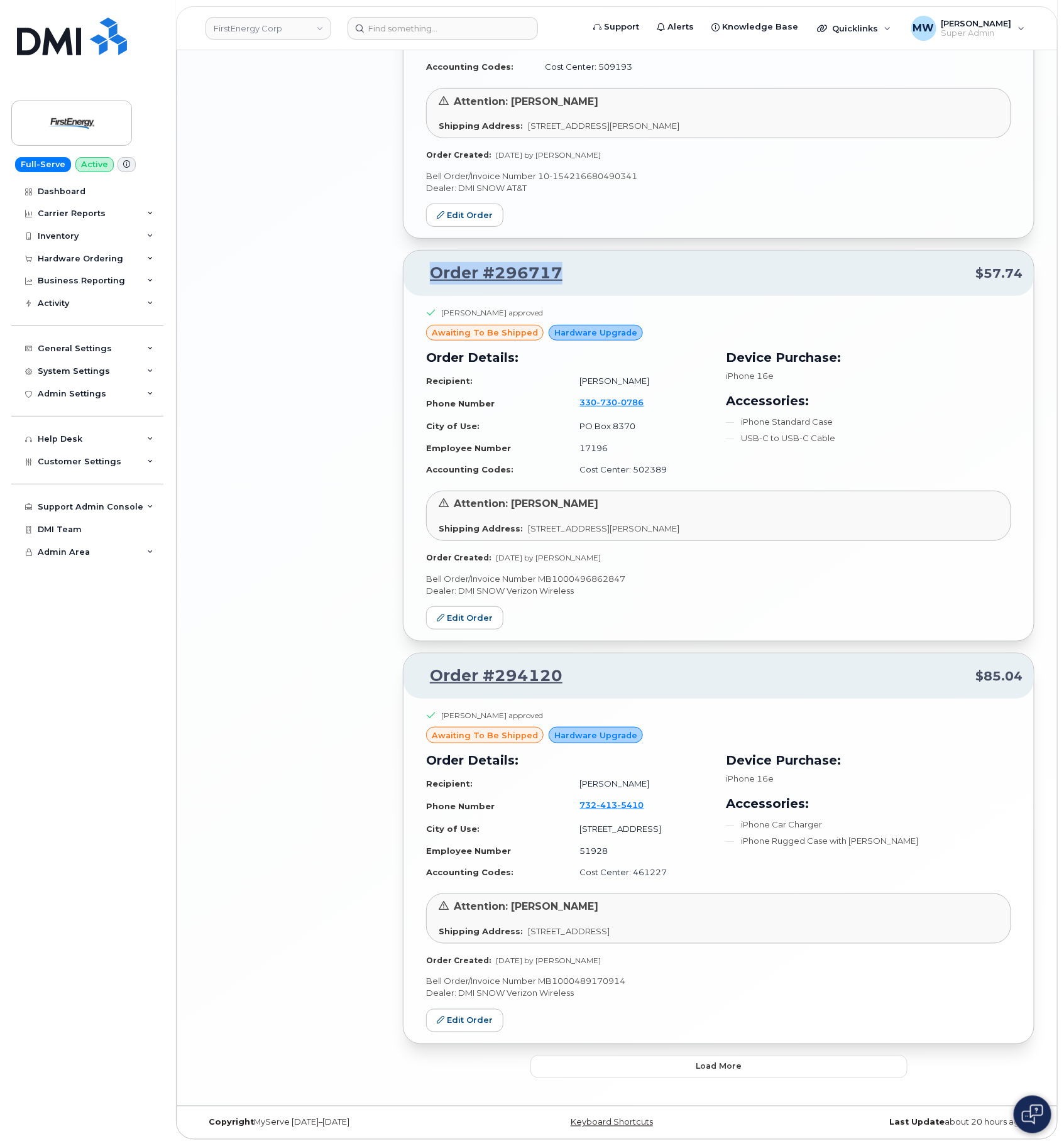
drag, startPoint x: 604, startPoint y: 261, endPoint x: 405, endPoint y: 285, distance: 200.4
click at [423, 265] on p "Order #296717 $57.74" at bounding box center [719, 274] width 608 height 23
copy link "Order #296717"
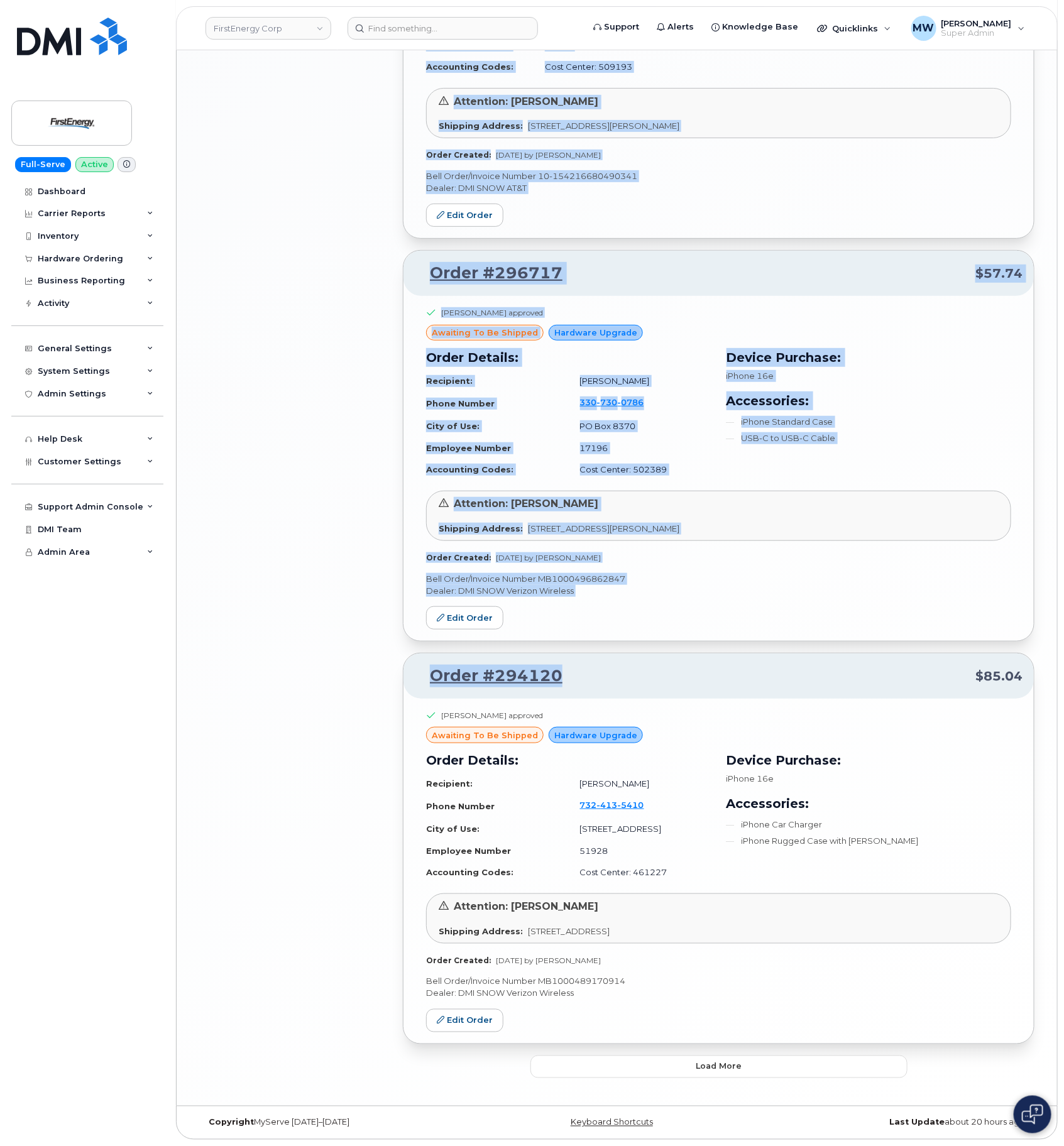
drag, startPoint x: 579, startPoint y: 663, endPoint x: 383, endPoint y: 675, distance: 196.4
copy div "Order #298613 $104.99 [PERSON_NAME] approved awaiting to be shipped Hardware Up…"
click at [612, 677] on p "Order #294120 $85.04" at bounding box center [719, 677] width 608 height 23
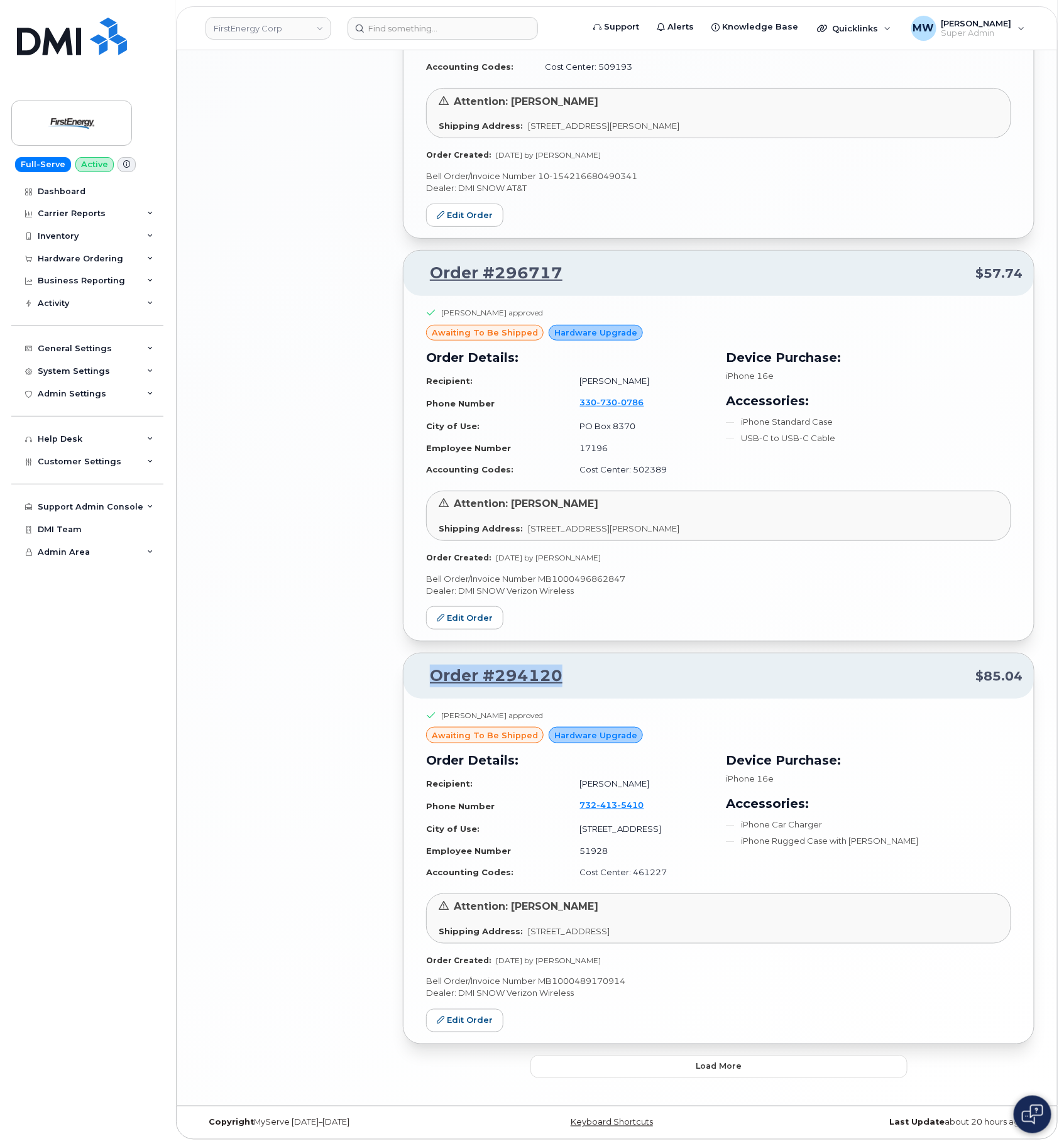
drag, startPoint x: 436, startPoint y: 666, endPoint x: 405, endPoint y: 666, distance: 31.0
click at [405, 666] on div "Order #294120 $85.04" at bounding box center [719, 676] width 631 height 45
click at [719, 1066] on span "Load more" at bounding box center [719, 1066] width 46 height 12
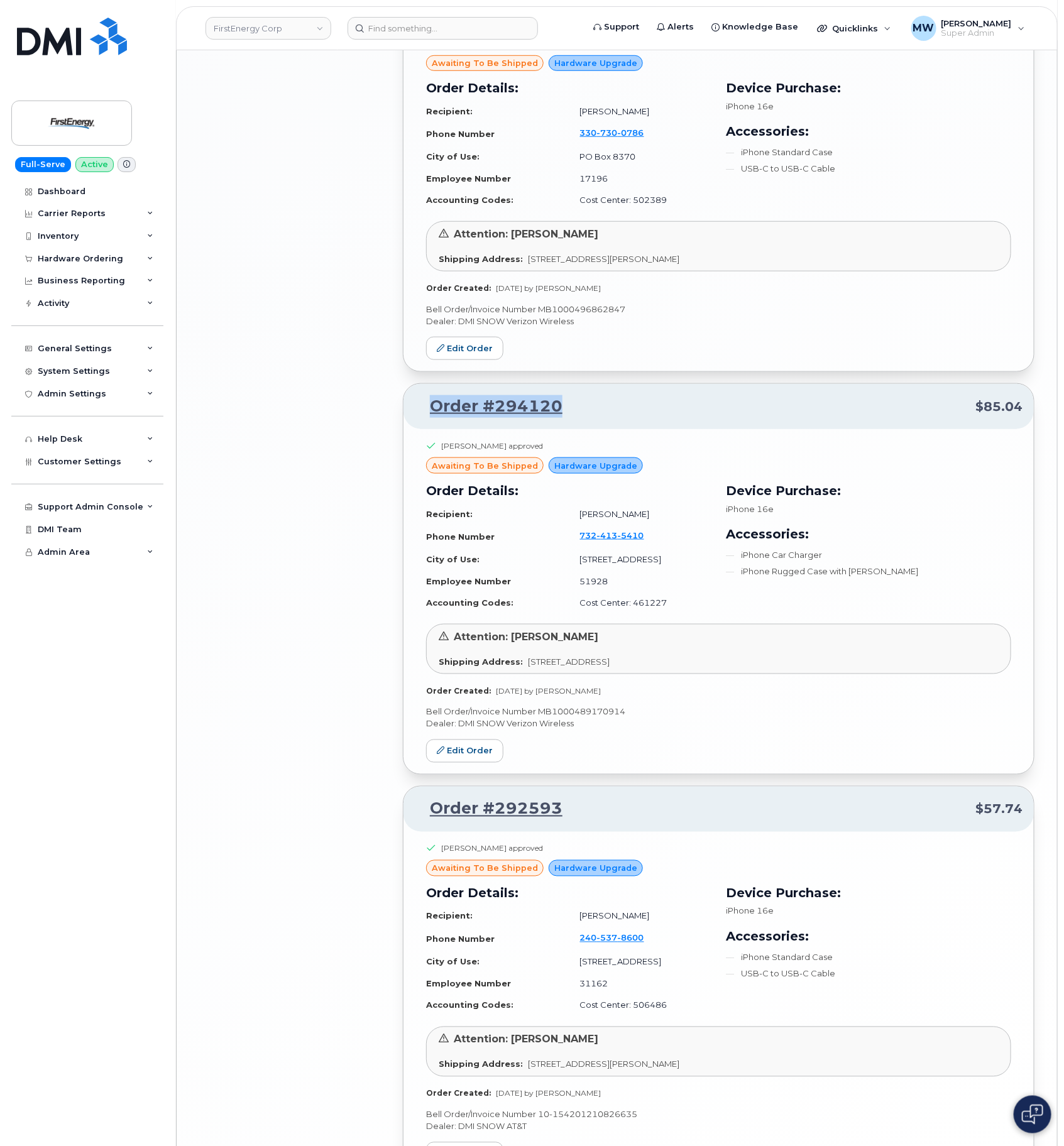
scroll to position [2624, 0]
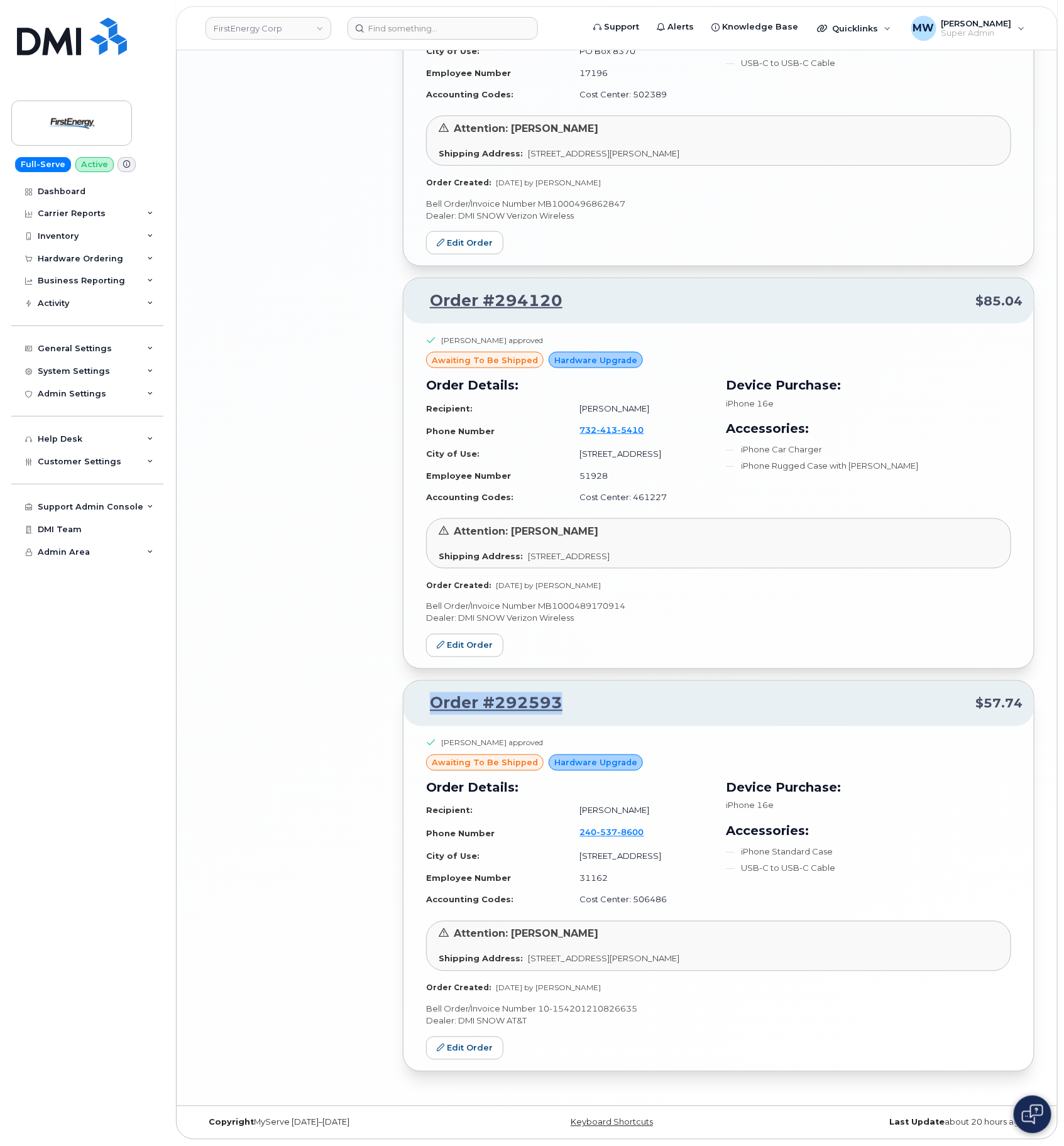
drag, startPoint x: 631, startPoint y: 706, endPoint x: 428, endPoint y: 700, distance: 203.1
click at [428, 700] on p "Order #292593 $57.74" at bounding box center [719, 704] width 608 height 23
copy link "Order #292593"
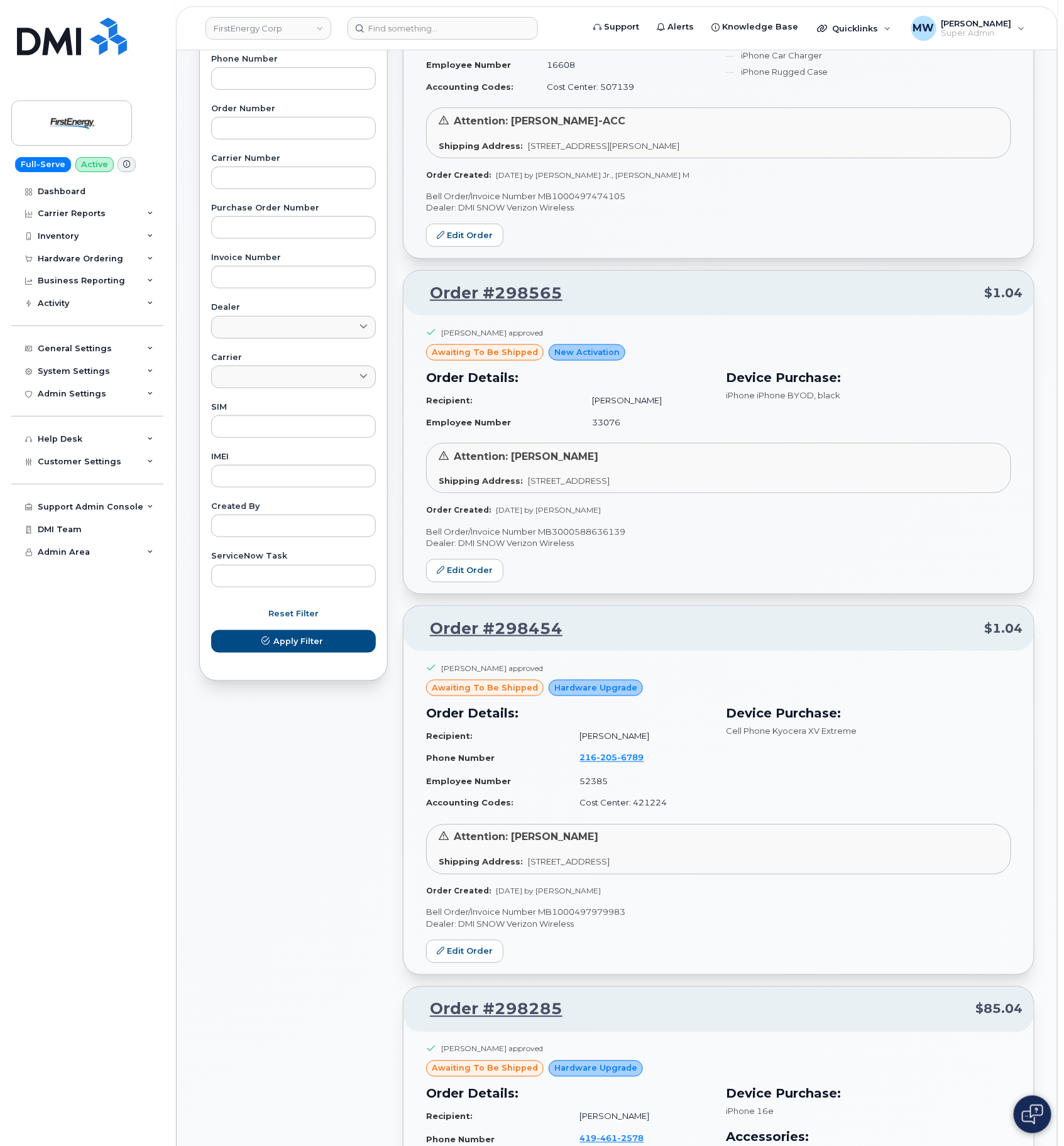
scroll to position [0, 0]
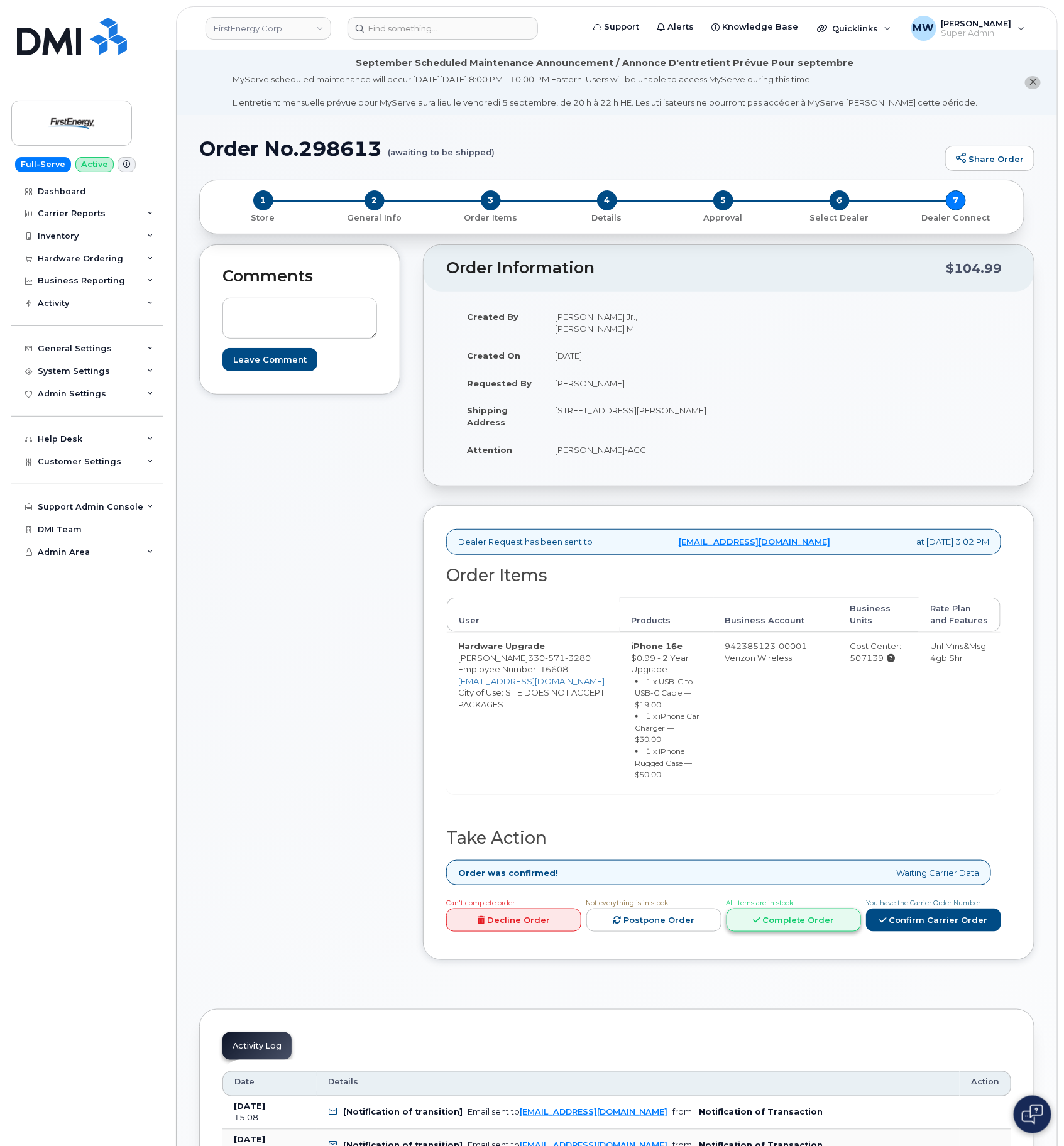
click at [789, 908] on link "Complete Order" at bounding box center [794, 920] width 135 height 23
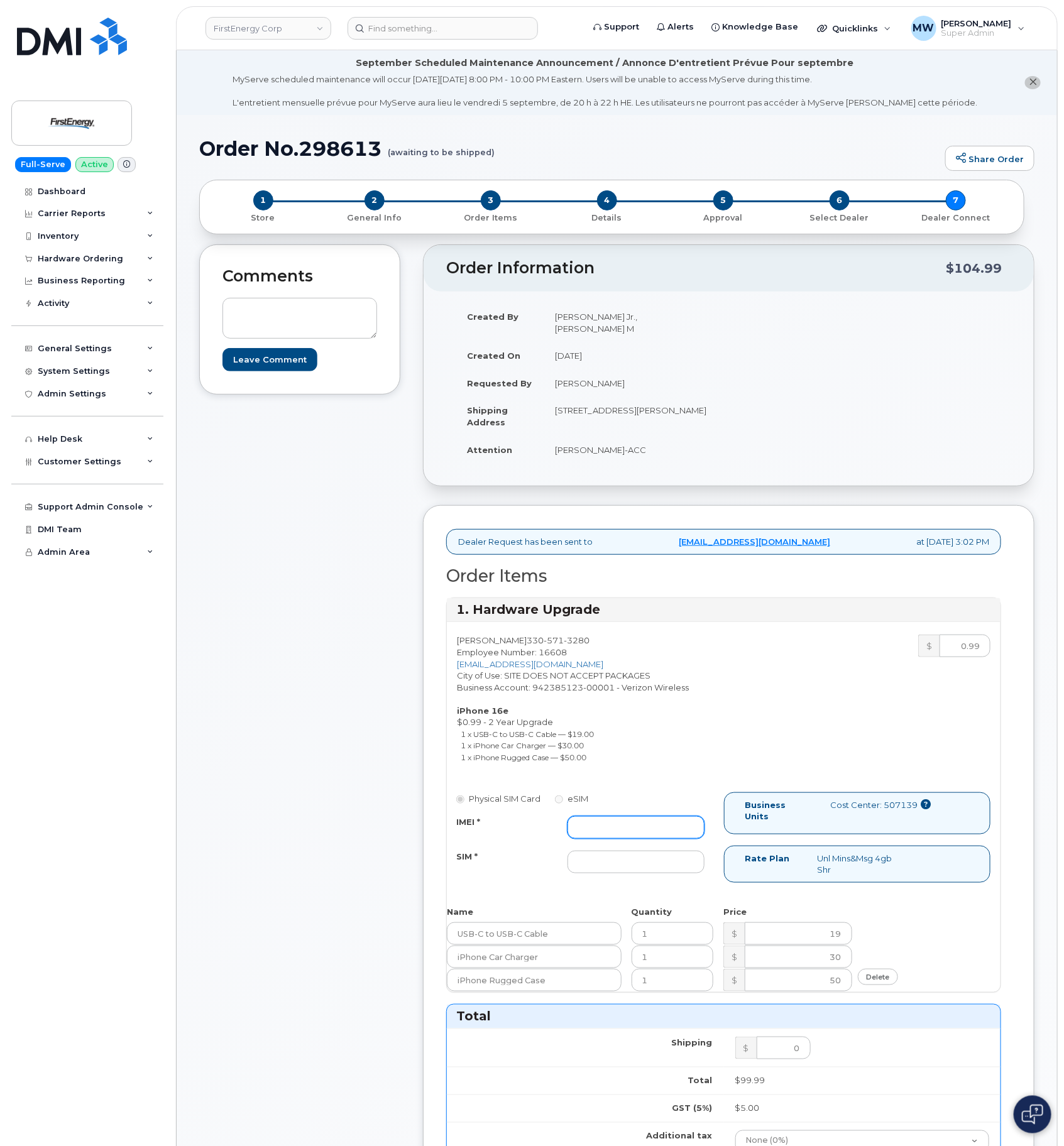
click at [626, 816] on input "IMEI *" at bounding box center [636, 828] width 137 height 23
paste input "350304977926247"
type input "350304977926247"
click at [578, 851] on input "SIM *" at bounding box center [636, 862] width 137 height 23
type input "NA"
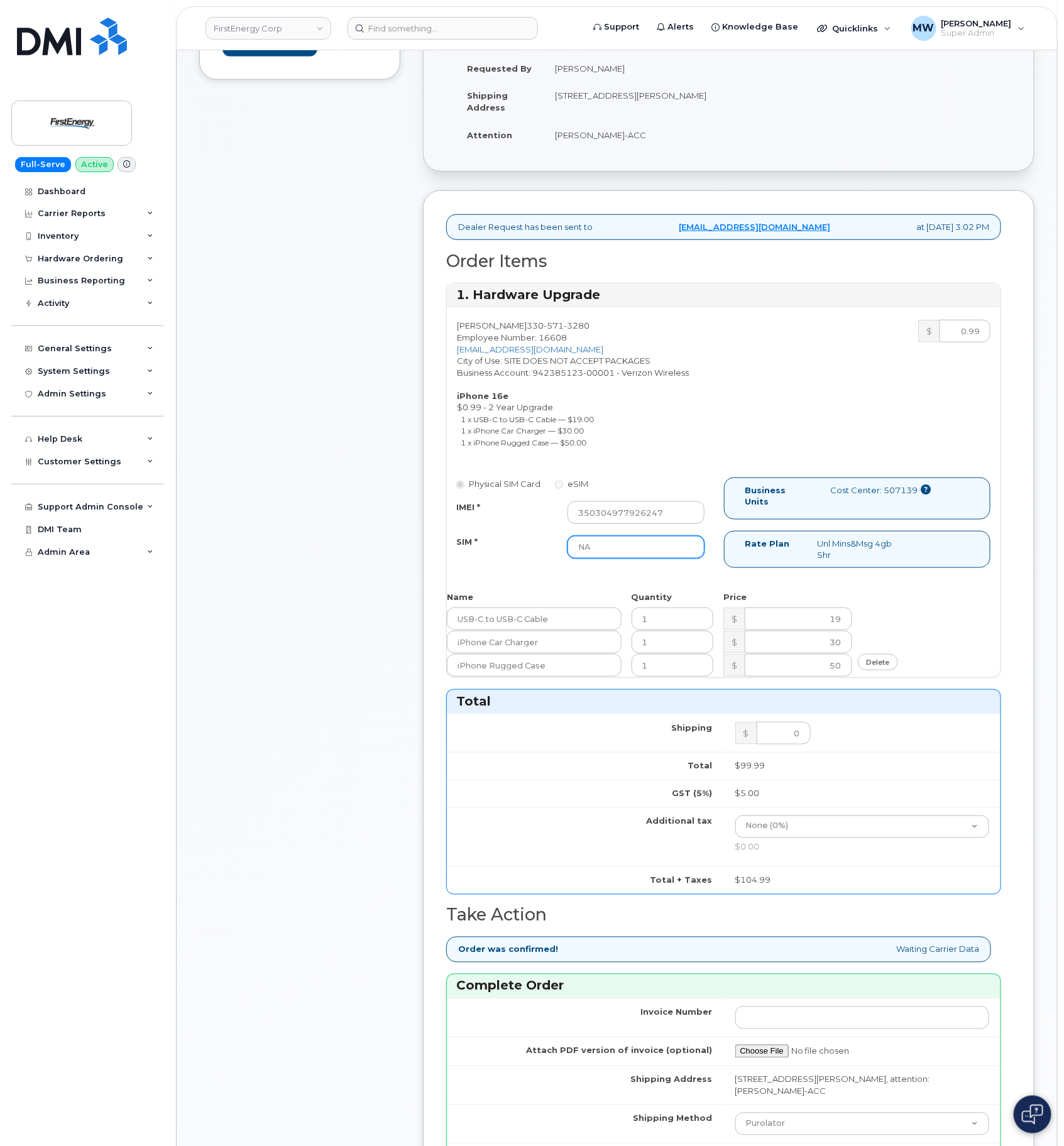
scroll to position [566, 0]
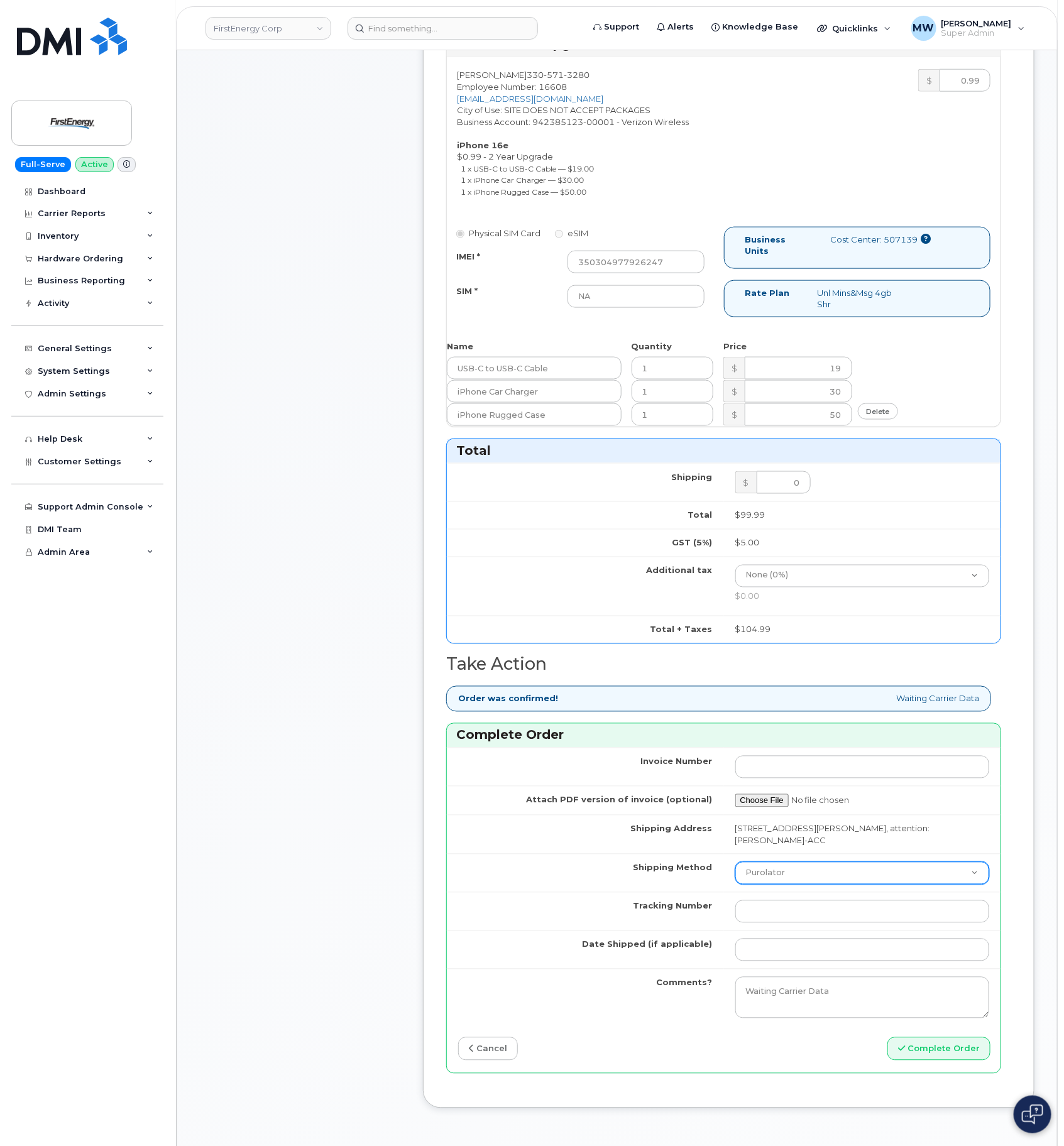
drag, startPoint x: 850, startPoint y: 866, endPoint x: 850, endPoint y: 877, distance: 11.0
click at [850, 866] on select "Purolator UPS FedEx Canada Post Courier Other Drop Off Pick Up" at bounding box center [863, 874] width 255 height 23
select select "FedEx"
click at [735, 862] on select "Purolator UPS FedEx Canada Post Courier Other Drop Off Pick Up" at bounding box center [863, 874] width 255 height 23
click at [794, 907] on input "Tracking Number" at bounding box center [863, 912] width 255 height 23
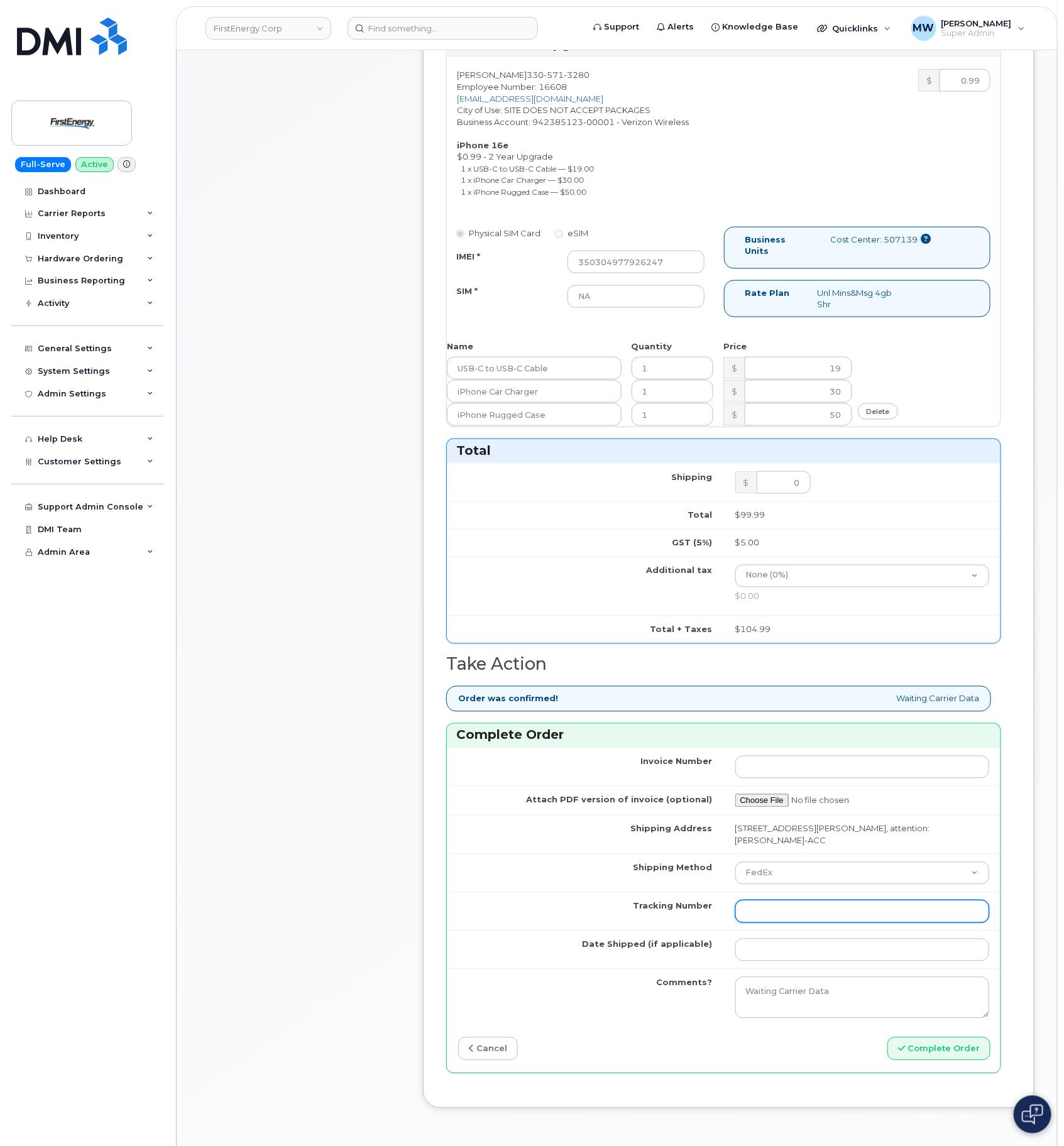
paste input "476782205274"
type input "476782205274"
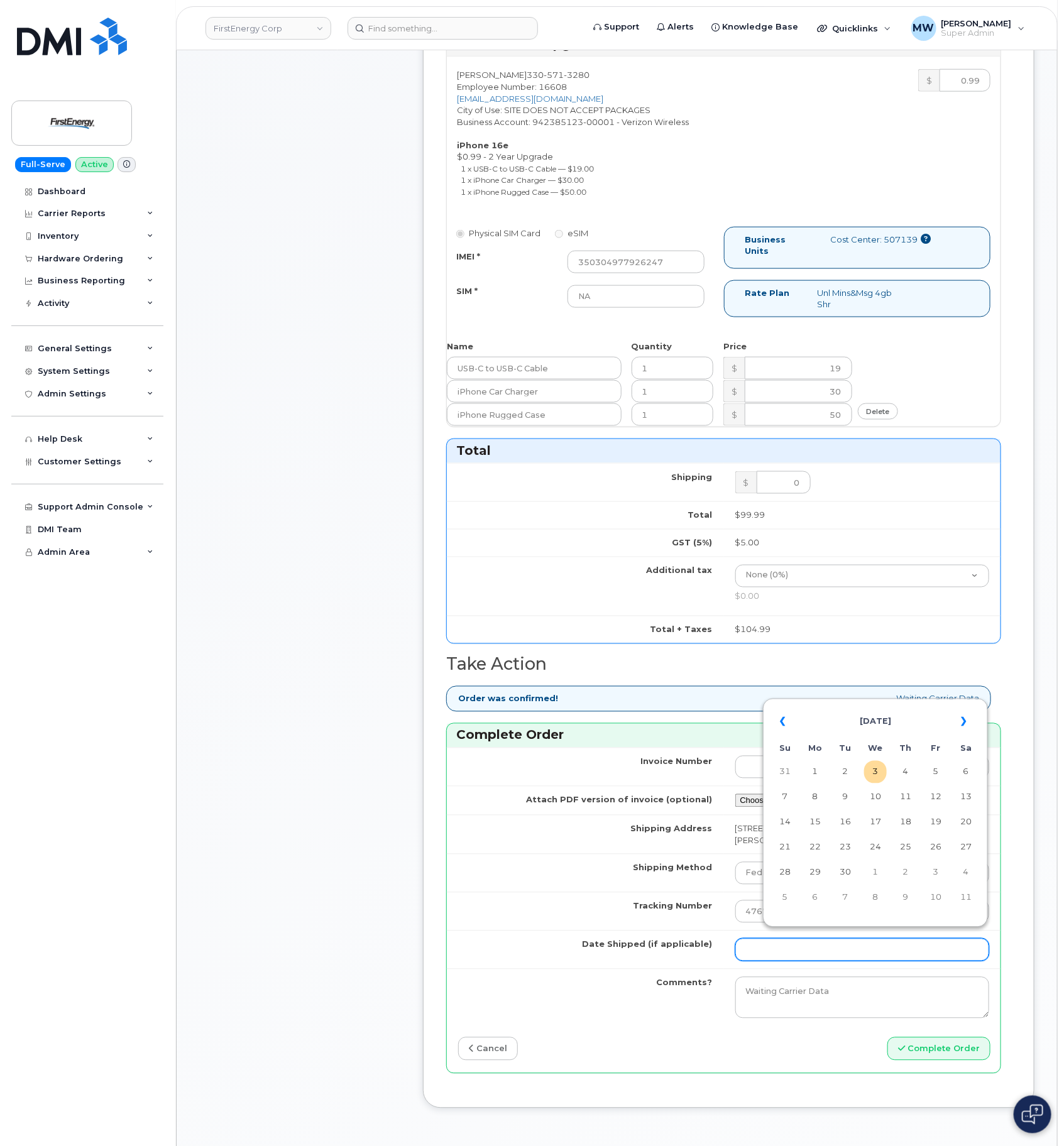
click at [781, 945] on input "Date Shipped (if applicable)" at bounding box center [863, 950] width 255 height 23
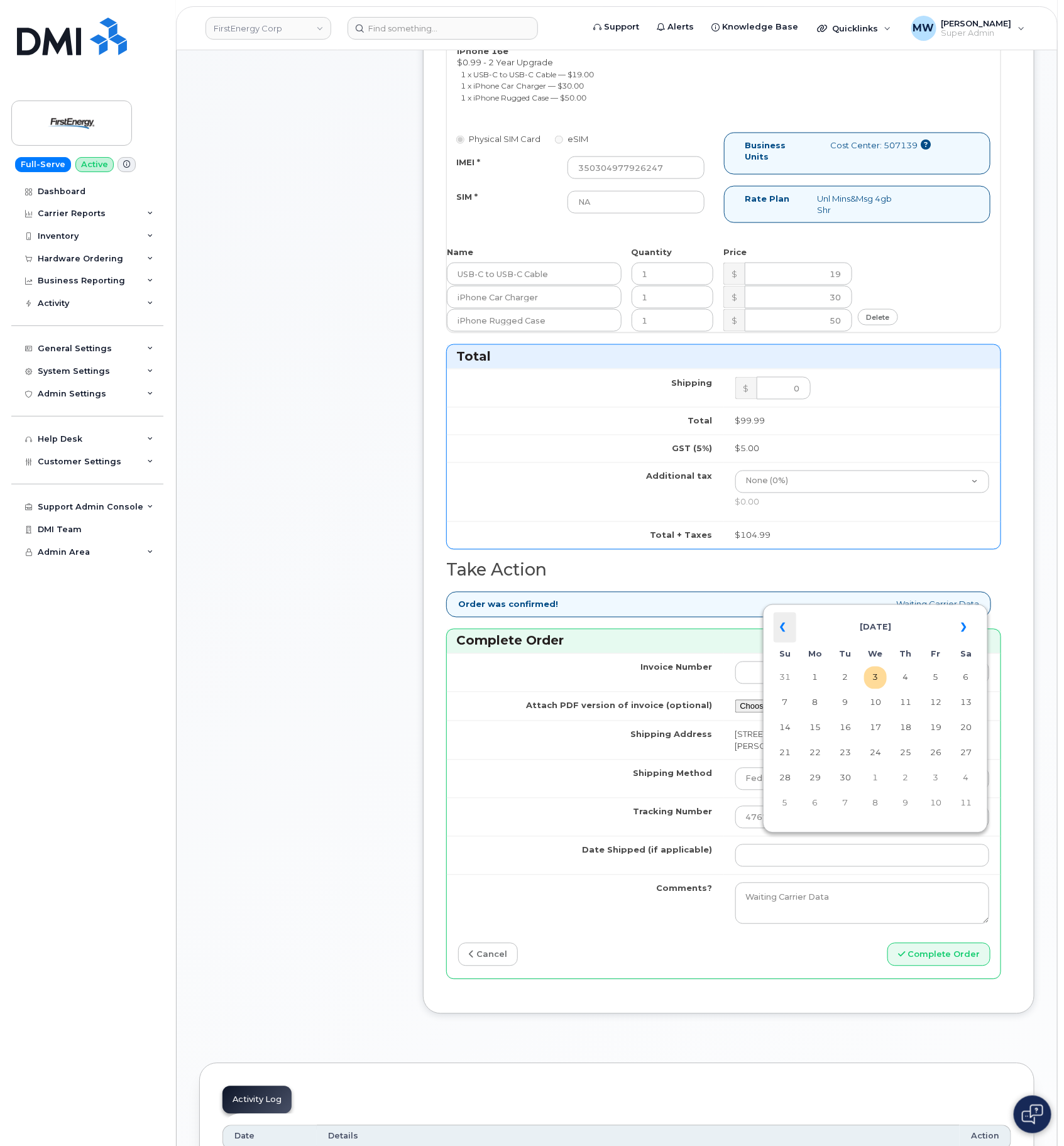
click at [784, 619] on th "«" at bounding box center [785, 627] width 23 height 30
click at [819, 788] on td "25" at bounding box center [816, 779] width 23 height 23
type input "2025-08-25"
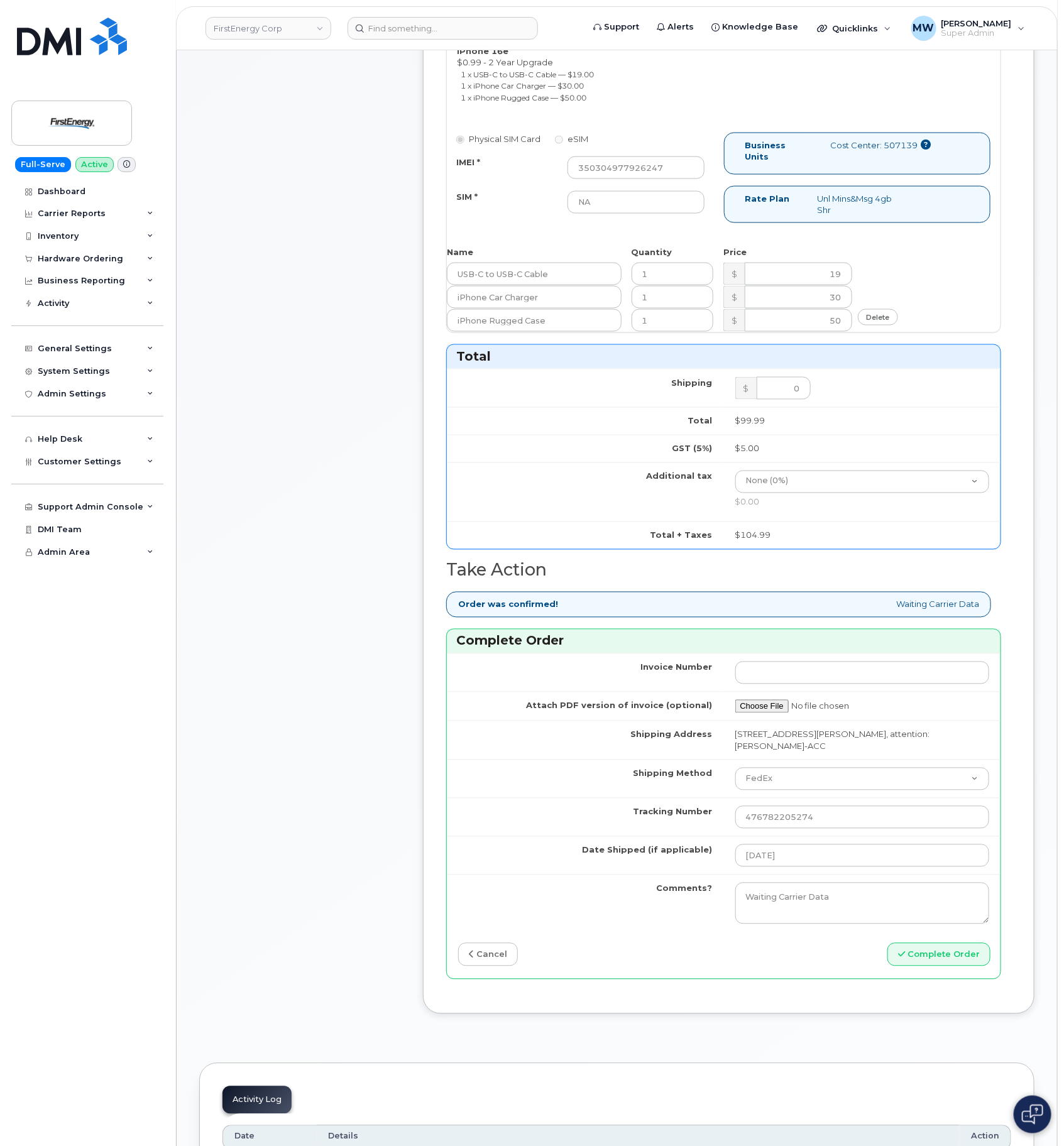
click at [958, 972] on div "Invoice Number Attach PDF version of invoice (optional) Shipping Address 871 Mu…" at bounding box center [724, 816] width 554 height 326
click at [951, 949] on button "Complete Order" at bounding box center [938, 954] width 103 height 23
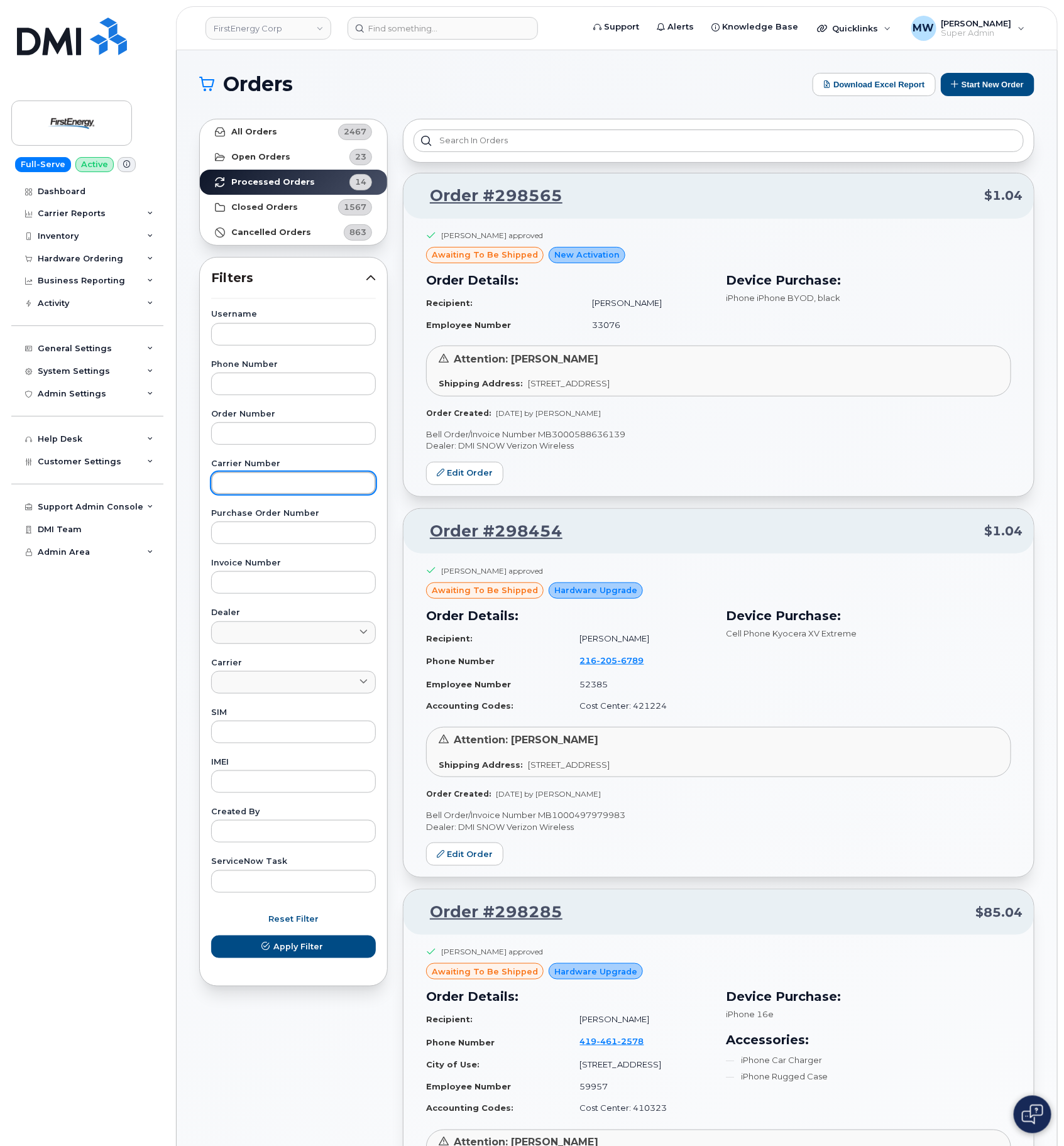
click at [253, 481] on input "text" at bounding box center [294, 483] width 164 height 23
click at [247, 431] on input "text" at bounding box center [294, 434] width 164 height 23
paste input "298565"
type input "298565"
click at [211, 936] on button "Apply Filter" at bounding box center [294, 947] width 164 height 23
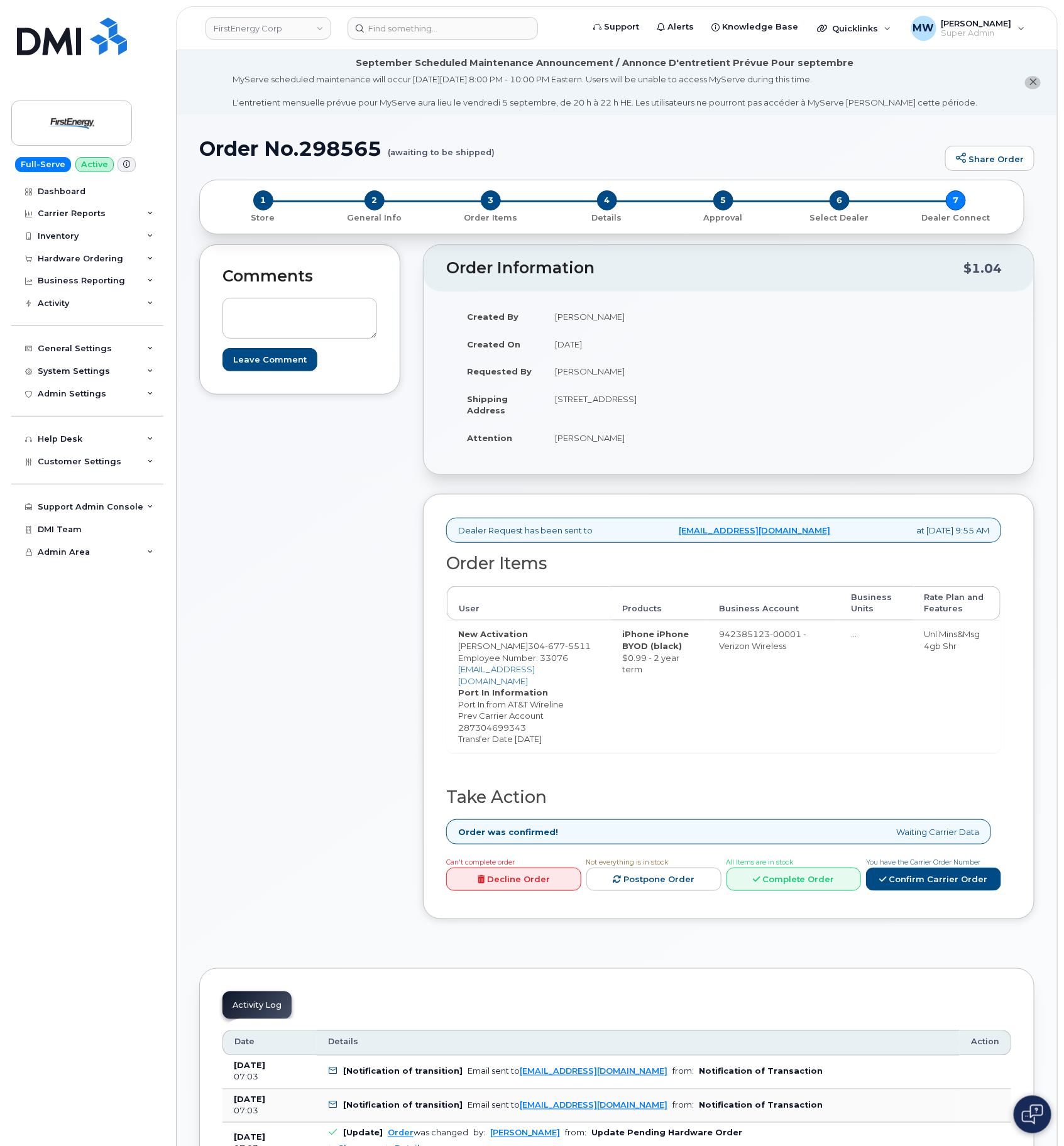
drag, startPoint x: 462, startPoint y: 875, endPoint x: 311, endPoint y: 792, distance: 172.3
click at [311, 792] on div "Comments Leave Comment Order Information $1.04 Created By [PERSON_NAME] Created…" at bounding box center [617, 591] width 835 height 694
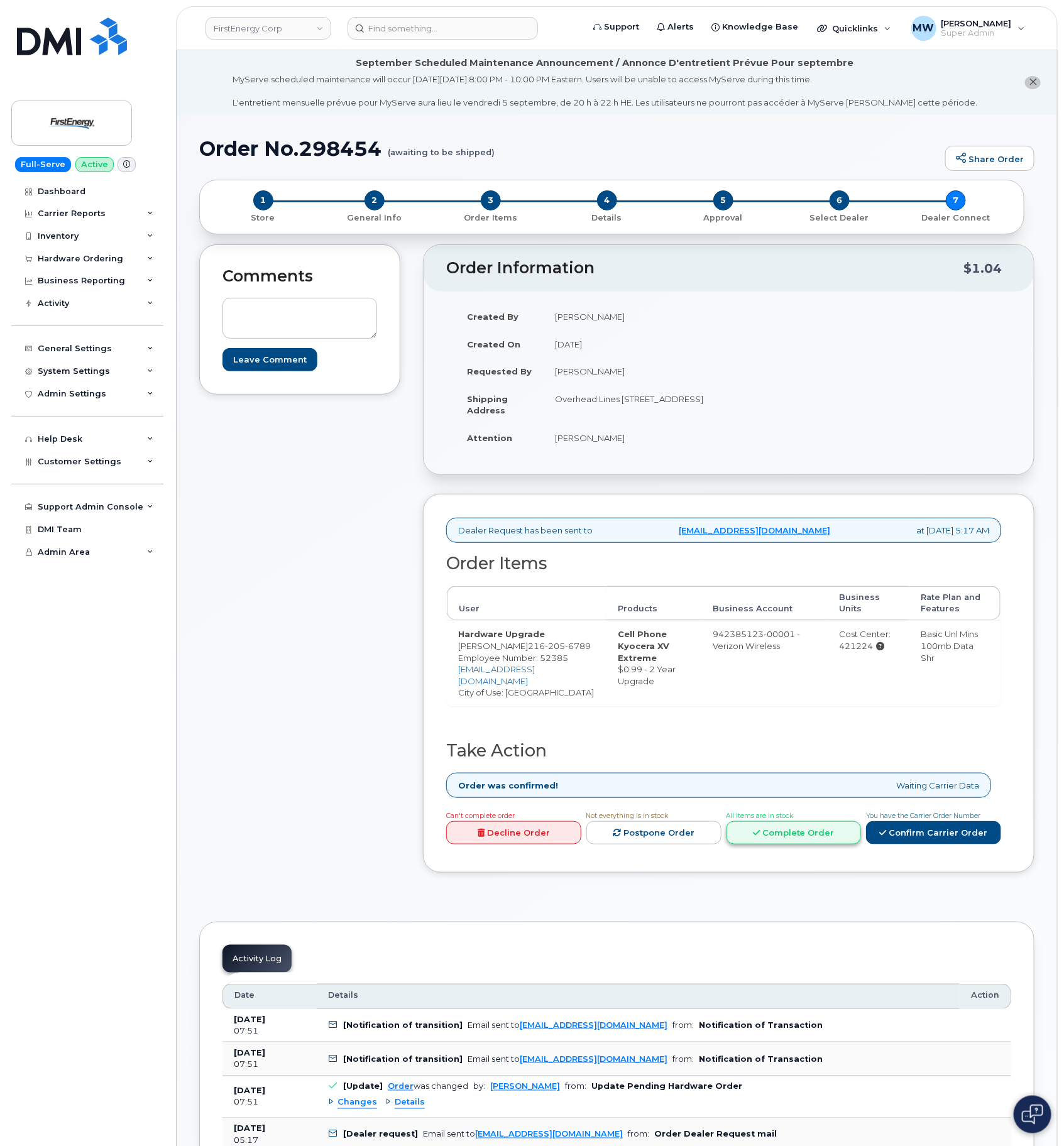
click at [826, 844] on link "Complete Order" at bounding box center [794, 833] width 135 height 23
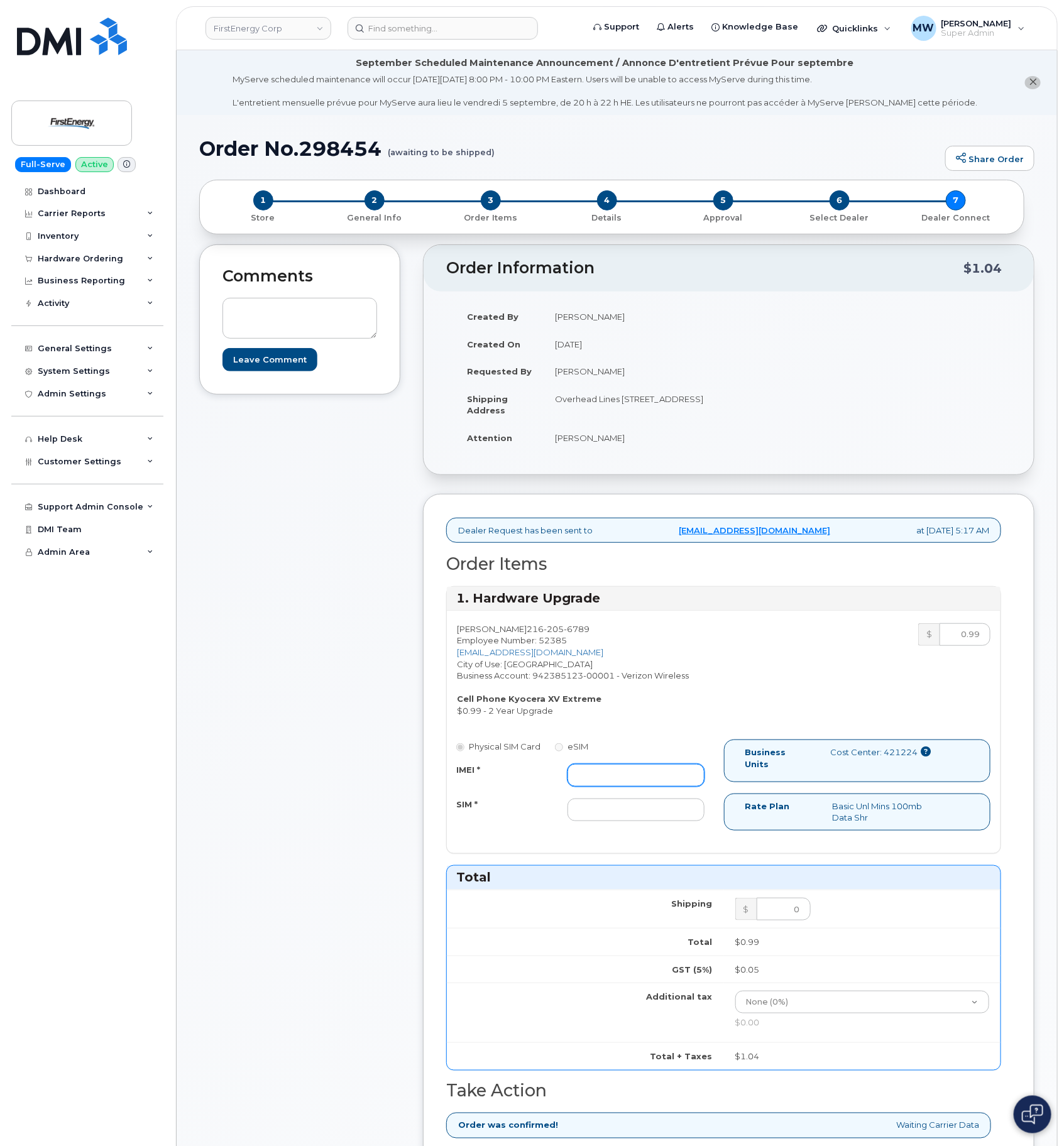
click at [640, 787] on input "IMEI *" at bounding box center [636, 776] width 137 height 23
paste input "016237004006110"
type input "016237004006110"
click at [591, 821] on input "SIM *" at bounding box center [636, 811] width 137 height 23
paste input "[TECHNICAL_ID]"
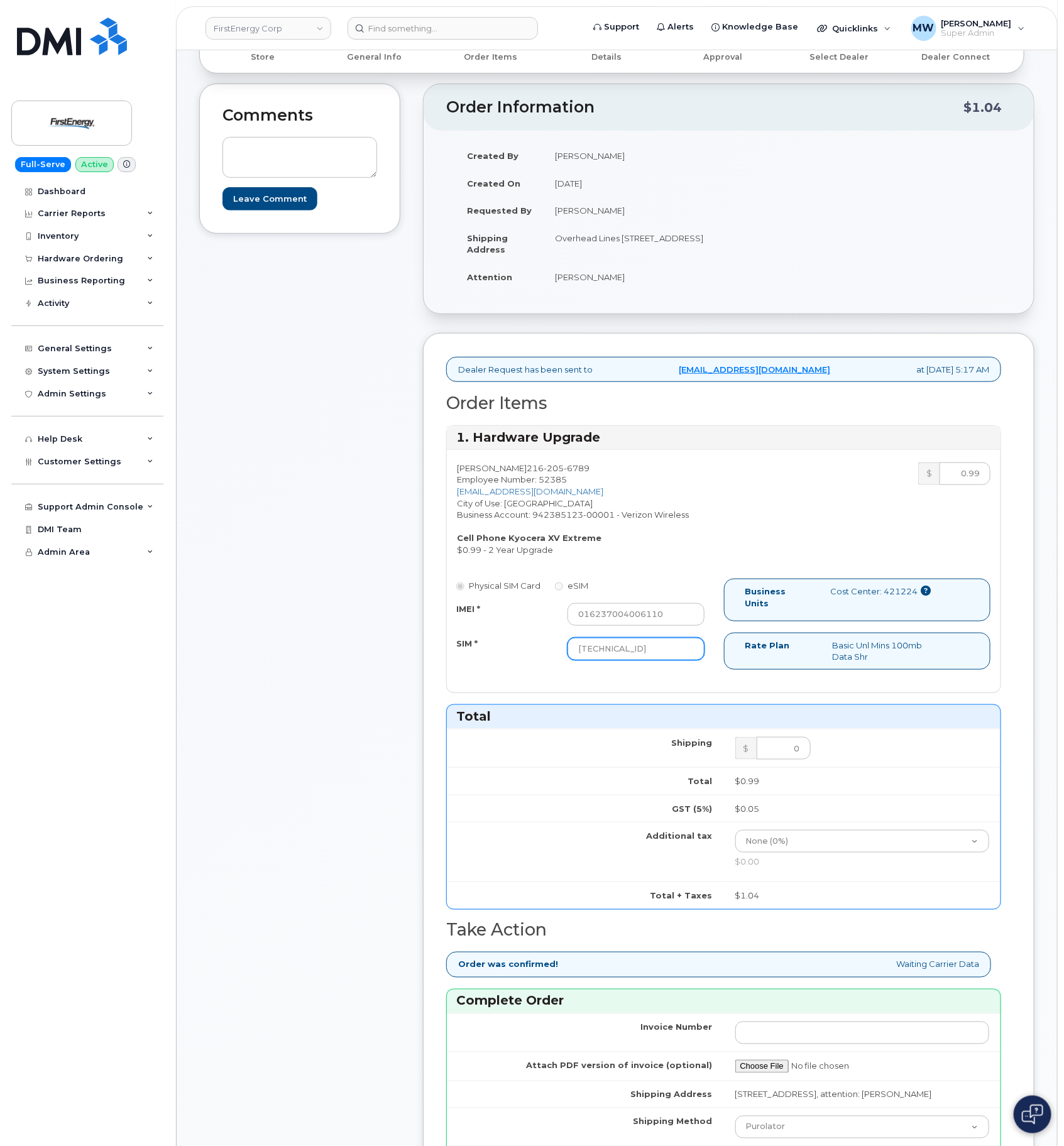
scroll to position [660, 0]
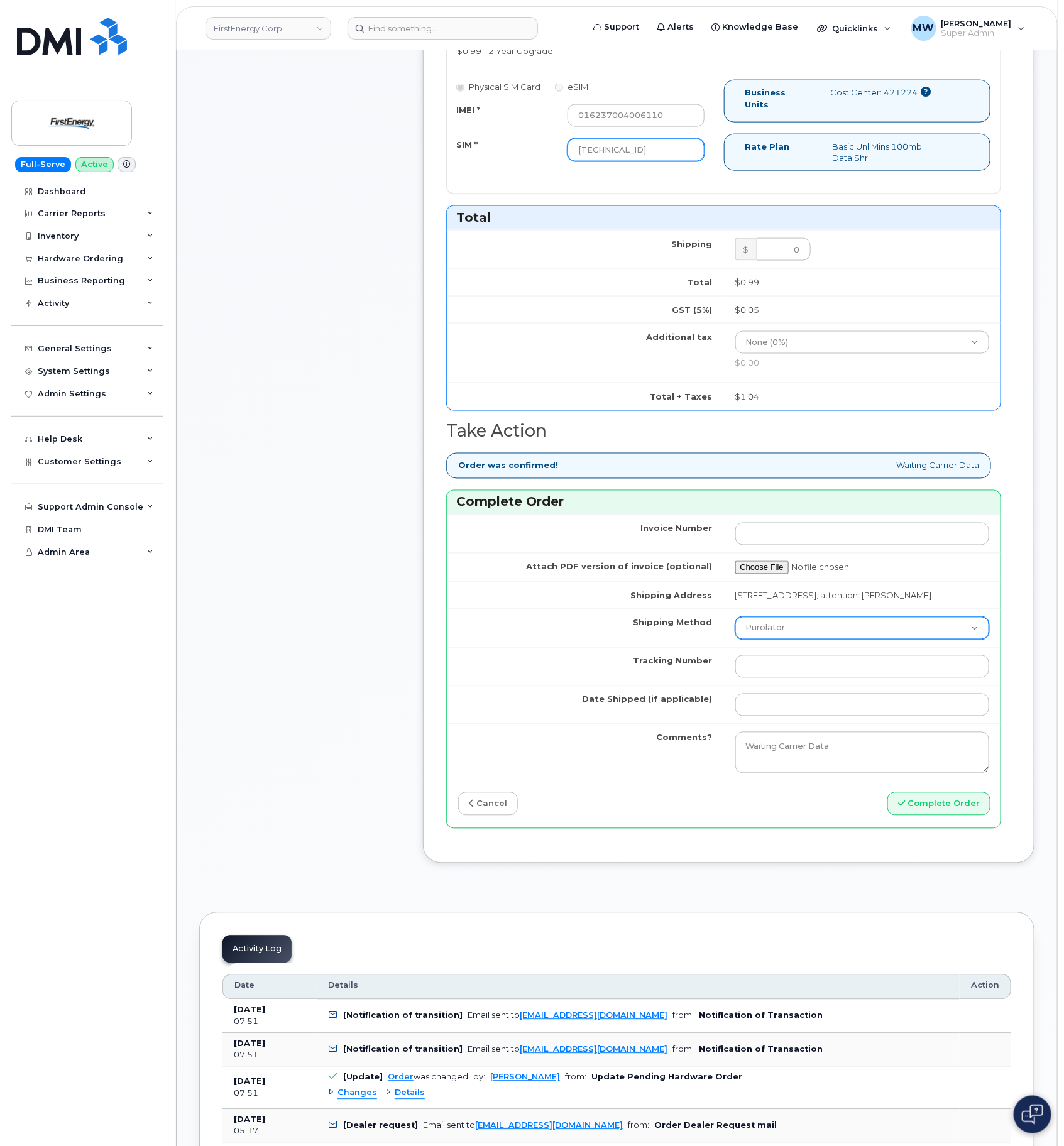
type input "[TECHNICAL_ID]"
click at [810, 640] on select "Purolator UPS FedEx Canada Post Courier Other Drop Off Pick Up" at bounding box center [863, 629] width 255 height 23
select select "UPS"
click at [735, 640] on select "Purolator UPS FedEx Canada Post Courier Other Drop Off Pick Up" at bounding box center [863, 629] width 255 height 23
click at [766, 678] on input "Tracking Number" at bounding box center [863, 667] width 255 height 23
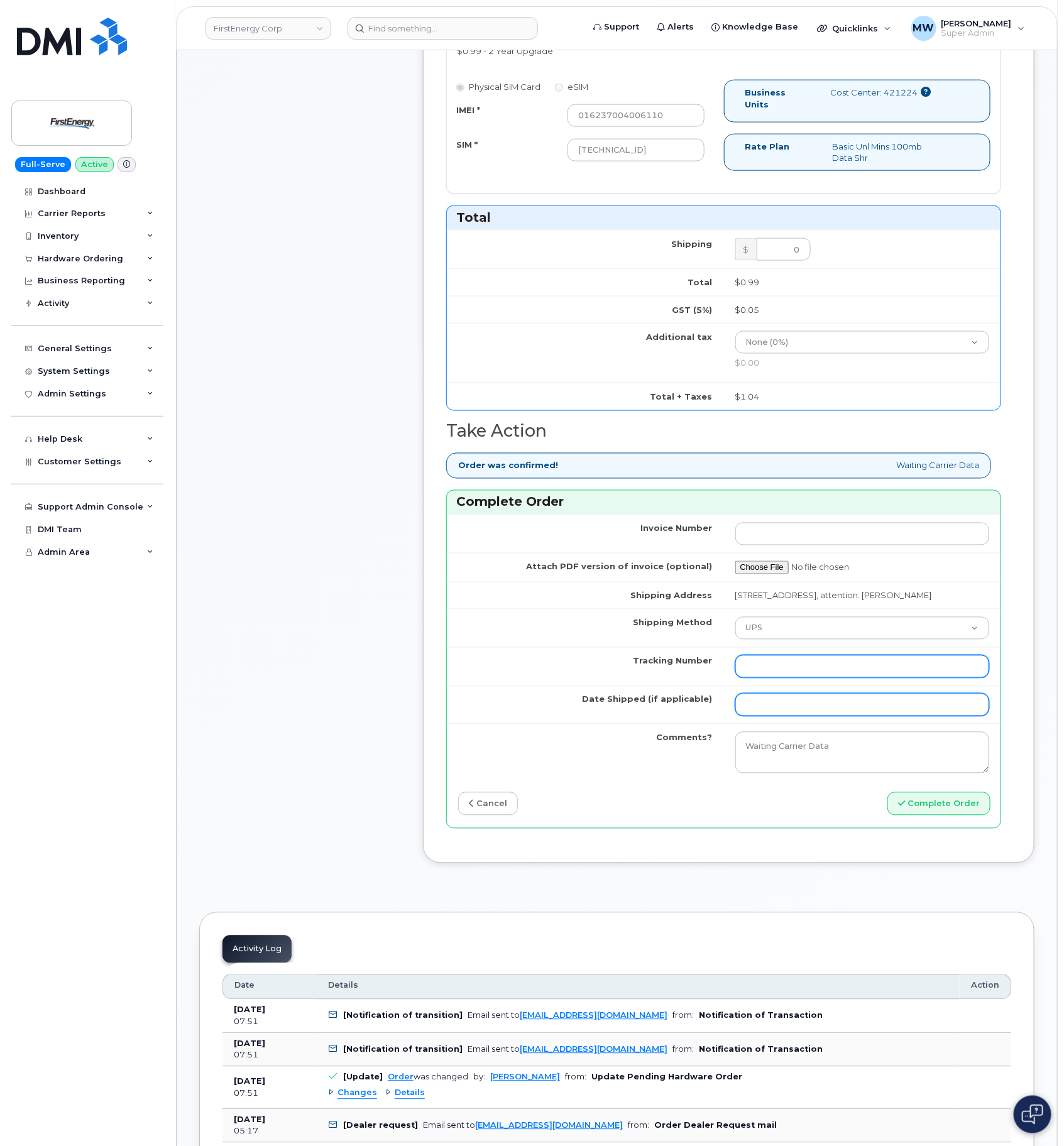
paste input "1ZHF11964222838187"
type input "1ZHF11964222838187"
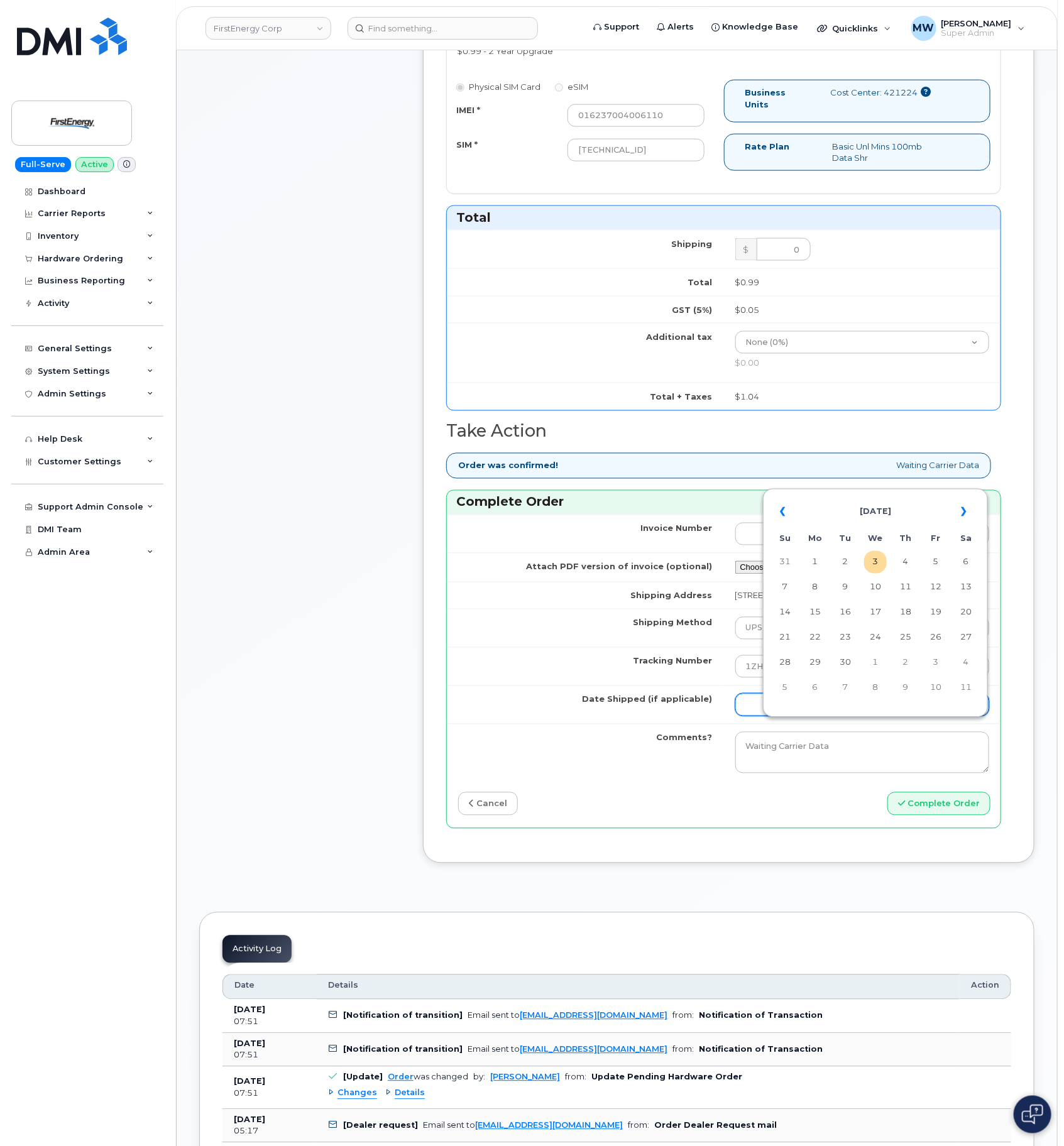
click at [783, 717] on input "Date Shipped (if applicable)" at bounding box center [863, 705] width 255 height 23
click at [775, 506] on th "«" at bounding box center [785, 512] width 23 height 30
click at [928, 643] on td "22" at bounding box center [937, 638] width 23 height 23
type input "2025-08-22"
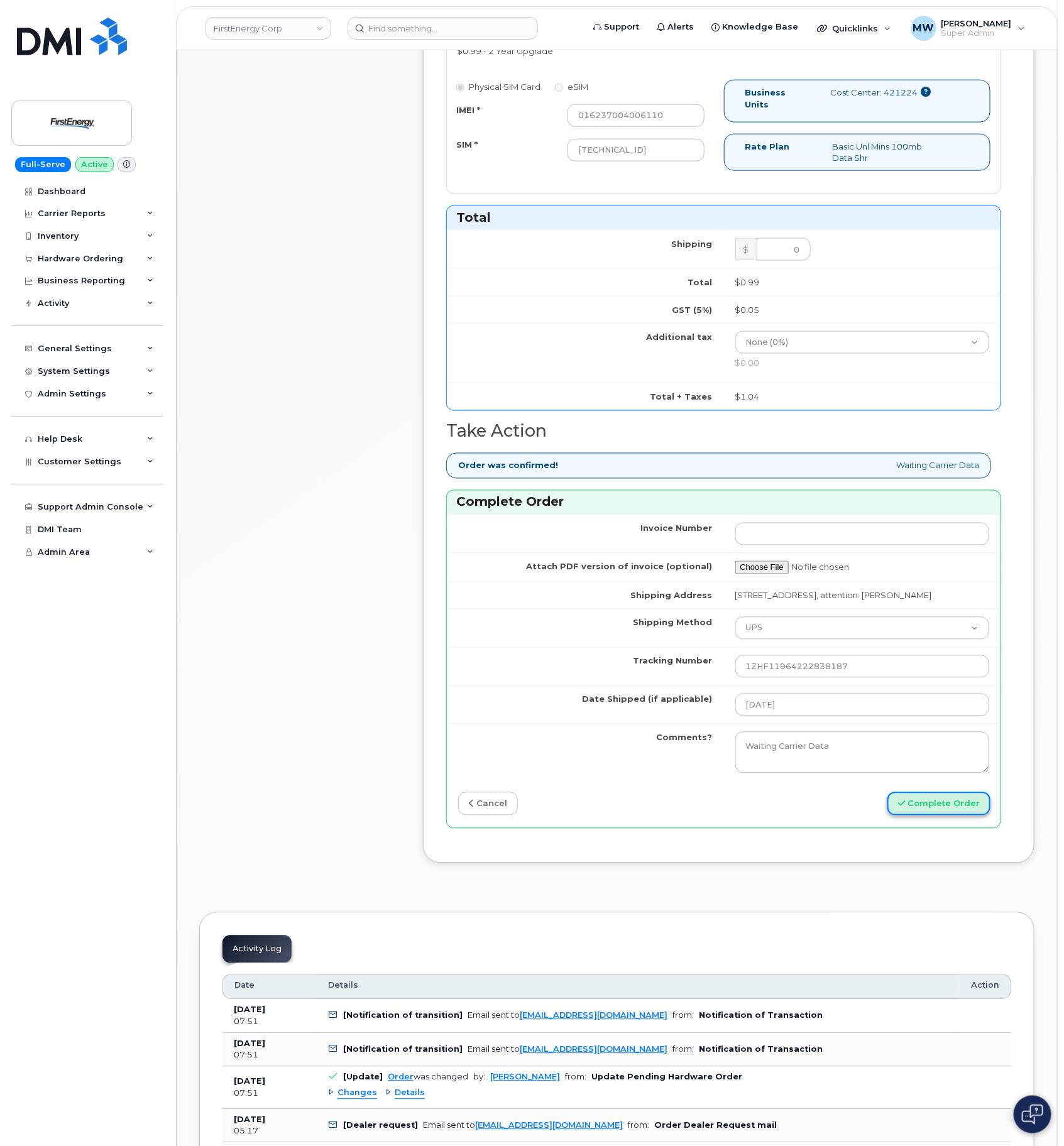
click at [960, 816] on button "Complete Order" at bounding box center [938, 804] width 103 height 23
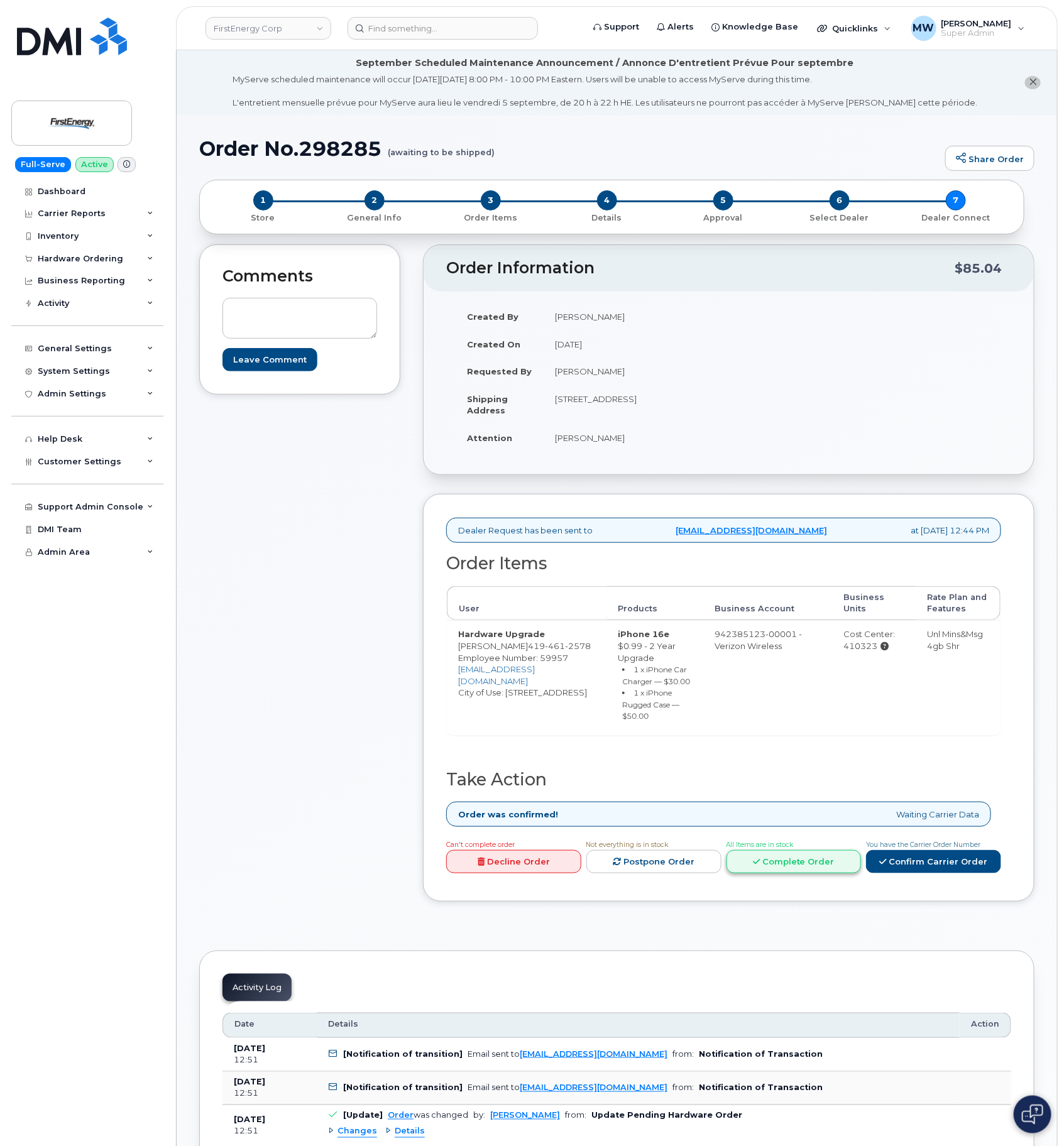
click at [772, 860] on link "Complete Order" at bounding box center [794, 862] width 135 height 23
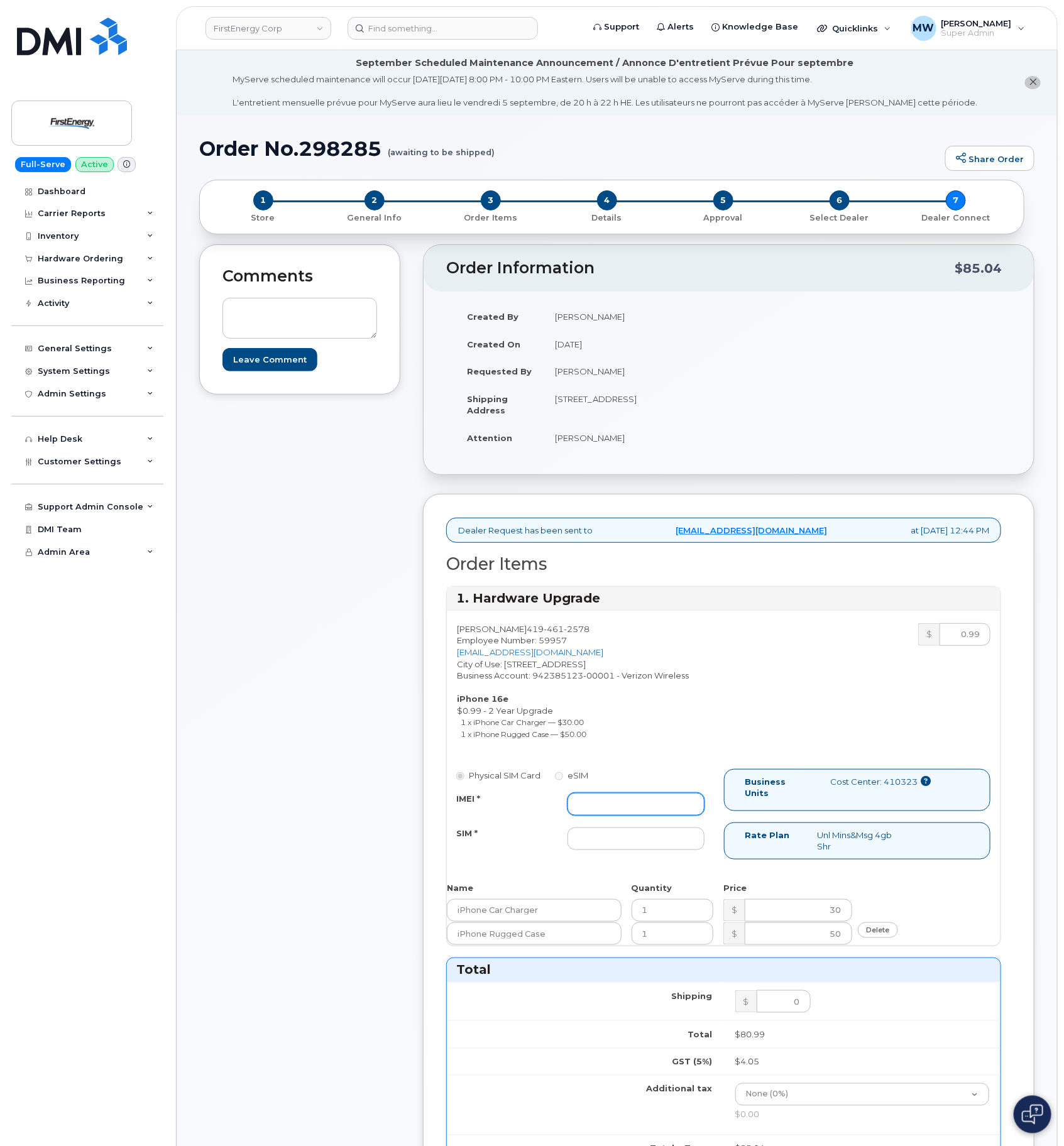
click at [604, 813] on input "IMEI *" at bounding box center [636, 805] width 137 height 23
paste input "352700320971335"
type input "352700320971335"
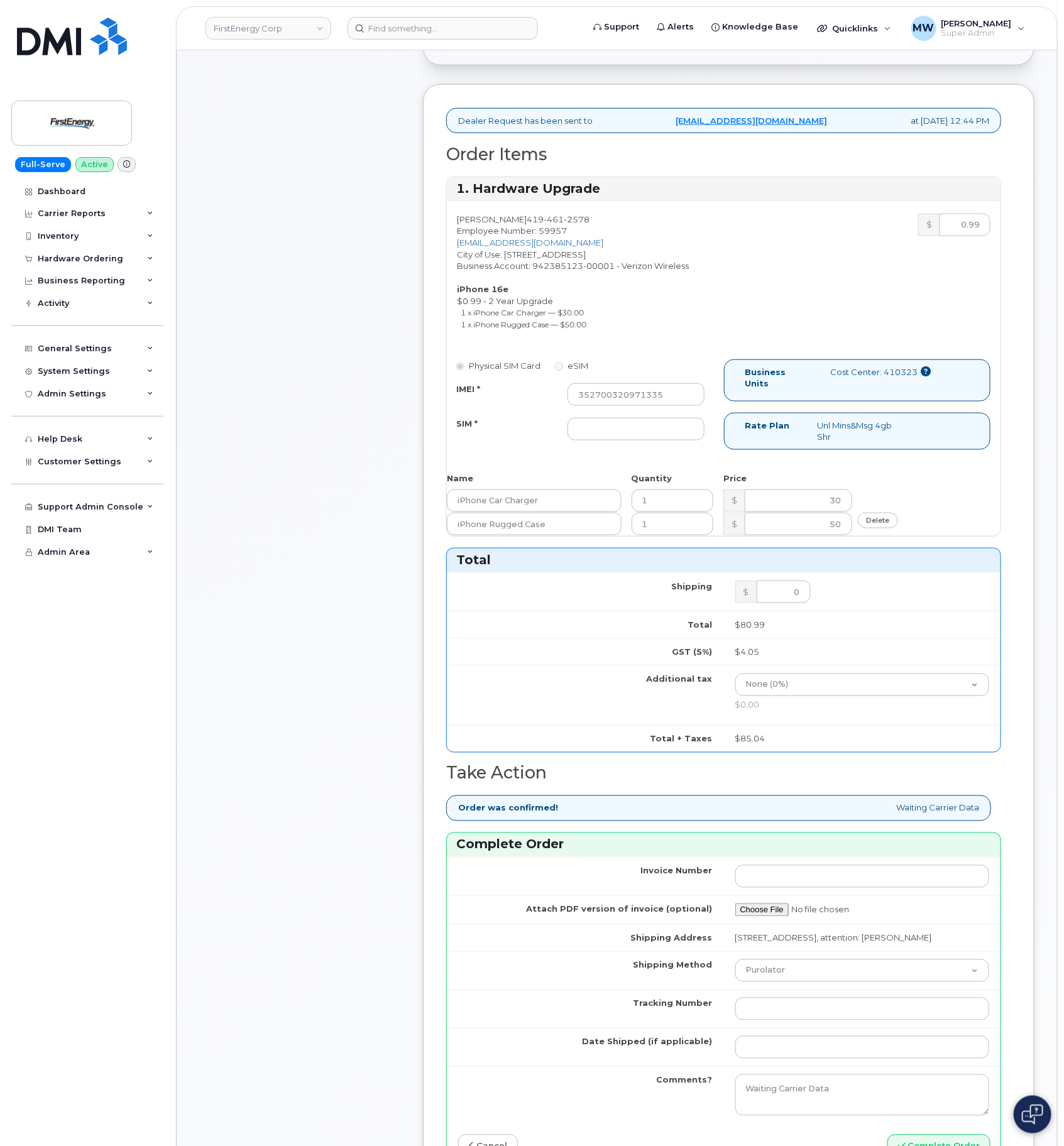
scroll to position [471, 0]
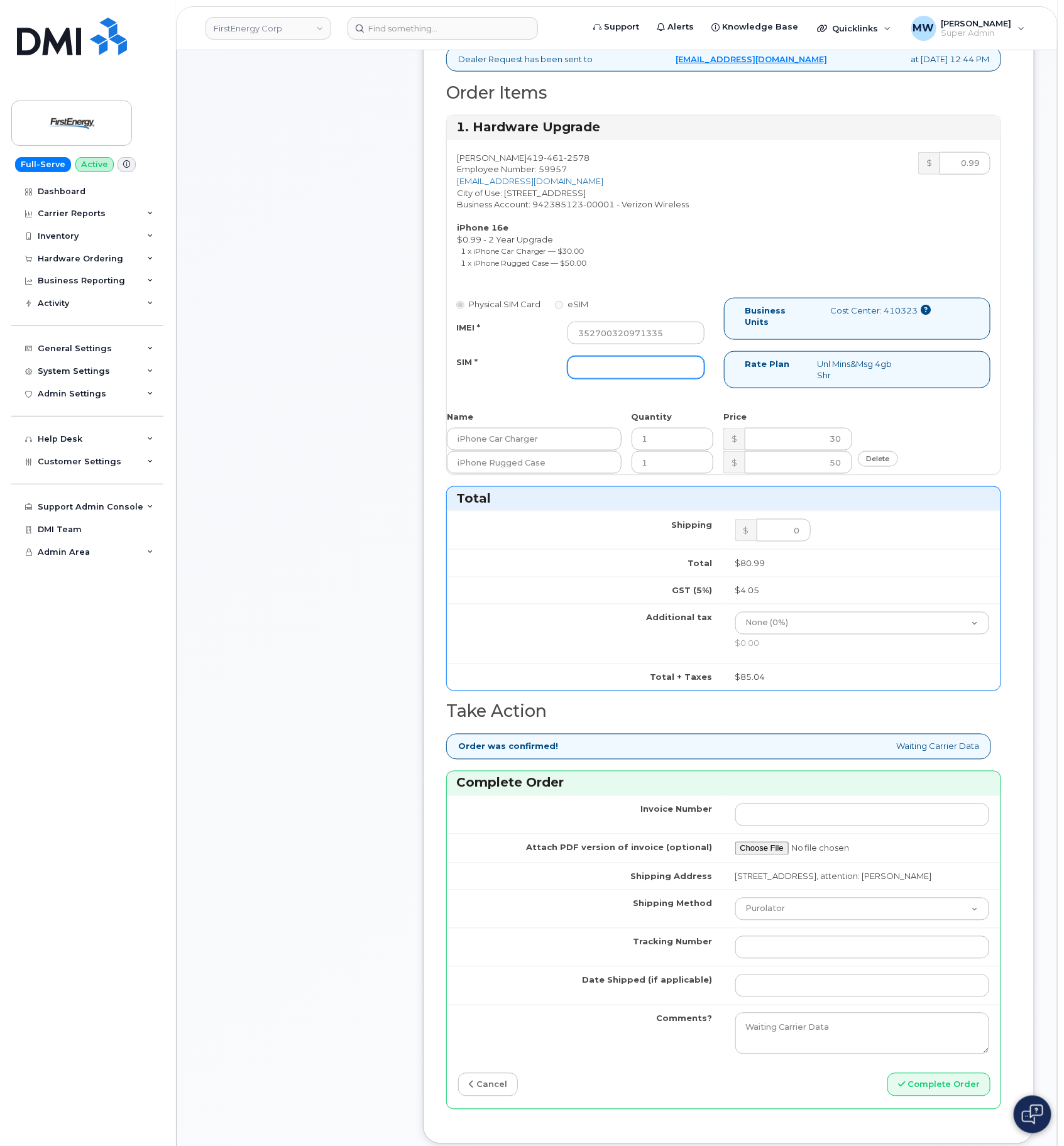
click at [668, 375] on input "SIM *" at bounding box center [636, 367] width 137 height 23
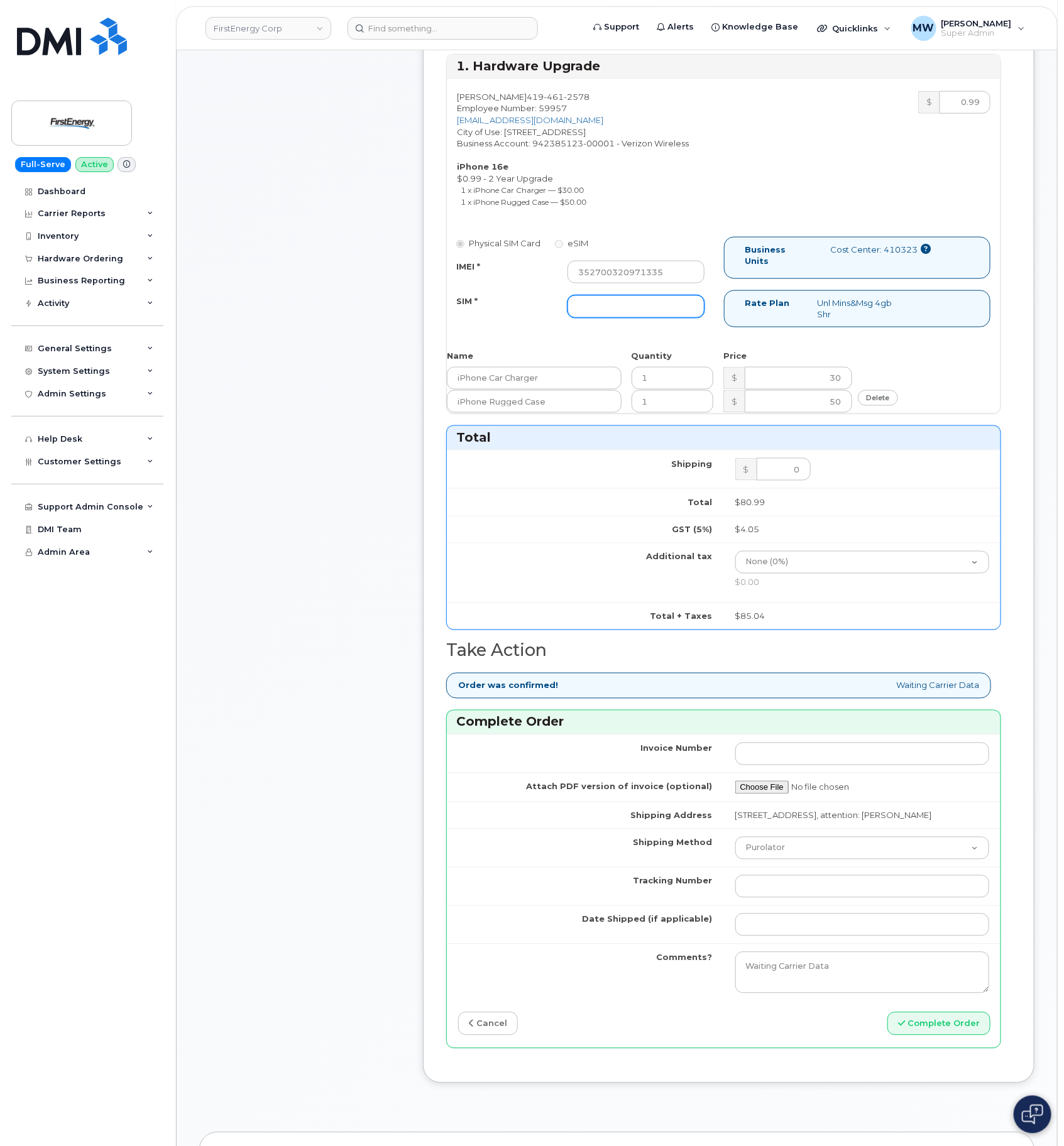
scroll to position [566, 0]
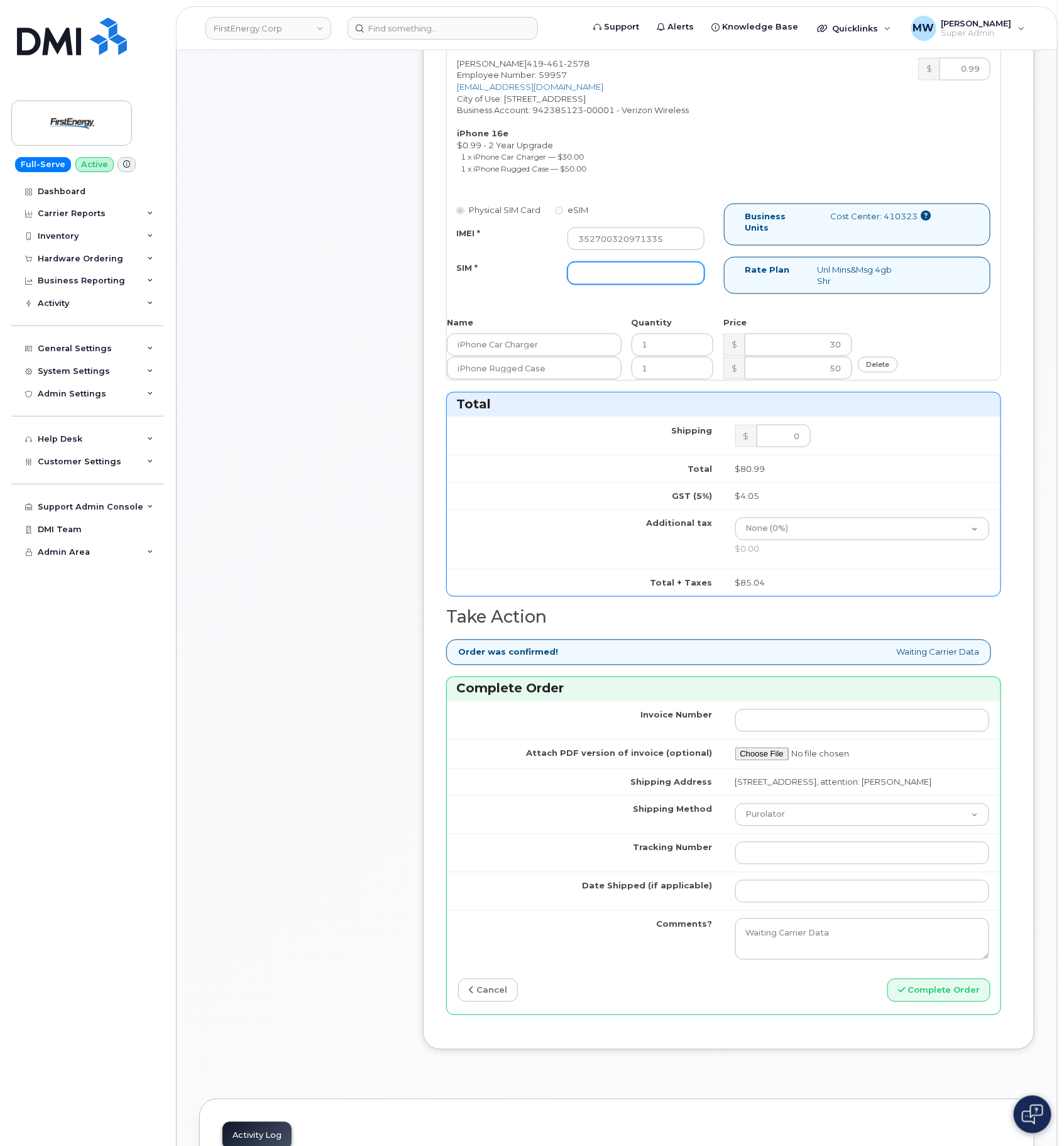
click at [637, 274] on input "SIM *" at bounding box center [636, 274] width 137 height 23
type input "NA"
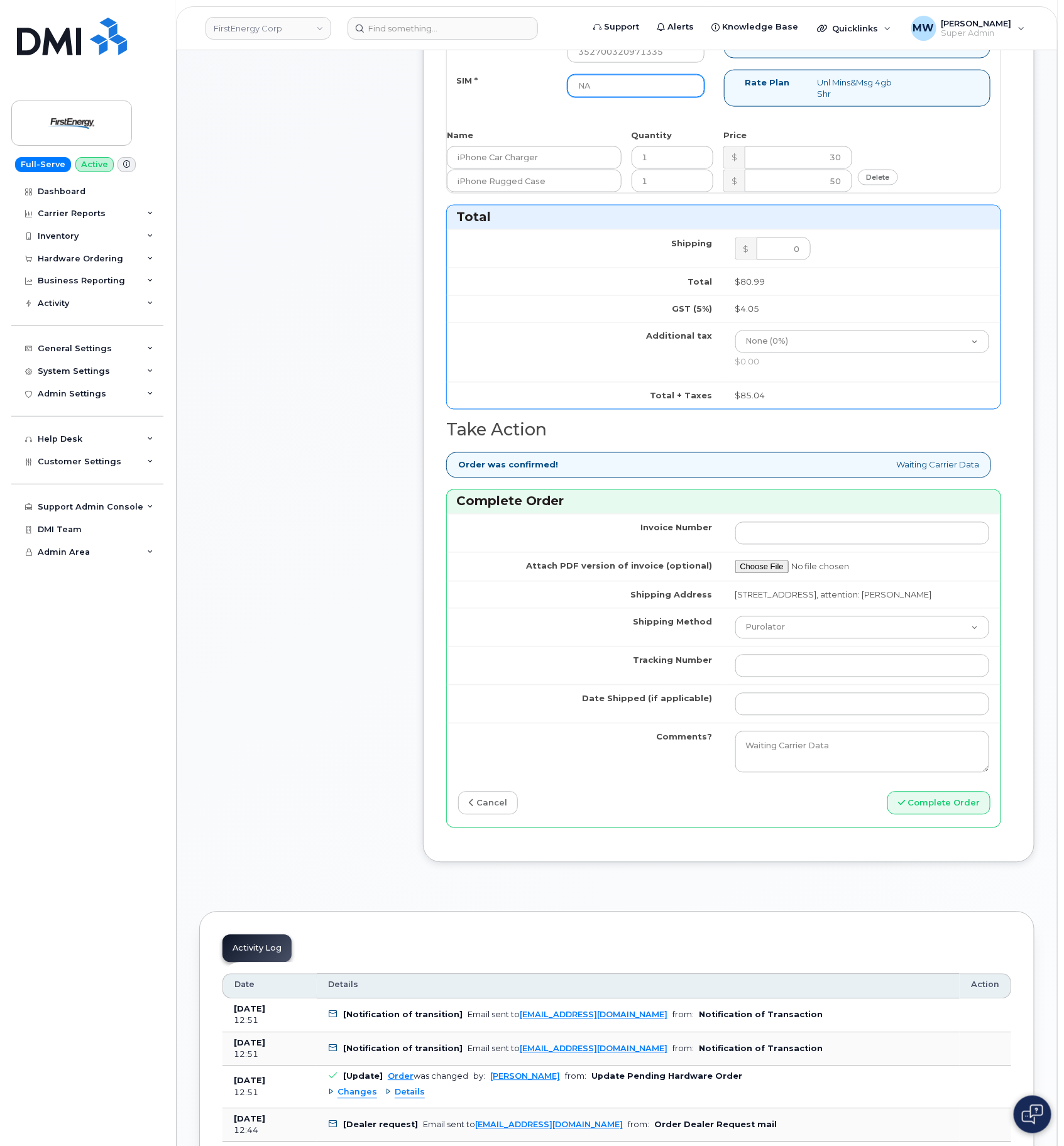
scroll to position [754, 0]
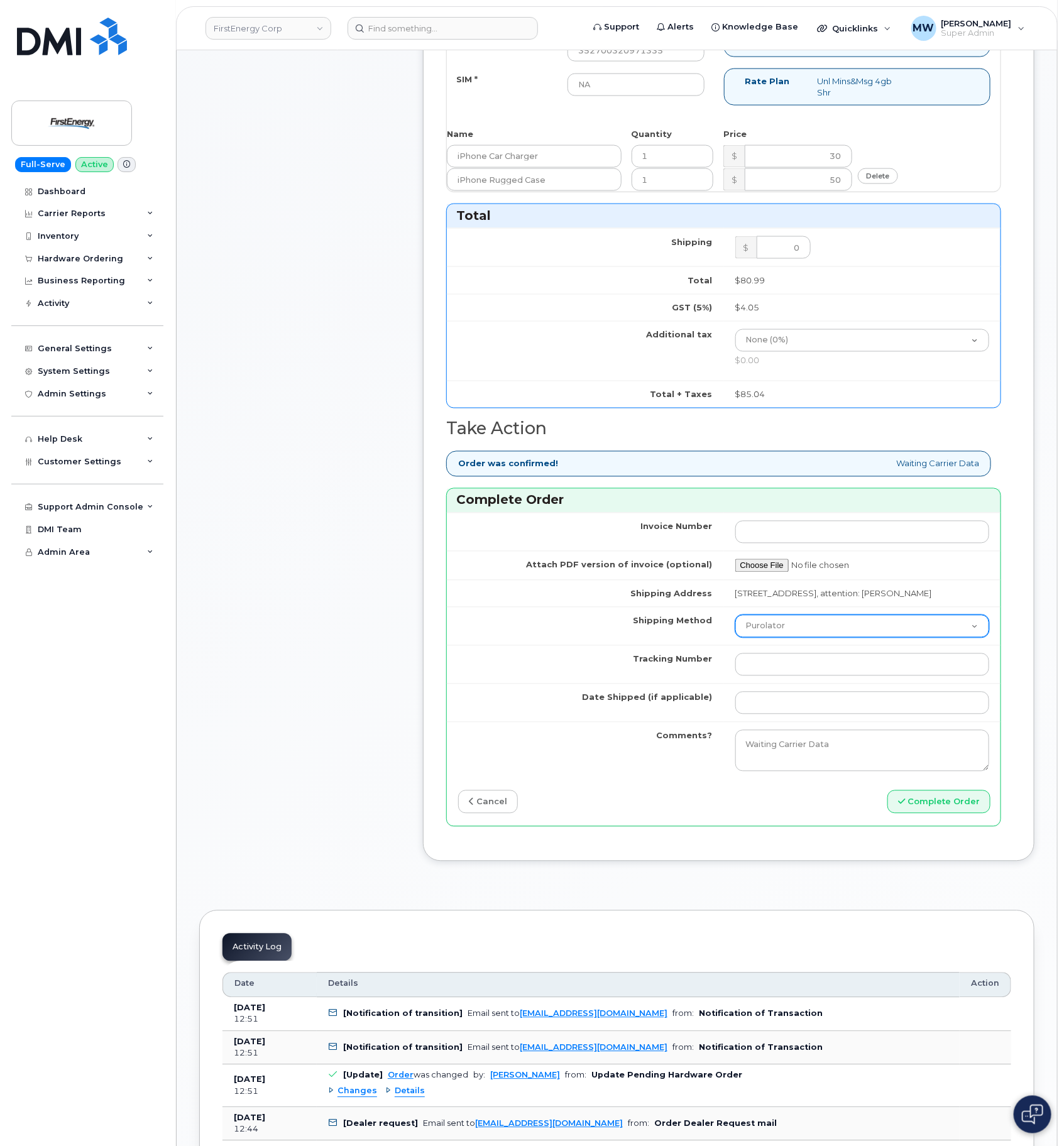
click at [798, 638] on select "Purolator UPS FedEx Canada Post Courier Other Drop Off Pick Up" at bounding box center [863, 626] width 255 height 23
select select "UPS"
click at [735, 631] on select "Purolator UPS FedEx Canada Post Courier Other Drop Off Pick Up" at bounding box center [863, 626] width 255 height 23
click at [796, 677] on input "Tracking Number" at bounding box center [863, 665] width 255 height 23
paste input "1ZHF12012914926539"
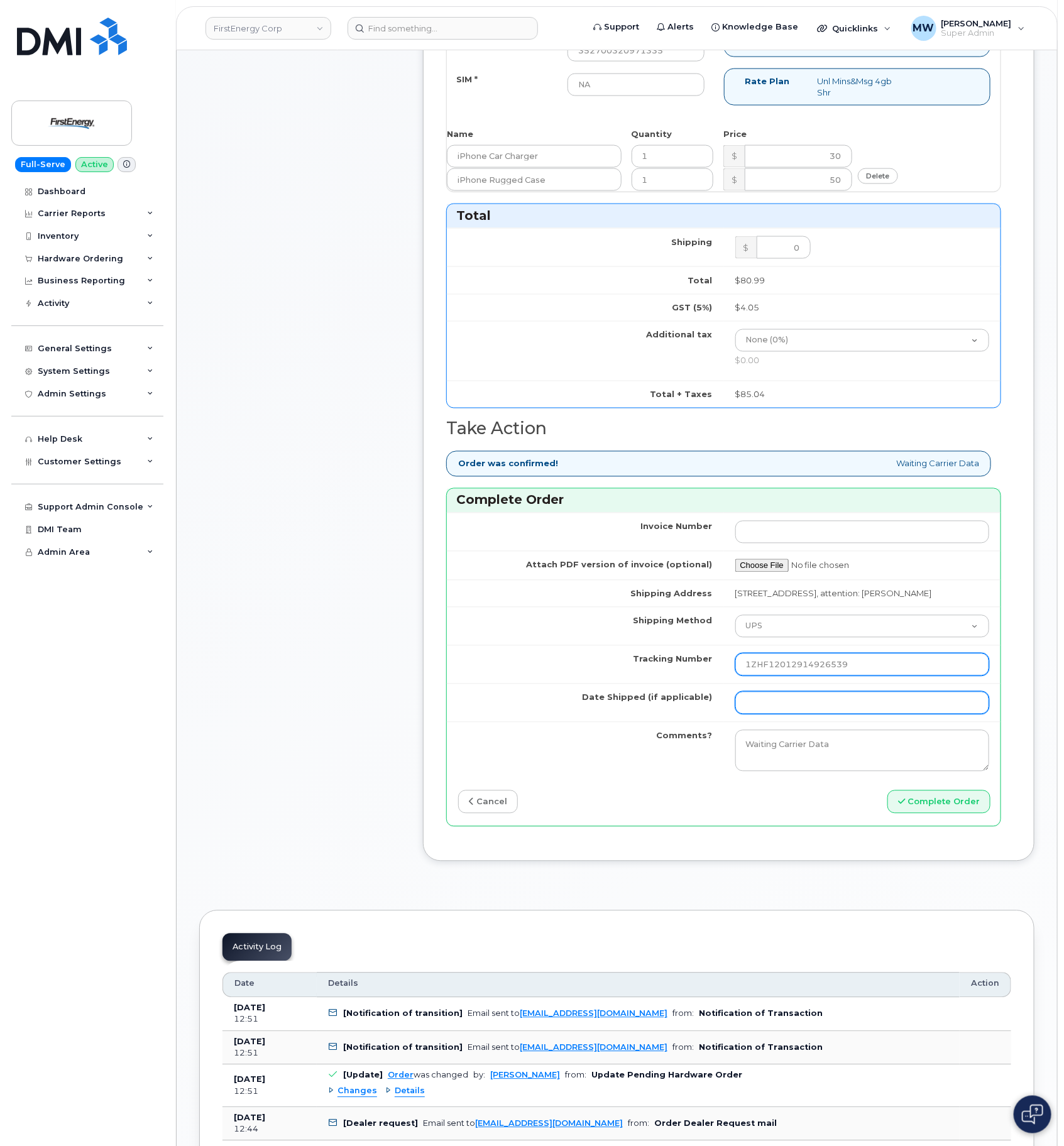
type input "1ZHF12012914926539"
click at [794, 714] on input "Date Shipped (if applicable)" at bounding box center [863, 704] width 255 height 23
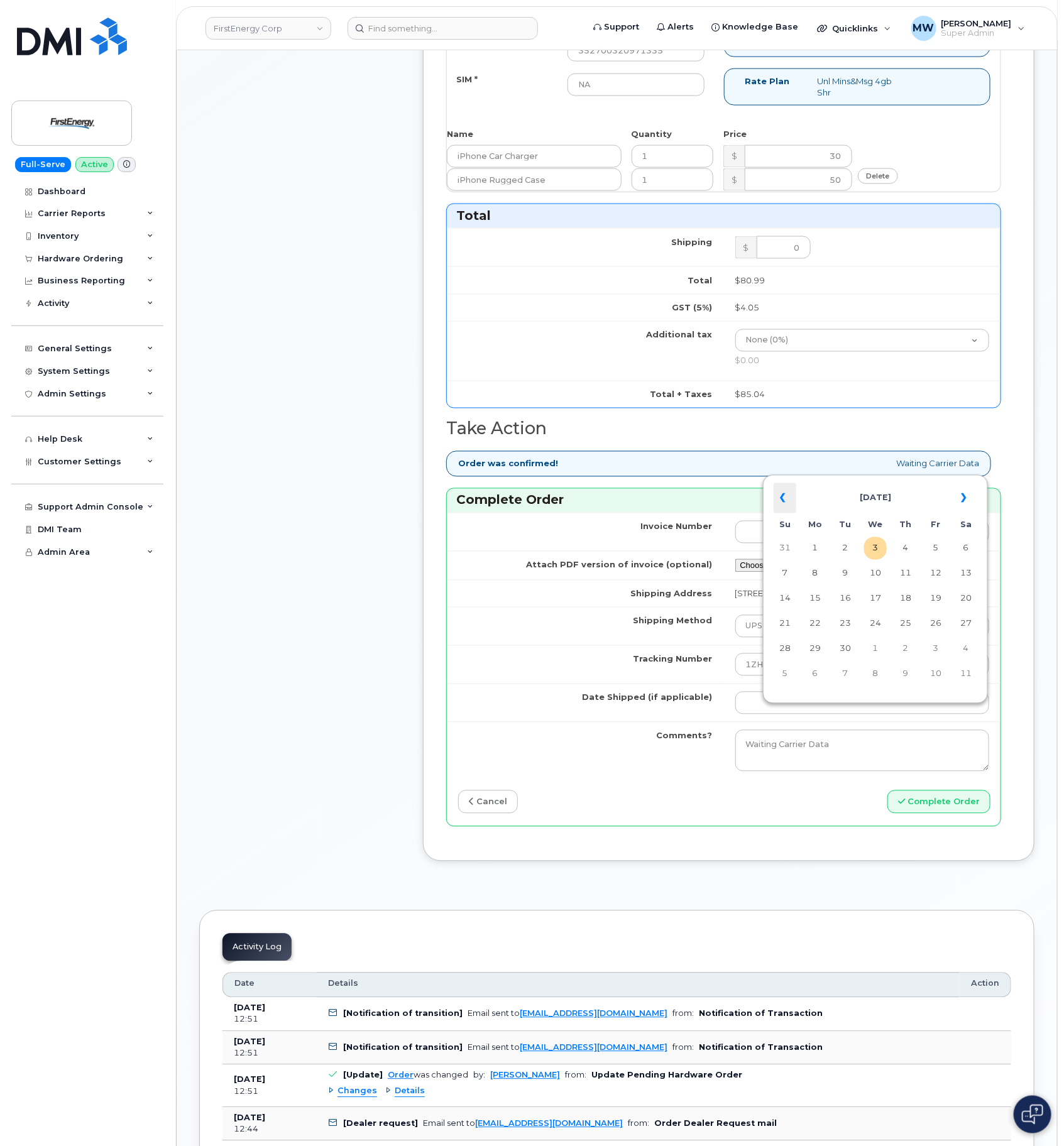
click at [787, 490] on th "«" at bounding box center [785, 498] width 23 height 30
click at [818, 653] on td "25" at bounding box center [816, 649] width 23 height 23
type input "2025-08-25"
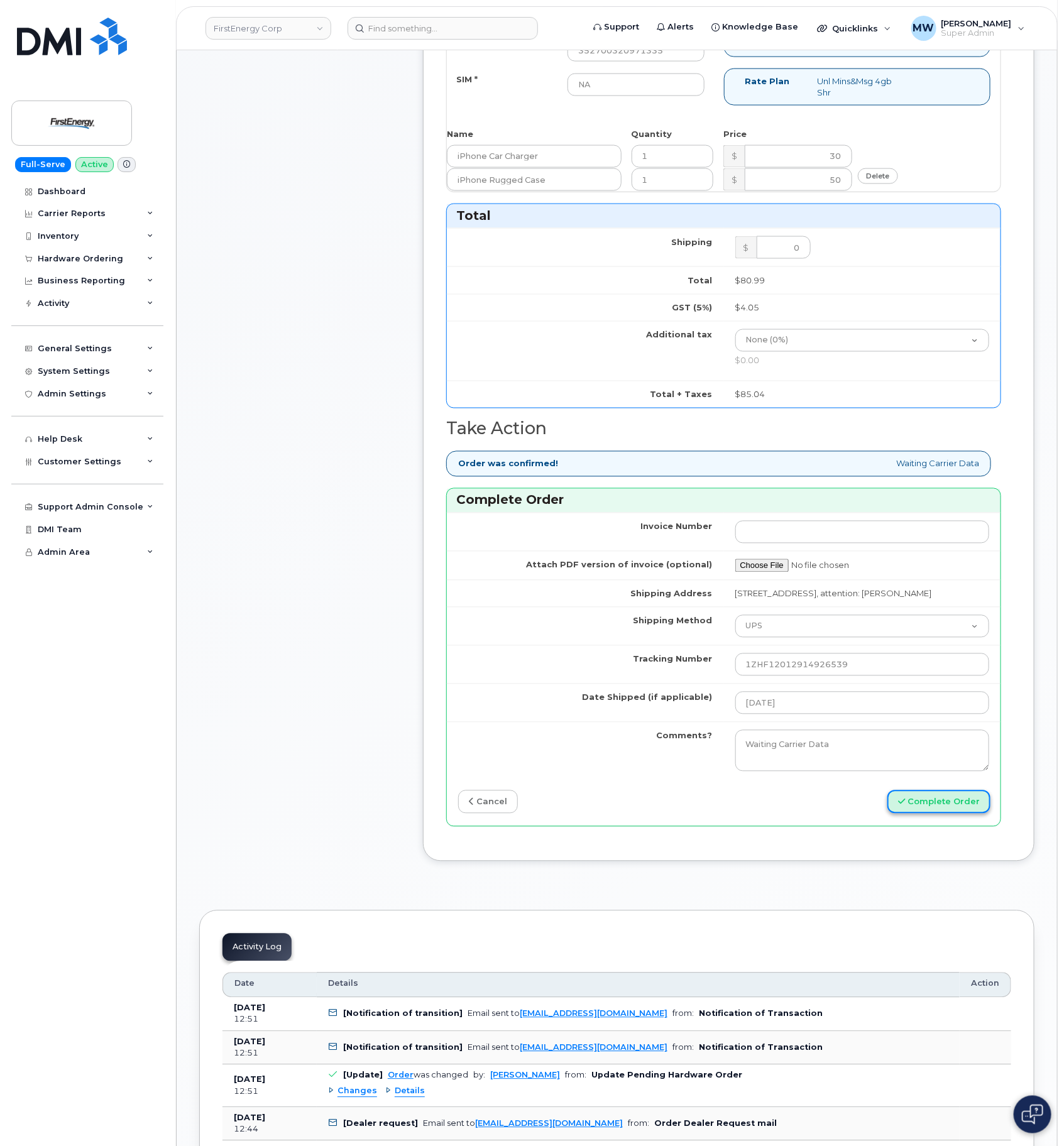
click at [928, 811] on button "Complete Order" at bounding box center [938, 802] width 103 height 23
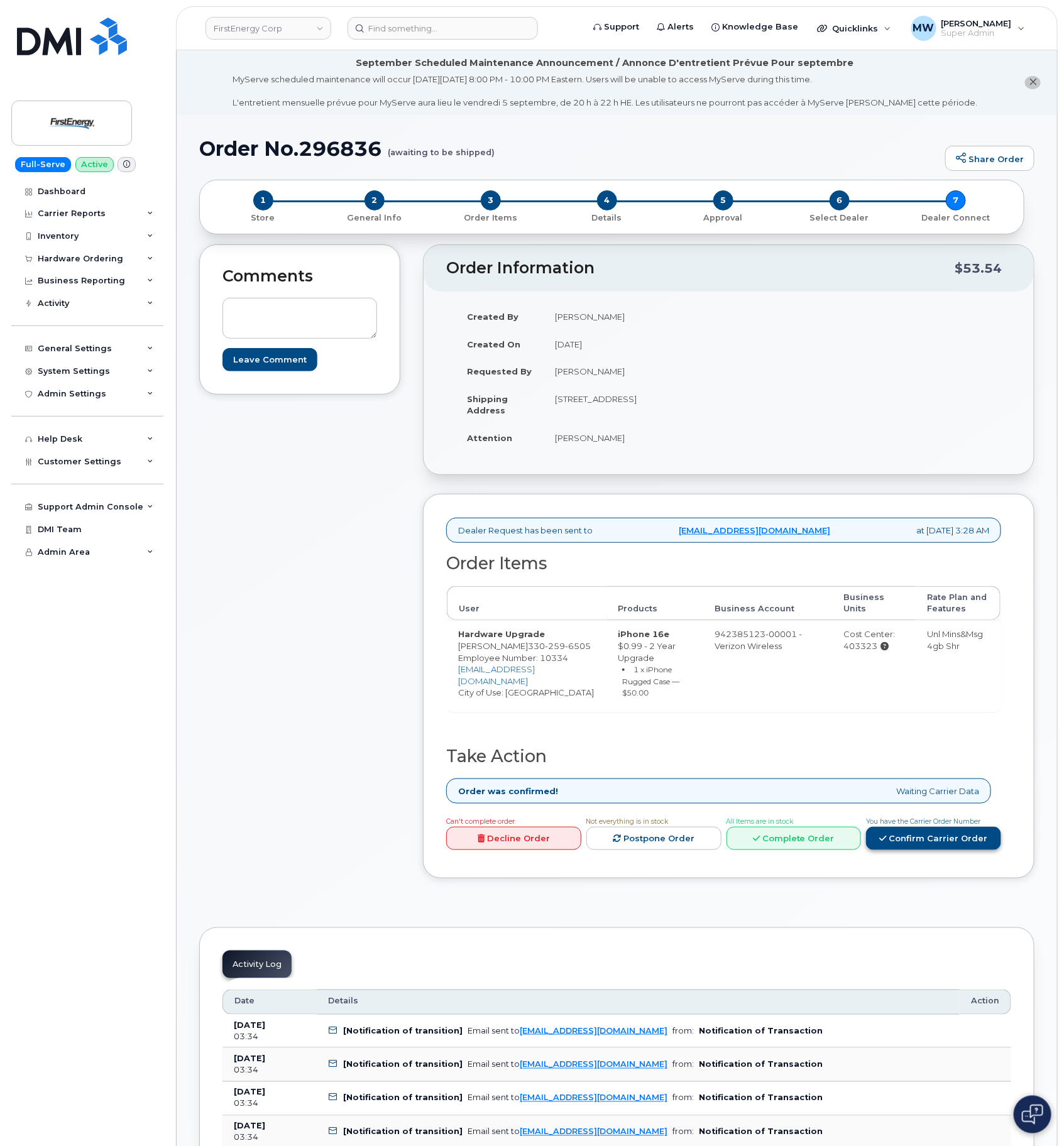
click at [915, 850] on link "Confirm Carrier Order" at bounding box center [933, 839] width 135 height 23
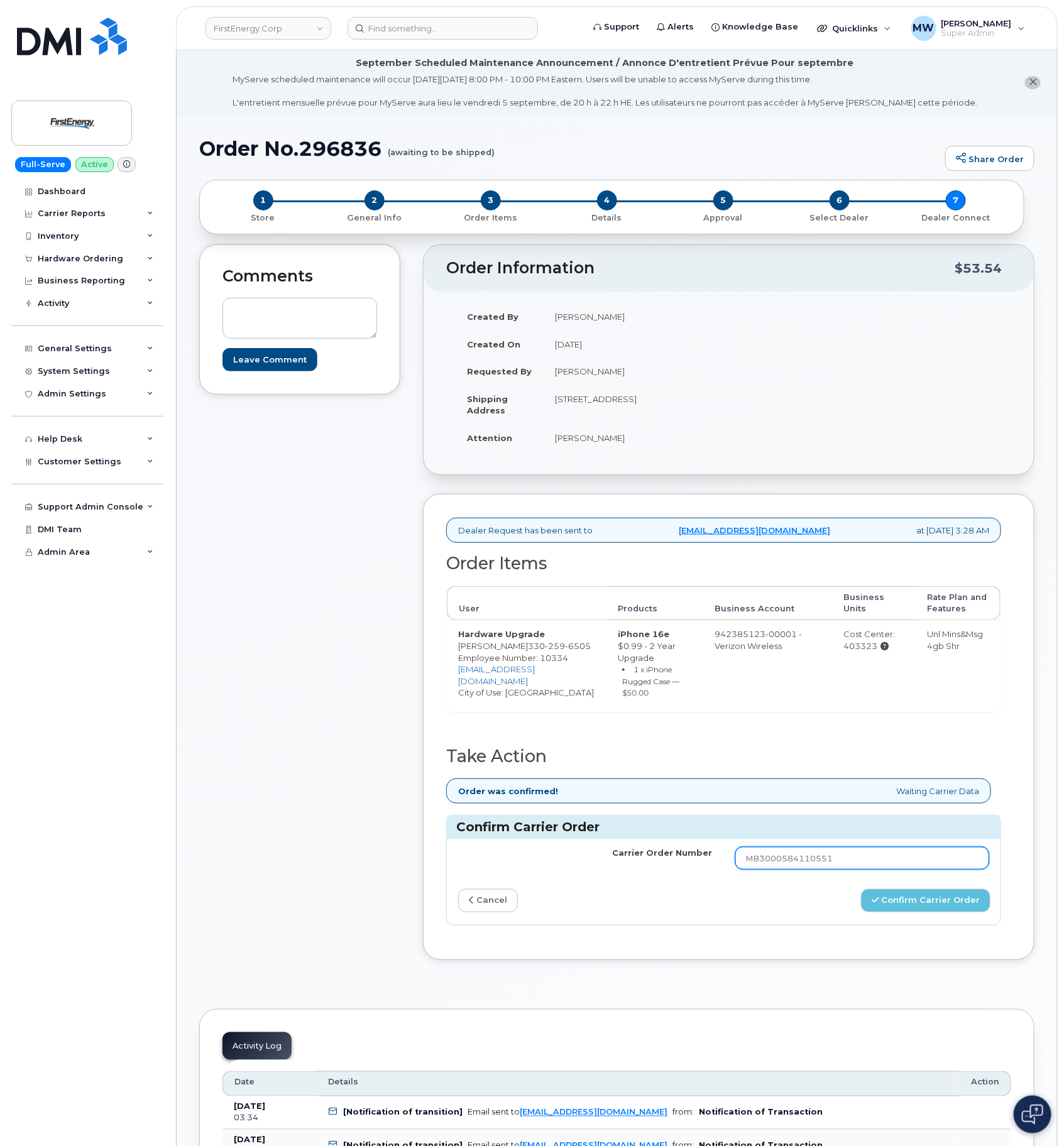
drag, startPoint x: 854, startPoint y: 874, endPoint x: 668, endPoint y: 868, distance: 186.1
click at [668, 868] on tr "Carrier Order Number MB3000584110551" at bounding box center [724, 858] width 554 height 38
paste input "1000499729639"
type input "MB1000499729639"
click at [919, 913] on button "Confirm Carrier Order" at bounding box center [925, 901] width 129 height 23
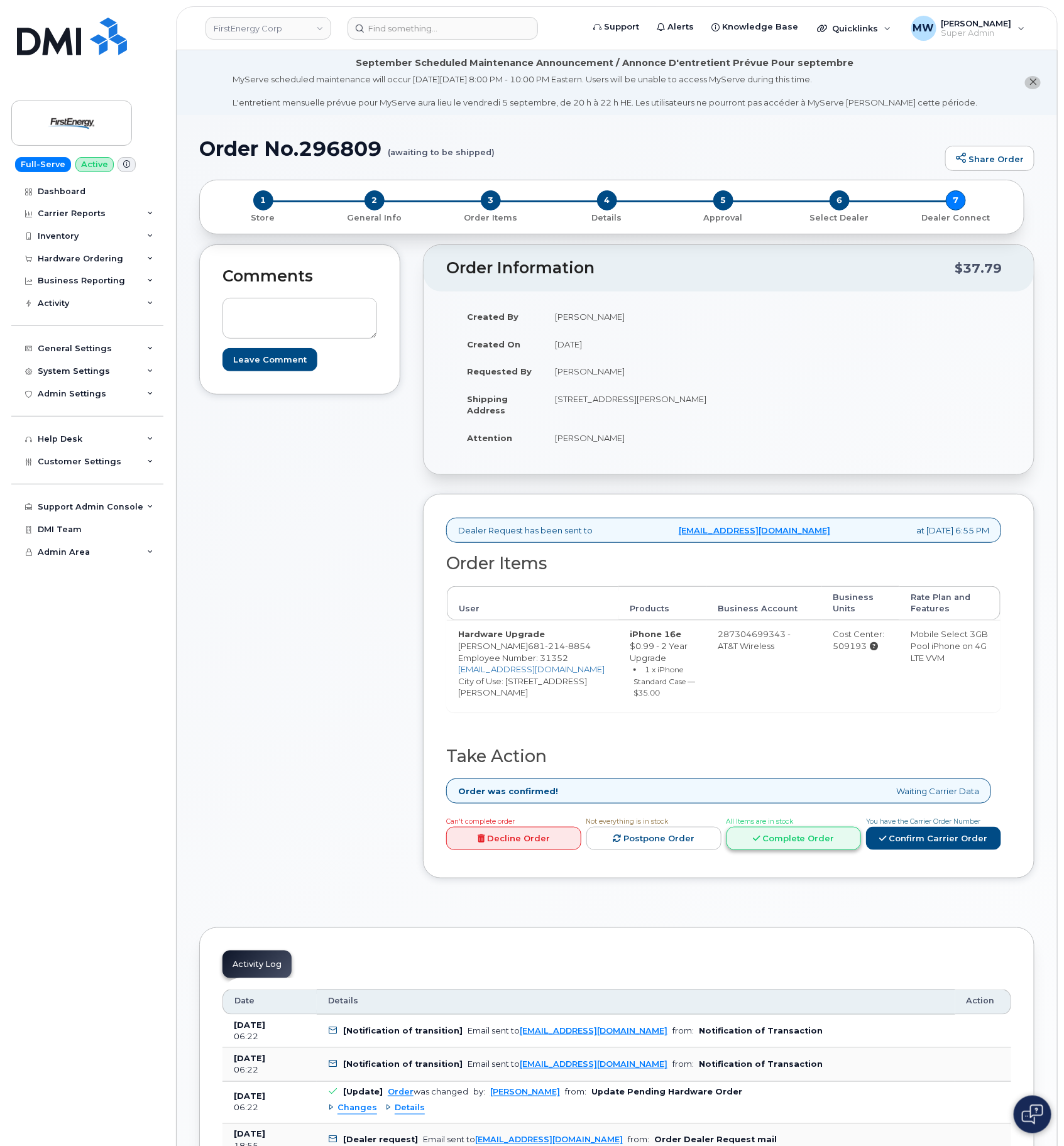
click at [780, 850] on link "Complete Order" at bounding box center [794, 839] width 135 height 23
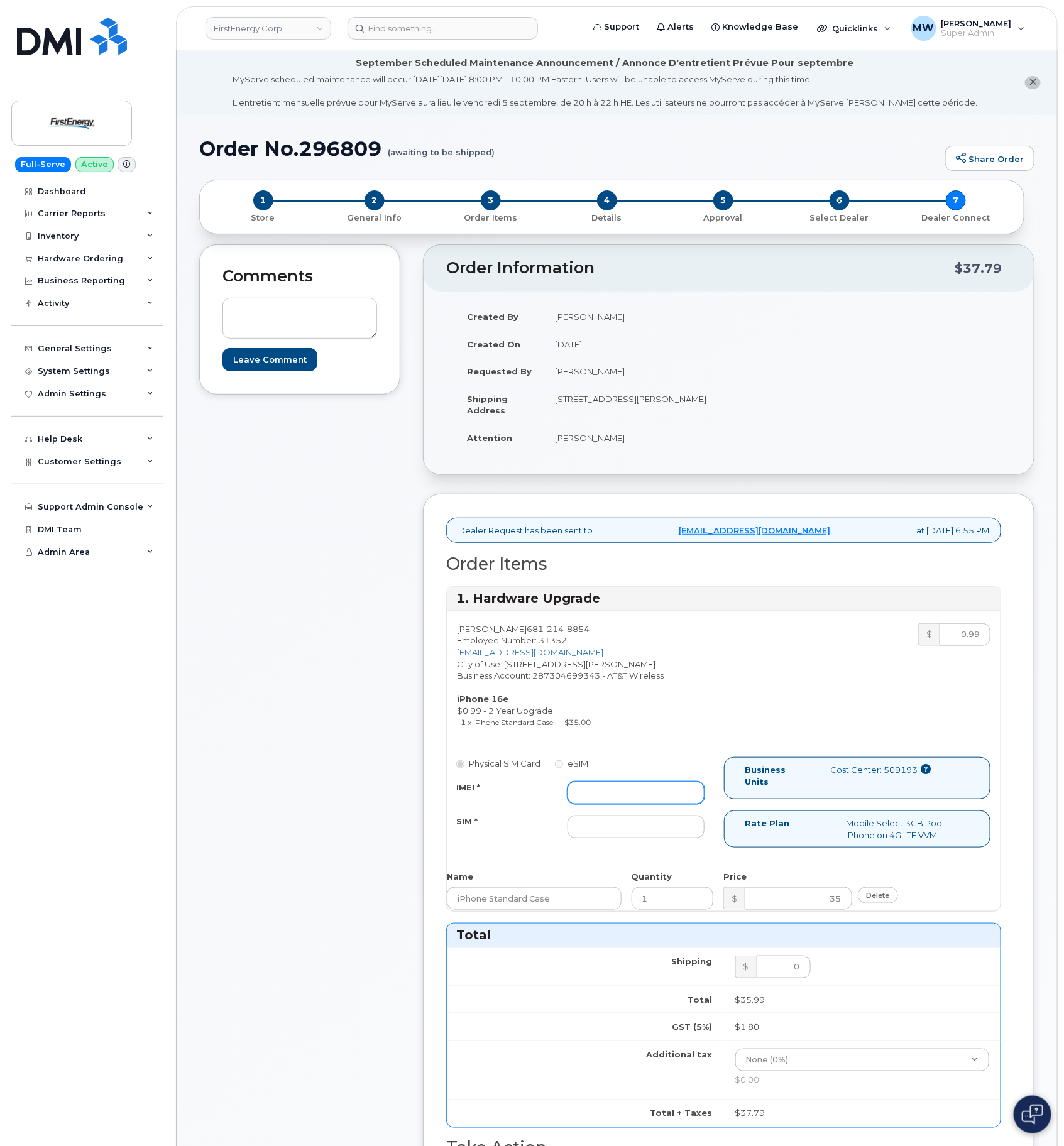
click at [653, 799] on input "IMEI *" at bounding box center [636, 793] width 137 height 23
paste input "350304978450395"
type input "350304978450395"
click at [656, 839] on input "SIM *" at bounding box center [636, 827] width 137 height 23
paste input "89043052010008889625002684491219"
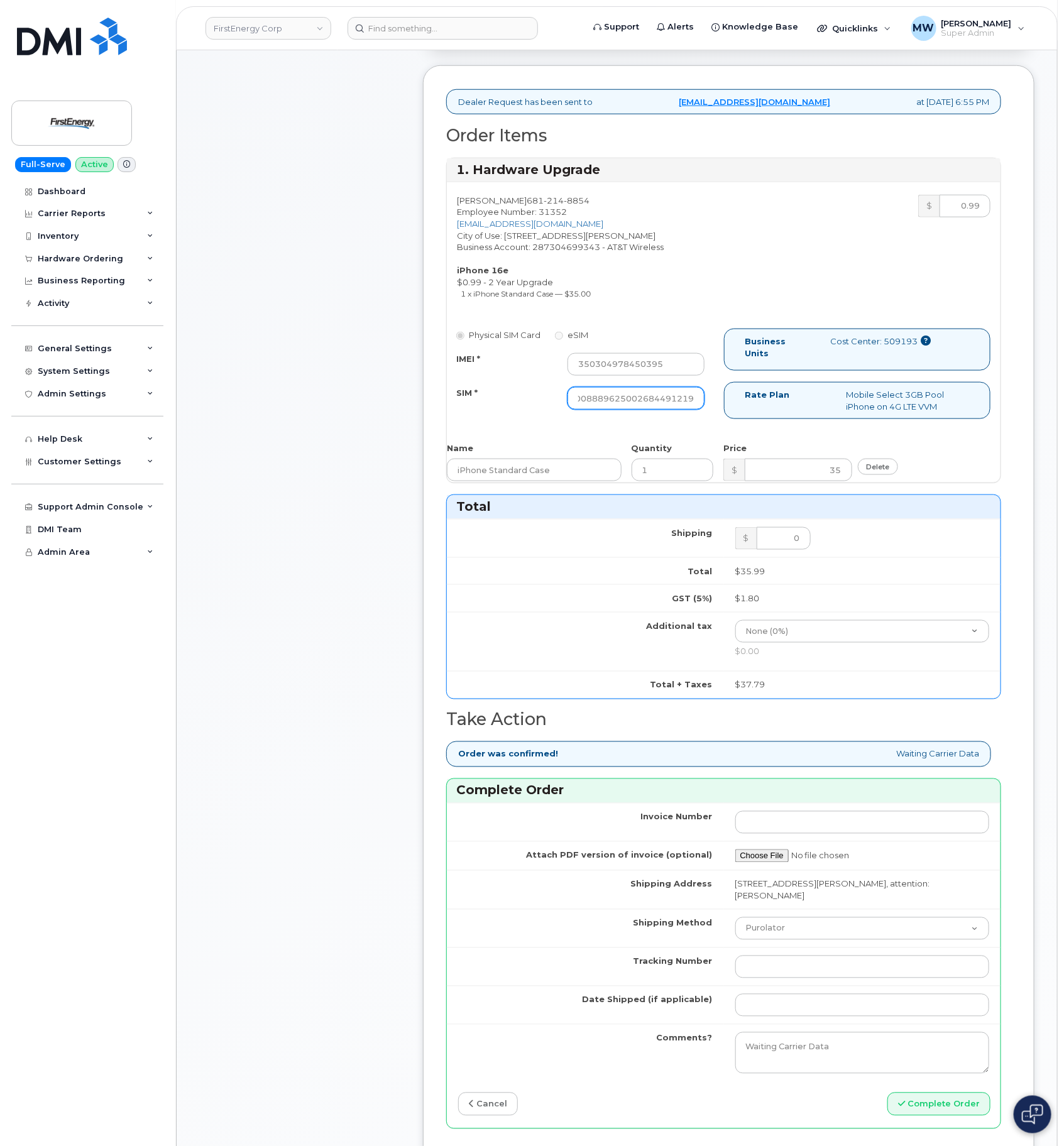
scroll to position [566, 0]
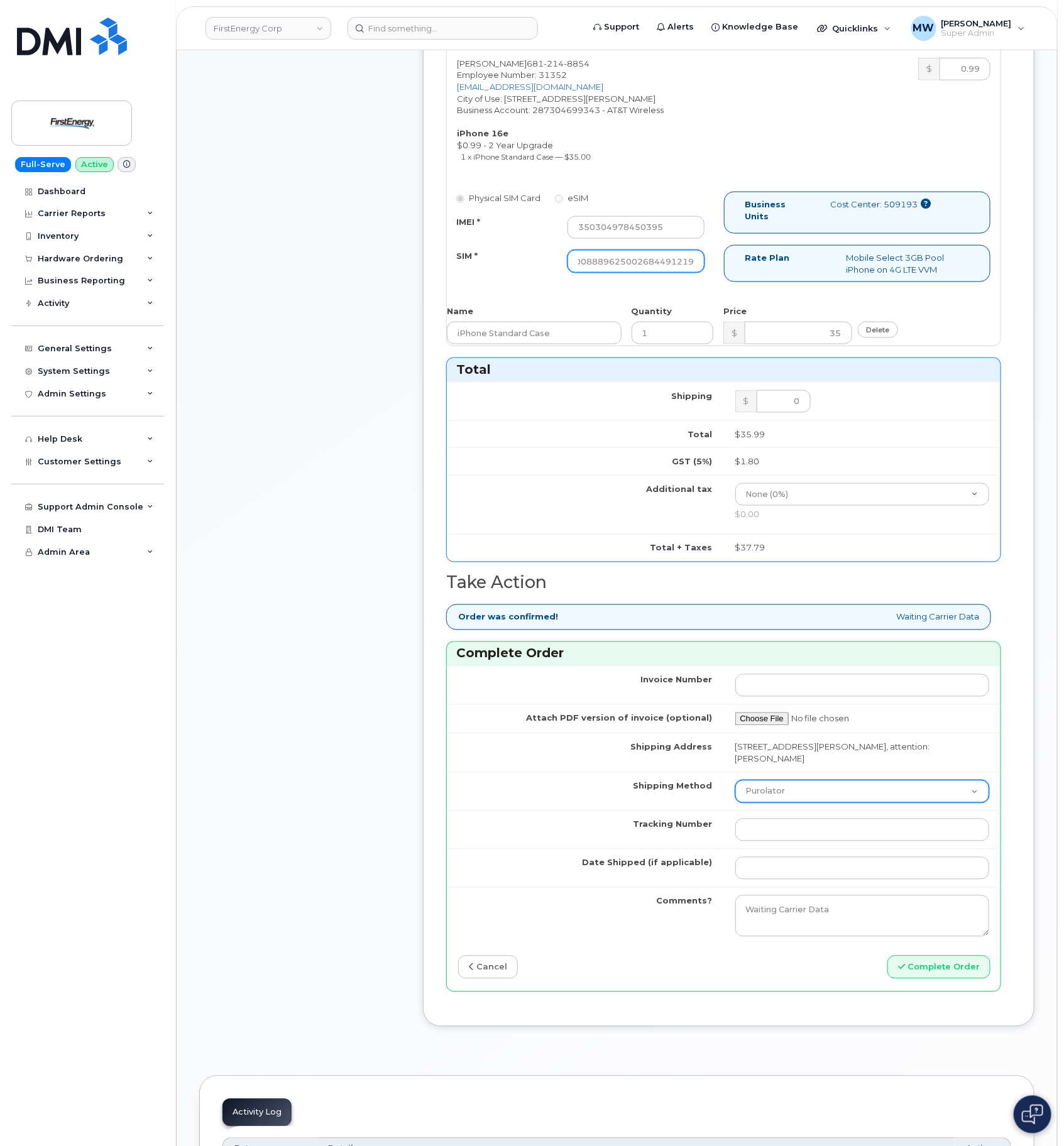
type input "89043052010008889625002684491219"
click at [792, 803] on select "Purolator UPS FedEx Canada Post Courier Other Drop Off Pick Up" at bounding box center [863, 792] width 255 height 23
select select "UPS"
click at [735, 797] on select "Purolator UPS FedEx Canada Post Courier Other Drop Off Pick Up" at bounding box center [863, 792] width 255 height 23
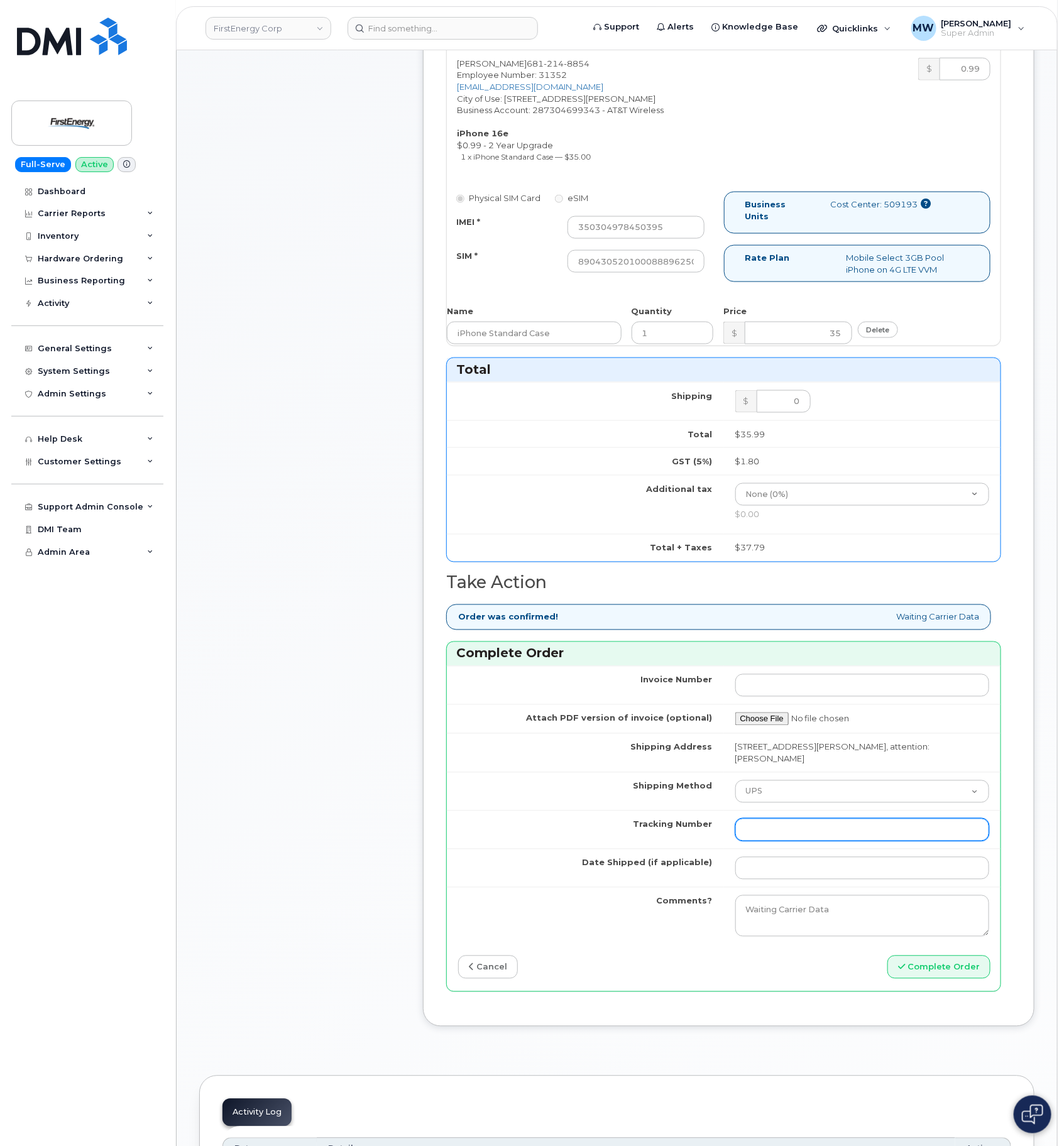
click at [794, 842] on input "Tracking Number" at bounding box center [863, 830] width 255 height 23
paste input "1ZH4K6591324546233"
type input "1ZH4K6591324546233"
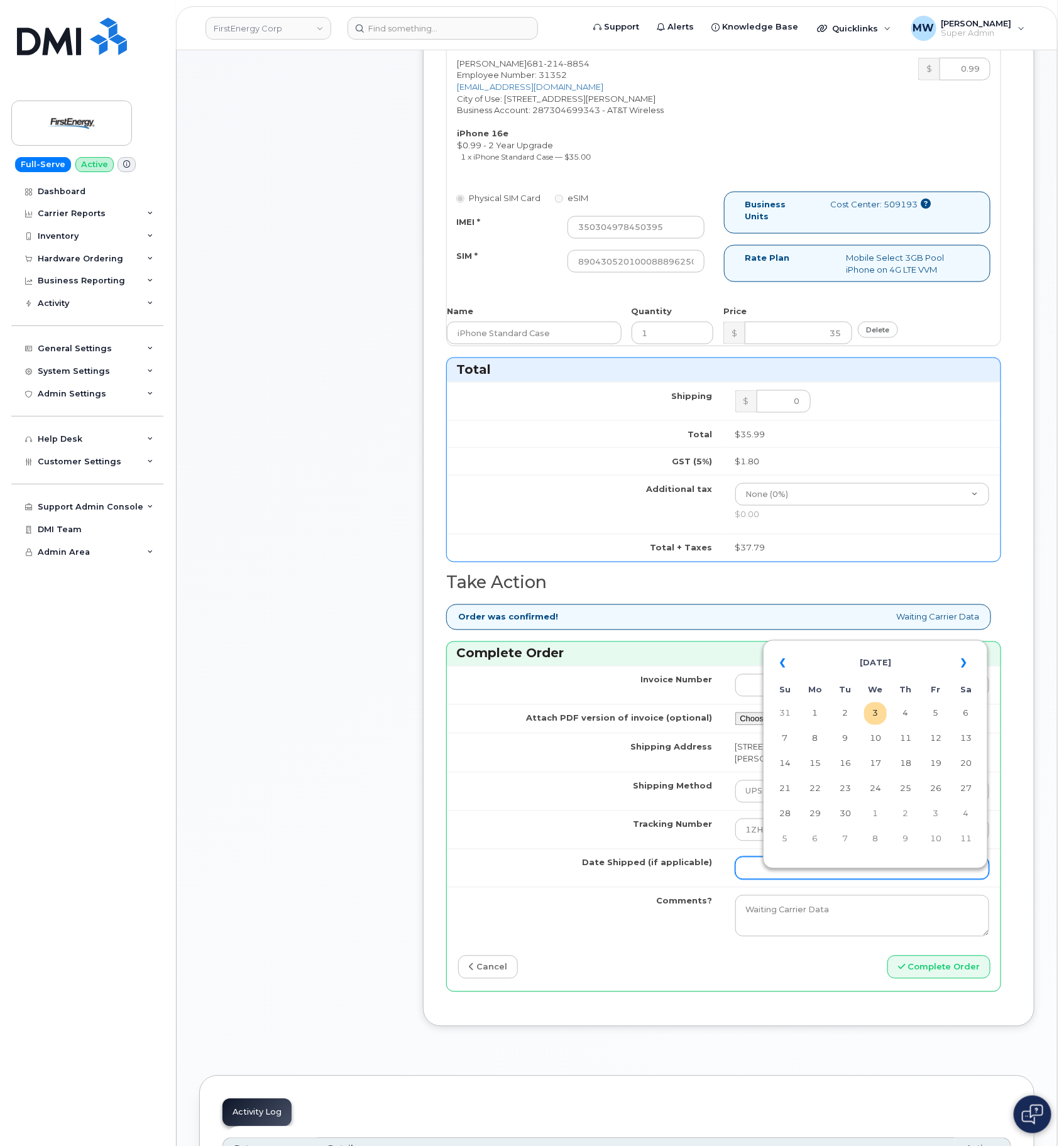
click at [774, 880] on input "Date Shipped (if applicable)" at bounding box center [863, 869] width 255 height 23
click at [789, 663] on th "«" at bounding box center [785, 663] width 23 height 30
click at [835, 816] on td "26" at bounding box center [845, 815] width 23 height 23
type input "2025-08-26"
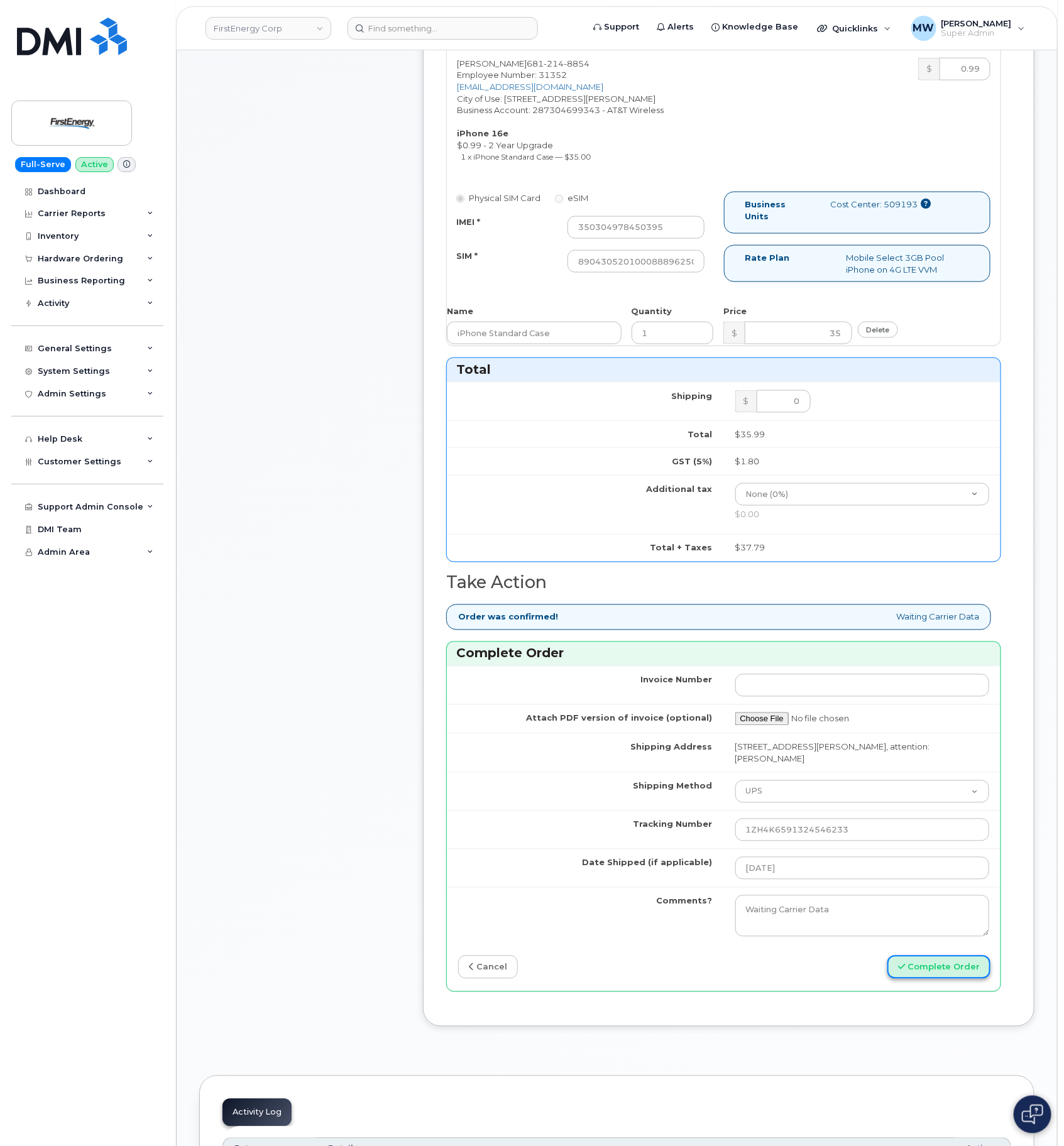
click at [915, 979] on button "Complete Order" at bounding box center [938, 968] width 103 height 23
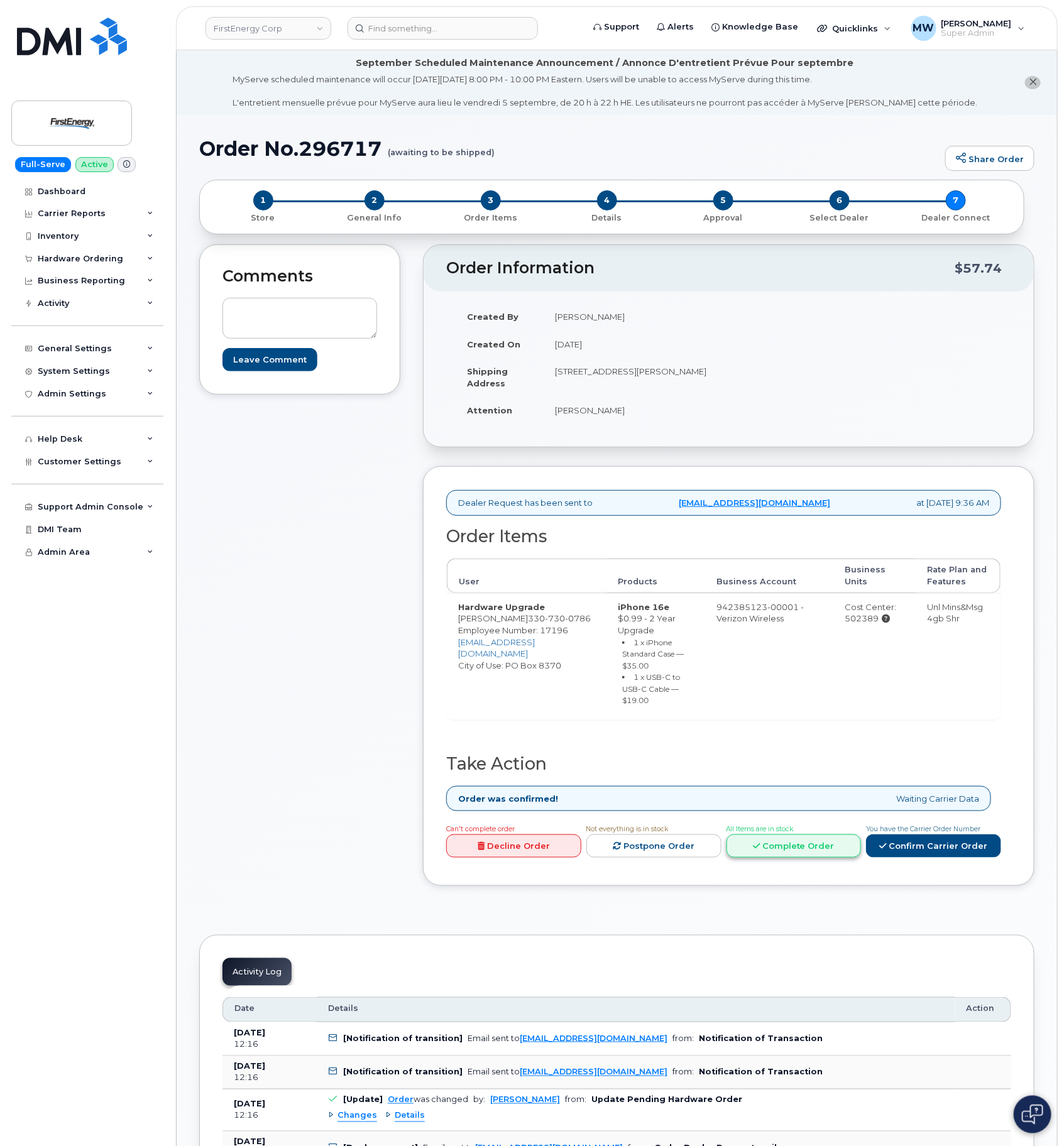
click at [802, 858] on link "Complete Order" at bounding box center [794, 846] width 135 height 23
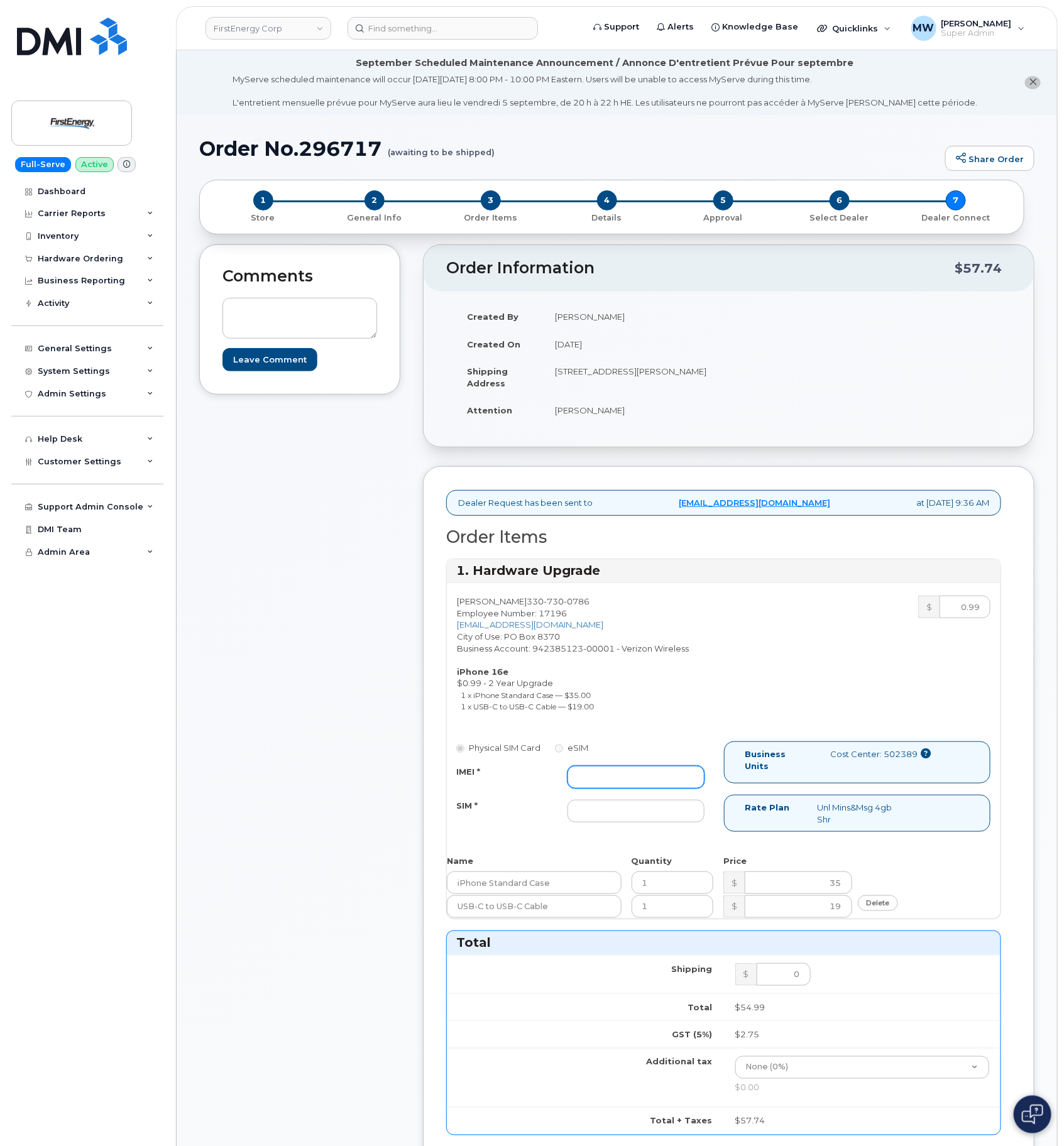
click at [657, 771] on input "IMEI *" at bounding box center [636, 778] width 137 height 23
paste input "354741558478245"
type input "354741558478245"
click at [664, 811] on input "SIM *" at bounding box center [636, 811] width 137 height 23
type input "NA"
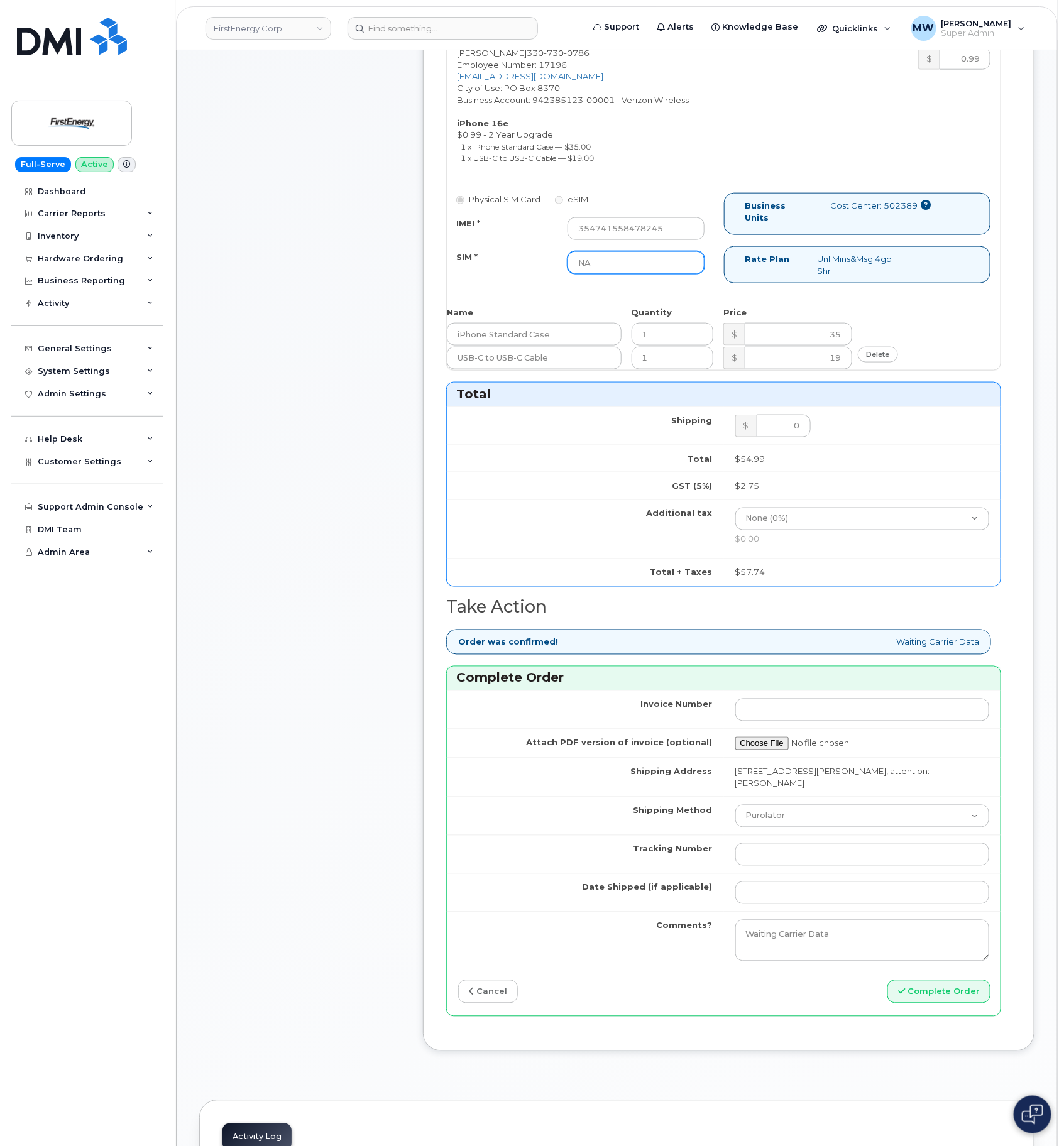
scroll to position [566, 0]
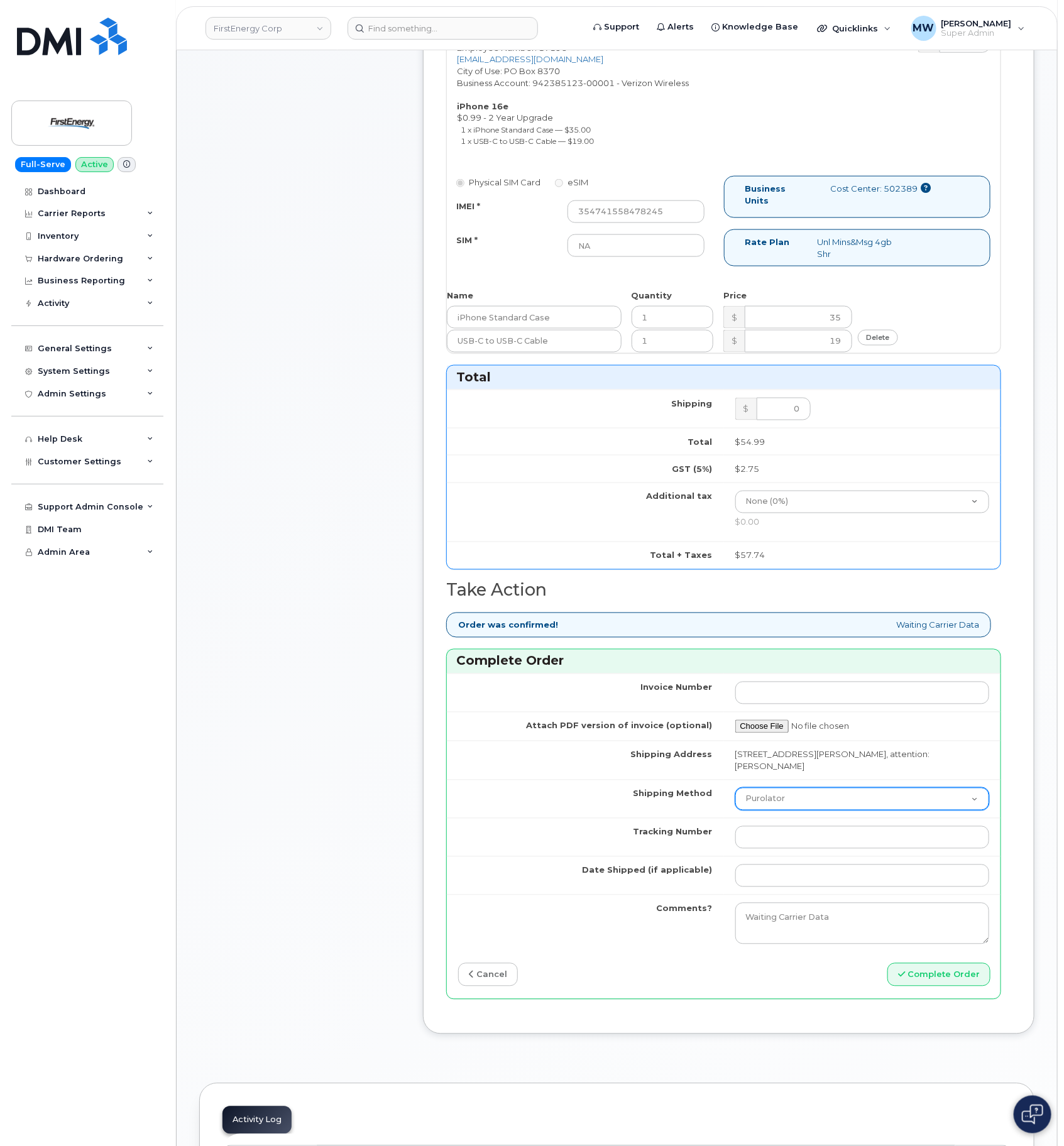
click at [789, 802] on select "Purolator UPS FedEx Canada Post Courier Other Drop Off Pick Up" at bounding box center [863, 800] width 255 height 23
select select "UPS"
click at [735, 792] on select "Purolator UPS FedEx Canada Post Courier Other Drop Off Pick Up" at bounding box center [863, 800] width 255 height 23
click at [794, 820] on tbody "Invoice Number Attach PDF version of invoice (optional) Shipping Address 11928 …" at bounding box center [724, 813] width 554 height 279
click at [793, 834] on input "Tracking Number" at bounding box center [863, 838] width 255 height 23
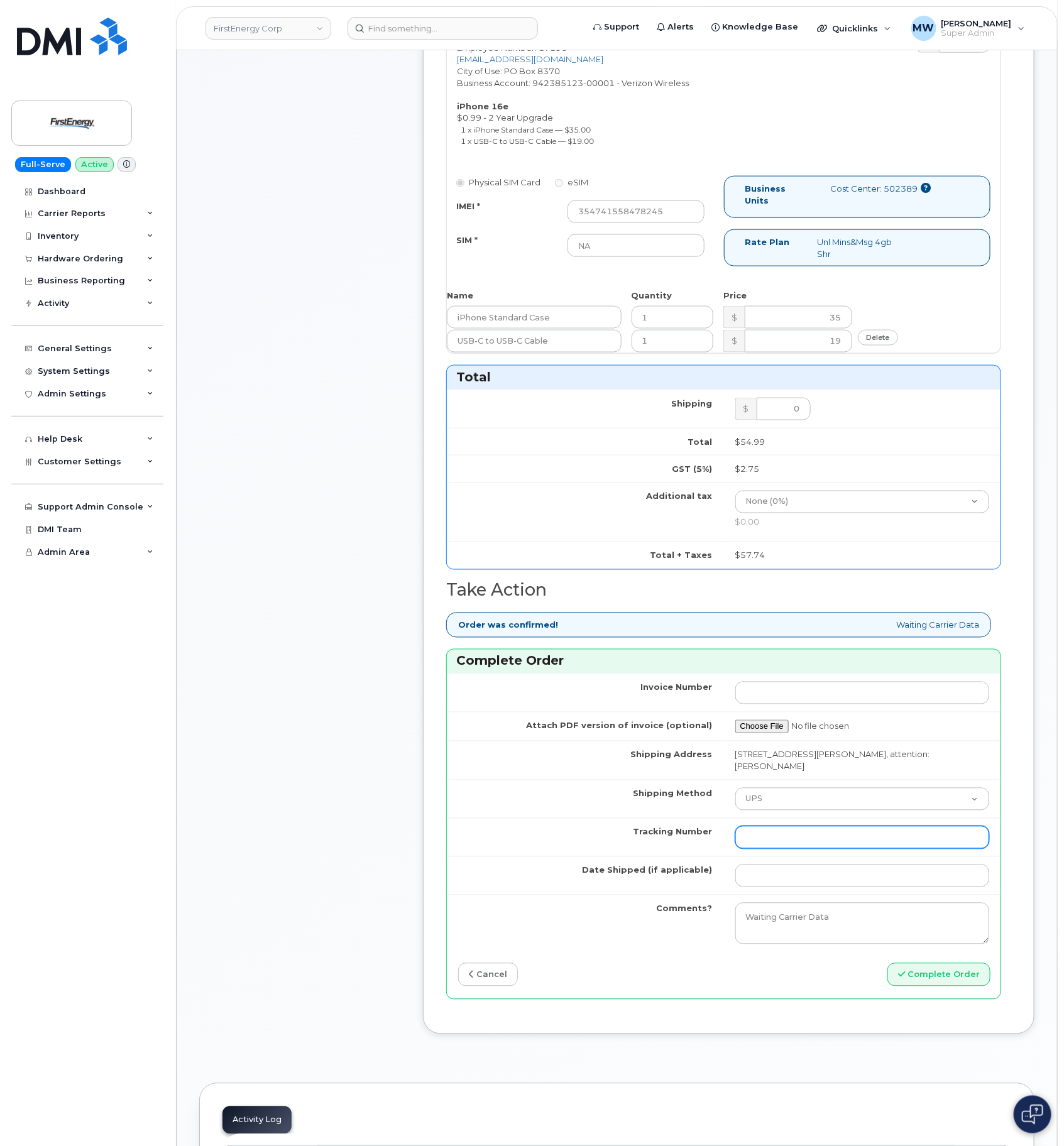
paste input "1ZHF11964222580697"
type input "1ZHF11964222580697"
click at [785, 881] on input "Date Shipped (if applicable)" at bounding box center [863, 876] width 255 height 23
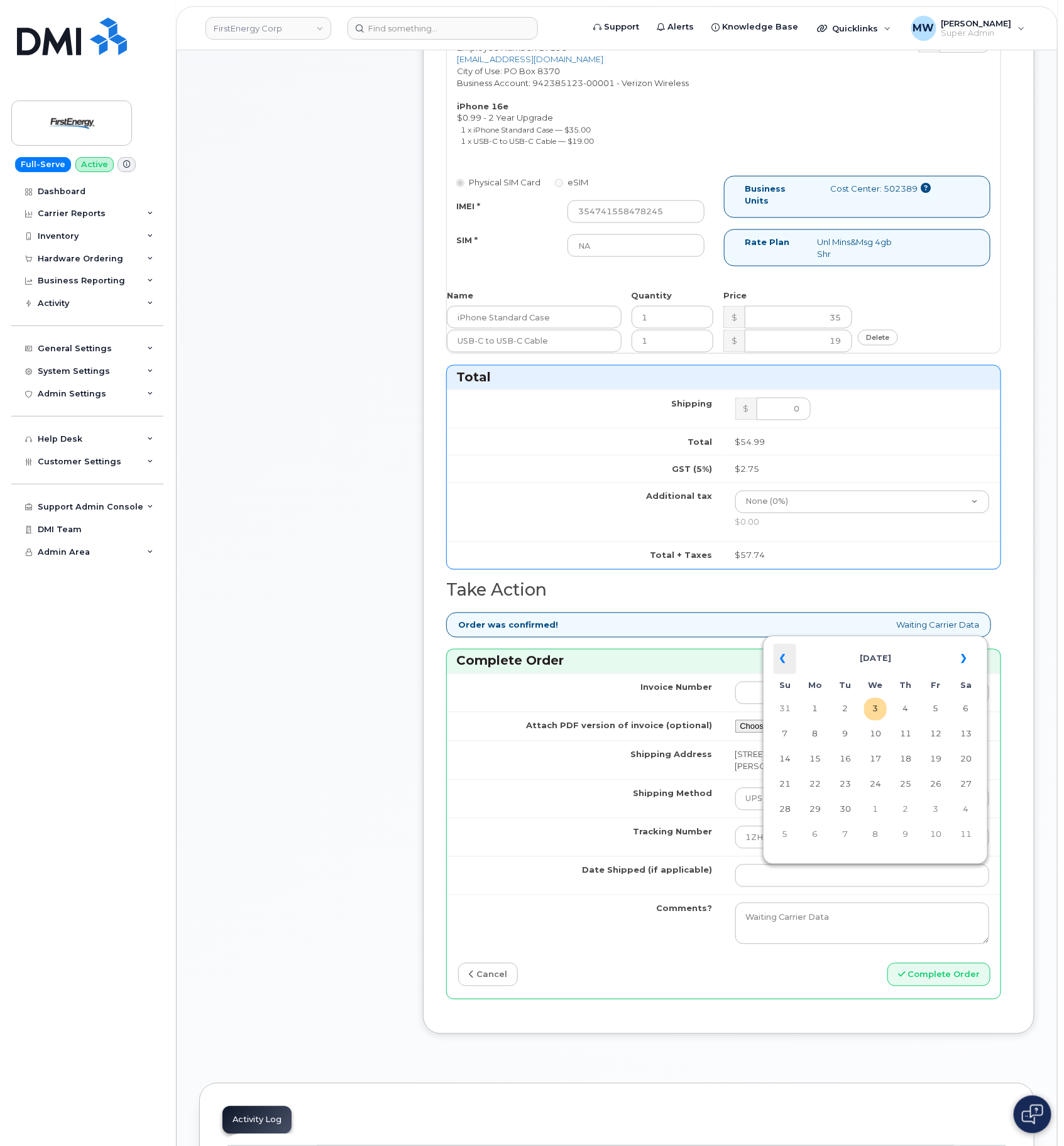
click at [792, 656] on th "«" at bounding box center [785, 659] width 23 height 30
click at [968, 766] on td "16" at bounding box center [966, 760] width 23 height 23
type input "2025-08-16"
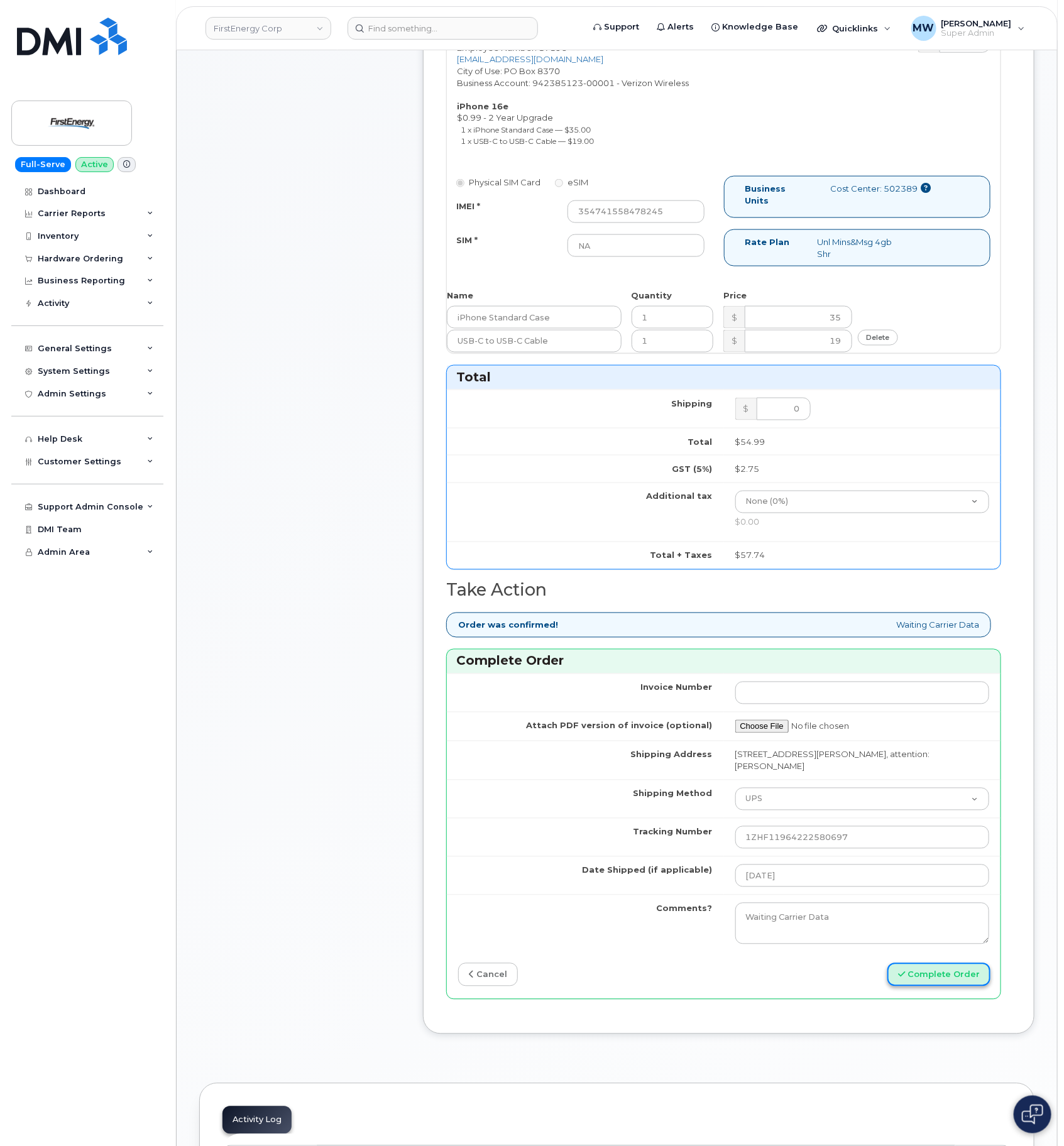
click at [959, 977] on button "Complete Order" at bounding box center [938, 975] width 103 height 23
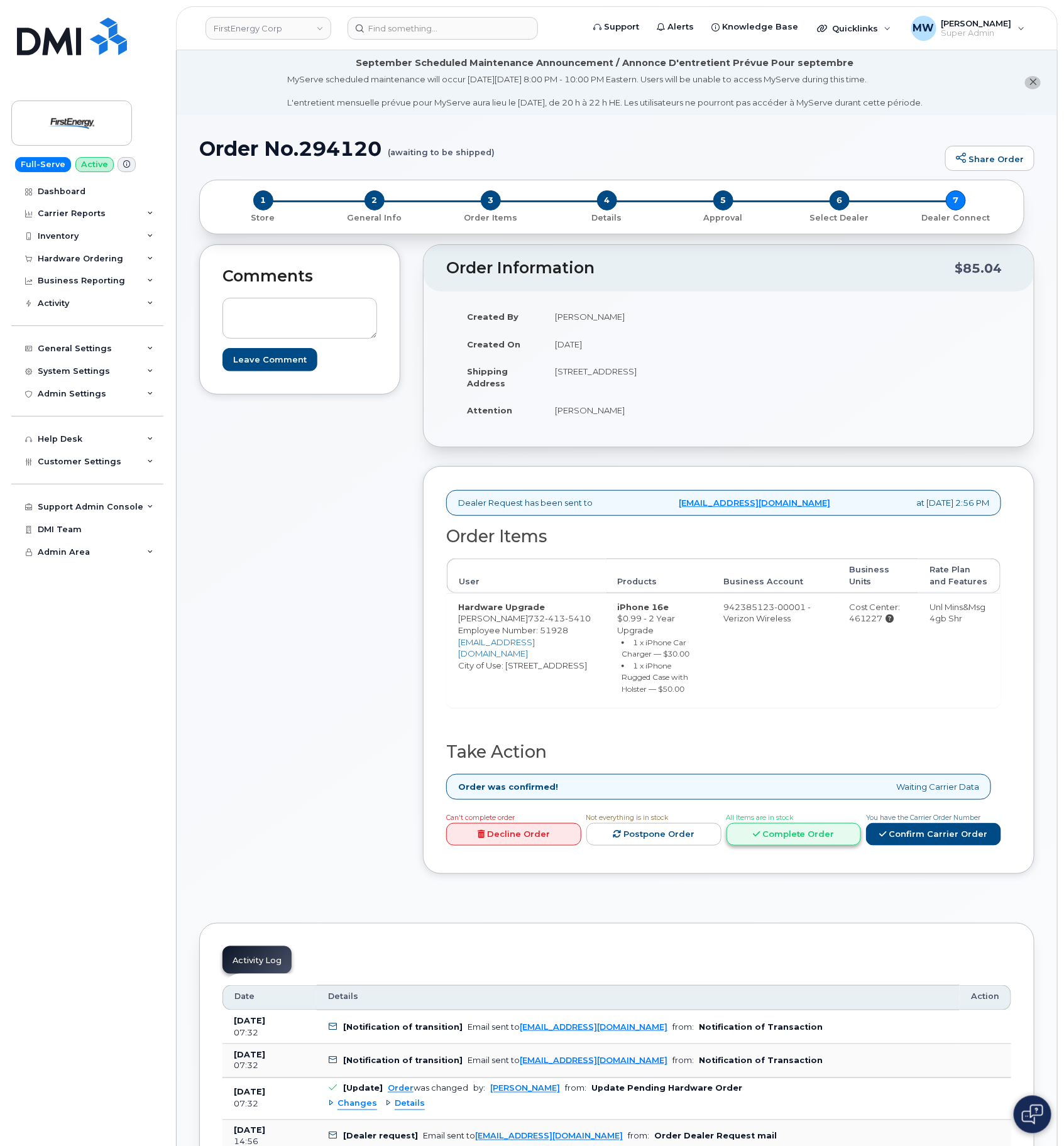
click at [765, 847] on link "Complete Order" at bounding box center [794, 834] width 135 height 23
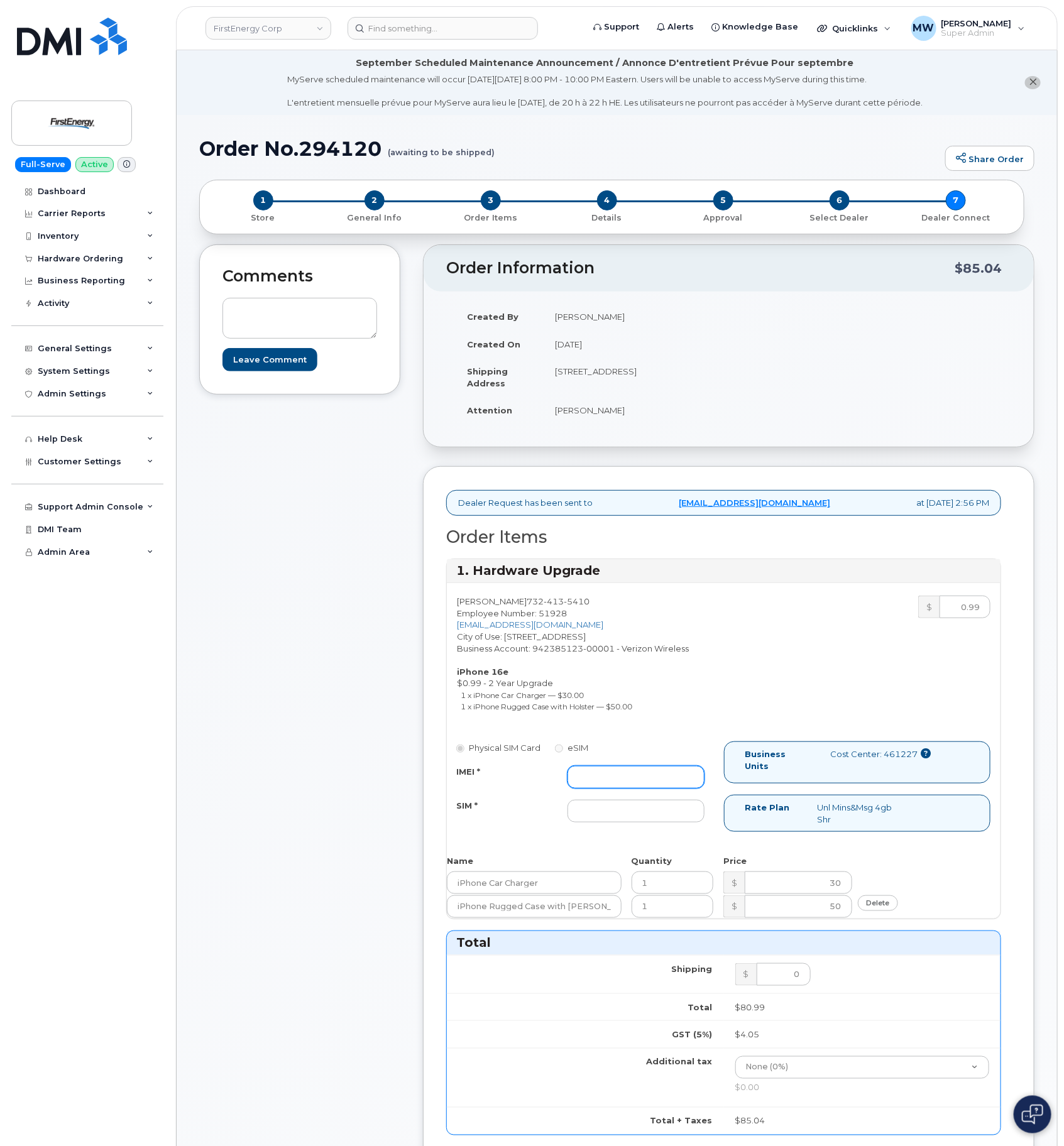
click at [670, 780] on input "IMEI *" at bounding box center [636, 778] width 137 height 23
paste input "351379437902086"
type input "351379437902086"
click at [627, 816] on input "SIM *" at bounding box center [636, 811] width 137 height 23
type input "NA"
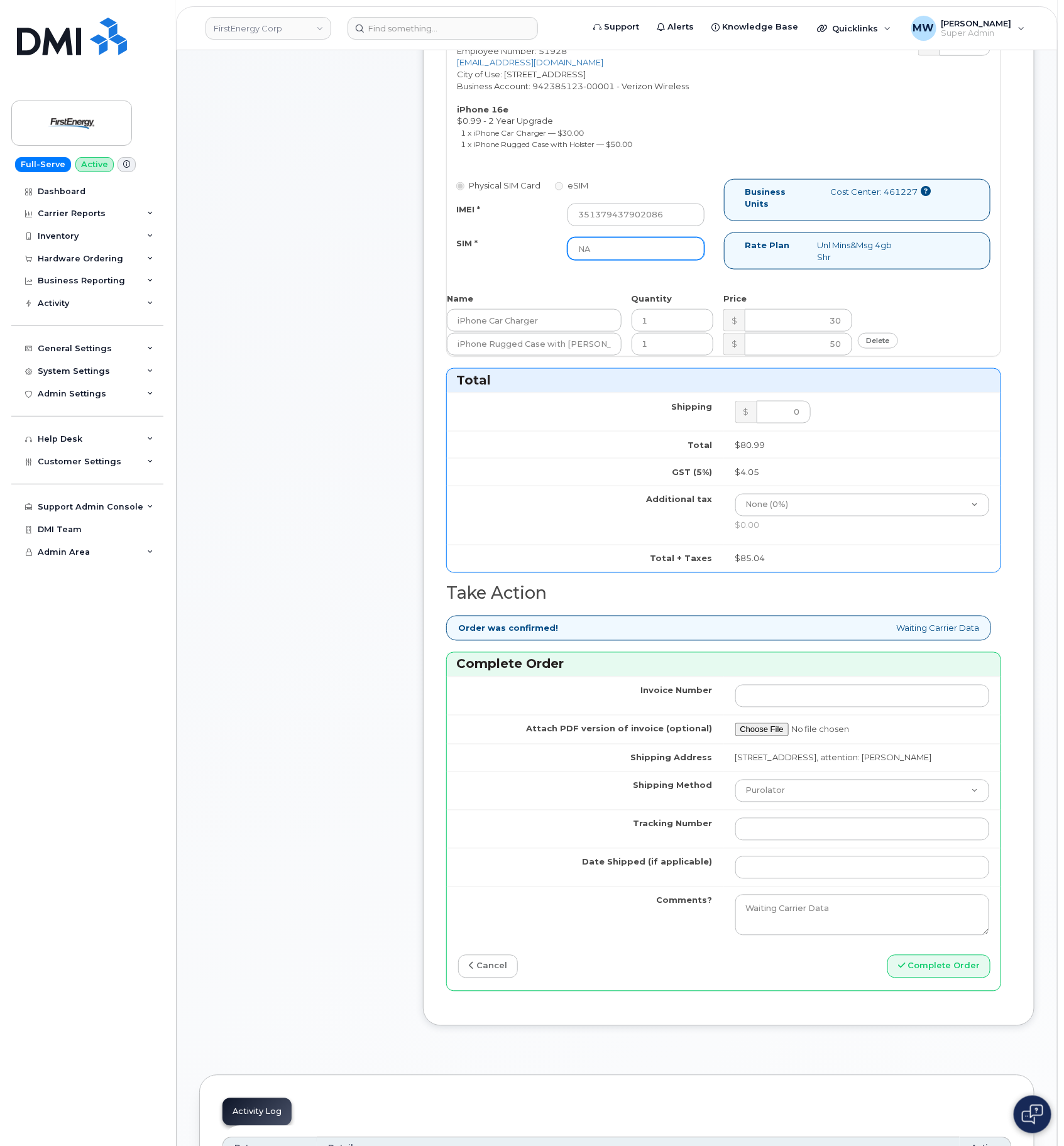
scroll to position [566, 0]
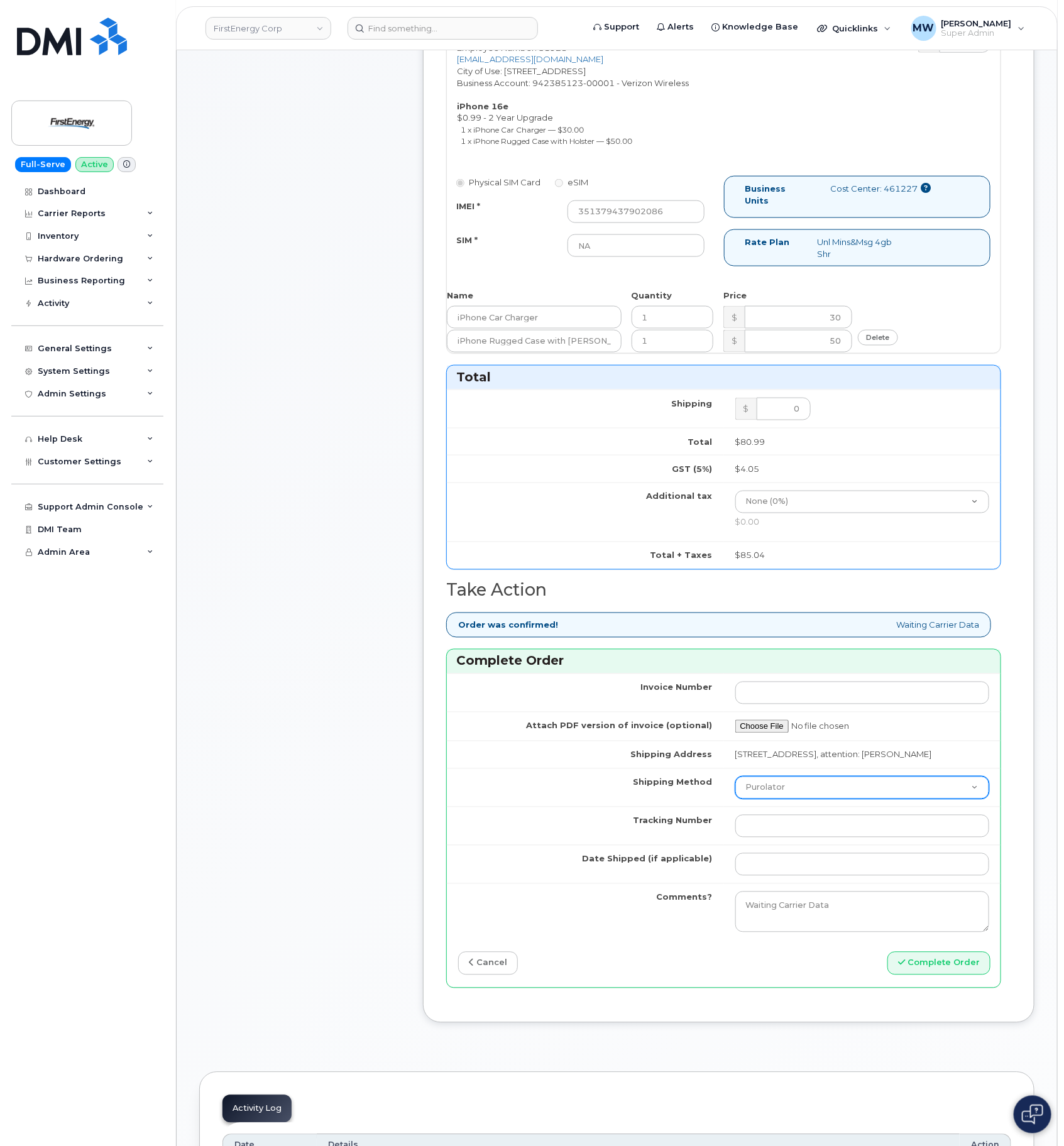
click at [775, 799] on select "Purolator UPS FedEx Canada Post Courier Other Drop Off Pick Up" at bounding box center [863, 788] width 255 height 23
select select "UPS"
click at [735, 792] on select "Purolator UPS FedEx Canada Post Courier Other Drop Off Pick Up" at bounding box center [863, 788] width 255 height 23
paste input "1ZHF11964220279704"
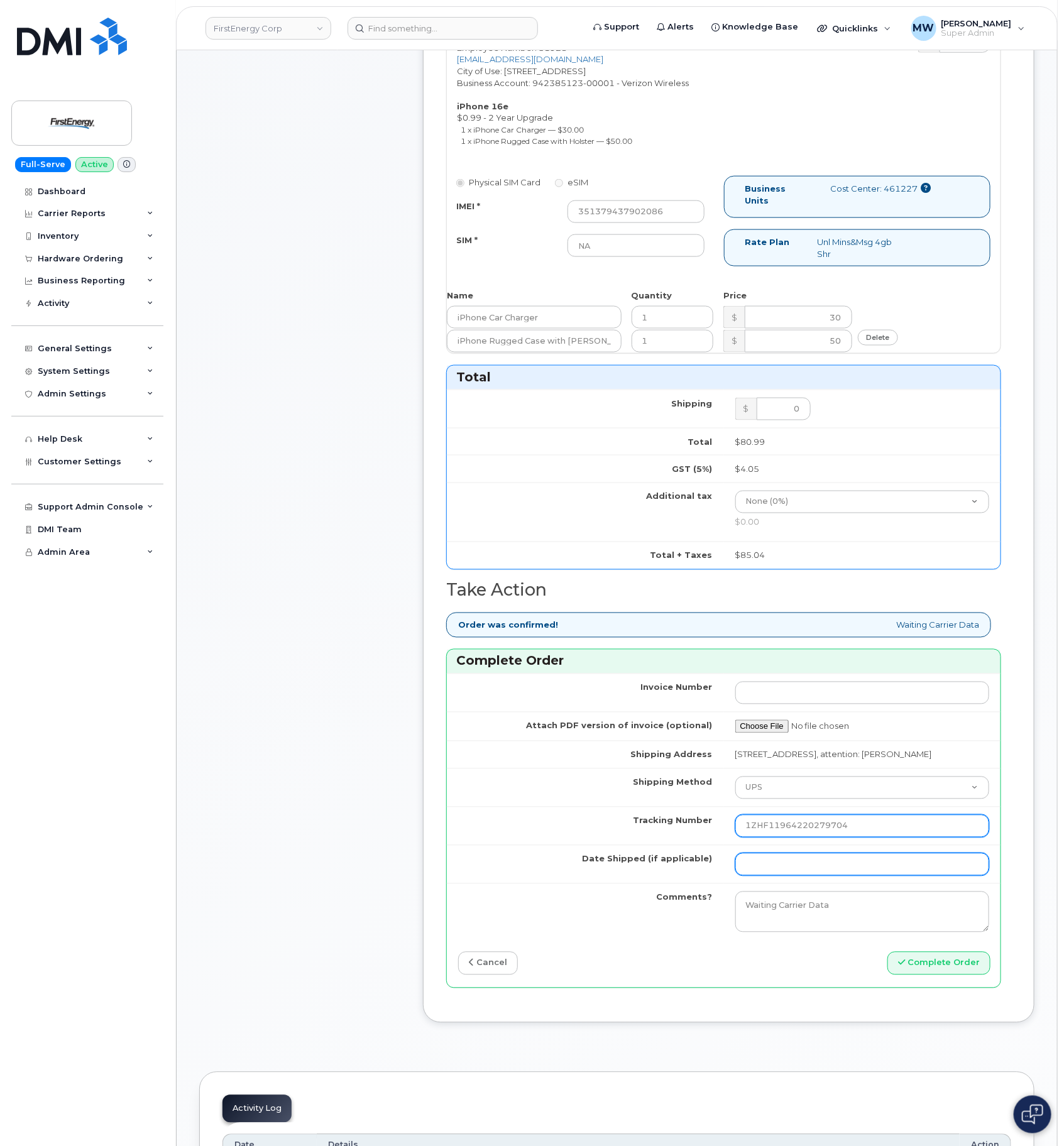
type input "1ZHF11964220279704"
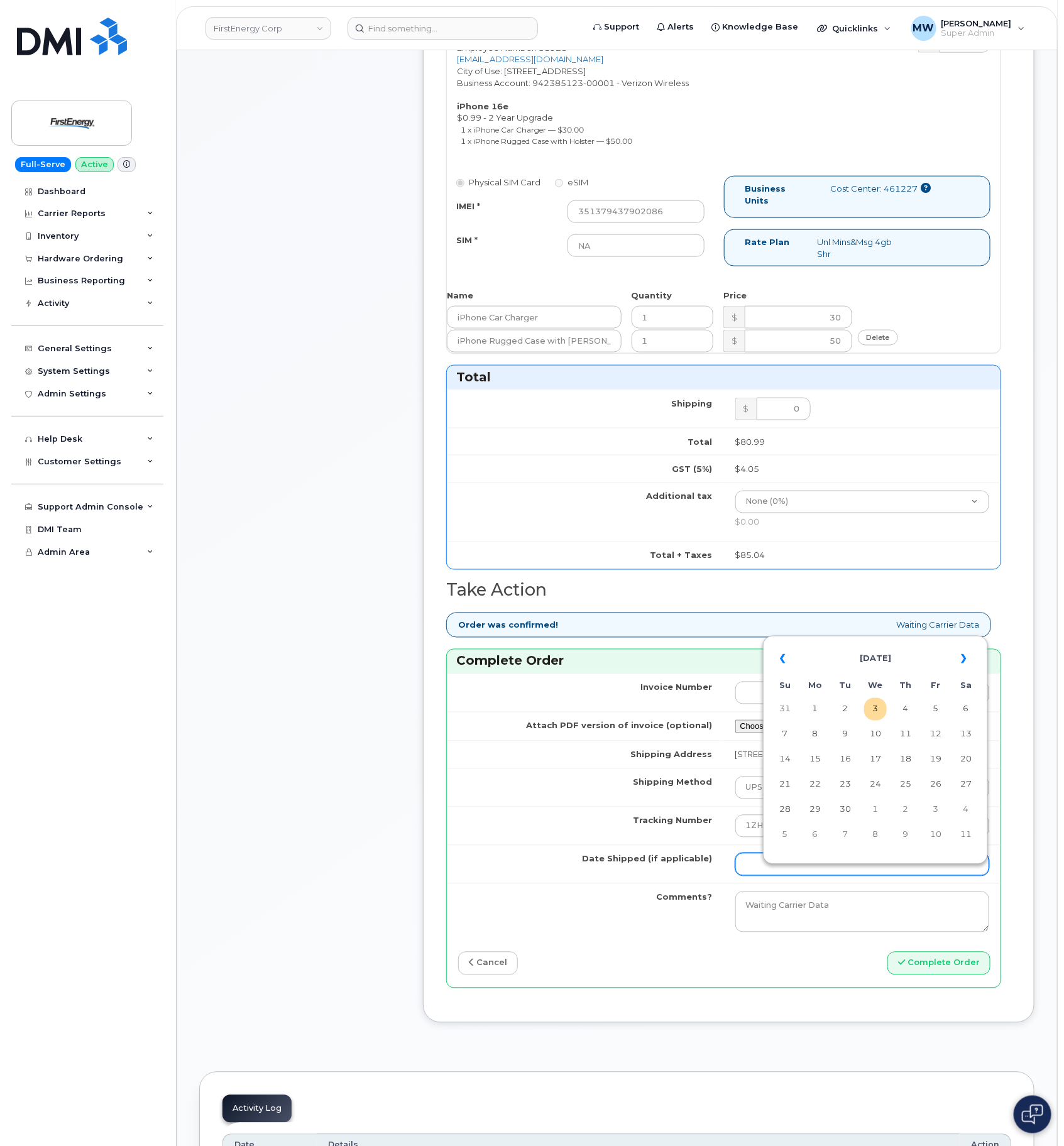
click at [857, 876] on input "Date Shipped (if applicable)" at bounding box center [863, 865] width 255 height 23
click at [789, 662] on th "«" at bounding box center [785, 659] width 23 height 30
click at [789, 663] on th "«" at bounding box center [785, 659] width 23 height 30
click at [809, 834] on td "30" at bounding box center [816, 835] width 23 height 23
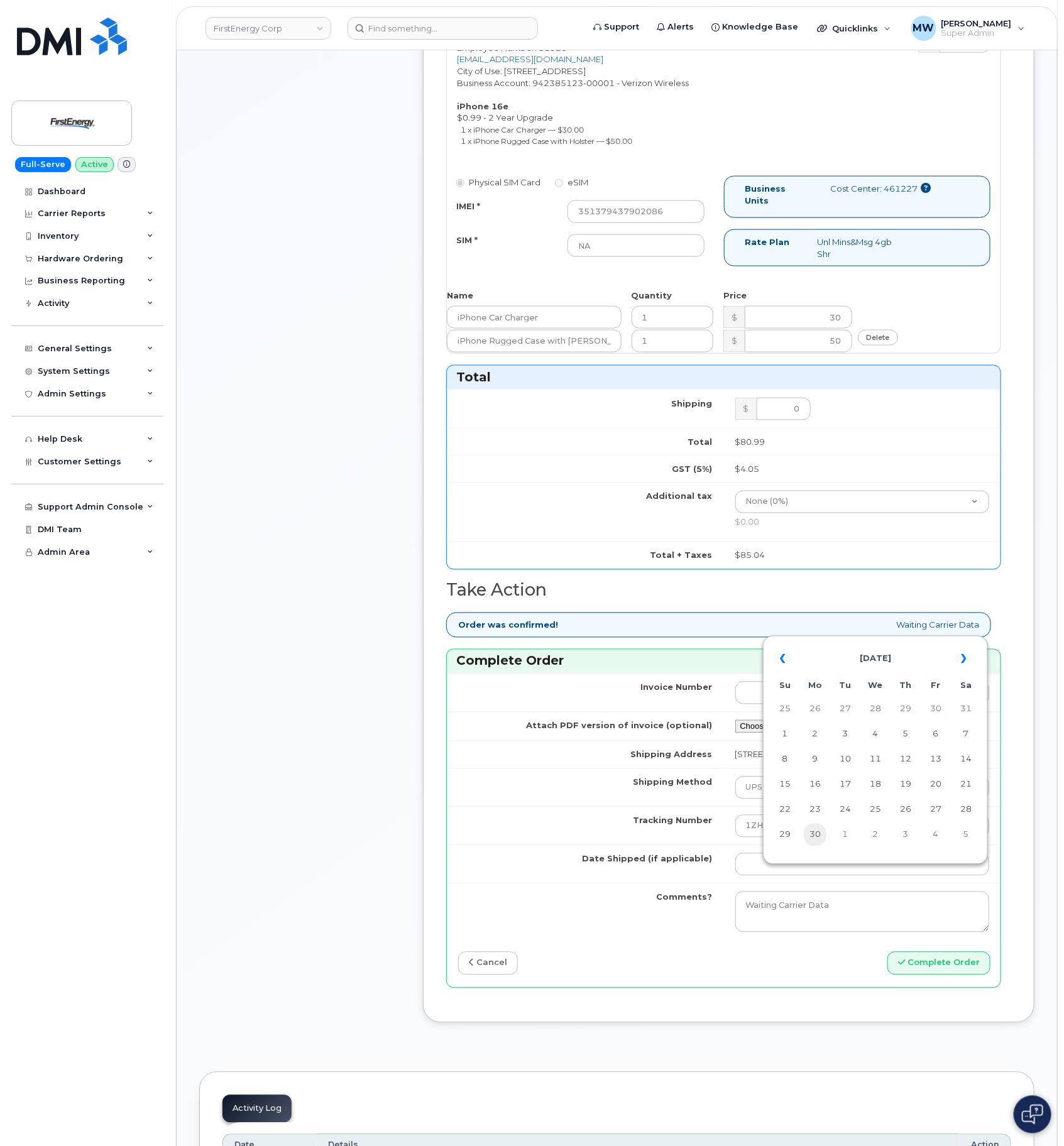
type input "2025-06-30"
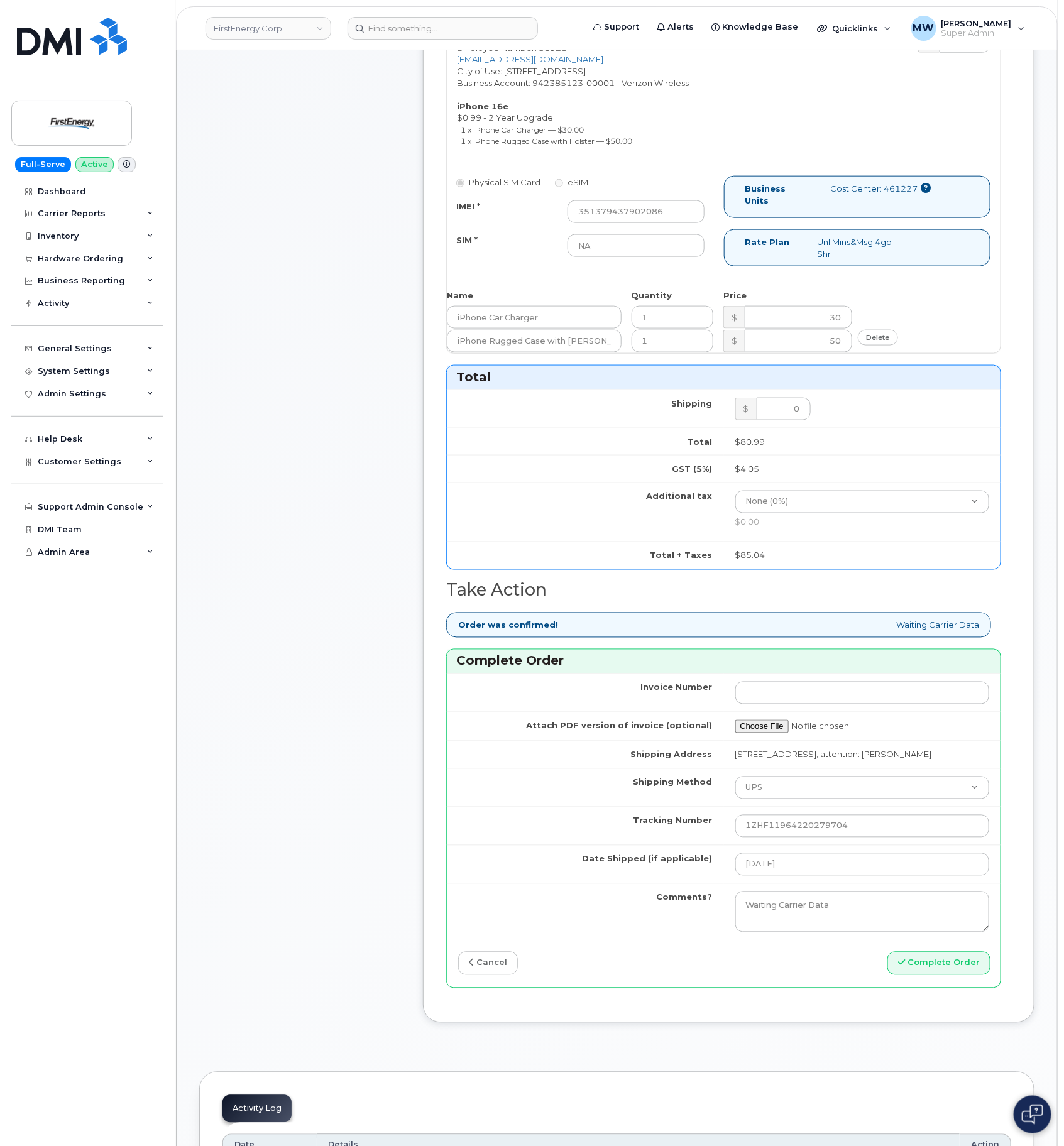
click at [956, 987] on div "Invoice Number Attach PDF version of invoice (optional) Shipping Address 704 He…" at bounding box center [724, 830] width 554 height 313
click at [960, 975] on button "Complete Order" at bounding box center [938, 963] width 103 height 23
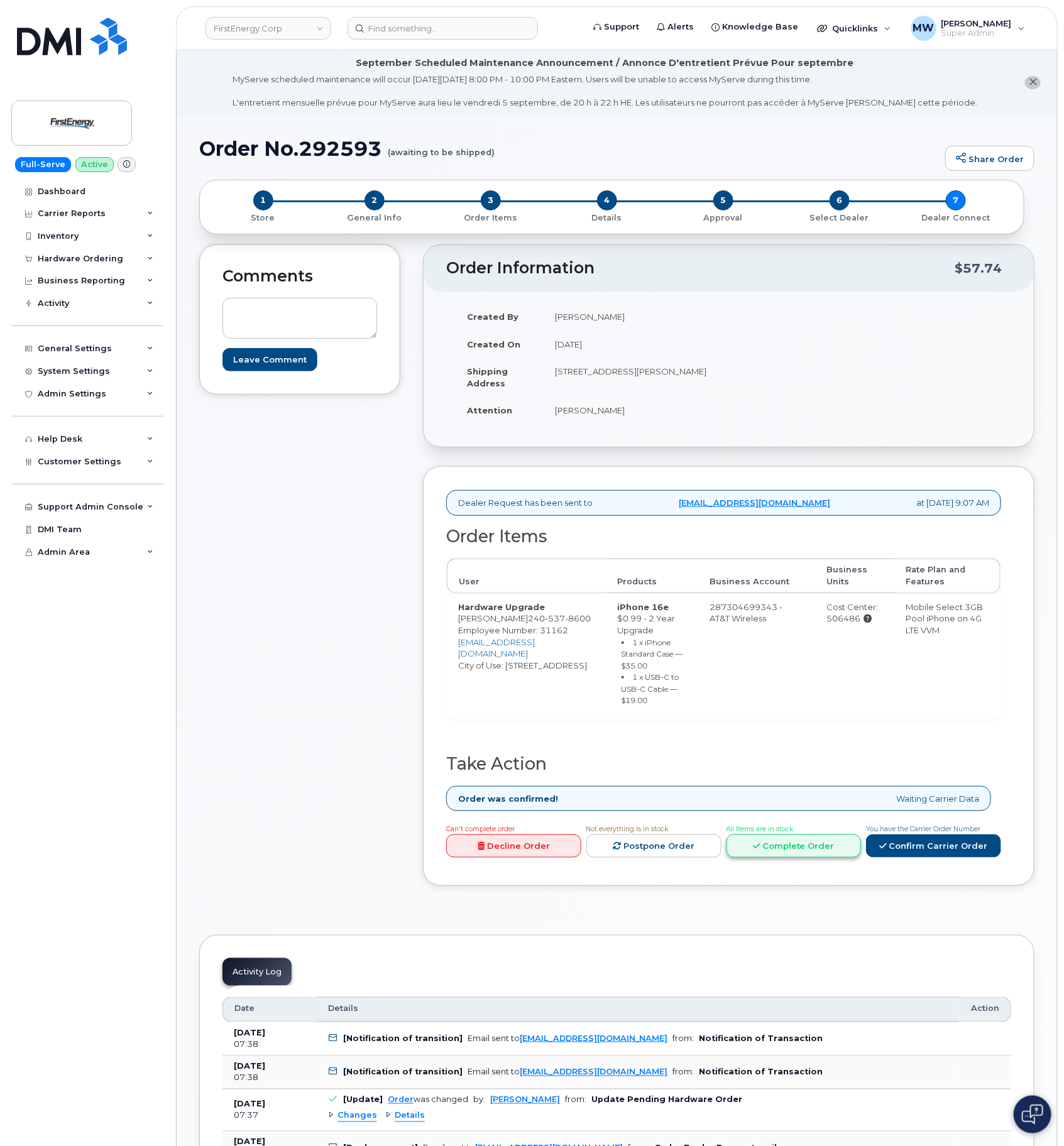
click at [792, 858] on link "Complete Order" at bounding box center [794, 846] width 135 height 23
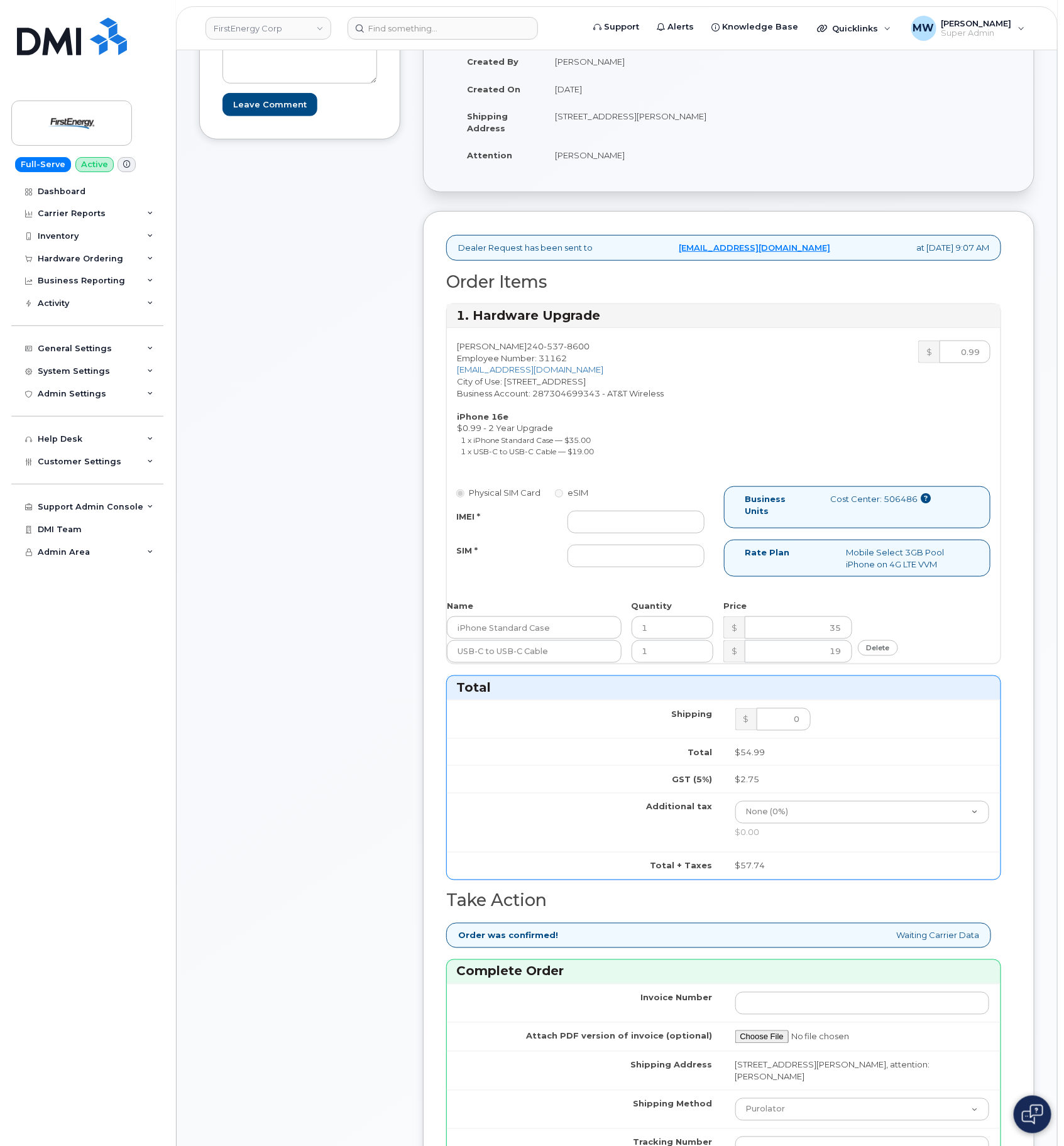
scroll to position [283, 0]
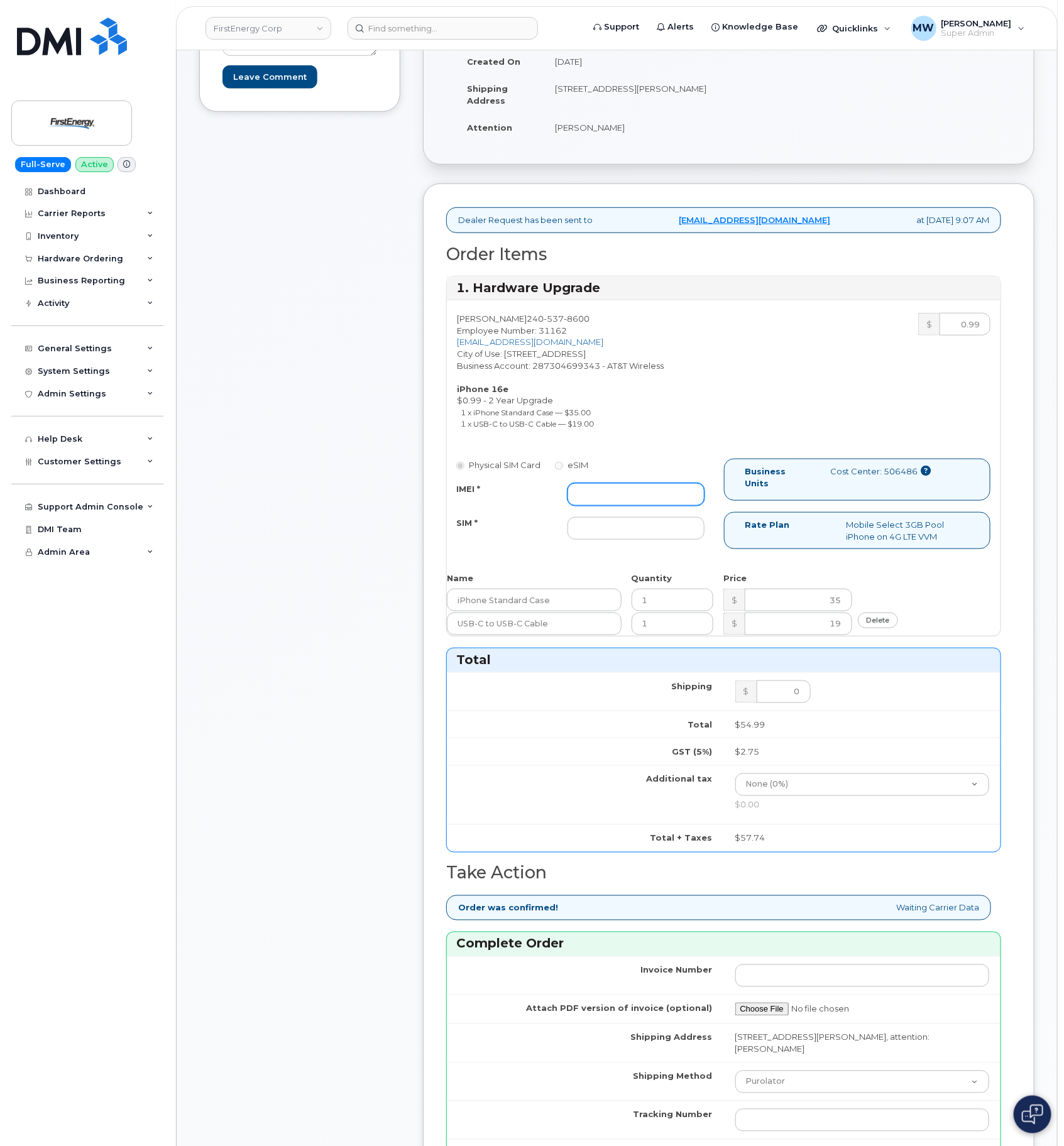
click at [592, 506] on input "IMEI *" at bounding box center [636, 495] width 137 height 23
paste input "354566764264430"
type input "354566764264430"
drag, startPoint x: 593, startPoint y: 543, endPoint x: 402, endPoint y: 551, distance: 191.2
click at [591, 540] on input "SIM *" at bounding box center [636, 529] width 137 height 23
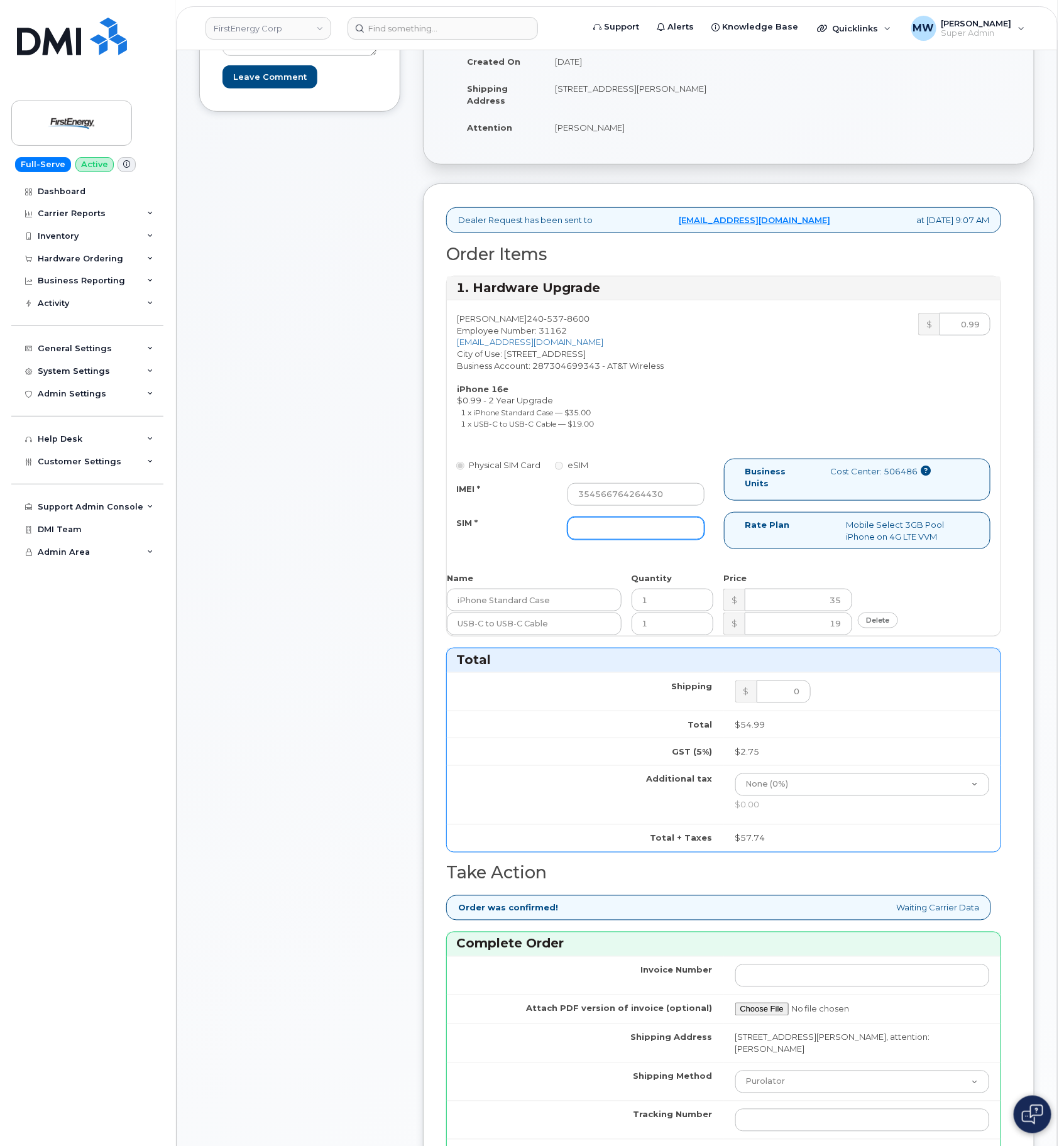
paste input "89043052010008889625001639769209"
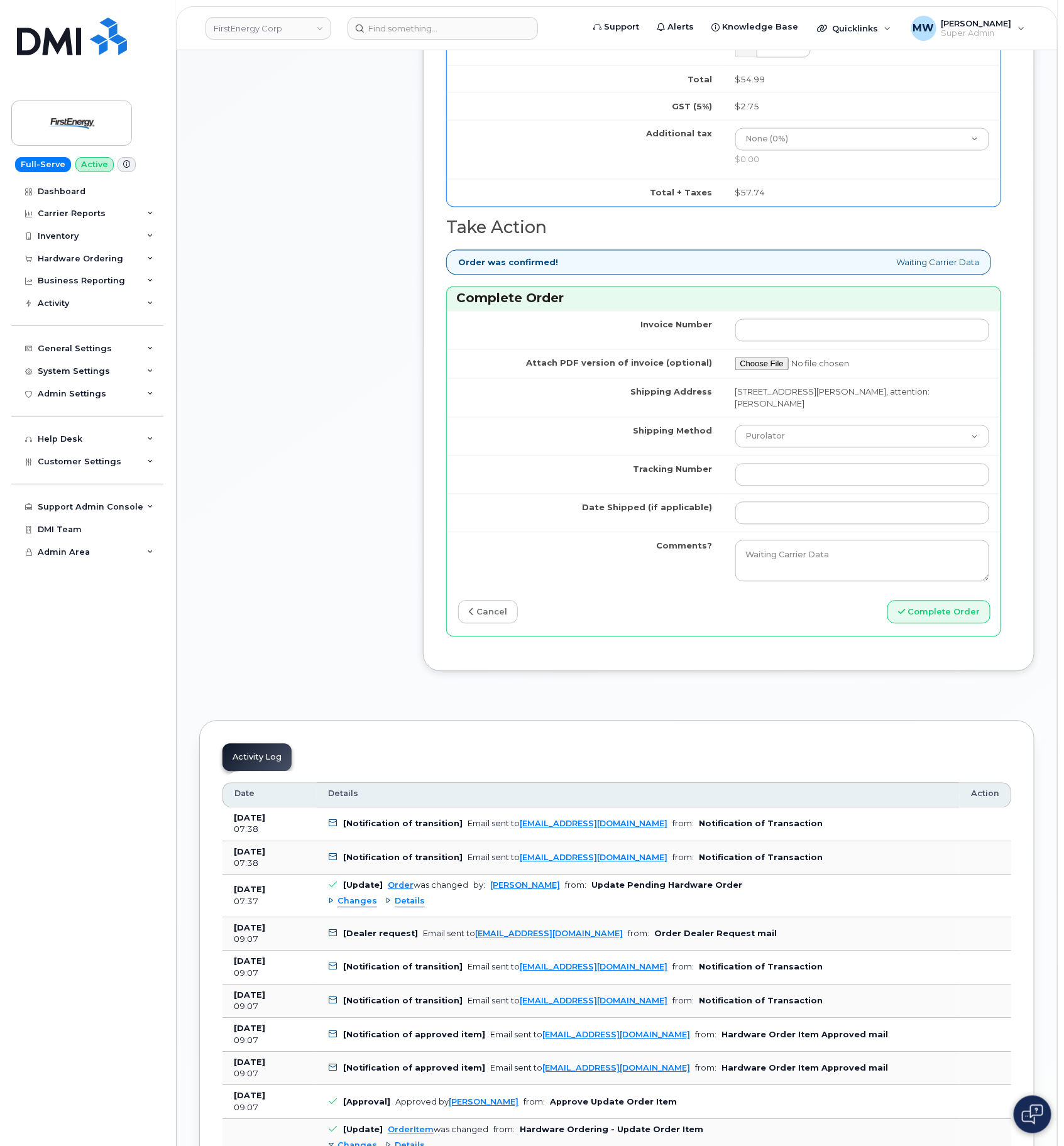
scroll to position [943, 0]
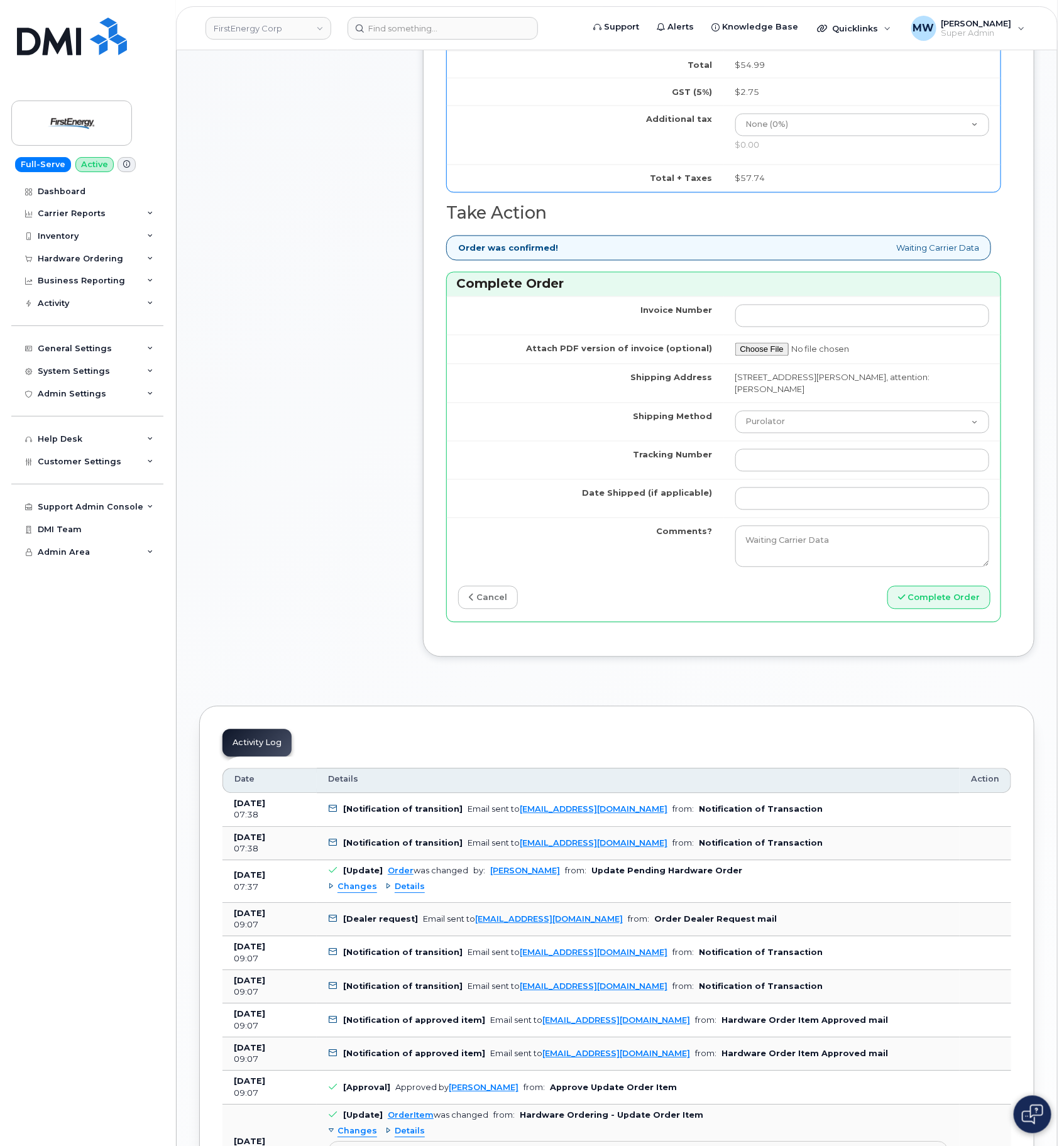
type input "89043052010008889625001639769209"
drag, startPoint x: 794, startPoint y: 437, endPoint x: 792, endPoint y: 446, distance: 9.2
click at [794, 433] on select "Purolator UPS FedEx Canada Post Courier Other Drop Off Pick Up" at bounding box center [863, 423] width 255 height 23
select select "UPS"
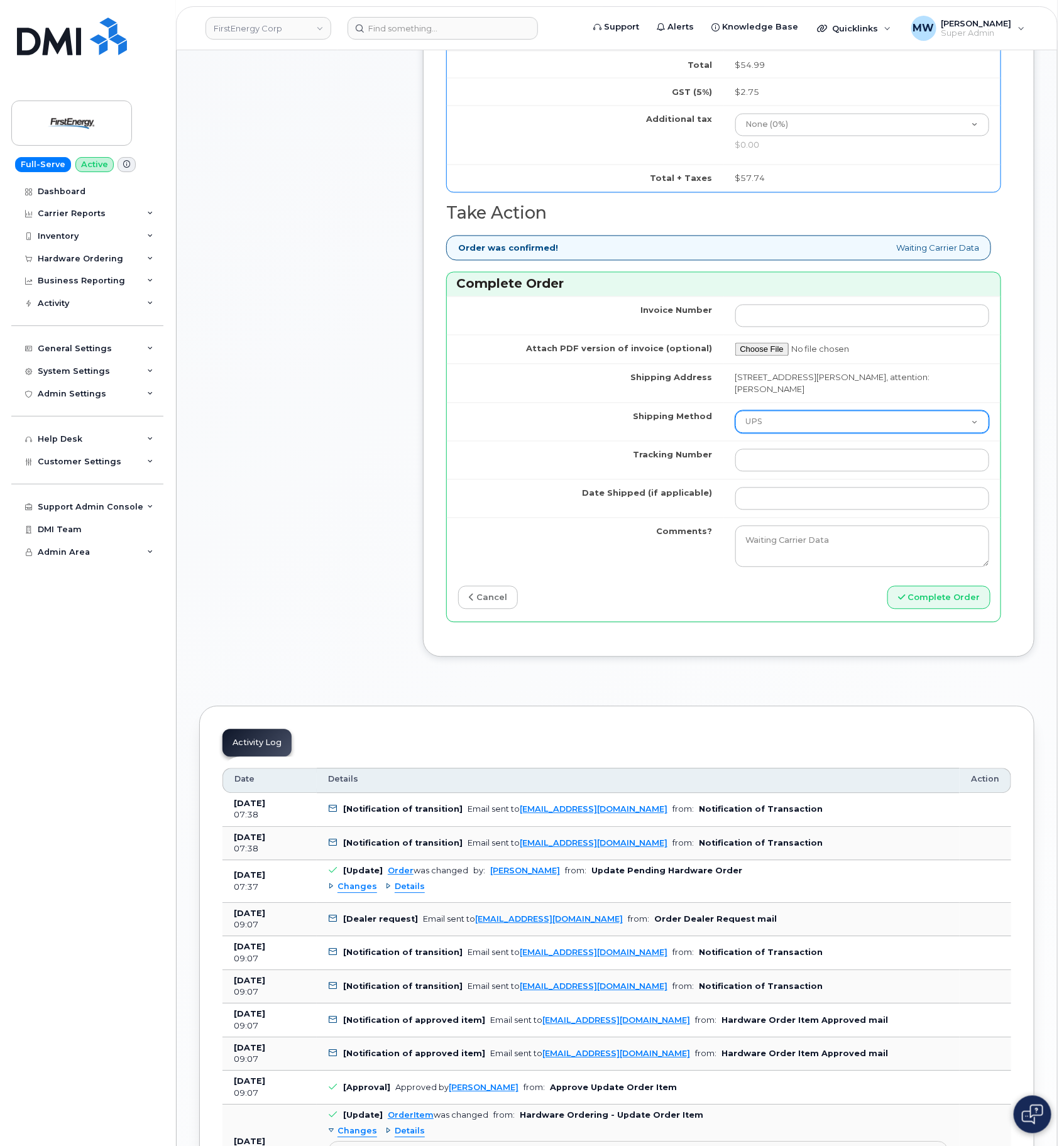
click at [735, 427] on select "Purolator UPS FedEx Canada Post Courier Other Drop Off Pick Up" at bounding box center [863, 423] width 255 height 23
click at [774, 472] on input "Tracking Number" at bounding box center [863, 461] width 255 height 23
paste input "1ZH4K6592405520454(UPS"
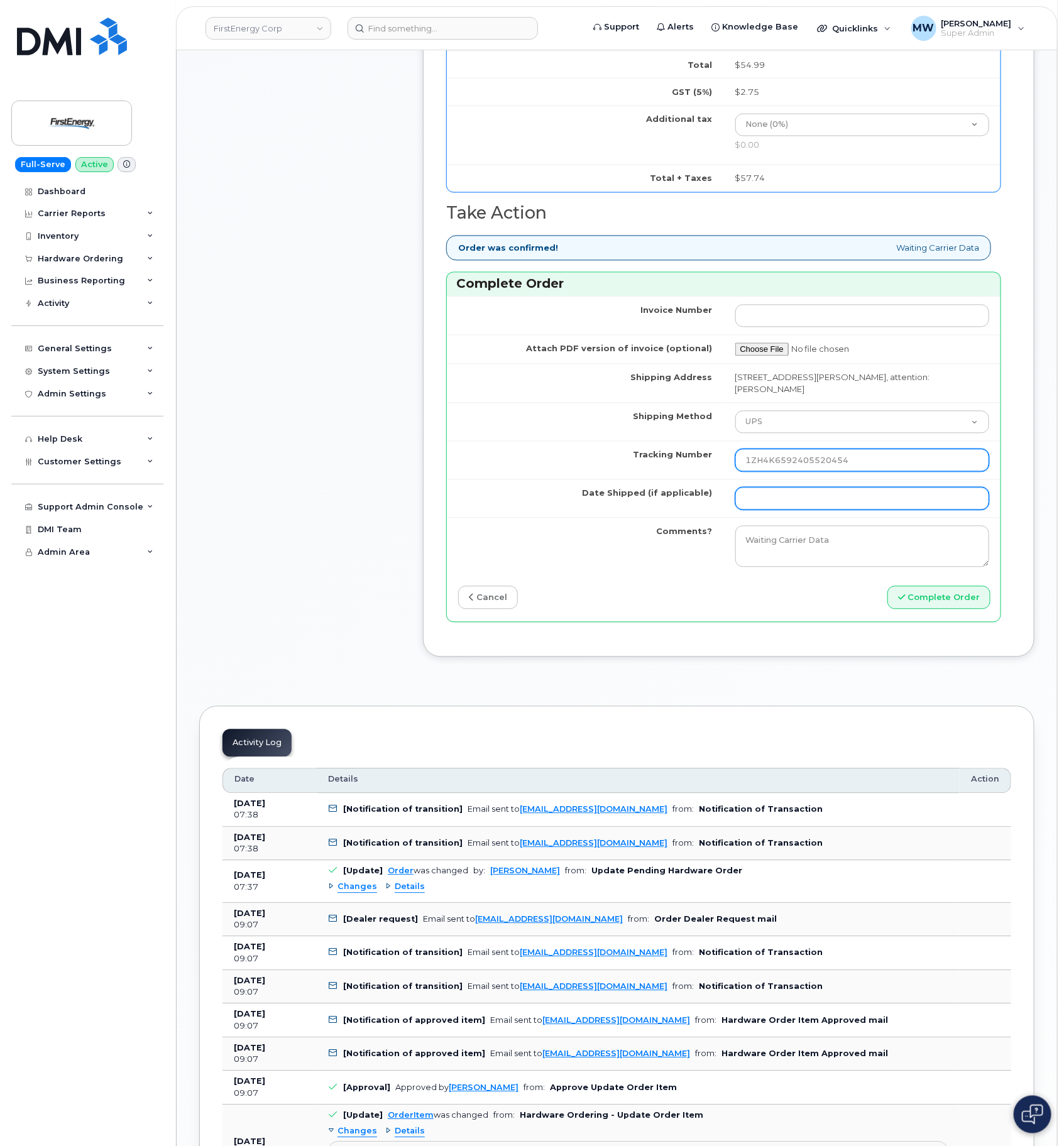
type input "1ZH4K6592405520454"
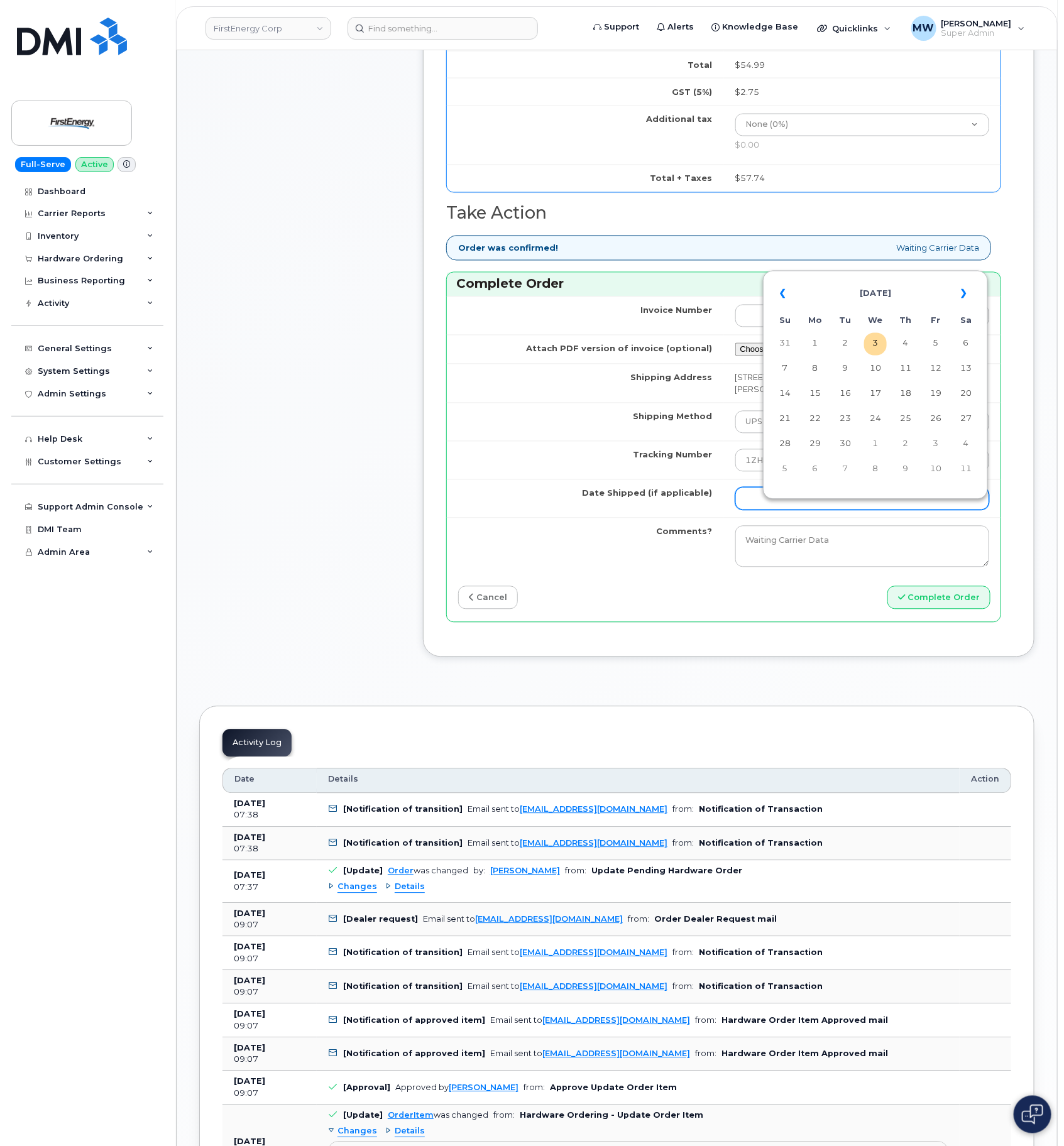
drag, startPoint x: 807, startPoint y: 515, endPoint x: 807, endPoint y: 524, distance: 9.0
click at [807, 511] on input "Date Shipped (if applicable)" at bounding box center [863, 499] width 255 height 23
click at [790, 298] on th "«" at bounding box center [785, 293] width 23 height 30
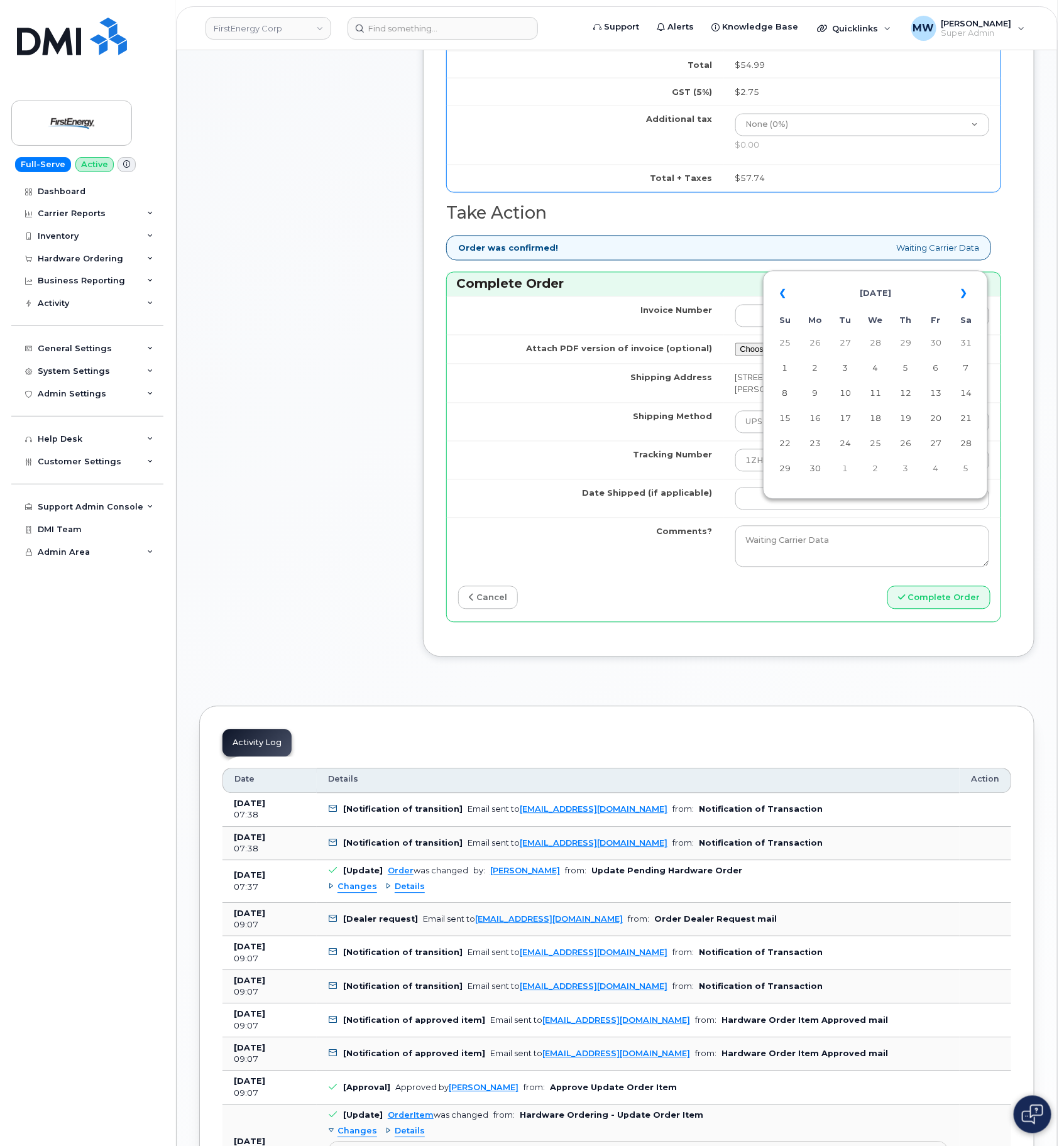
click at [863, 447] on table "« June 2025 » Su Mo Tu We Th Fr Sa 25 26 27 28 29 30 31 1 2 3 4 5 6 7 8 9 10 11…" at bounding box center [876, 381] width 219 height 215
click at [872, 445] on td "25" at bounding box center [876, 445] width 23 height 23
type input "2025-06-25"
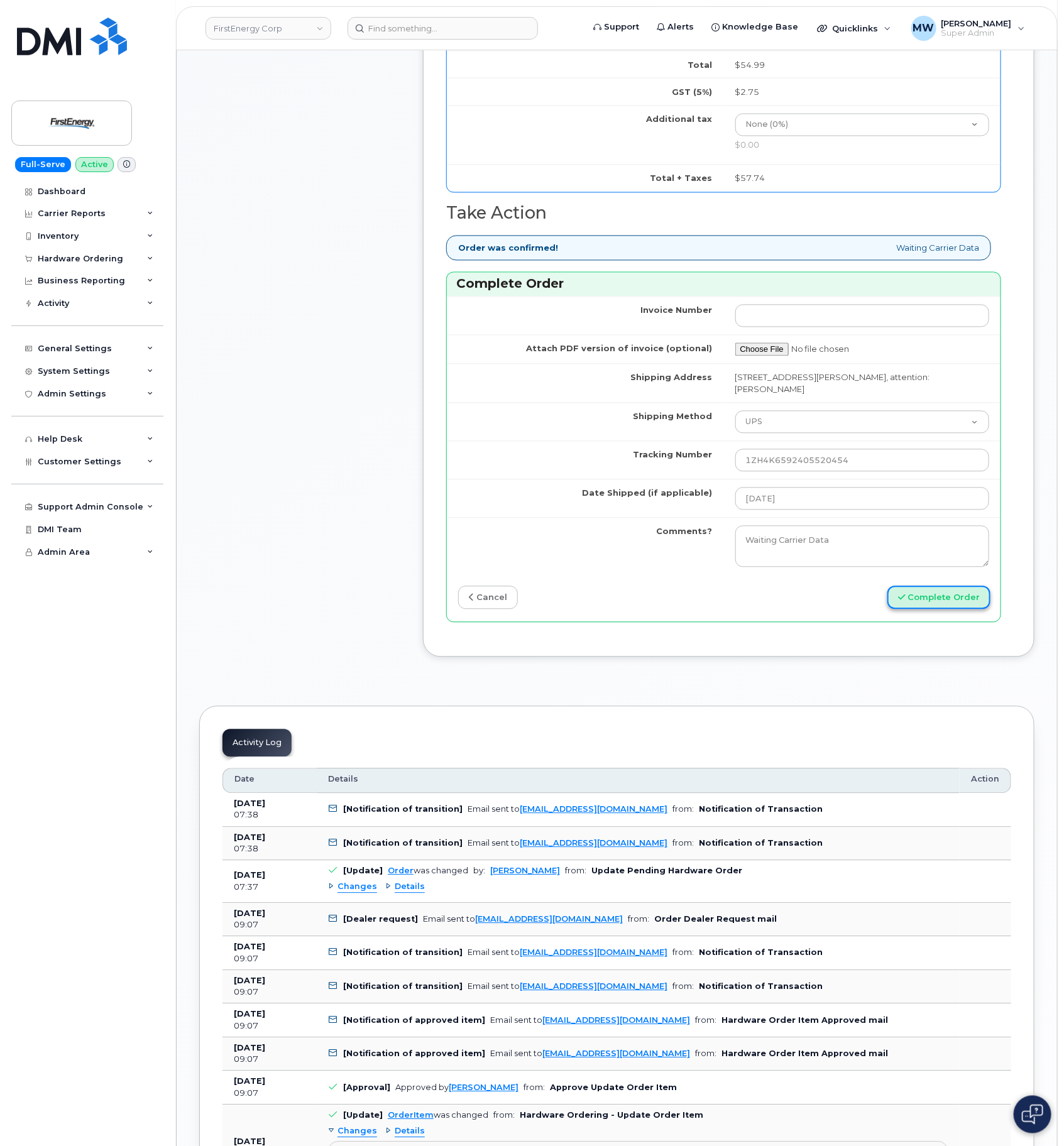
click at [928, 610] on button "Complete Order" at bounding box center [938, 598] width 103 height 23
